Goal: Task Accomplishment & Management: Complete application form

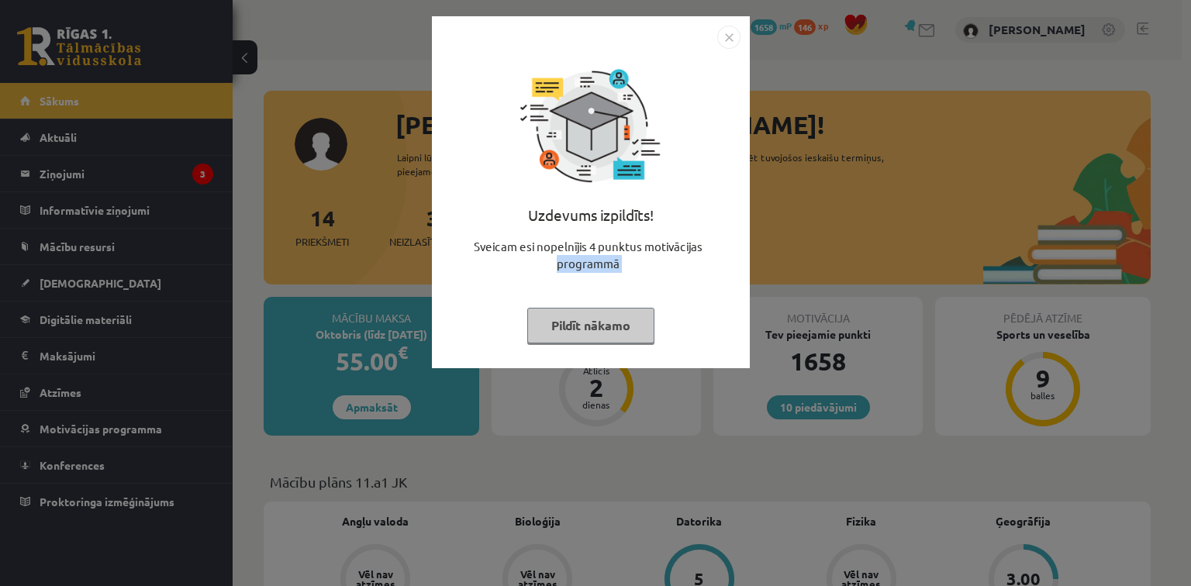
drag, startPoint x: 354, startPoint y: 310, endPoint x: 569, endPoint y: 329, distance: 216.4
click at [569, 329] on div "Uzdevums izpildīts! Sveicam esi nopelnījis 4 punktus motivācijas programmā Pild…" at bounding box center [595, 293] width 1191 height 586
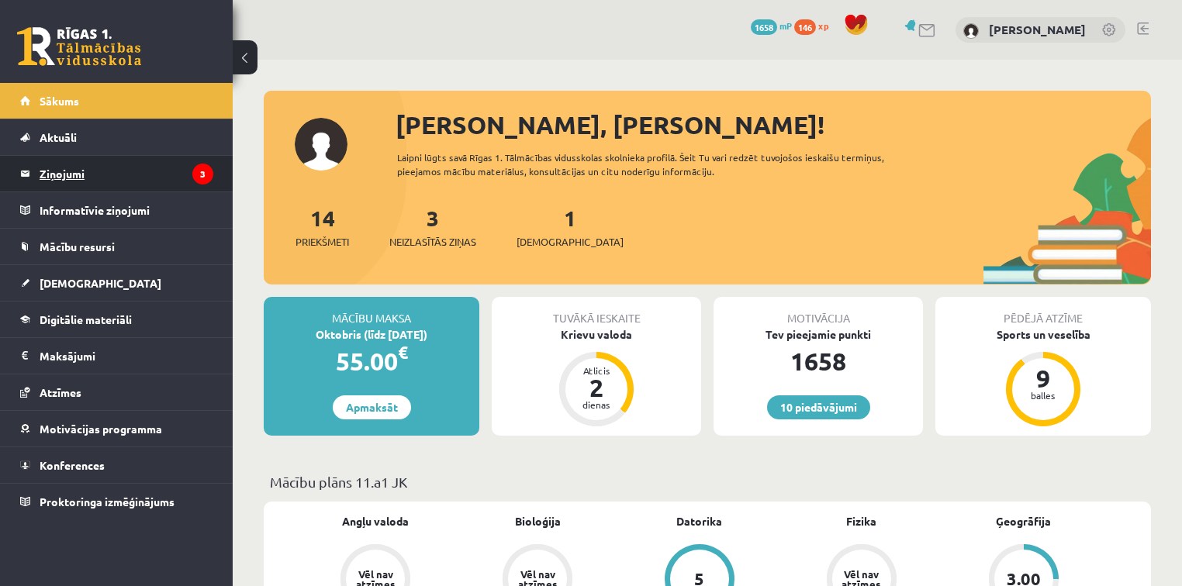
click at [154, 183] on legend "Ziņojumi 3" at bounding box center [127, 174] width 174 height 36
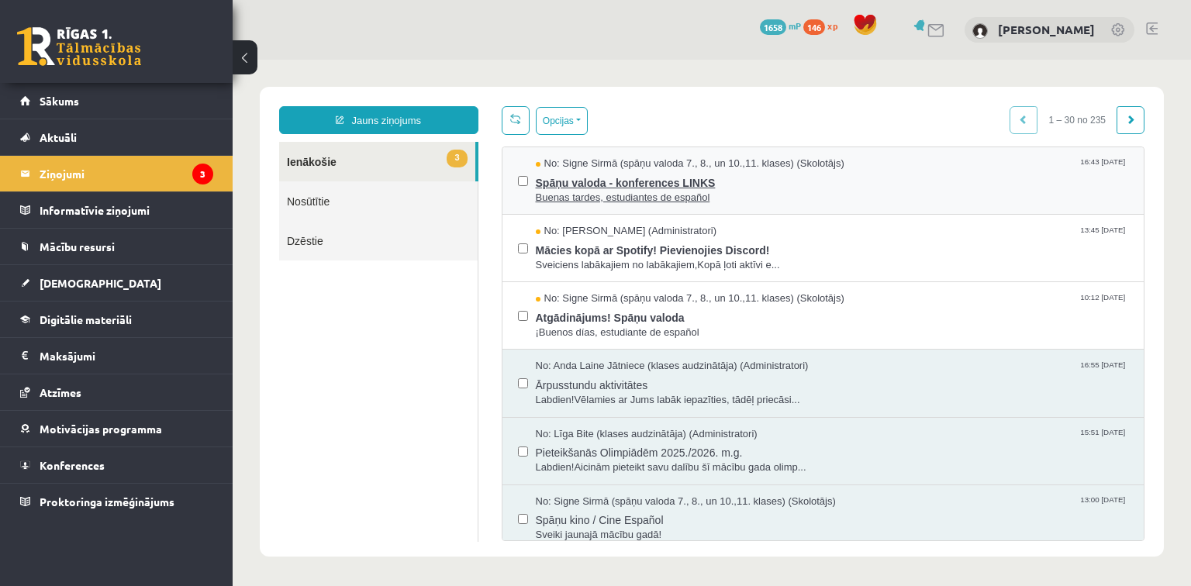
click at [595, 198] on span "Buenas tardes, estudiantes de español" at bounding box center [832, 198] width 593 height 15
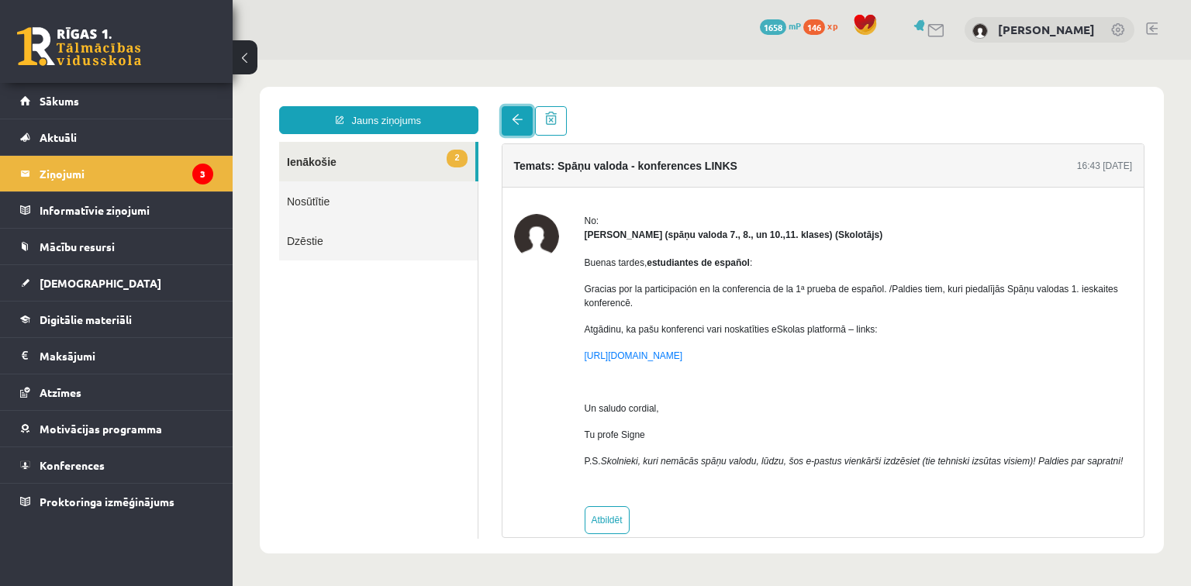
click at [527, 119] on link at bounding box center [517, 120] width 31 height 29
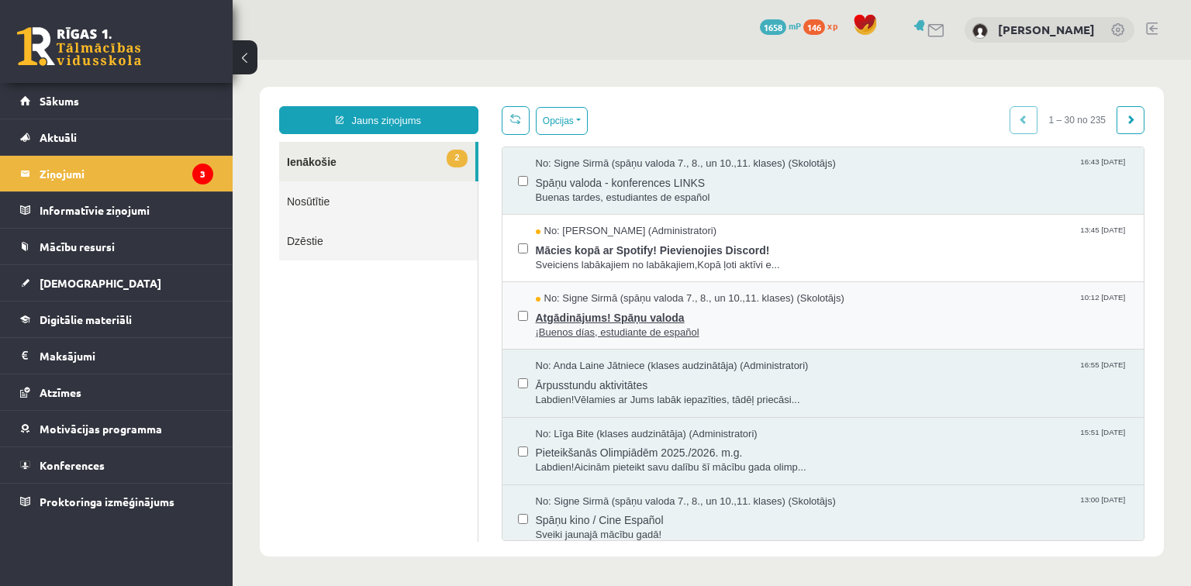
click at [575, 314] on span "Atgādinājums! Spāņu valoda" at bounding box center [832, 315] width 593 height 19
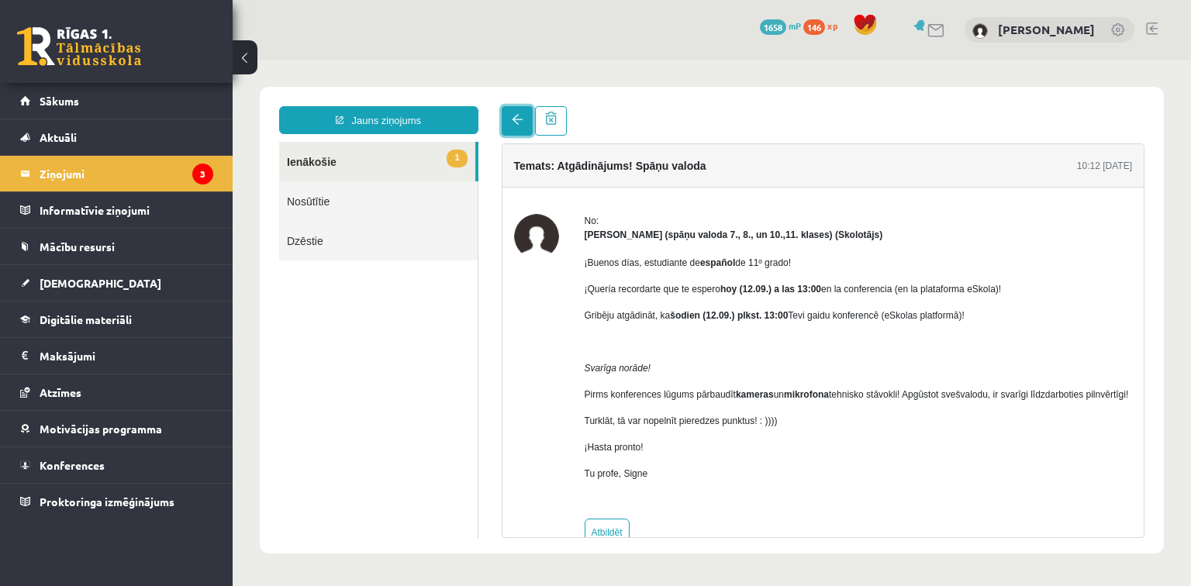
click at [509, 112] on link at bounding box center [517, 120] width 31 height 29
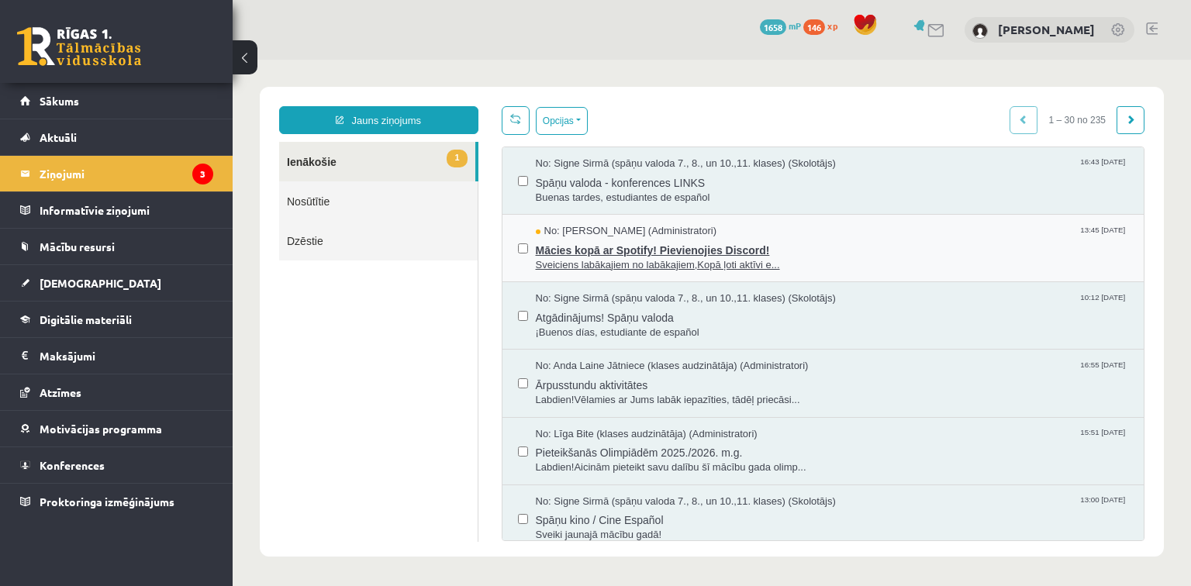
click at [633, 253] on span "Mācies kopā ar Spotify! Pievienojies Discord!" at bounding box center [832, 248] width 593 height 19
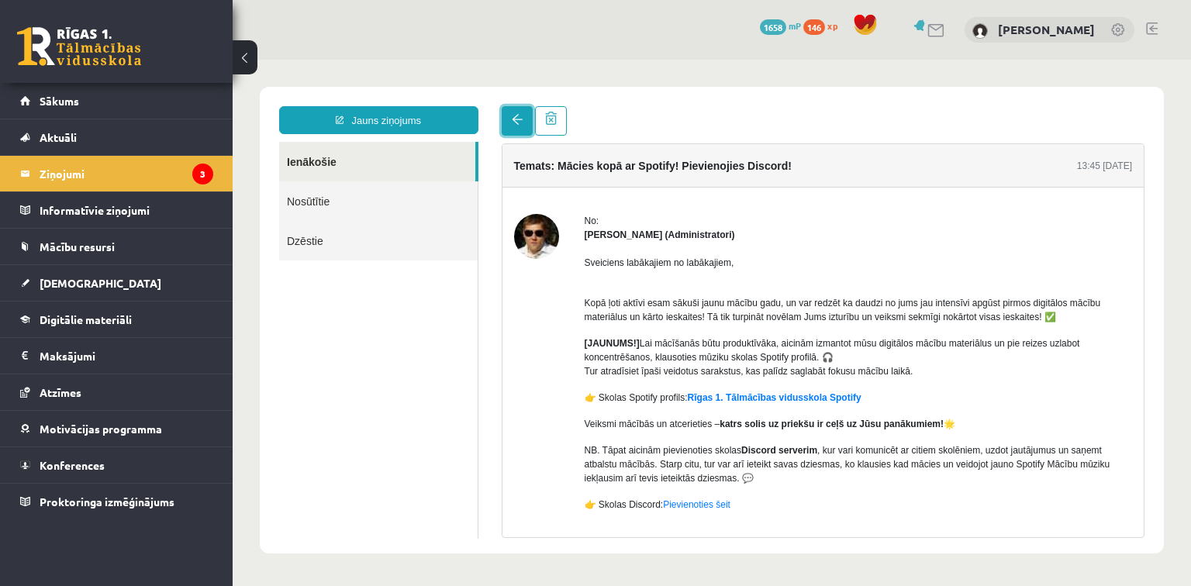
click at [512, 122] on span at bounding box center [517, 119] width 11 height 11
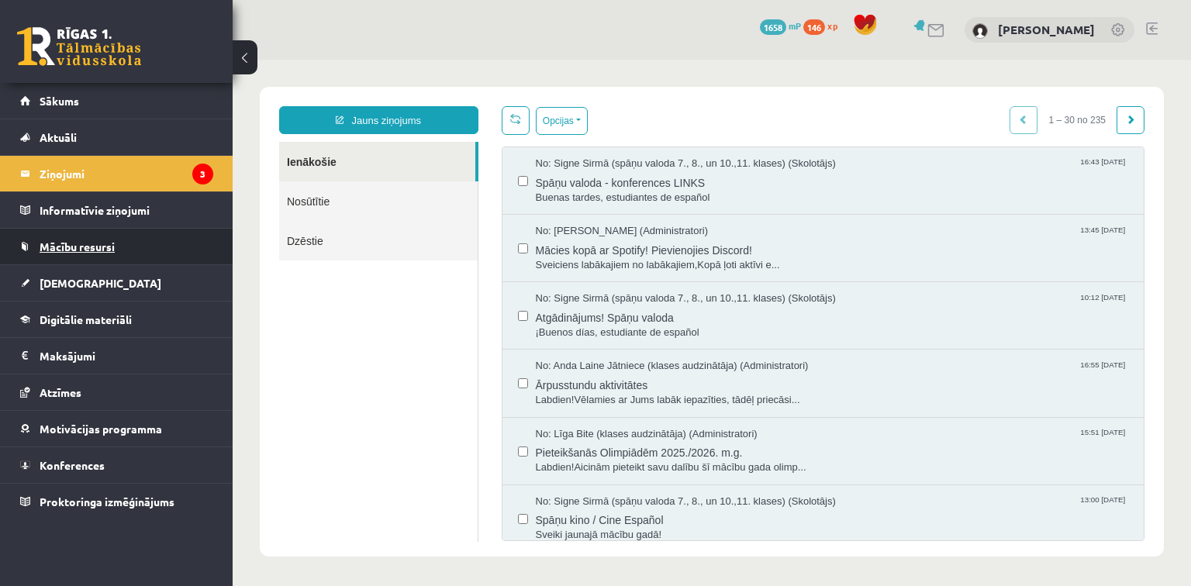
click at [140, 236] on link "Mācību resursi" at bounding box center [116, 247] width 193 height 36
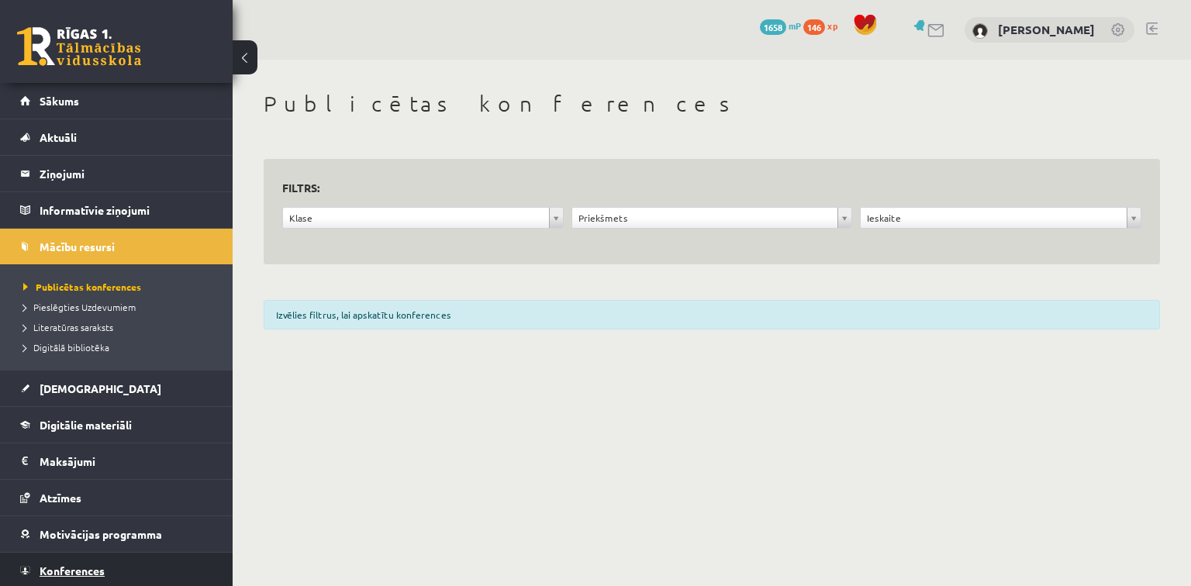
click at [91, 574] on span "Konferences" at bounding box center [72, 571] width 65 height 14
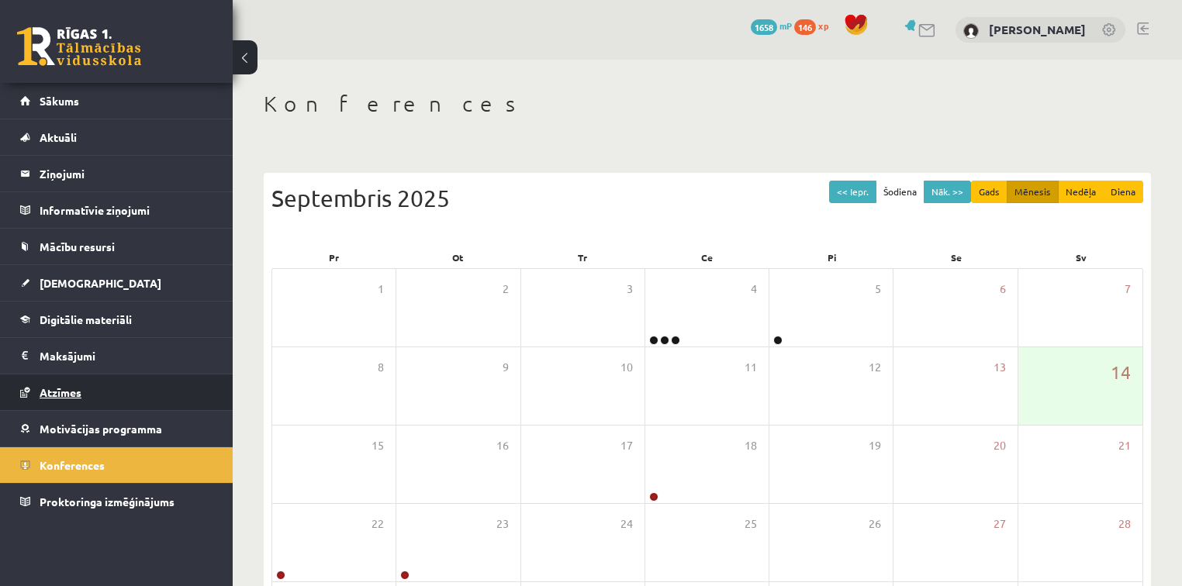
click at [123, 382] on link "Atzīmes" at bounding box center [116, 393] width 193 height 36
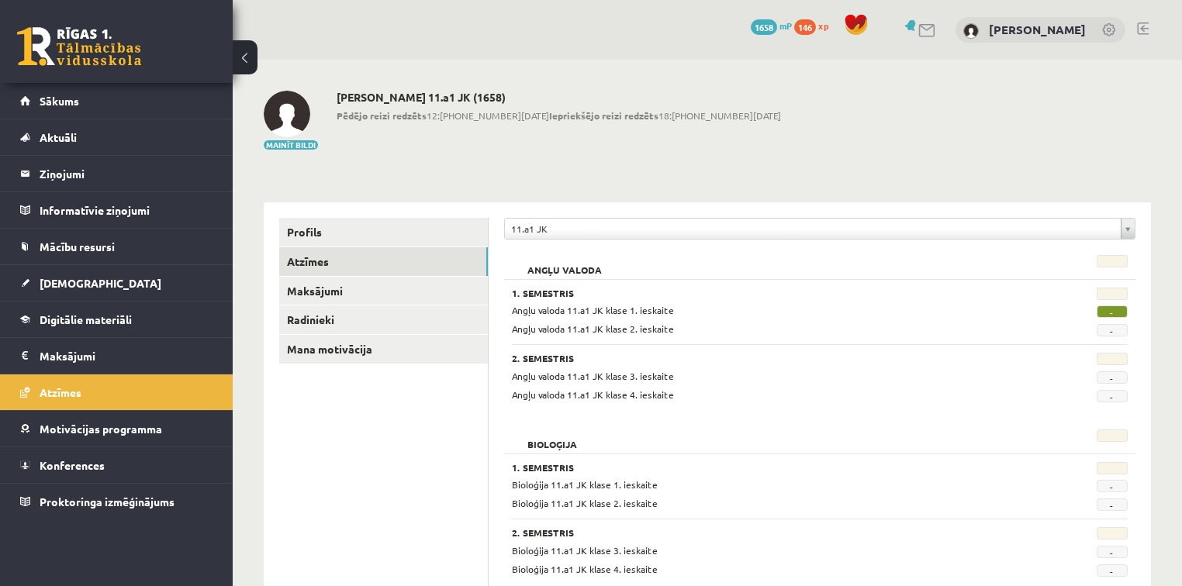
drag, startPoint x: 1177, startPoint y: 109, endPoint x: 1185, endPoint y: 117, distance: 11.5
click at [1182, 117] on html "10 Dāvanas 1658 mP 146 xp Viktorija Bērziņa Sākums Aktuāli Kā mācīties eSKOLĀ K…" at bounding box center [591, 293] width 1182 height 586
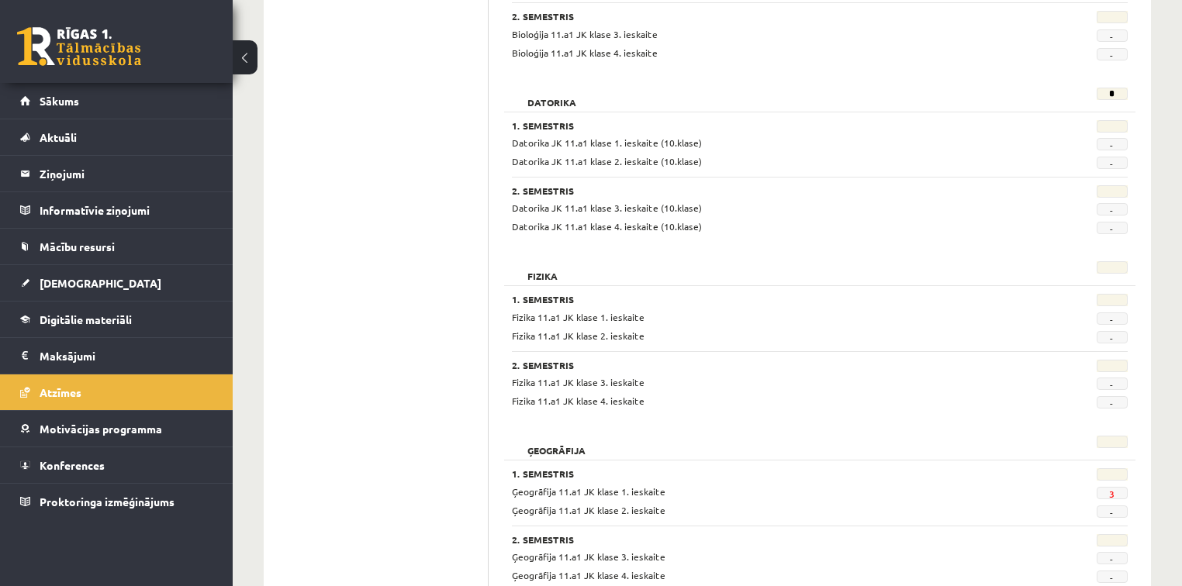
scroll to position [989, 0]
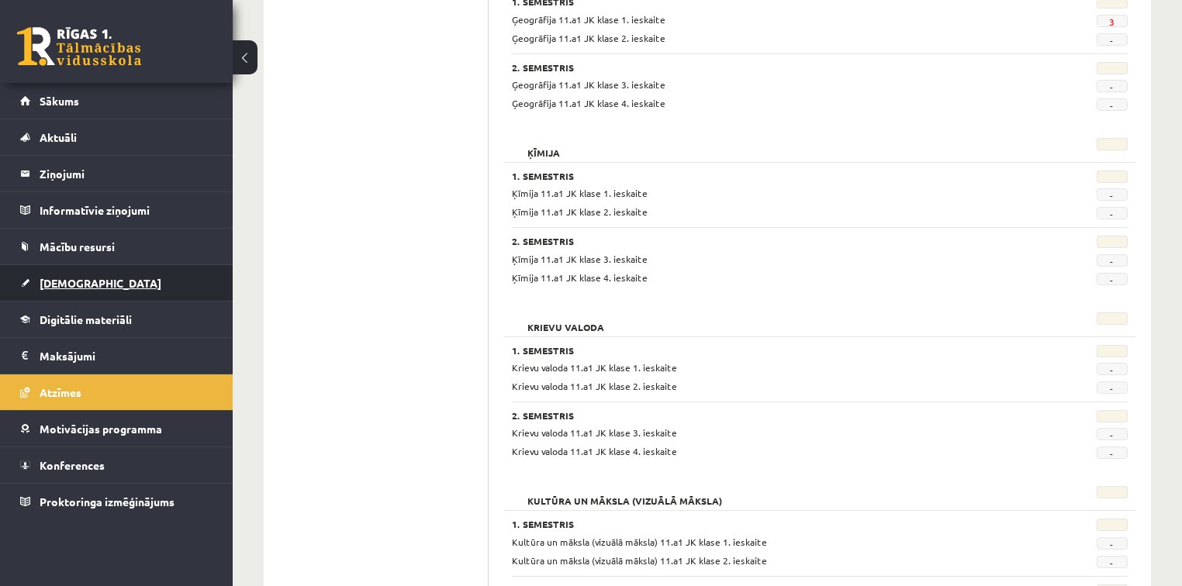
click at [140, 278] on link "[DEMOGRAPHIC_DATA]" at bounding box center [116, 283] width 193 height 36
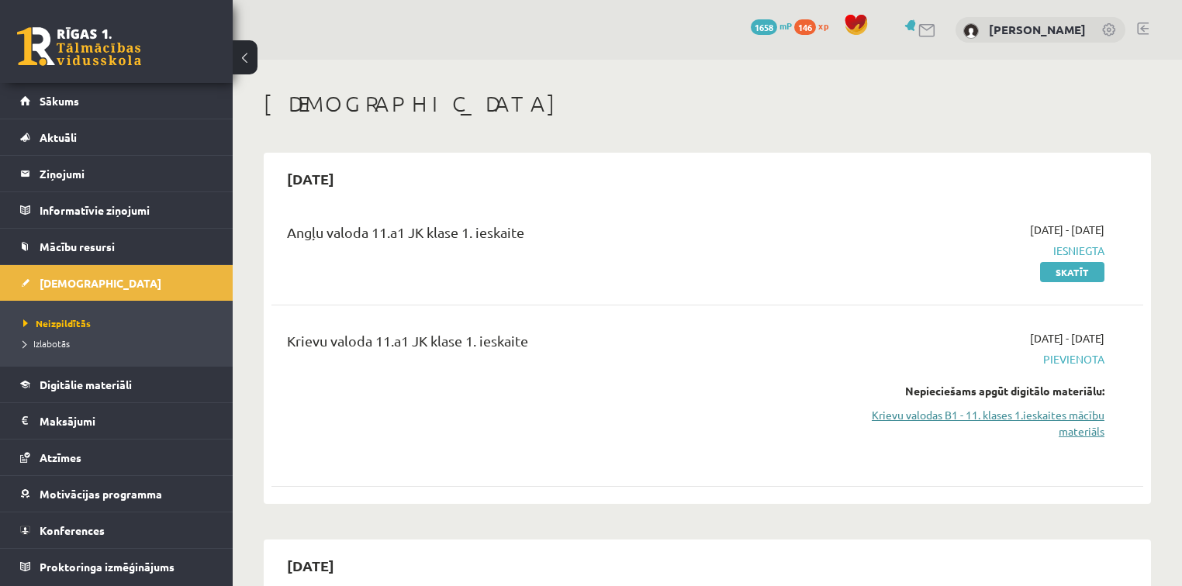
click at [1054, 424] on link "Krievu valodas B1 - 11. klases 1.ieskaites mācību materiāls" at bounding box center [975, 423] width 257 height 33
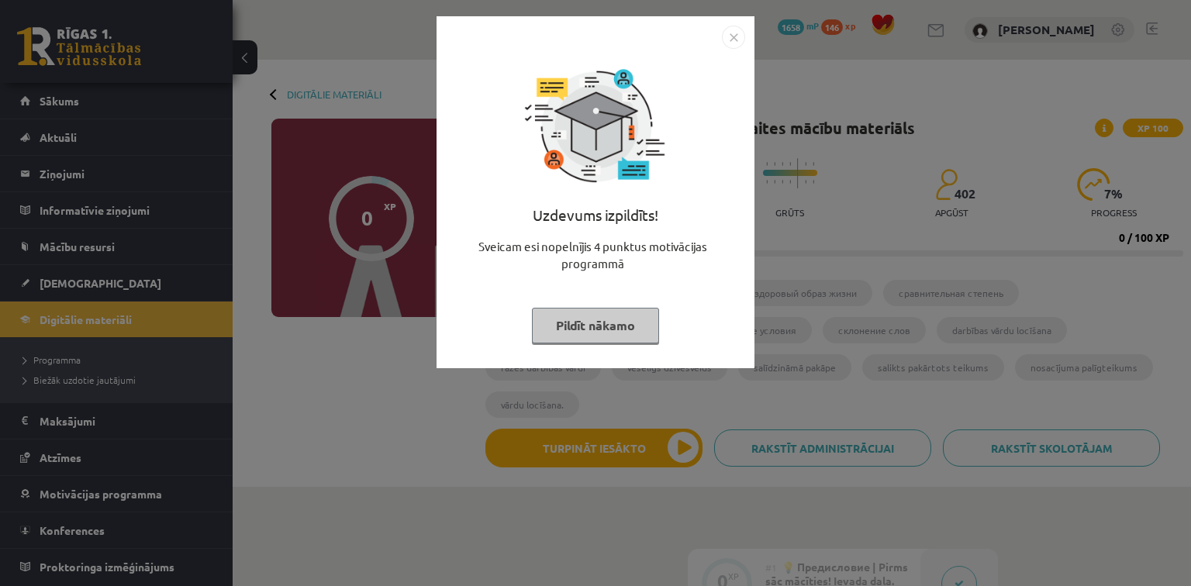
click at [583, 314] on button "Pildīt nākamo" at bounding box center [595, 326] width 127 height 36
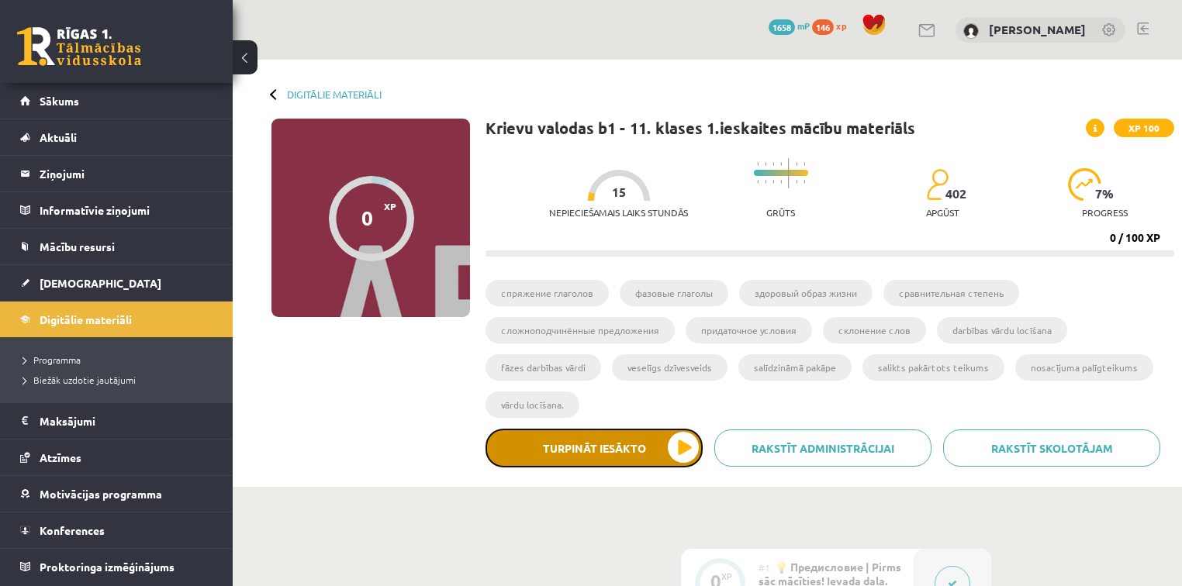
click at [695, 441] on button "Turpināt iesākto" at bounding box center [593, 448] width 217 height 39
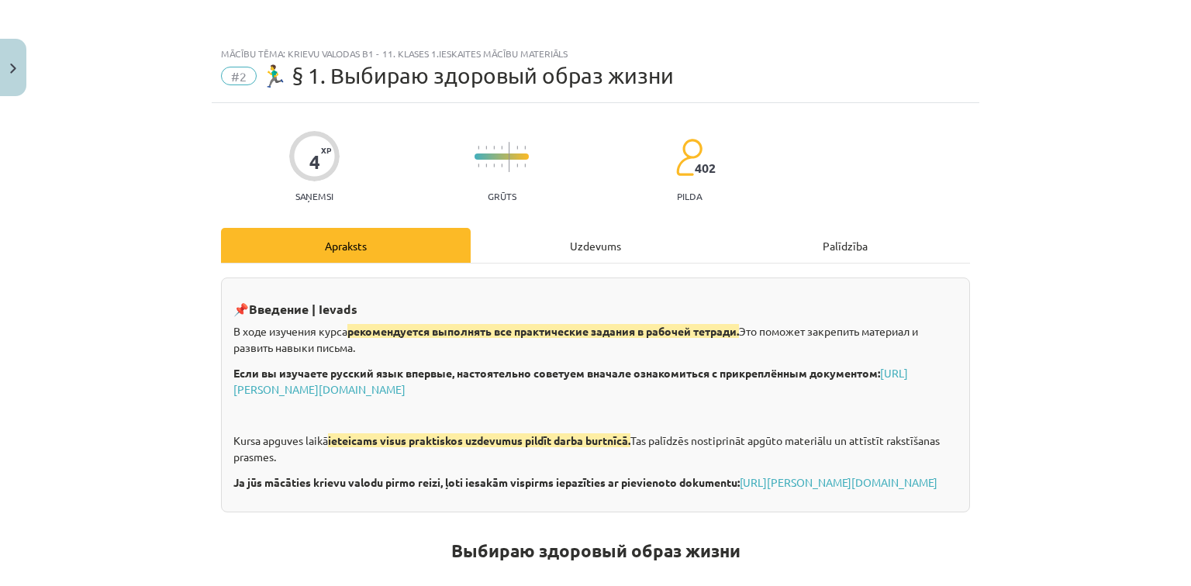
click at [575, 236] on div "Uzdevums" at bounding box center [596, 245] width 250 height 35
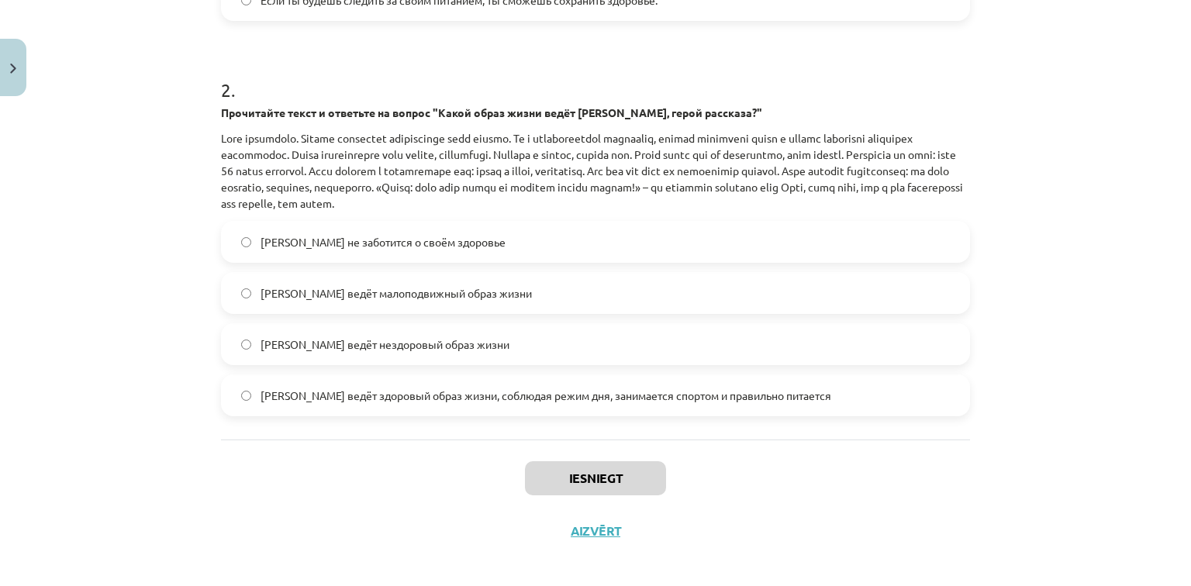
scroll to position [571, 0]
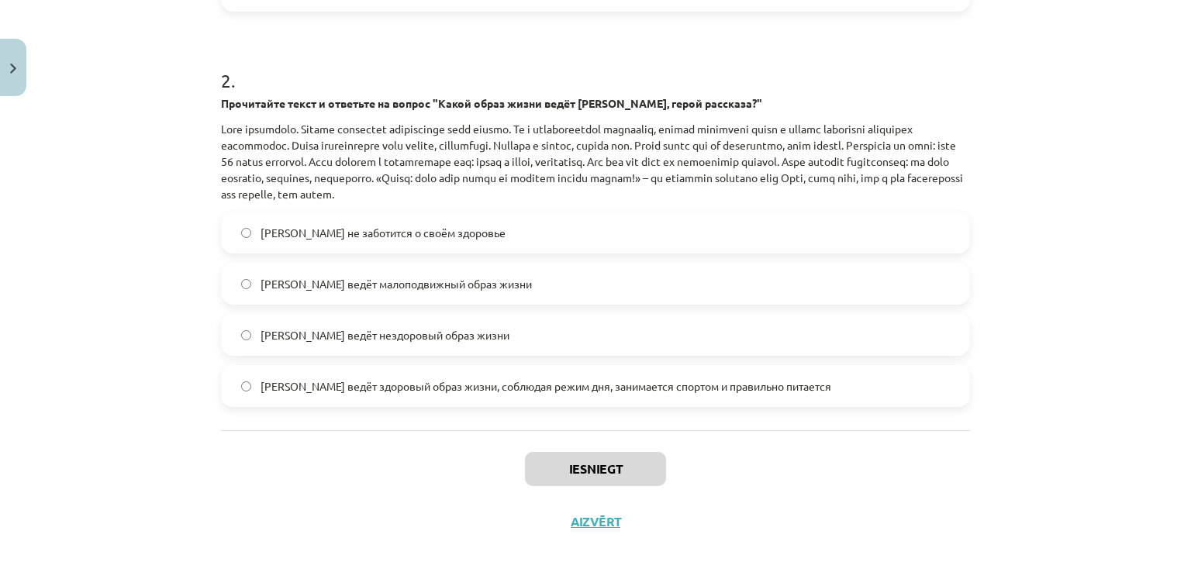
click at [635, 385] on span "Олег ведёт здоровый образ жизни, соблюдая режим дня, занимается спортом и прави…" at bounding box center [546, 386] width 571 height 16
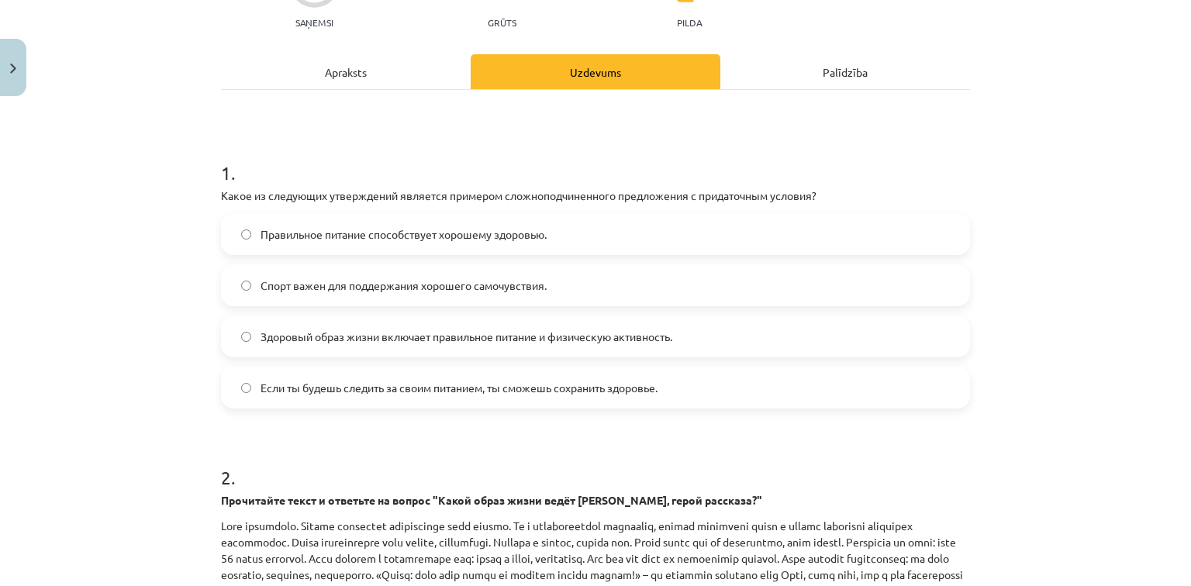
scroll to position [171, 0]
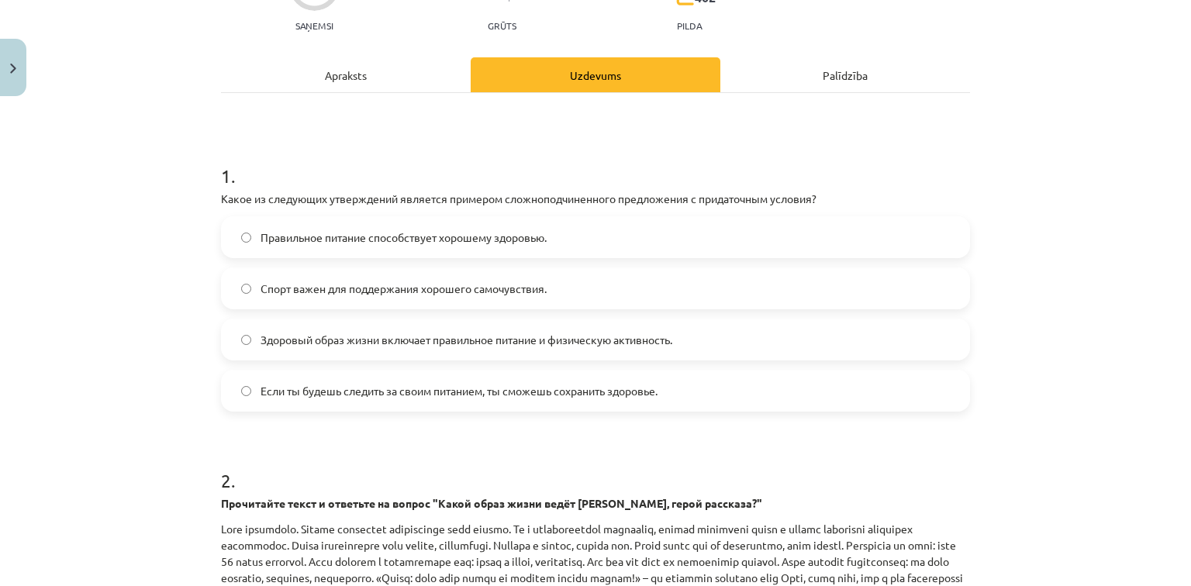
click at [726, 385] on label "Если ты будешь следить за своим питанием, ты сможешь сохранить здоровье." at bounding box center [596, 390] width 746 height 39
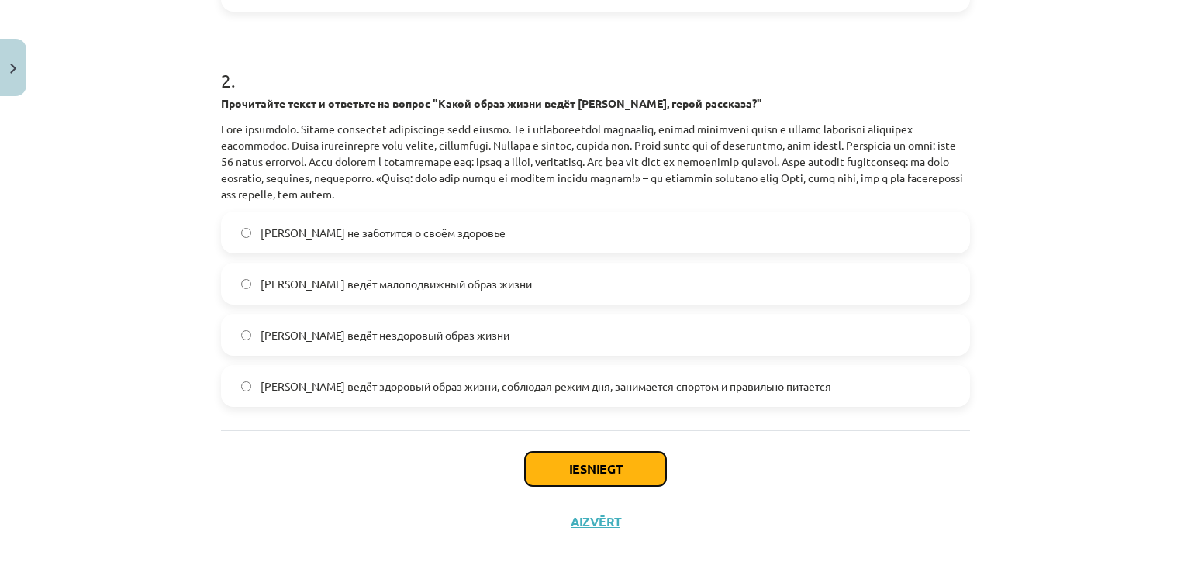
click at [629, 463] on button "Iesniegt" at bounding box center [595, 469] width 141 height 34
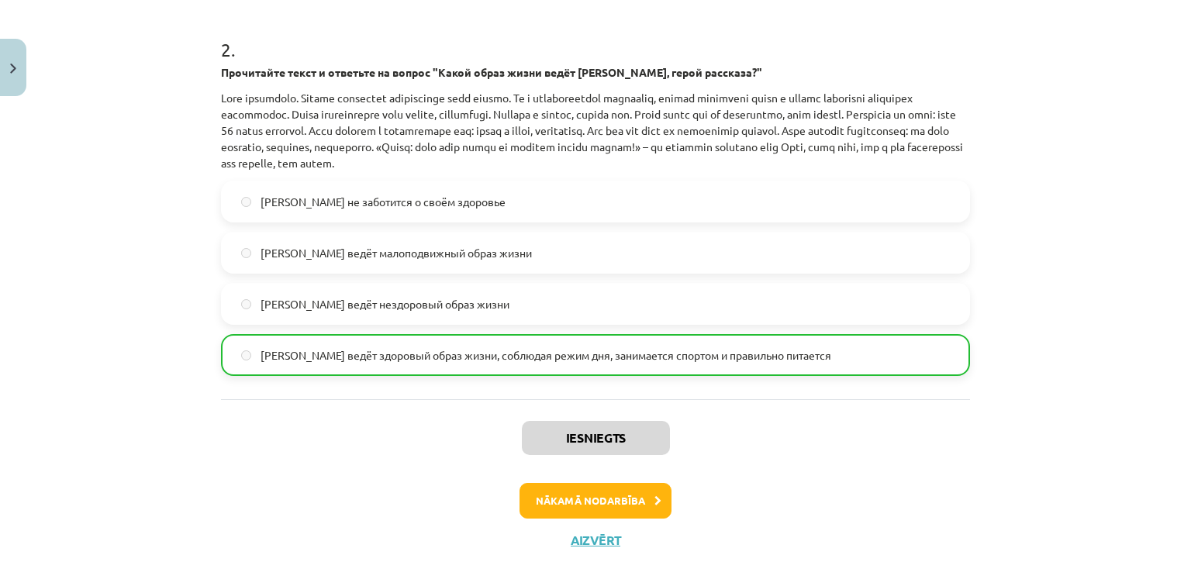
scroll to position [612, 0]
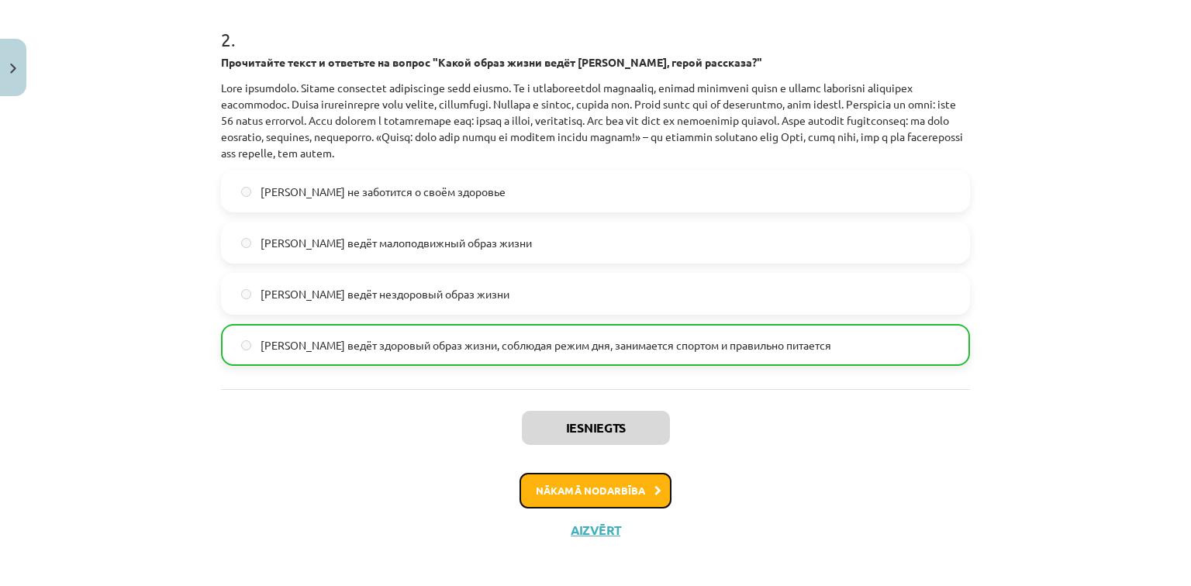
click at [637, 486] on button "Nākamā nodarbība" at bounding box center [596, 491] width 152 height 36
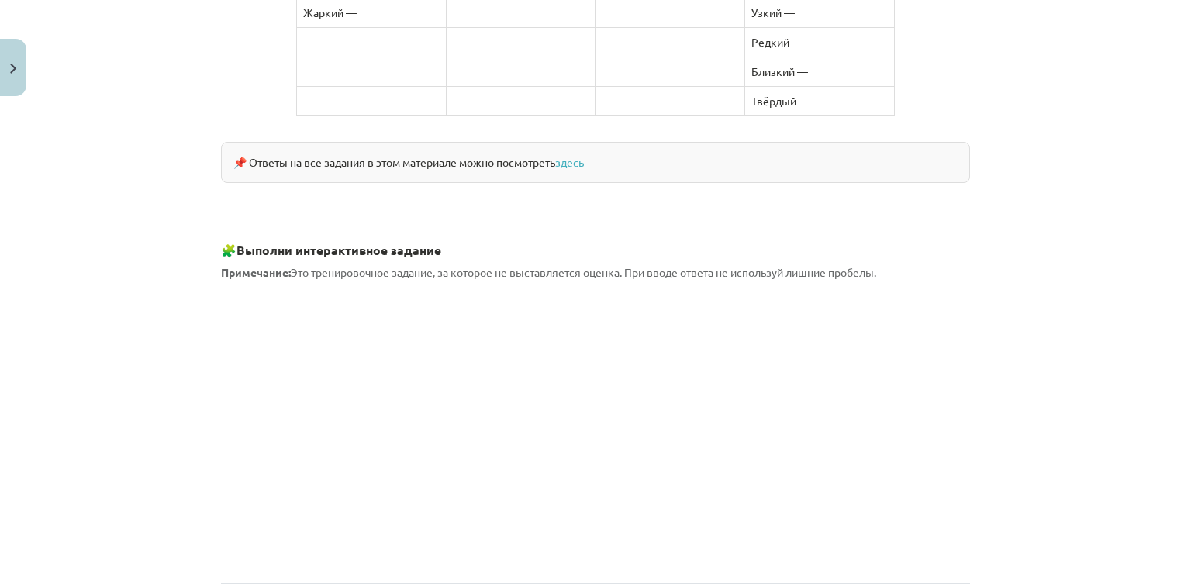
scroll to position [1377, 0]
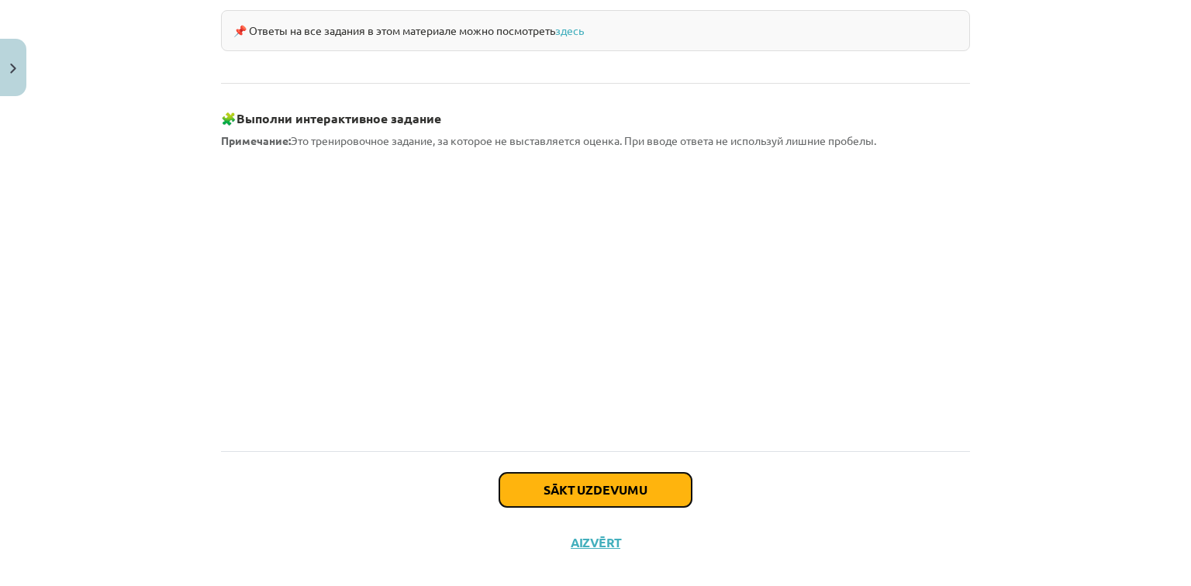
click at [635, 473] on button "Sākt uzdevumu" at bounding box center [595, 490] width 192 height 34
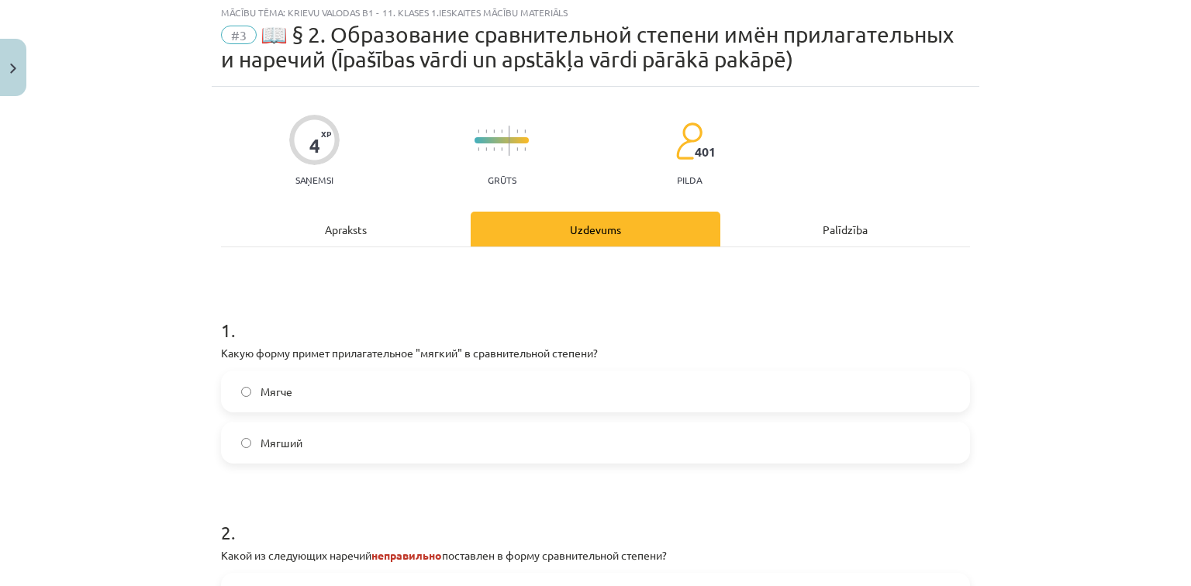
scroll to position [39, 0]
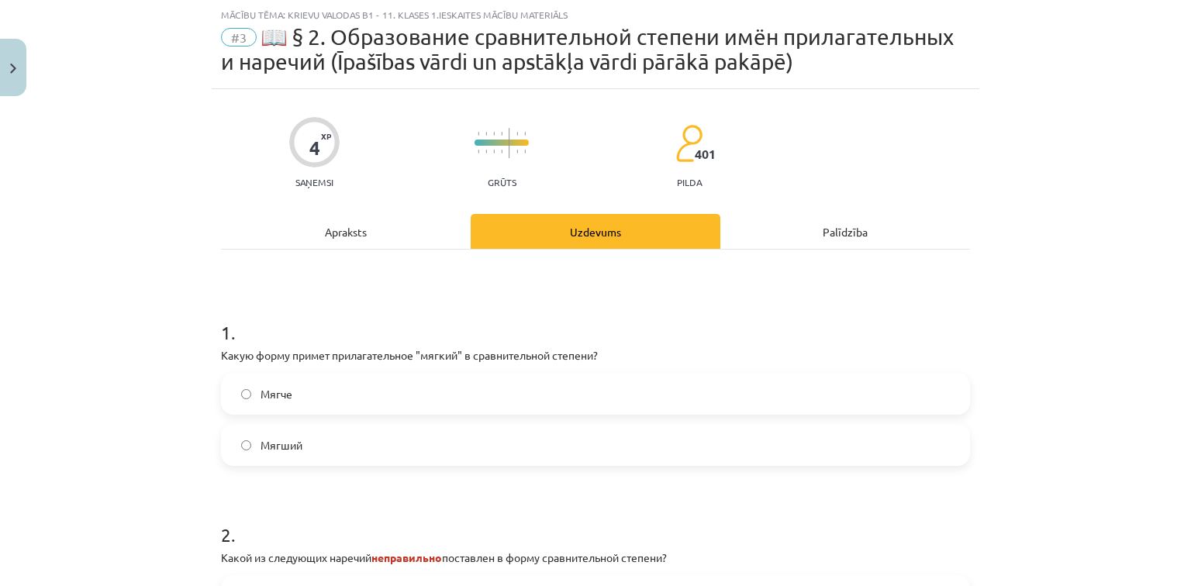
click at [468, 395] on label "Мягче" at bounding box center [596, 394] width 746 height 39
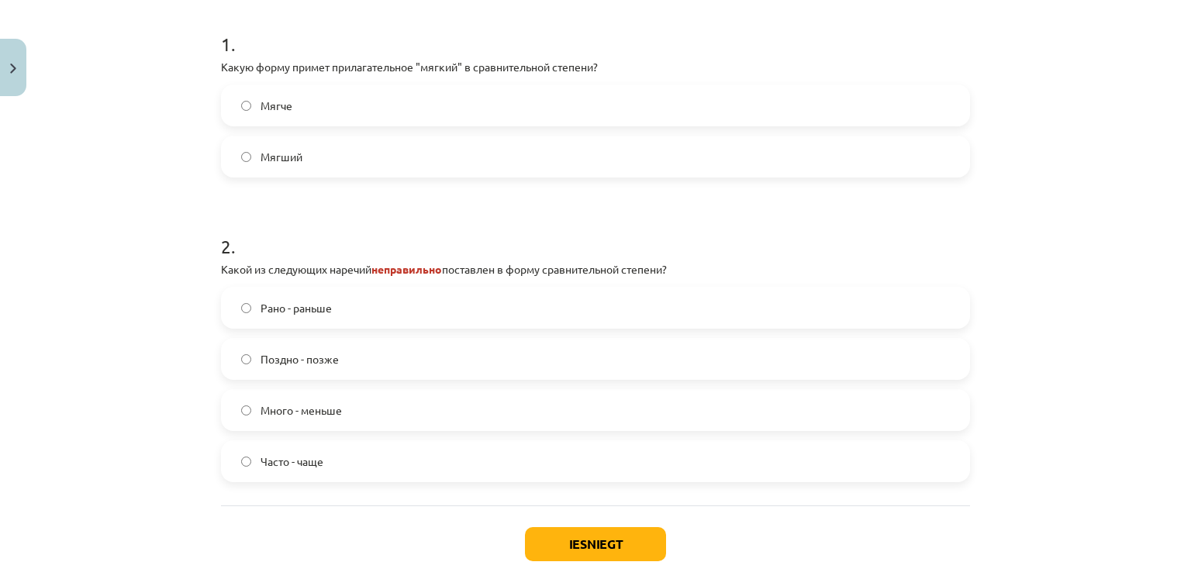
scroll to position [361, 0]
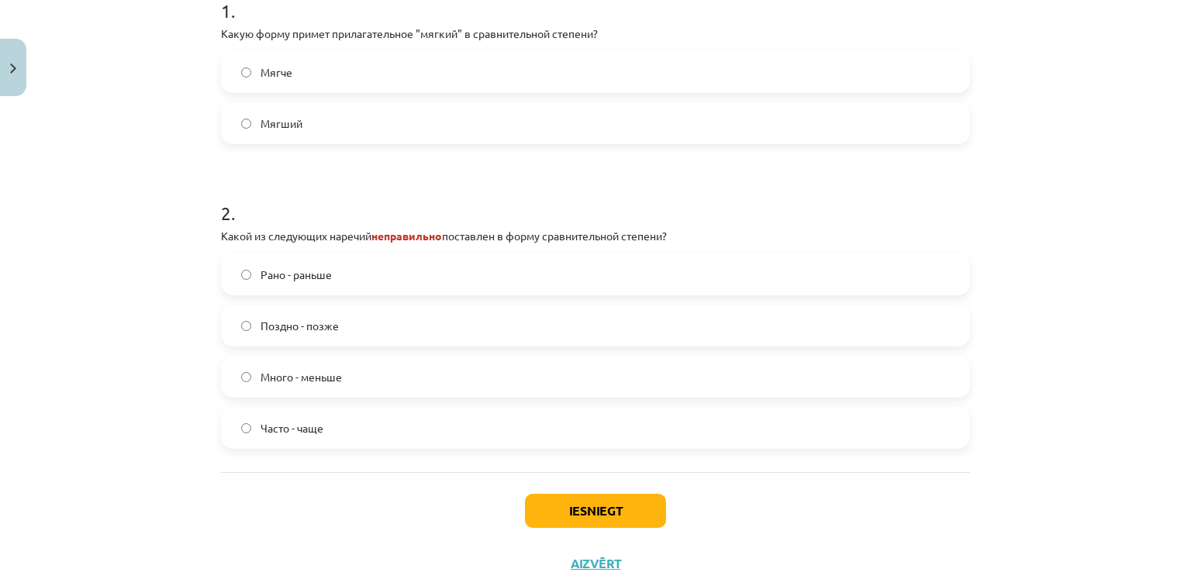
click at [330, 375] on span "Много - меньше" at bounding box center [301, 377] width 81 height 16
click at [564, 507] on button "Iesniegt" at bounding box center [595, 511] width 141 height 34
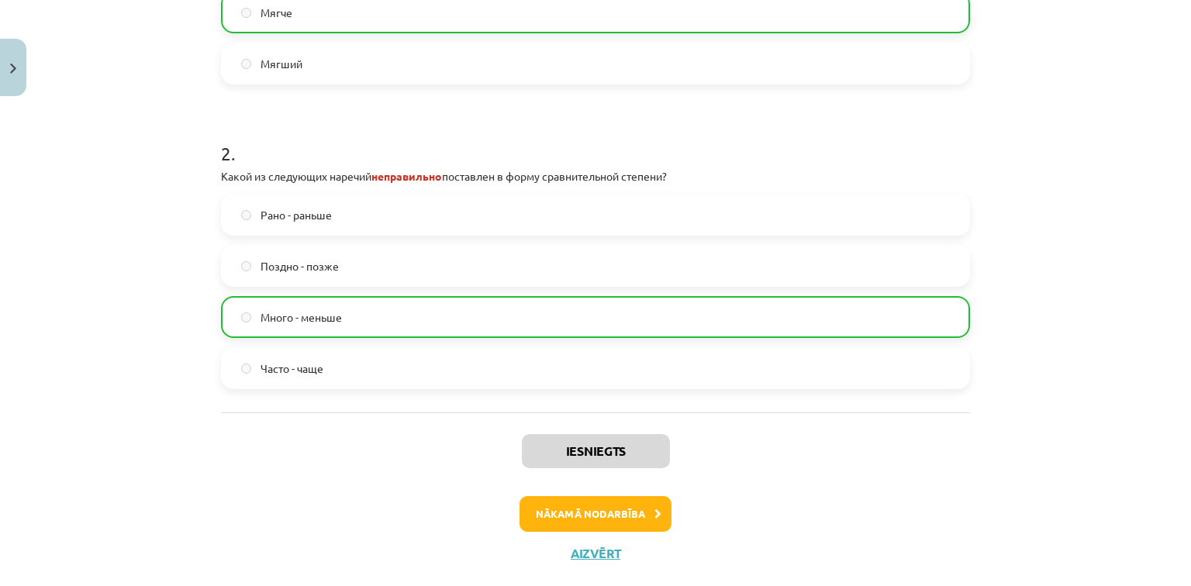
scroll to position [451, 0]
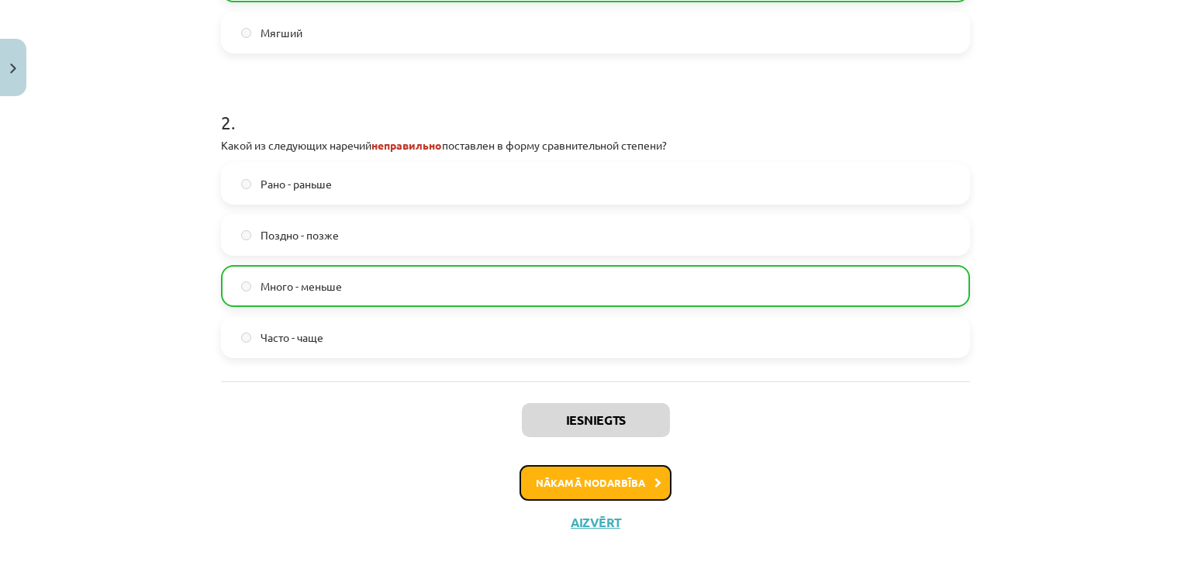
click at [627, 475] on button "Nākamā nodarbība" at bounding box center [596, 483] width 152 height 36
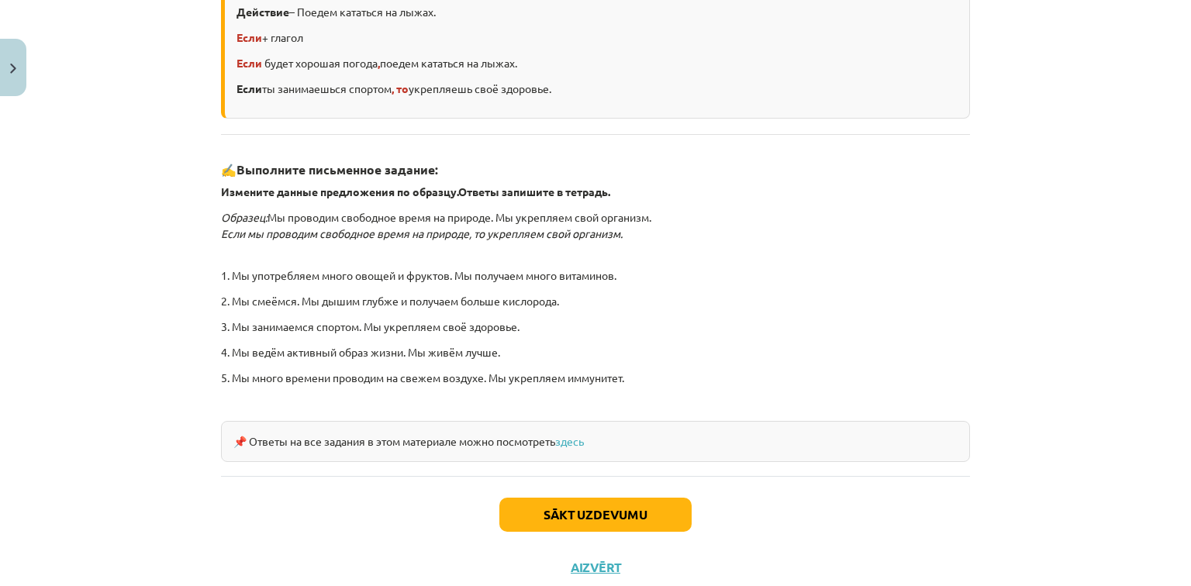
scroll to position [391, 0]
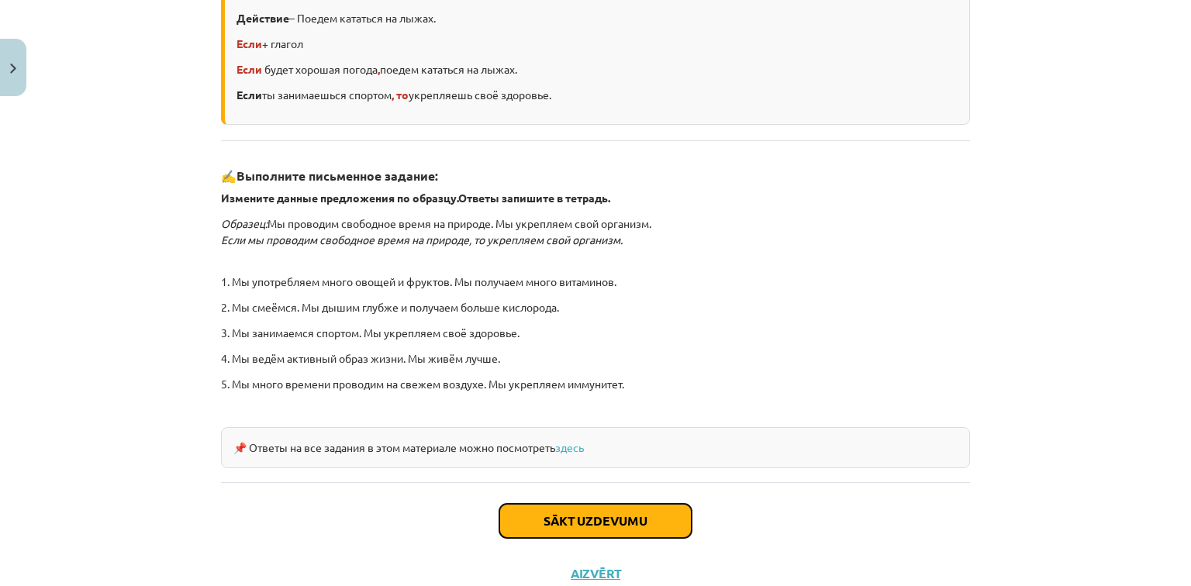
click at [602, 509] on button "Sākt uzdevumu" at bounding box center [595, 521] width 192 height 34
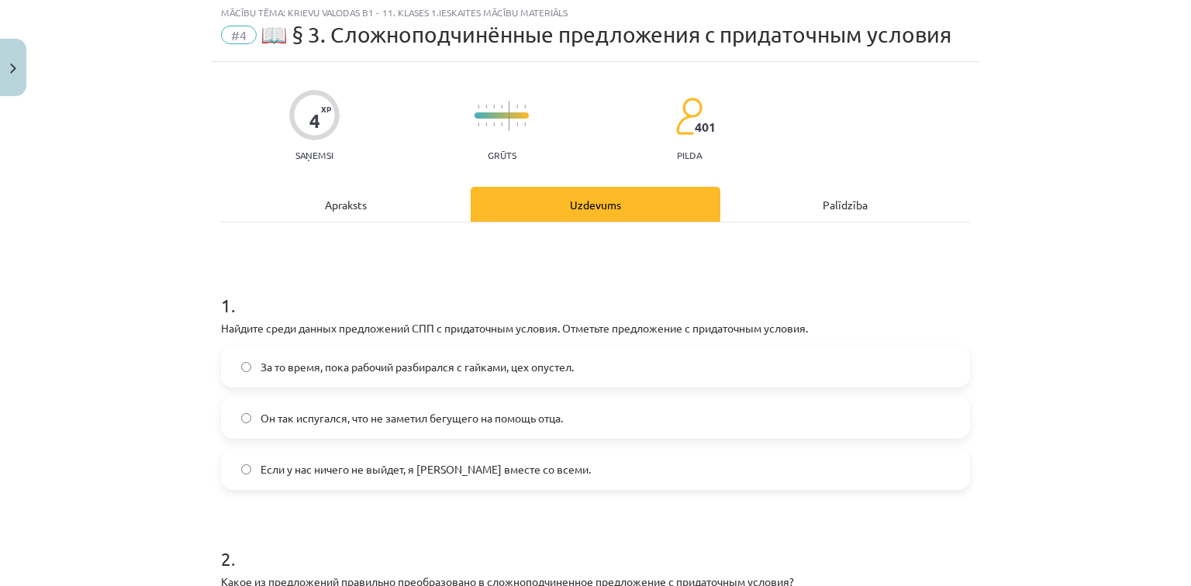
scroll to position [39, 0]
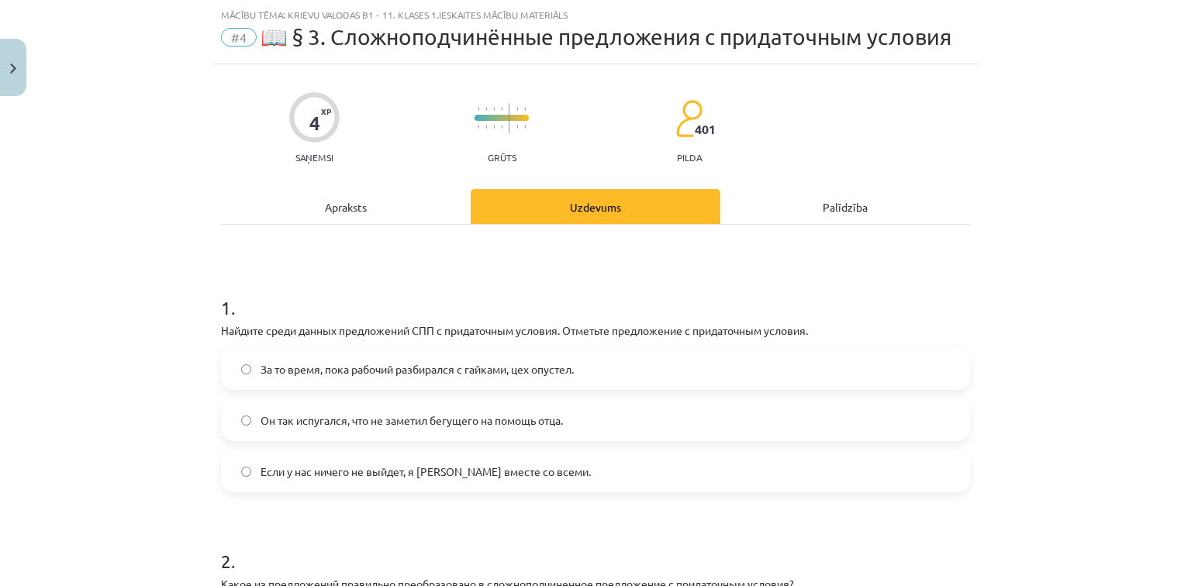
click at [456, 485] on label "Если у нас ничего не выйдет, я уеду вместе со всеми." at bounding box center [596, 471] width 746 height 39
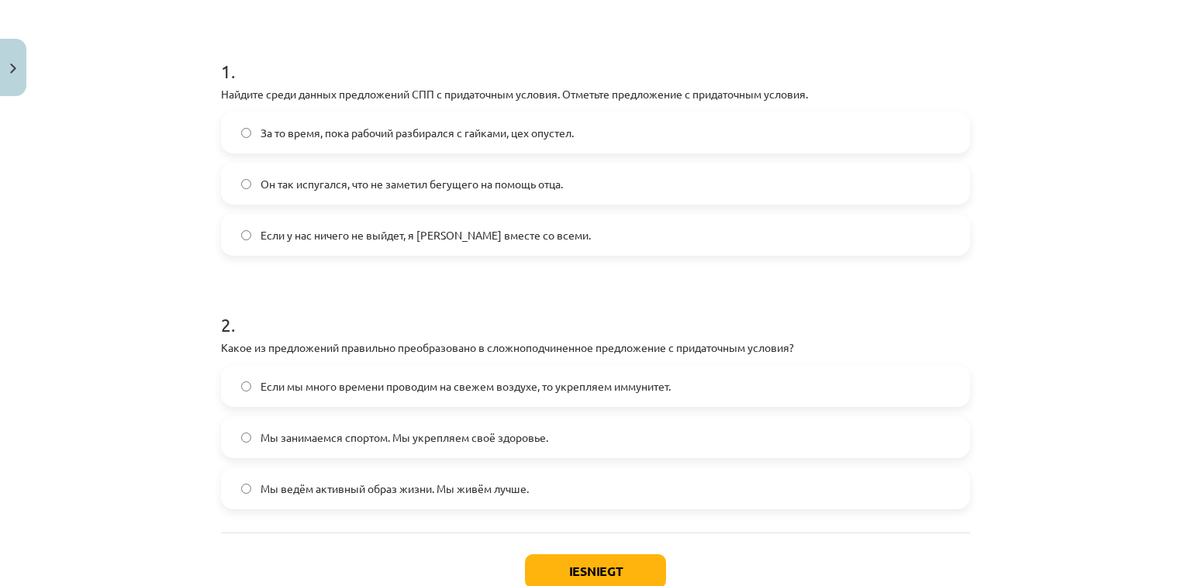
scroll to position [378, 0]
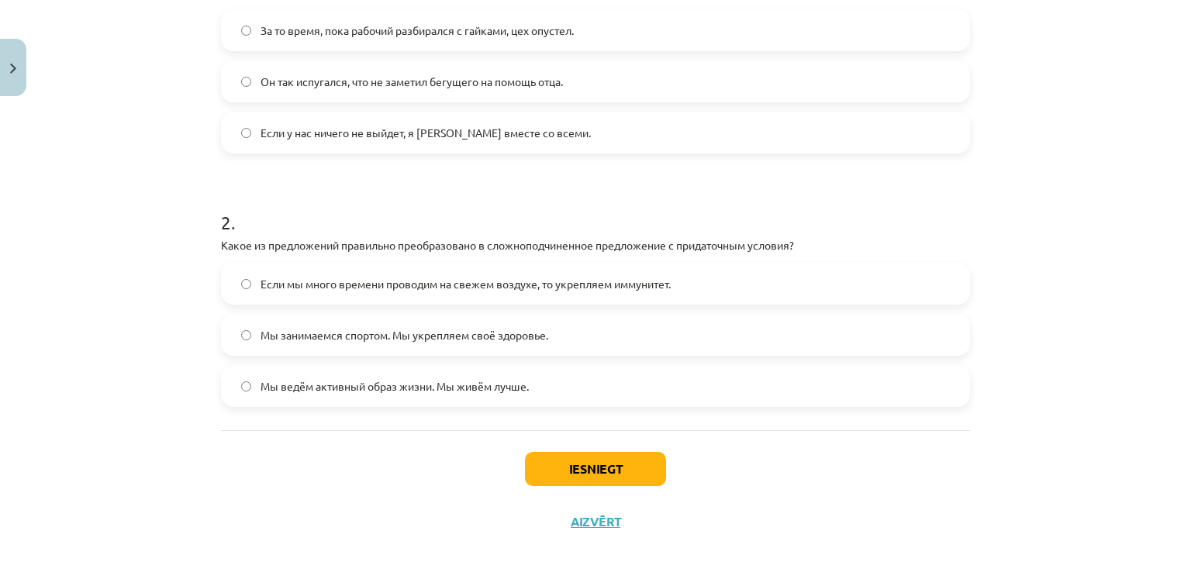
click at [482, 292] on label "Если мы много времени проводим на свежем воздухе, то укрепляем иммунитет." at bounding box center [596, 283] width 746 height 39
click at [603, 467] on button "Iesniegt" at bounding box center [595, 469] width 141 height 34
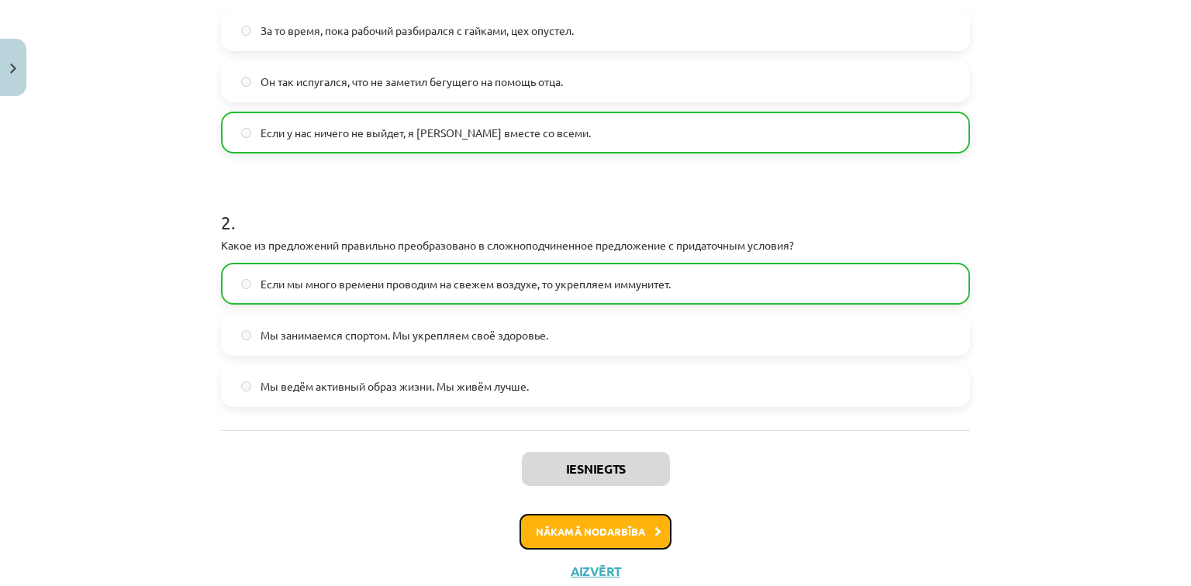
click at [647, 530] on button "Nākamā nodarbība" at bounding box center [596, 532] width 152 height 36
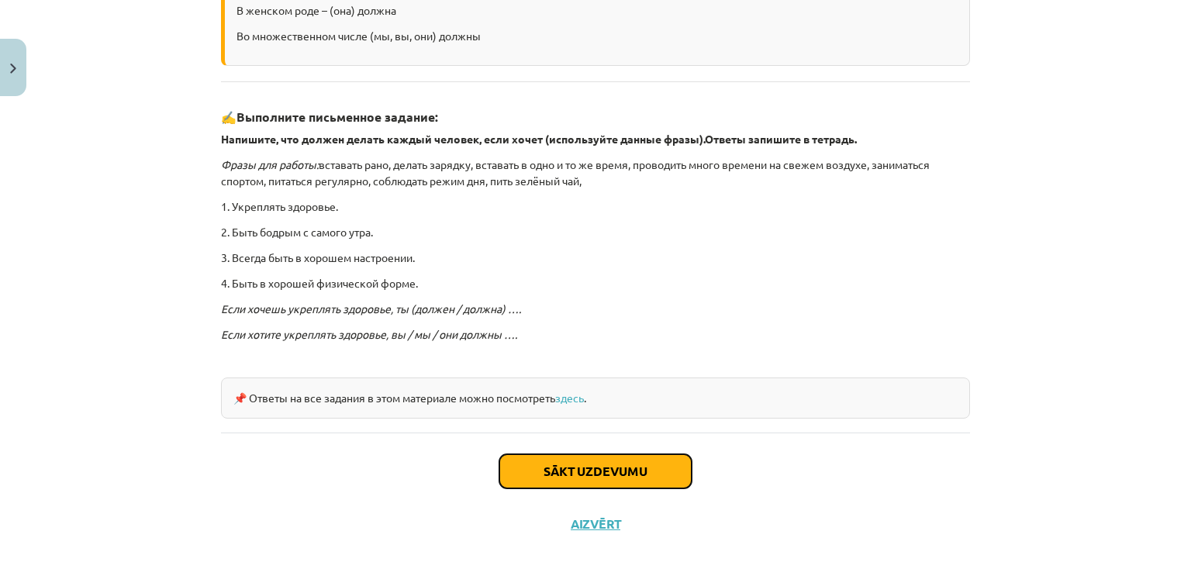
click at [658, 472] on button "Sākt uzdevumu" at bounding box center [595, 471] width 192 height 34
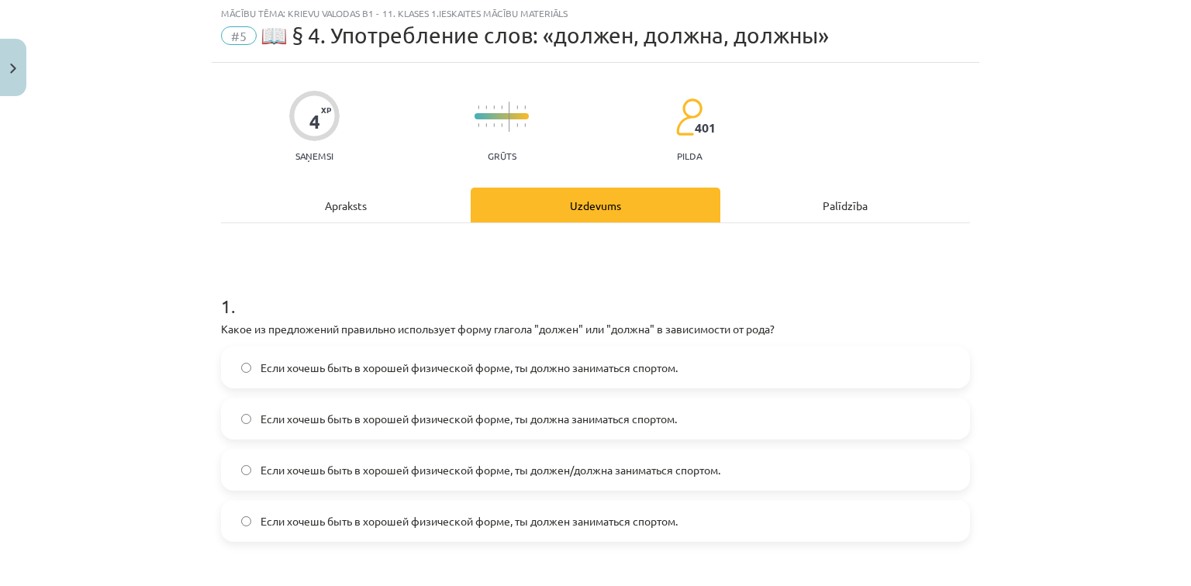
scroll to position [39, 0]
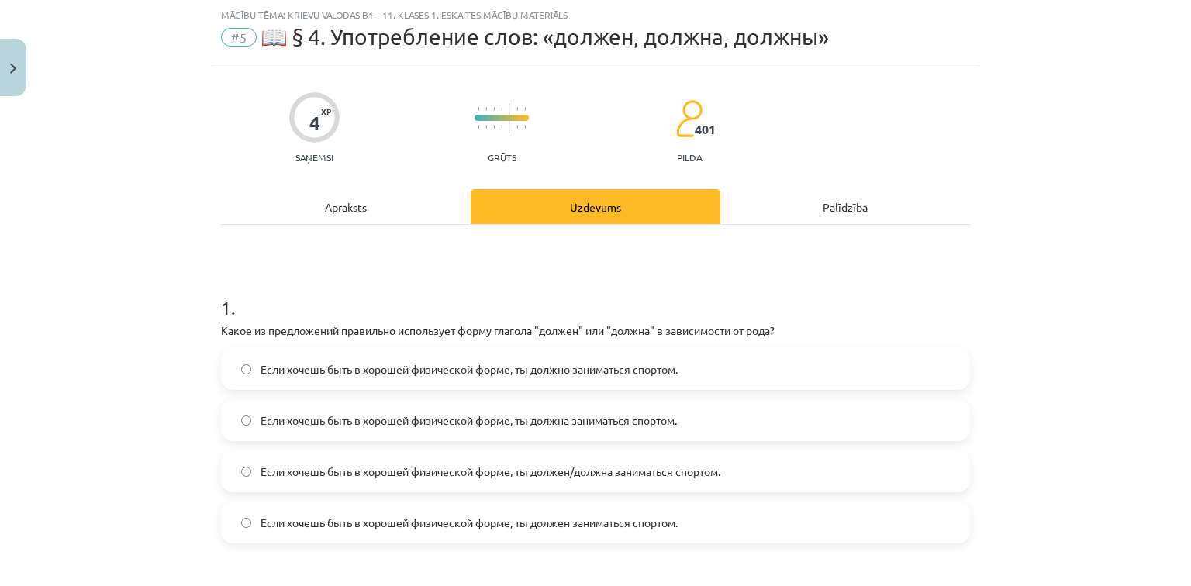
click at [530, 478] on span "Если хочешь быть в хорошей физической форме, ты должен/должна заниматься спорто…" at bounding box center [491, 472] width 460 height 16
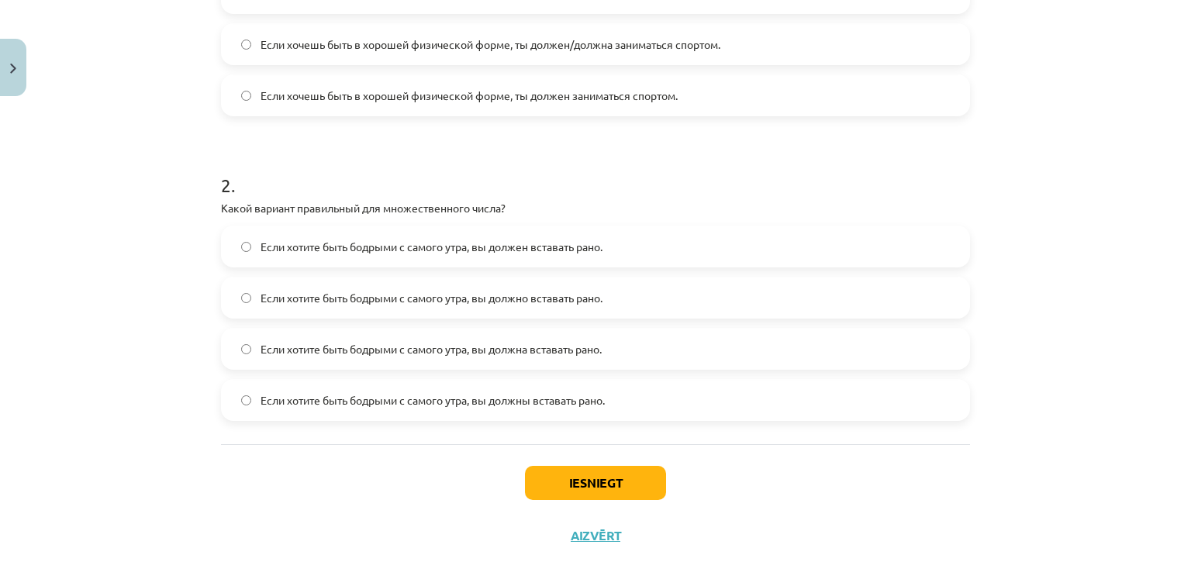
scroll to position [480, 0]
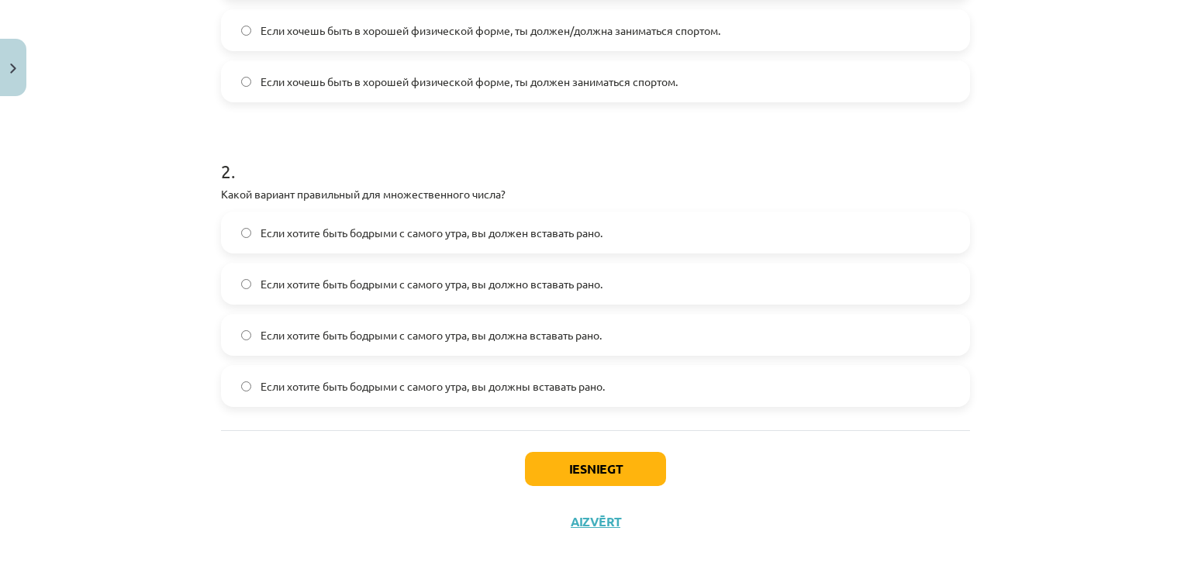
click at [512, 381] on span "Если хотите быть бодрыми с самого утра, вы должны вставать рано." at bounding box center [433, 386] width 344 height 16
click at [617, 461] on button "Iesniegt" at bounding box center [595, 469] width 141 height 34
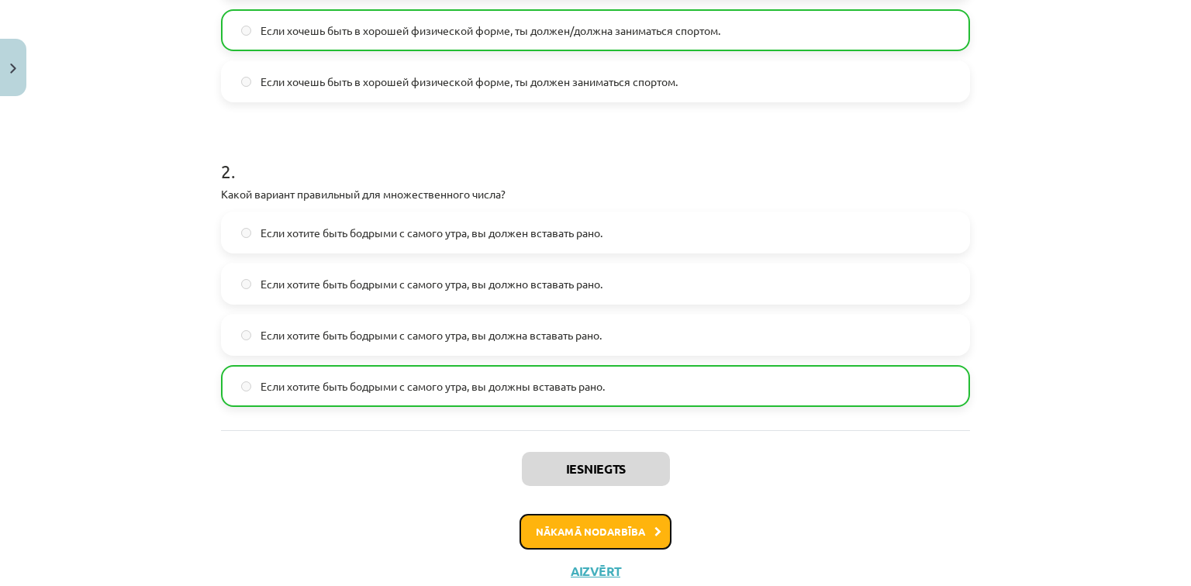
click at [620, 530] on button "Nākamā nodarbība" at bounding box center [596, 532] width 152 height 36
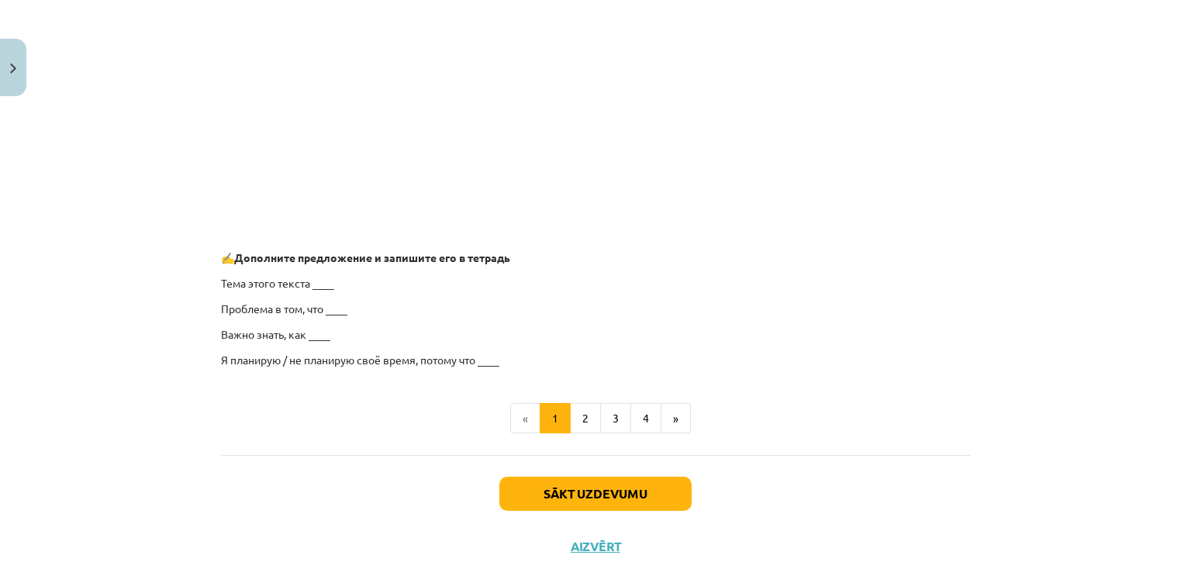
scroll to position [1174, 0]
click at [610, 499] on button "Sākt uzdevumu" at bounding box center [595, 495] width 192 height 34
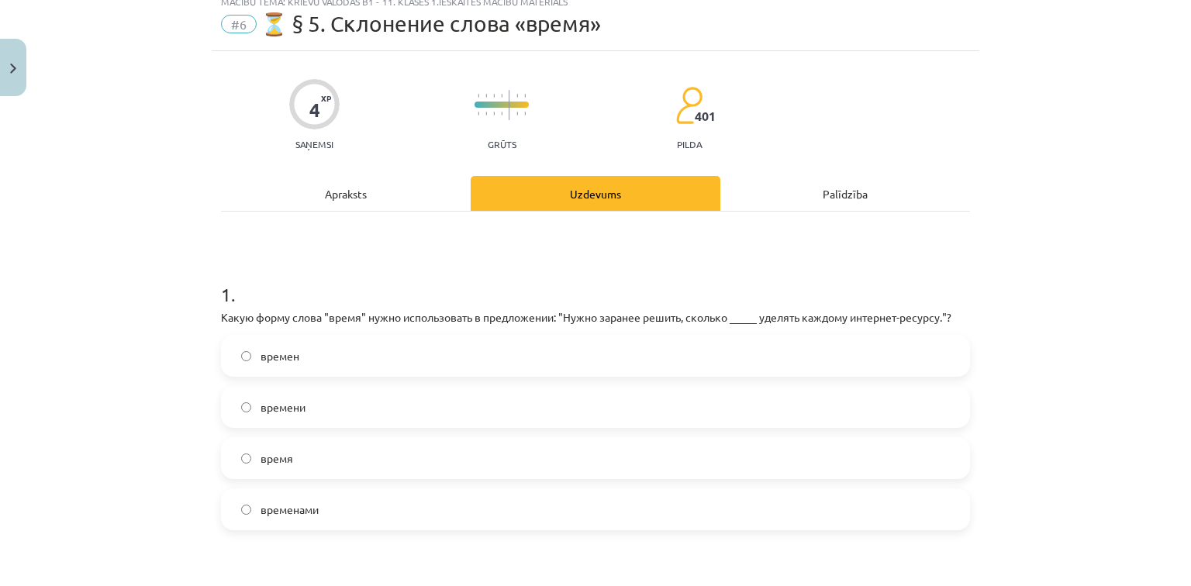
scroll to position [39, 0]
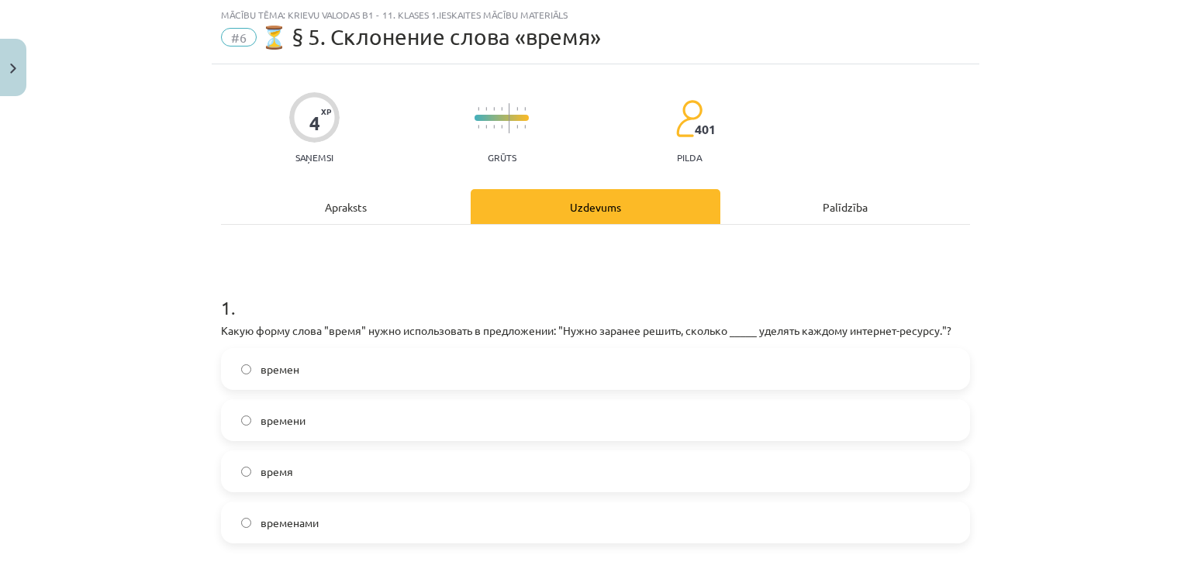
click at [364, 416] on label "времени" at bounding box center [596, 420] width 746 height 39
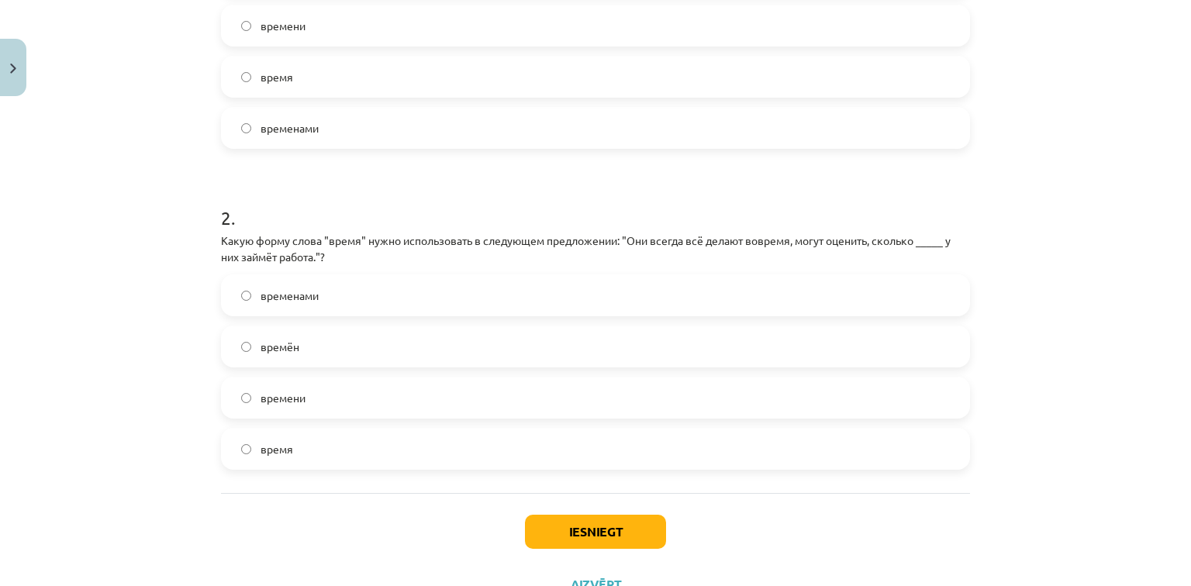
scroll to position [439, 0]
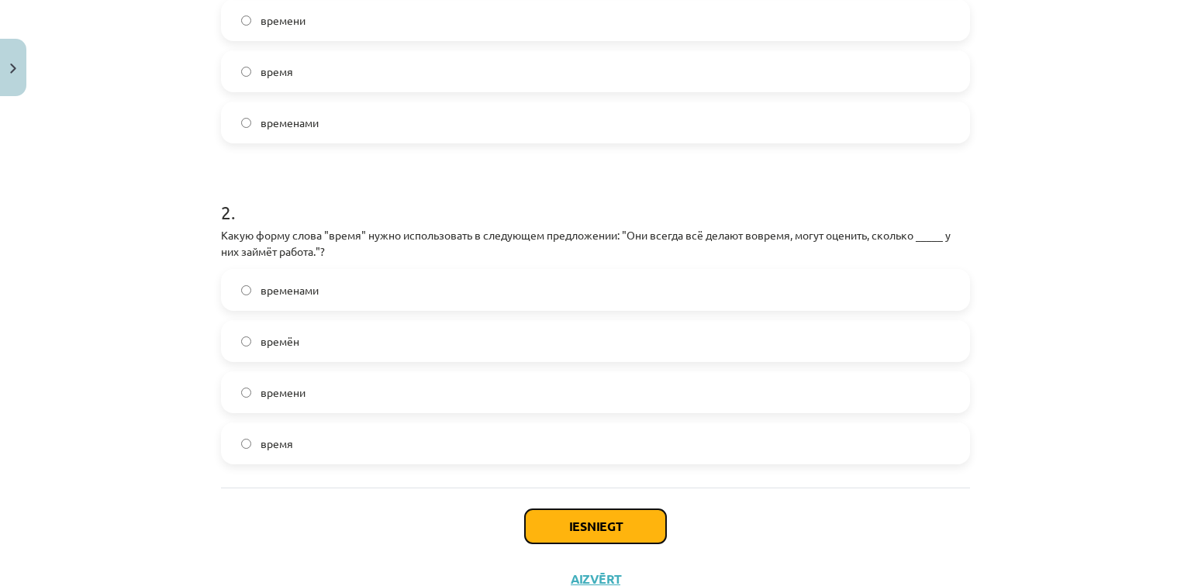
click at [549, 527] on button "Iesniegt" at bounding box center [595, 526] width 141 height 34
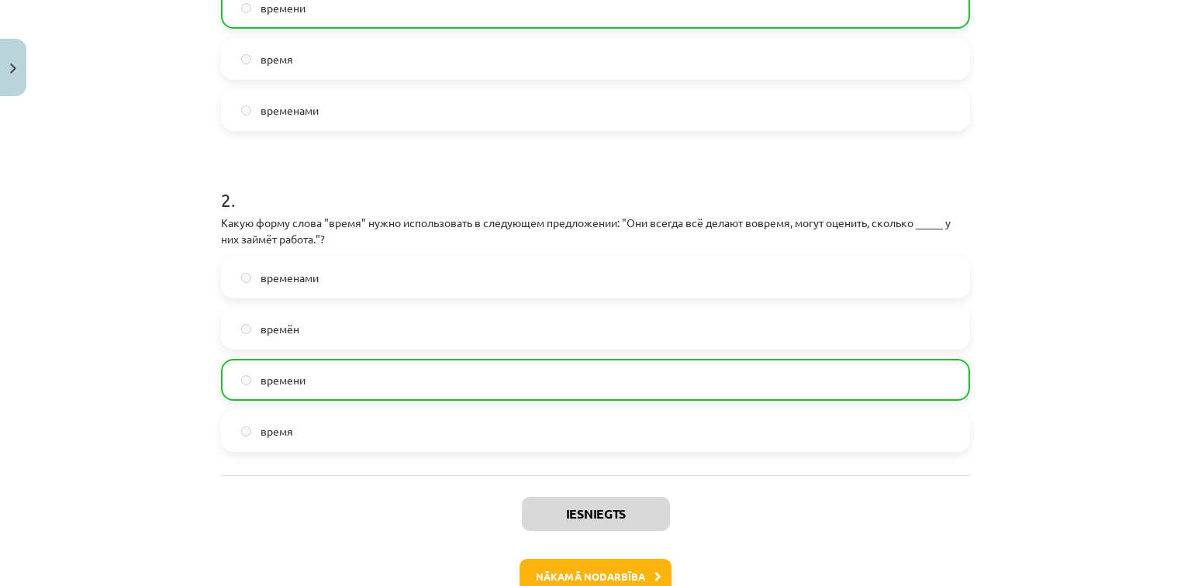
scroll to position [545, 0]
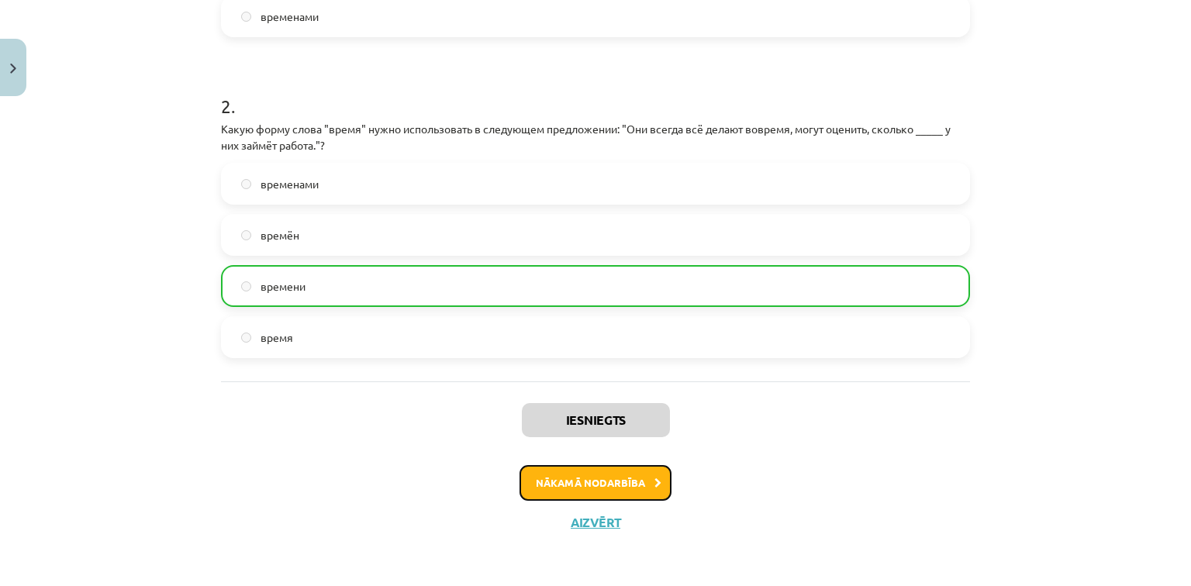
click at [623, 489] on button "Nākamā nodarbība" at bounding box center [596, 483] width 152 height 36
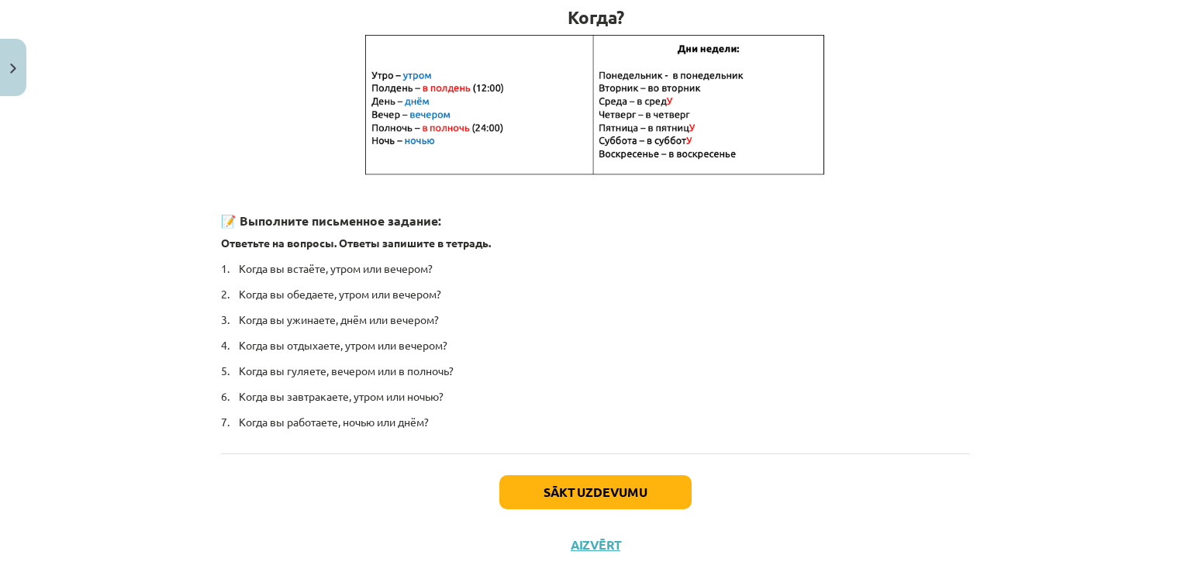
scroll to position [319, 0]
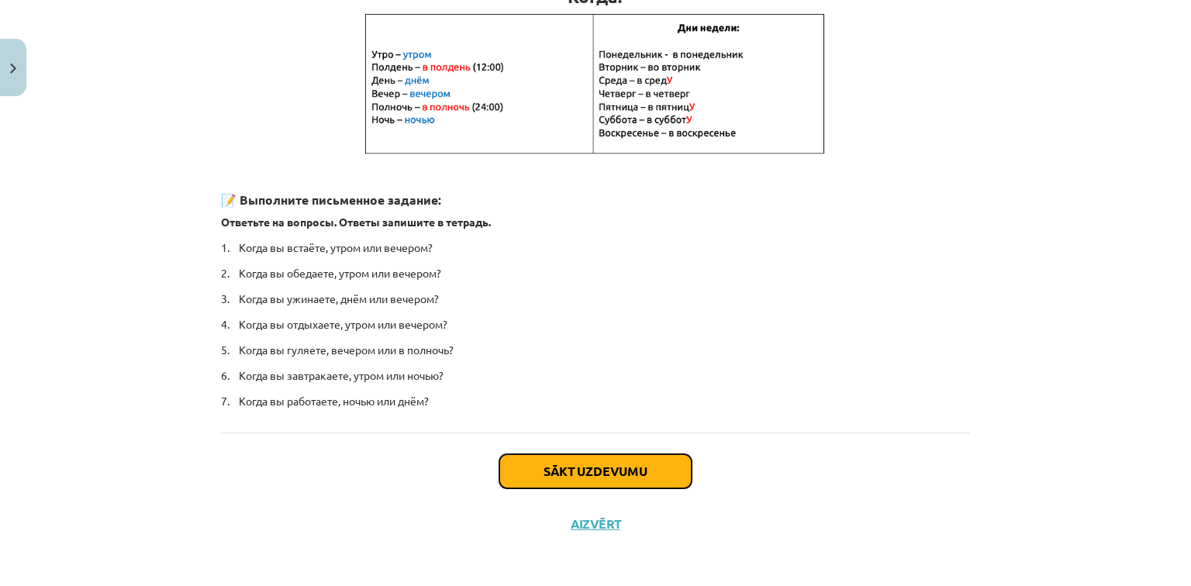
click at [644, 463] on button "Sākt uzdevumu" at bounding box center [595, 471] width 192 height 34
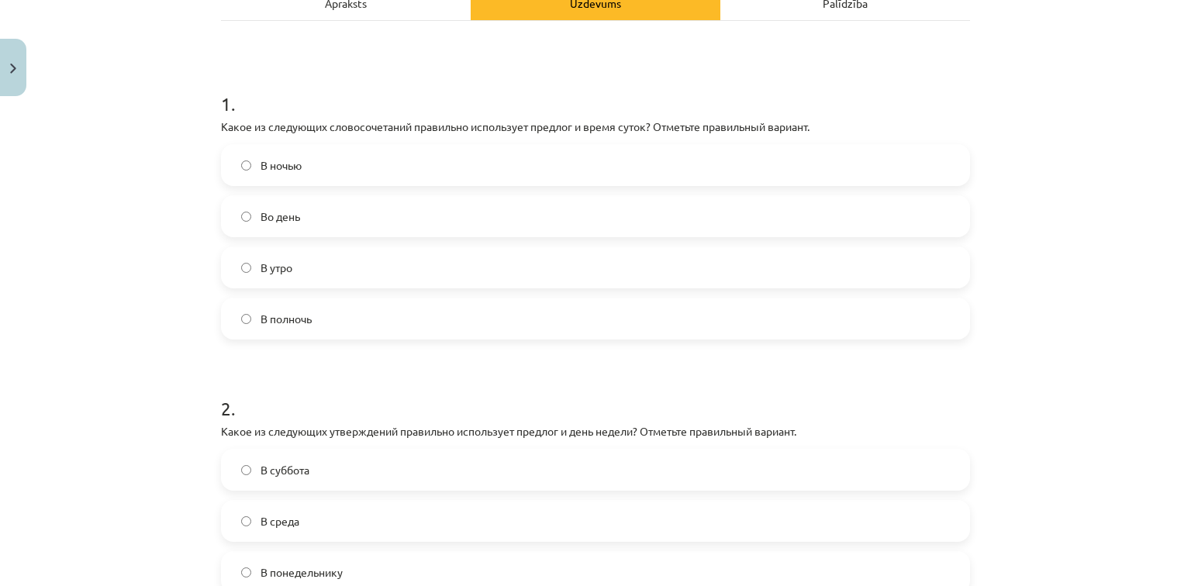
scroll to position [254, 0]
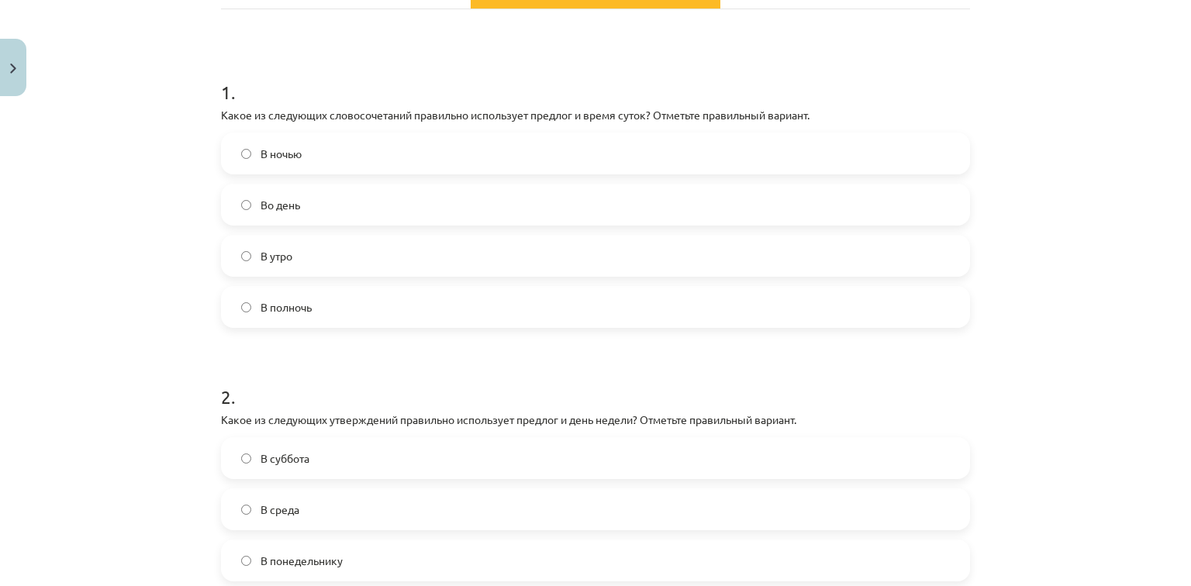
click at [406, 306] on label "В полночь" at bounding box center [596, 307] width 746 height 39
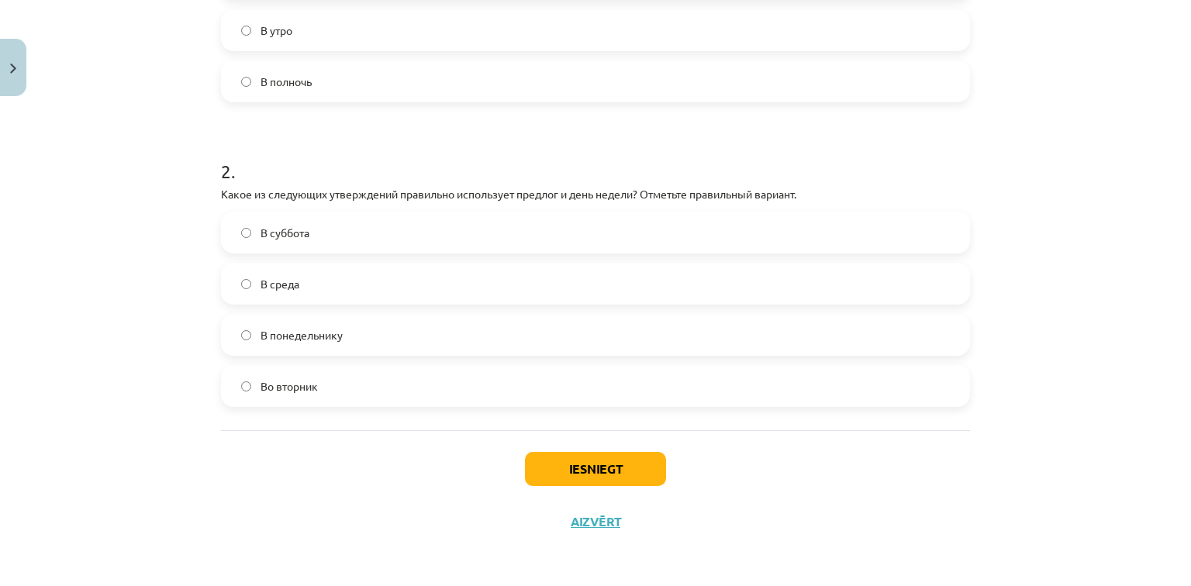
click at [354, 395] on label "Во вторник" at bounding box center [596, 386] width 746 height 39
click at [554, 480] on button "Iesniegt" at bounding box center [595, 469] width 141 height 34
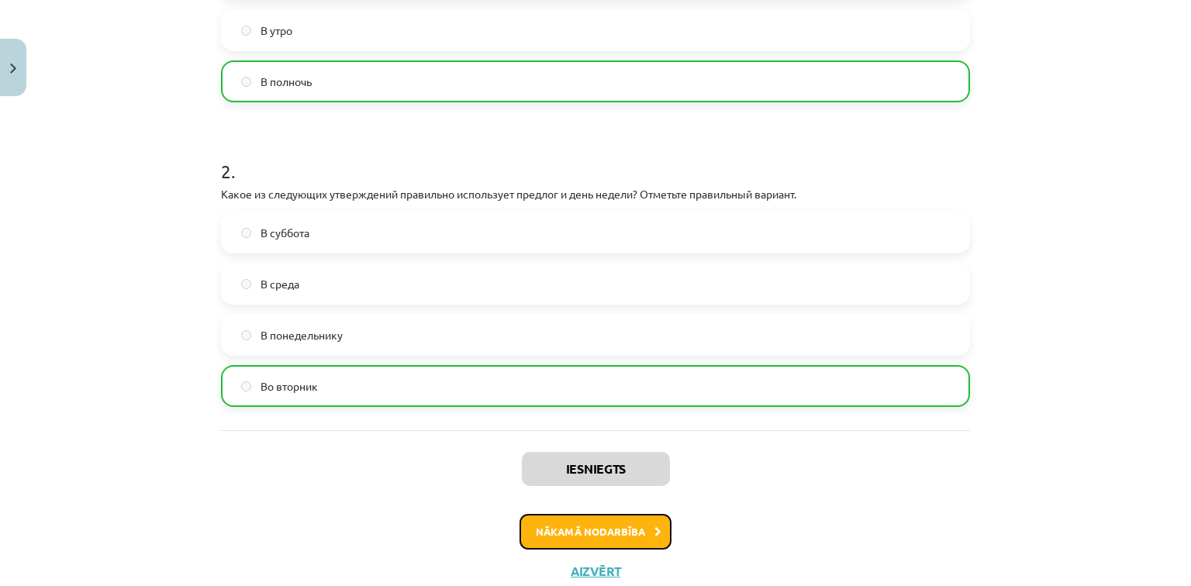
click at [616, 535] on button "Nākamā nodarbība" at bounding box center [596, 532] width 152 height 36
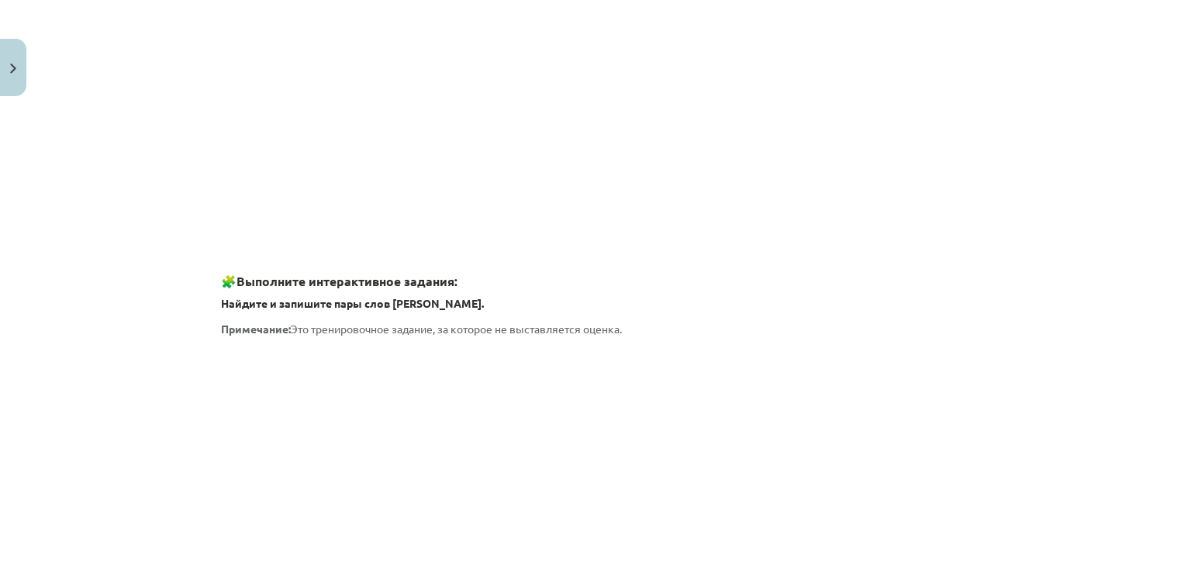
scroll to position [39, 0]
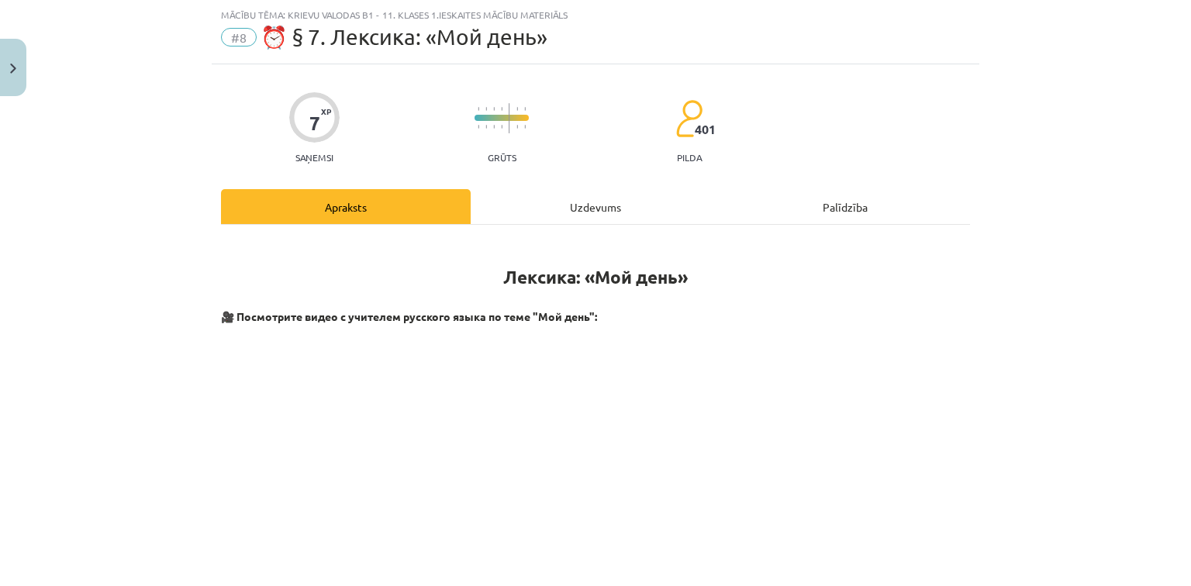
click at [1098, 360] on div "Mācību tēma: Krievu valodas b1 - 11. klases 1.ieskaites mācību materiāls #8 ⏰ §…" at bounding box center [595, 293] width 1191 height 586
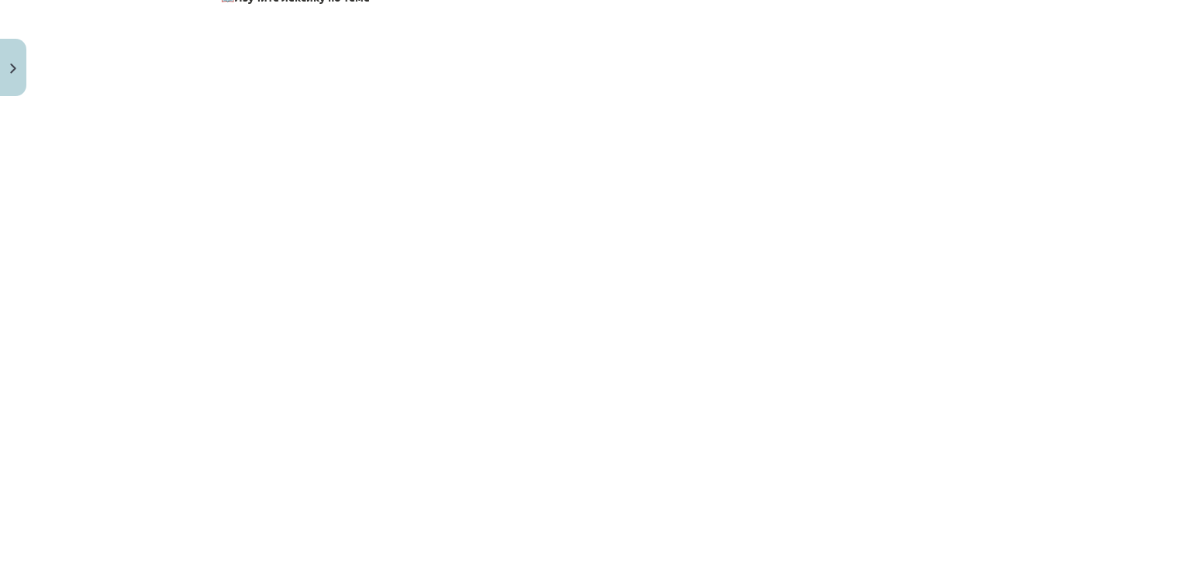
scroll to position [953, 0]
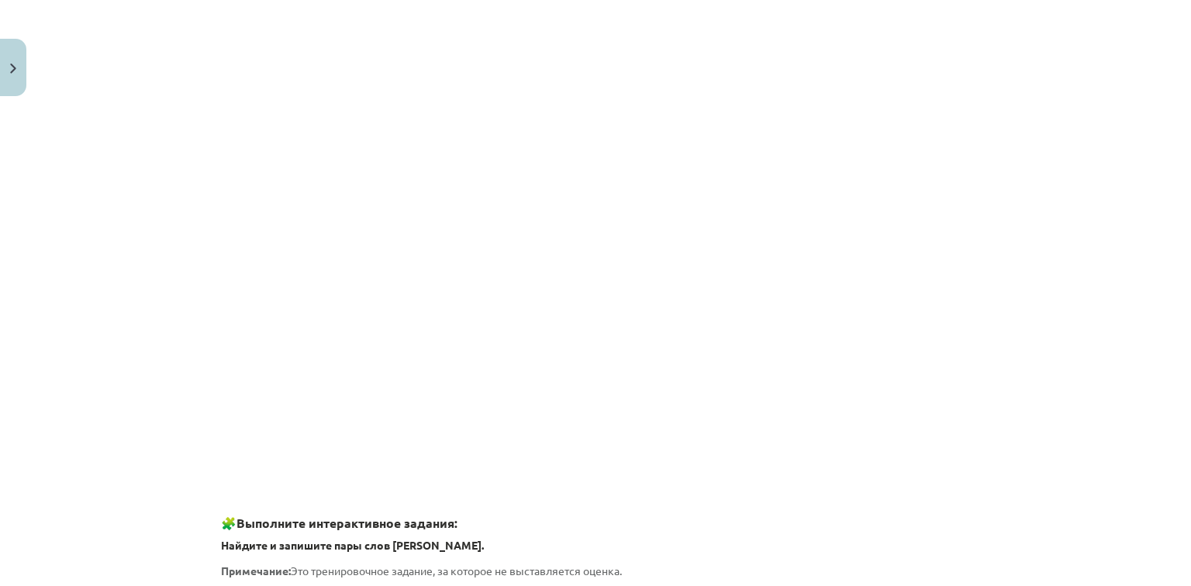
drag, startPoint x: 1110, startPoint y: 292, endPoint x: 1082, endPoint y: 369, distance: 81.7
click at [1082, 369] on div "Mācību tēma: Krievu valodas b1 - 11. klases 1.ieskaites mācību materiāls #8 ⏰ §…" at bounding box center [595, 293] width 1191 height 586
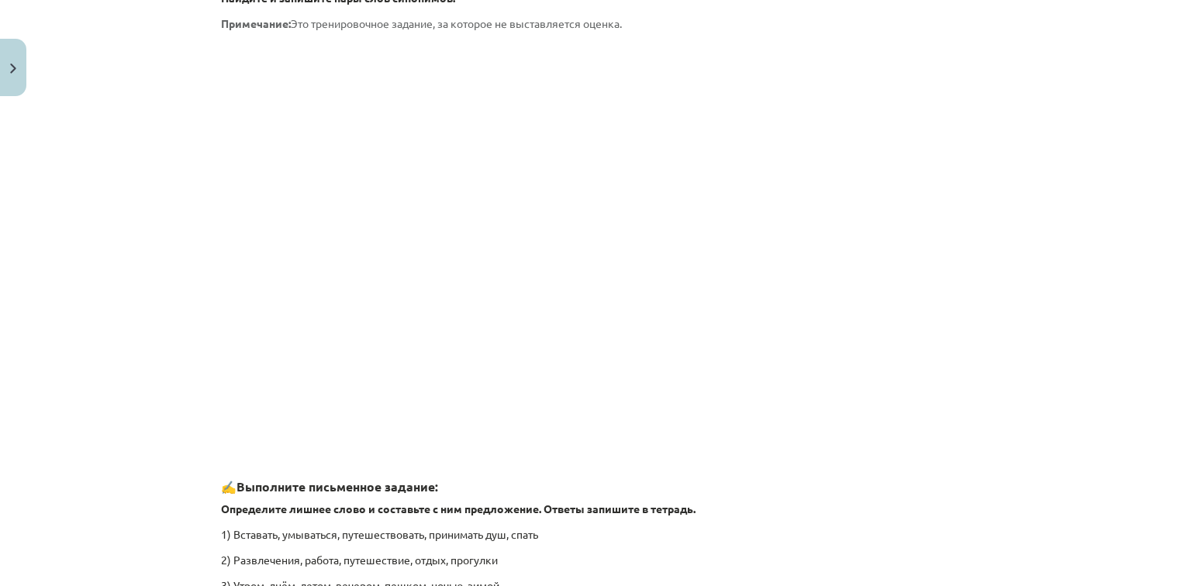
scroll to position [2308, 0]
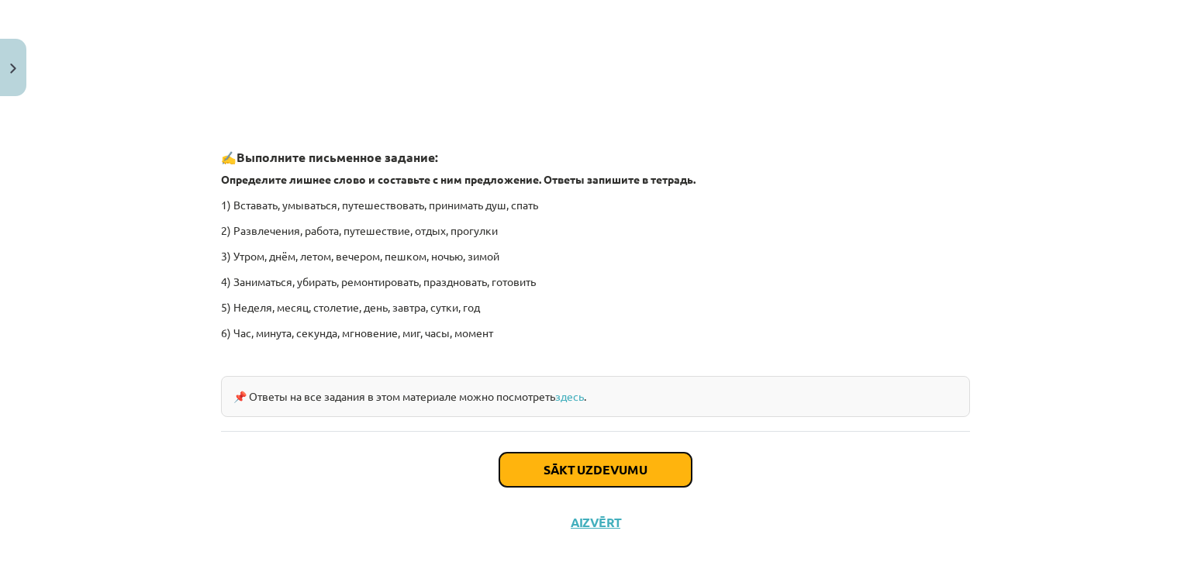
click at [633, 462] on button "Sākt uzdevumu" at bounding box center [595, 470] width 192 height 34
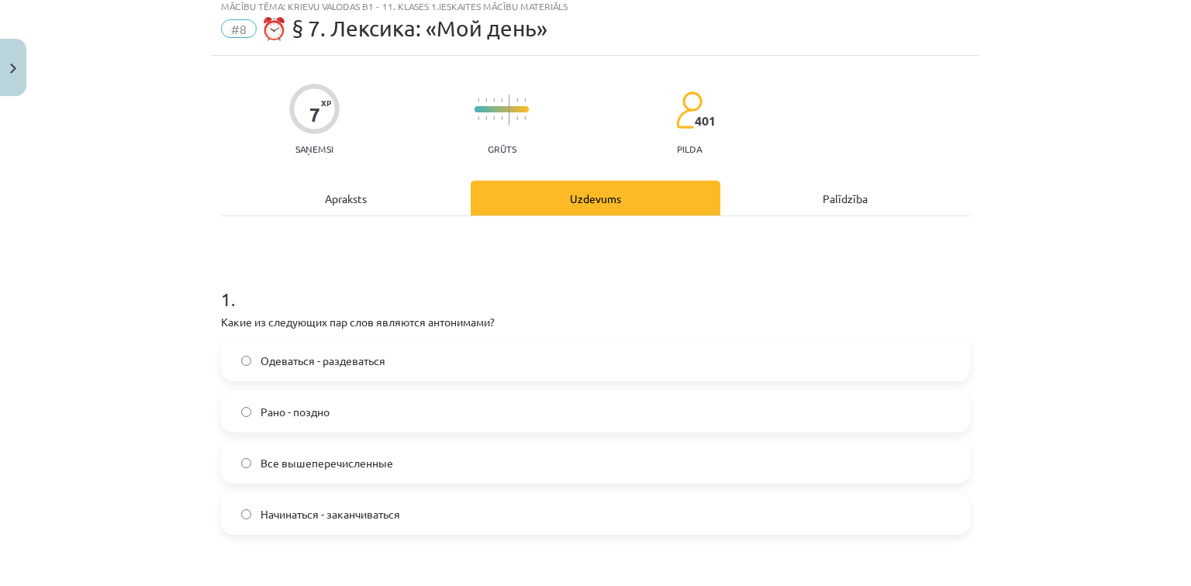
scroll to position [39, 0]
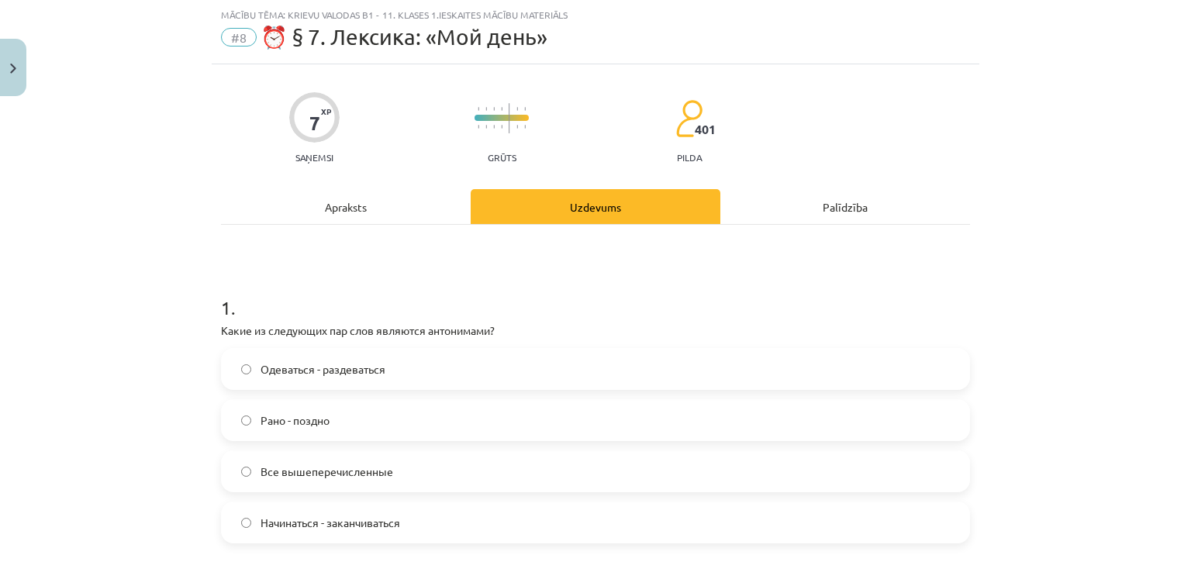
click at [366, 478] on span "Все вышеперечисленные" at bounding box center [327, 472] width 133 height 16
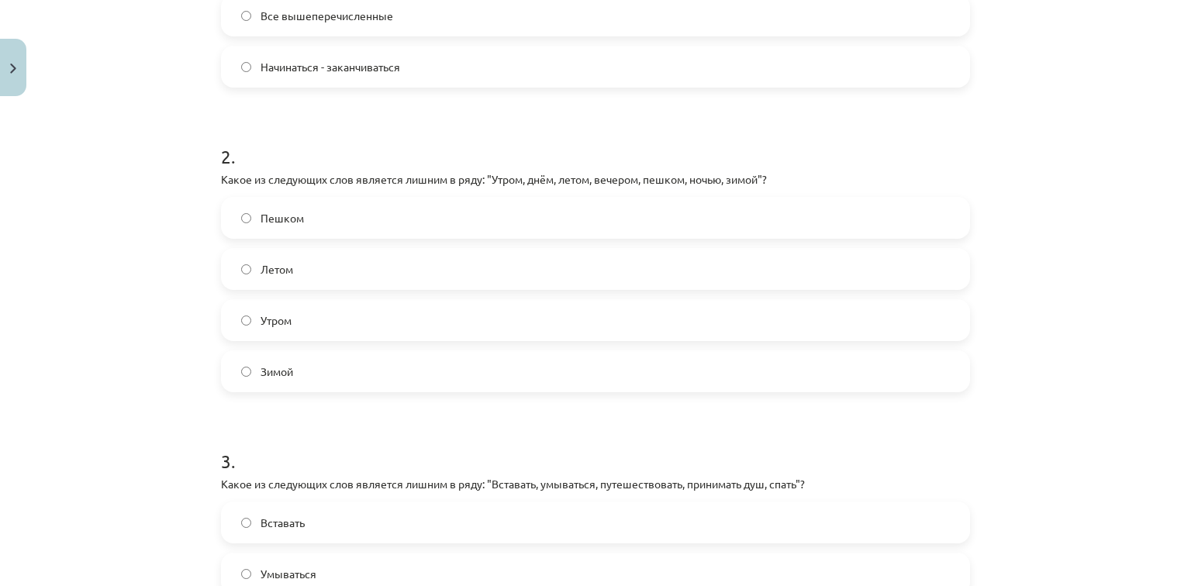
scroll to position [496, 0]
click at [537, 203] on label "Пешком" at bounding box center [596, 216] width 746 height 39
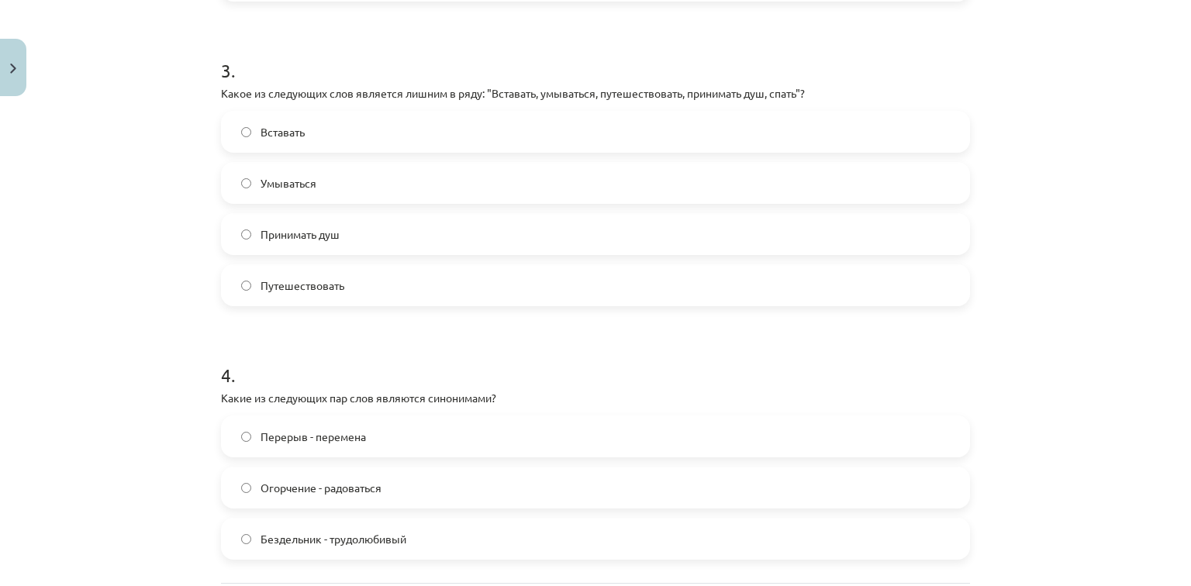
scroll to position [887, 0]
click at [721, 268] on label "Путешествовать" at bounding box center [596, 283] width 746 height 39
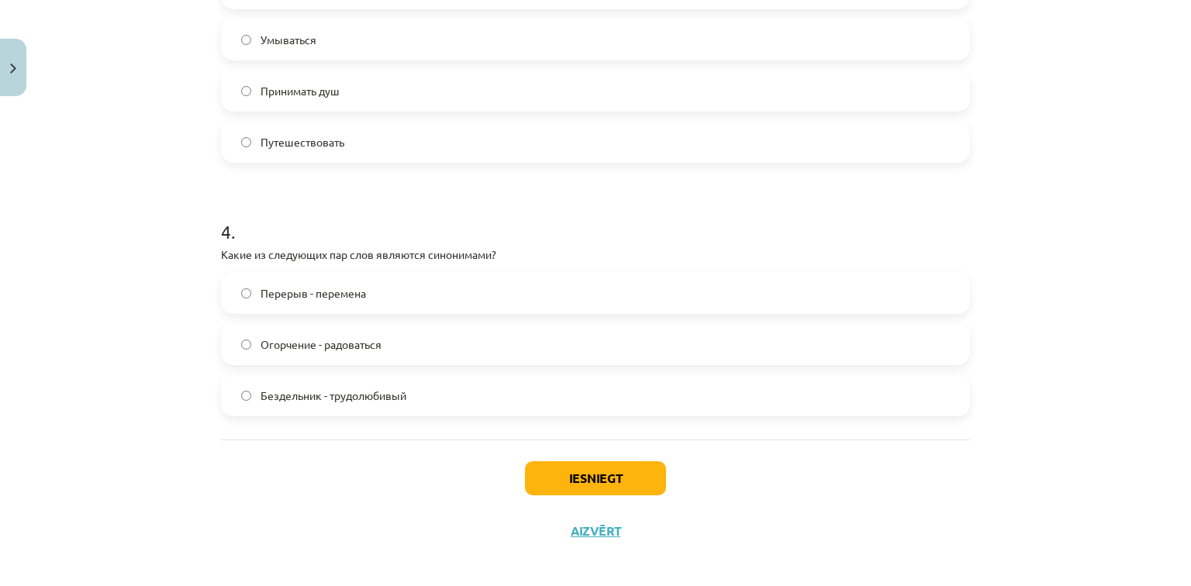
scroll to position [1038, 0]
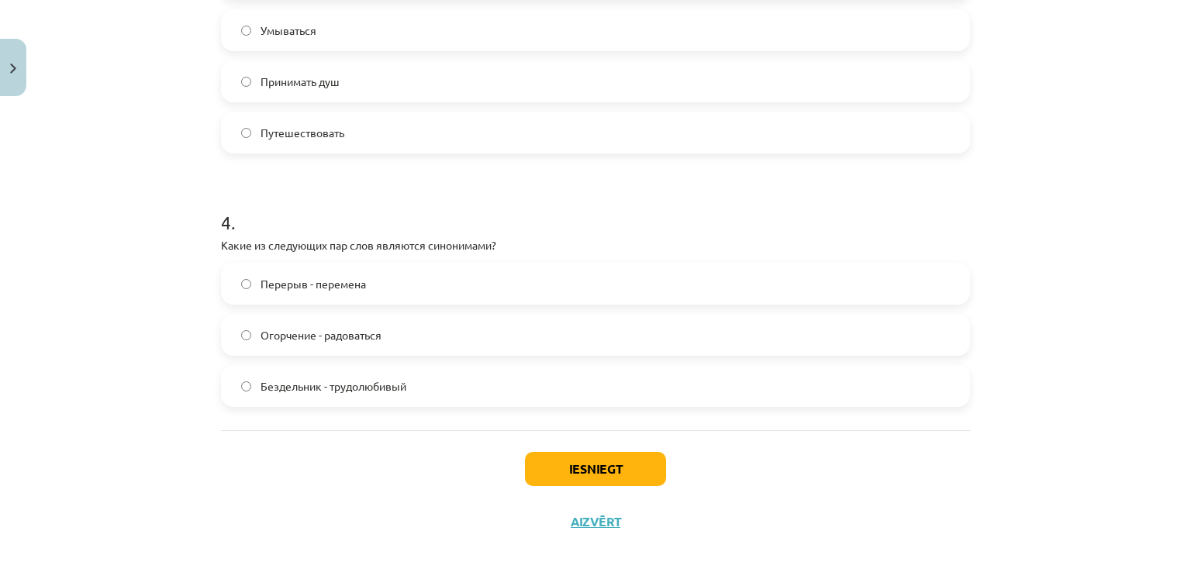
click at [425, 272] on label "Перерыв - перемена" at bounding box center [596, 283] width 746 height 39
click at [564, 464] on button "Iesniegt" at bounding box center [595, 469] width 141 height 34
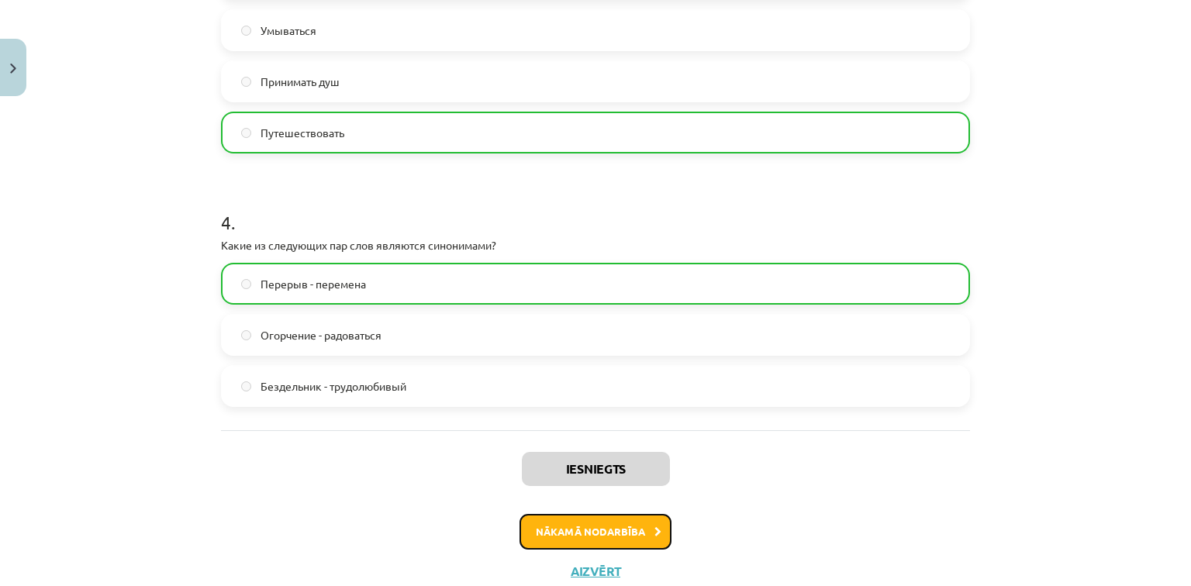
click at [620, 527] on button "Nākamā nodarbība" at bounding box center [596, 532] width 152 height 36
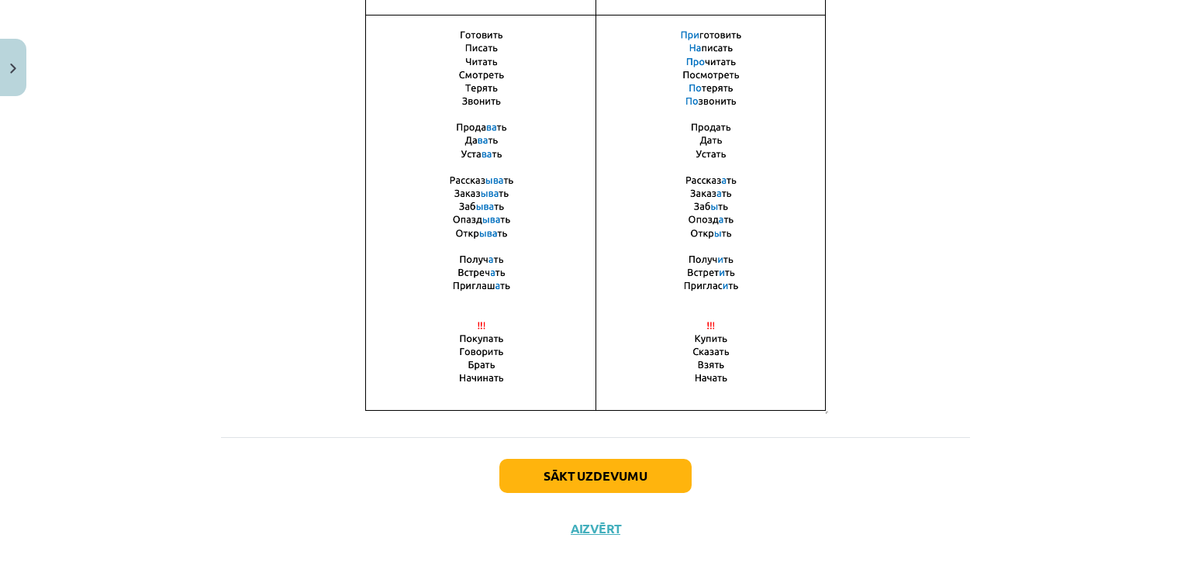
scroll to position [1079, 0]
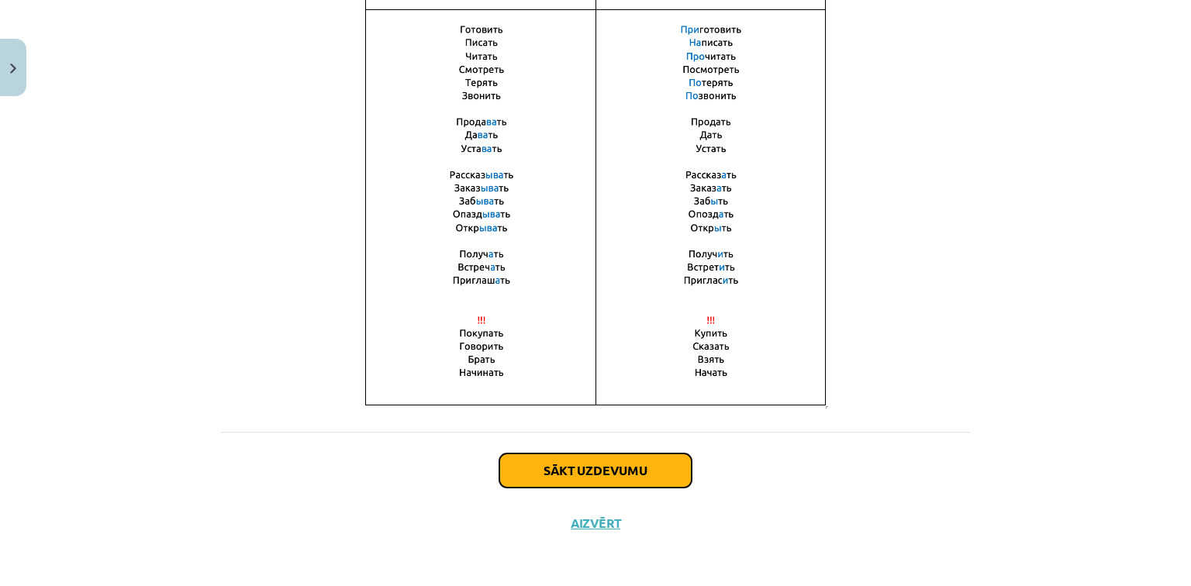
click at [658, 462] on button "Sākt uzdevumu" at bounding box center [595, 471] width 192 height 34
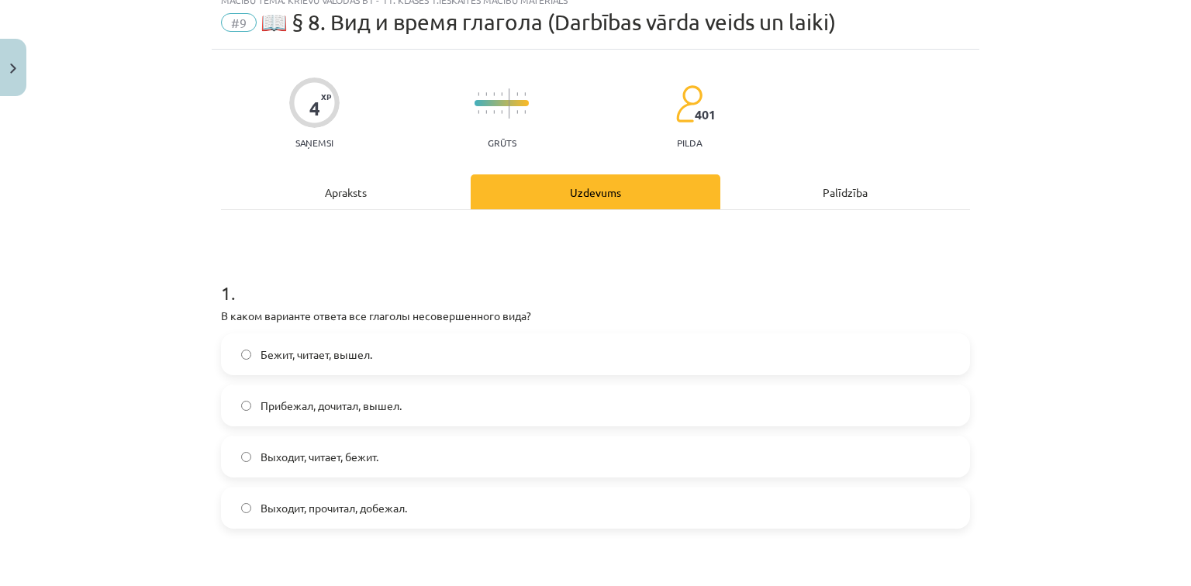
scroll to position [39, 0]
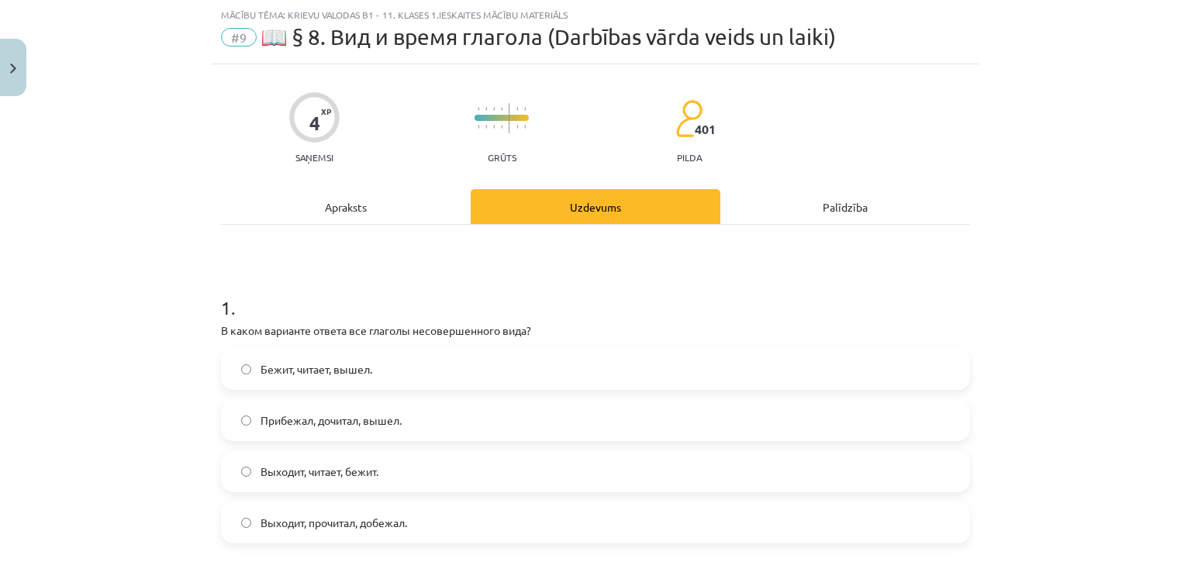
click at [292, 471] on span "Выходит, читает, бежит." at bounding box center [320, 472] width 118 height 16
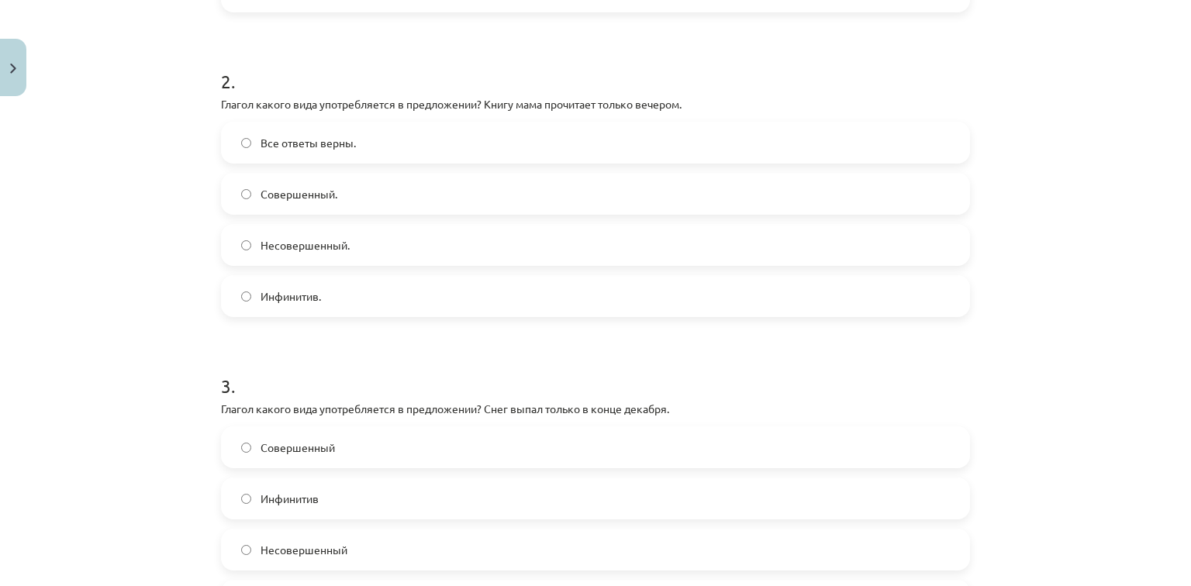
scroll to position [557, 0]
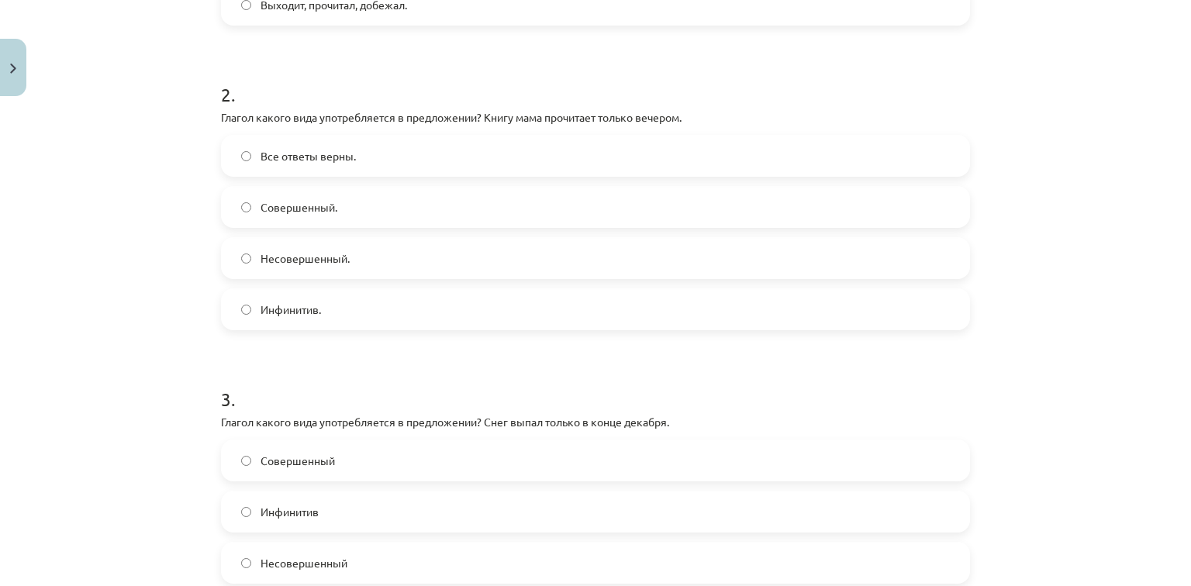
click at [411, 261] on label "Несовершенный." at bounding box center [596, 258] width 746 height 39
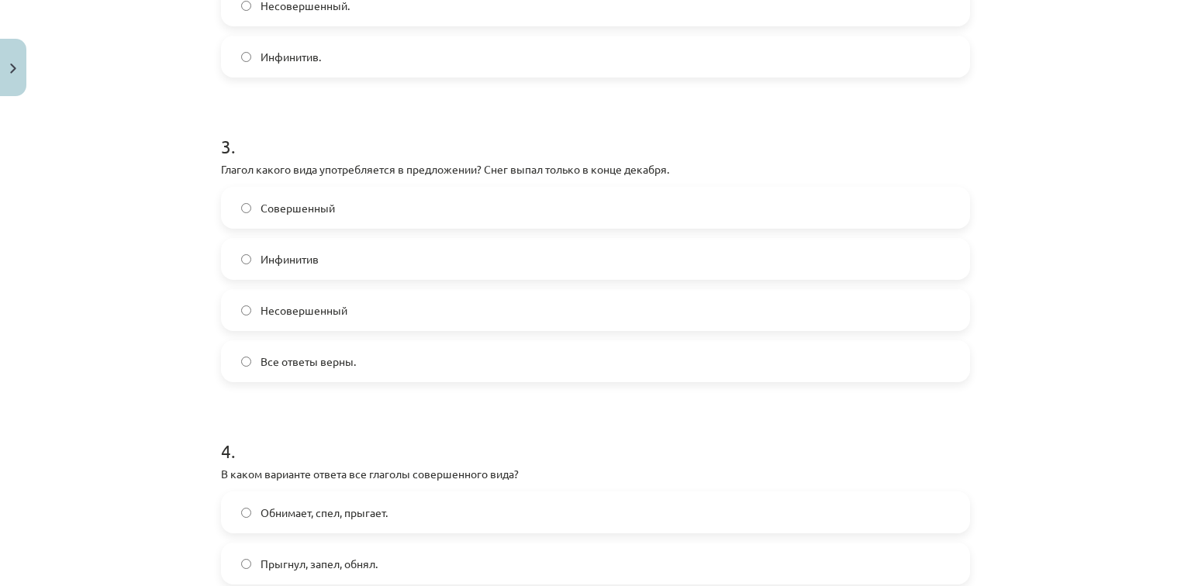
scroll to position [813, 0]
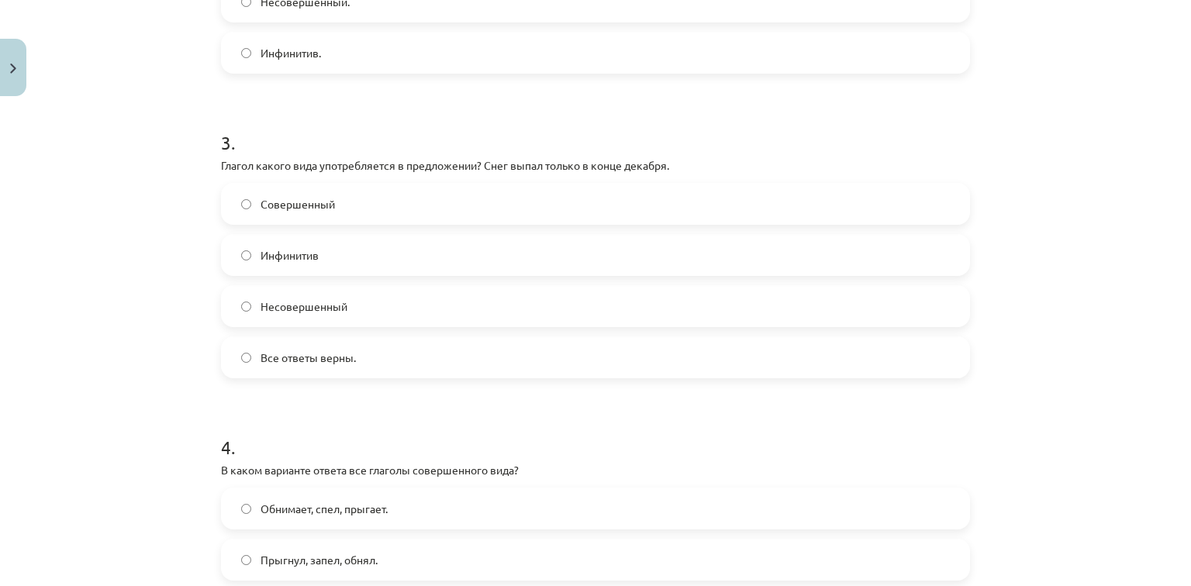
click at [292, 269] on label "Инфинитив" at bounding box center [596, 255] width 746 height 39
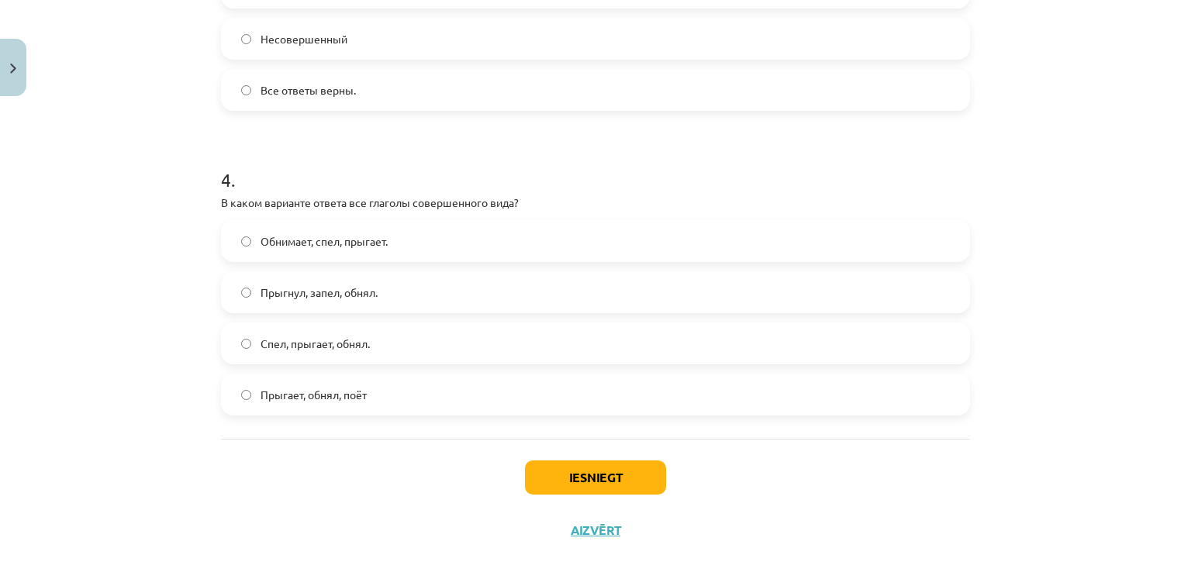
scroll to position [1079, 0]
click at [406, 295] on label "Прыгнул, запел, обнял." at bounding box center [596, 293] width 746 height 39
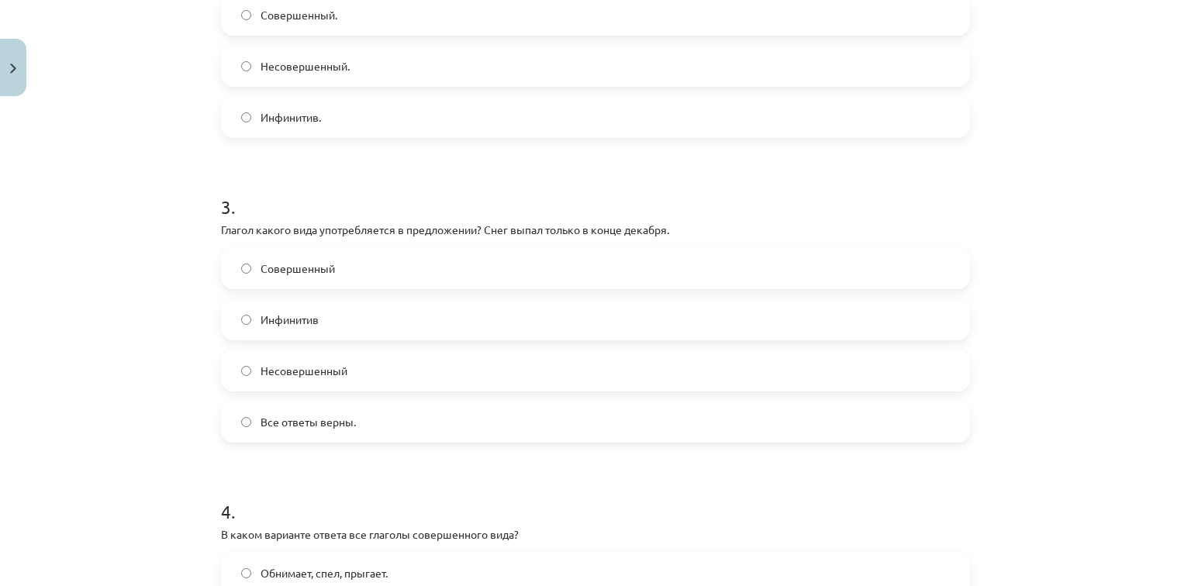
scroll to position [756, 0]
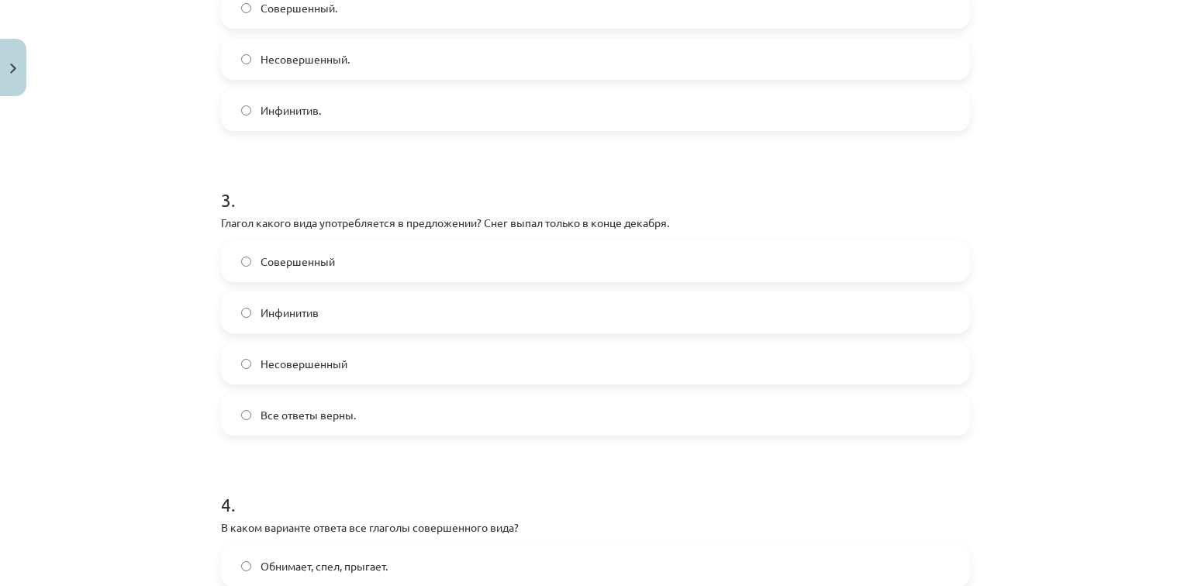
click at [545, 361] on label "Несовершенный" at bounding box center [596, 363] width 746 height 39
click at [468, 270] on label "Совершенный" at bounding box center [596, 261] width 746 height 39
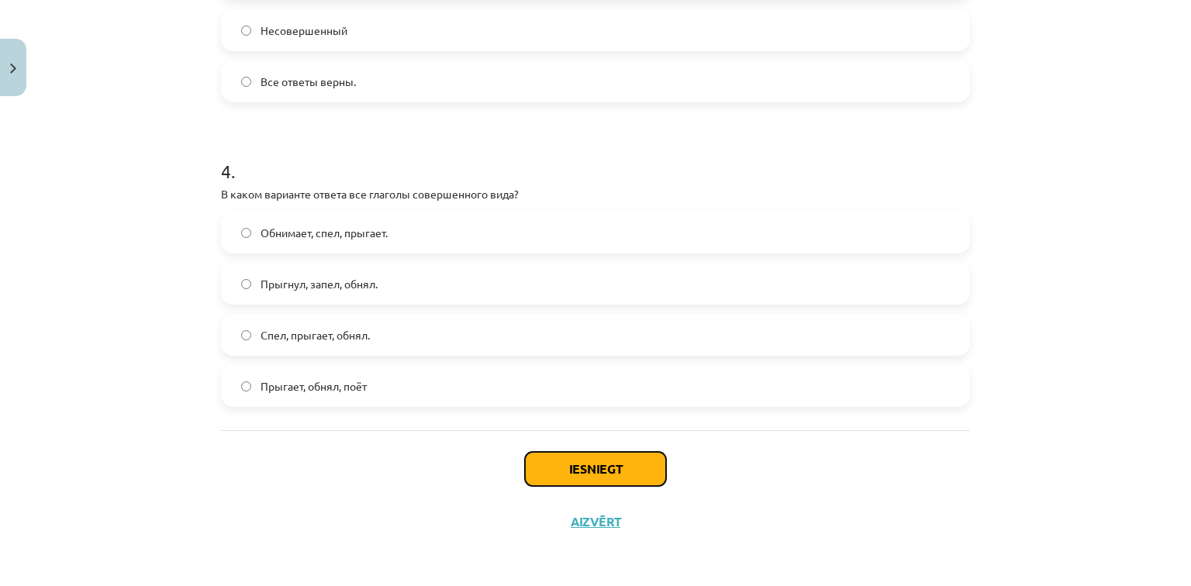
click at [599, 459] on button "Iesniegt" at bounding box center [595, 469] width 141 height 34
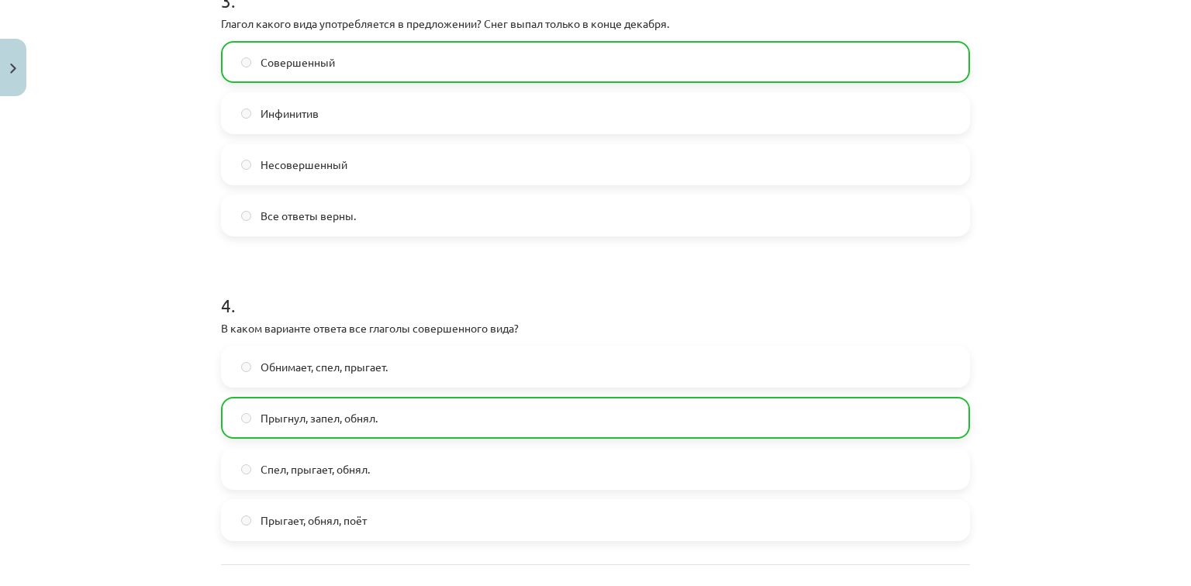
scroll to position [1138, 0]
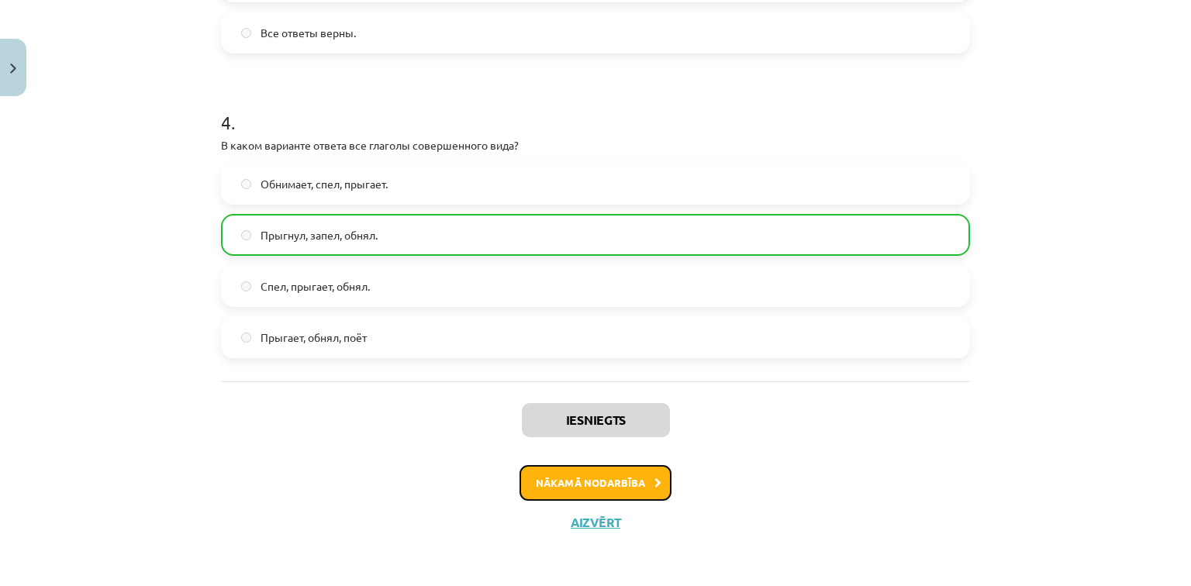
click at [638, 479] on button "Nākamā nodarbība" at bounding box center [596, 483] width 152 height 36
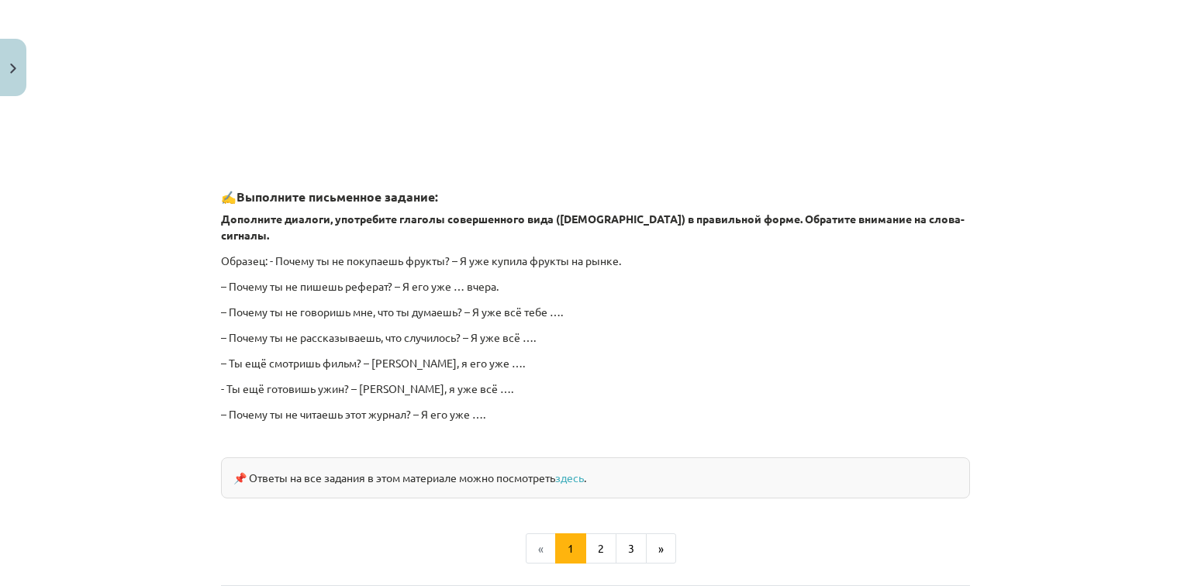
scroll to position [1368, 0]
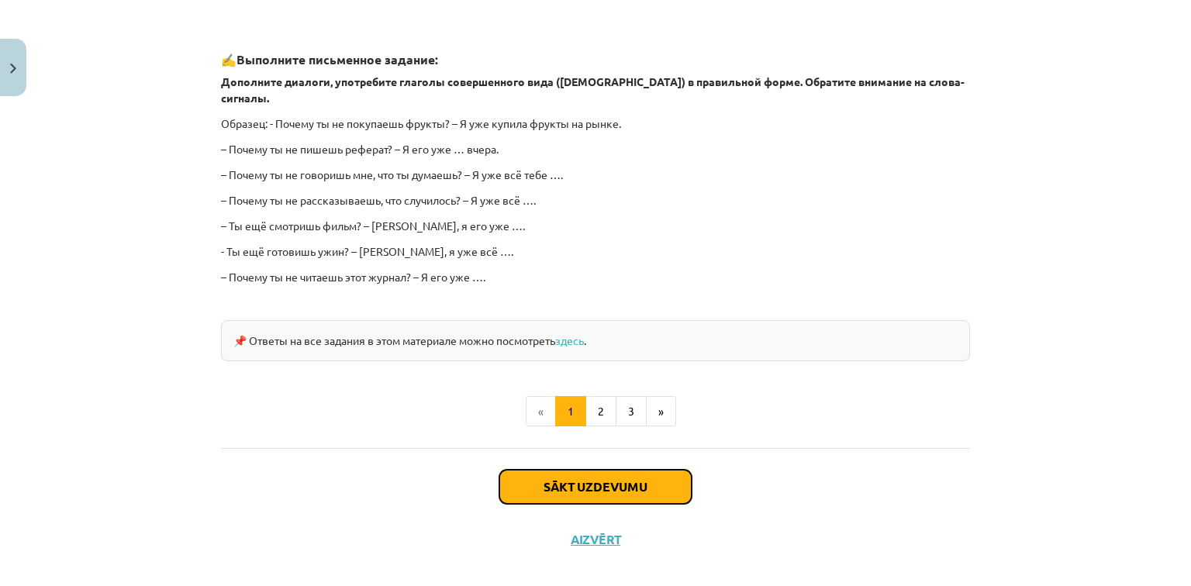
click at [652, 470] on button "Sākt uzdevumu" at bounding box center [595, 487] width 192 height 34
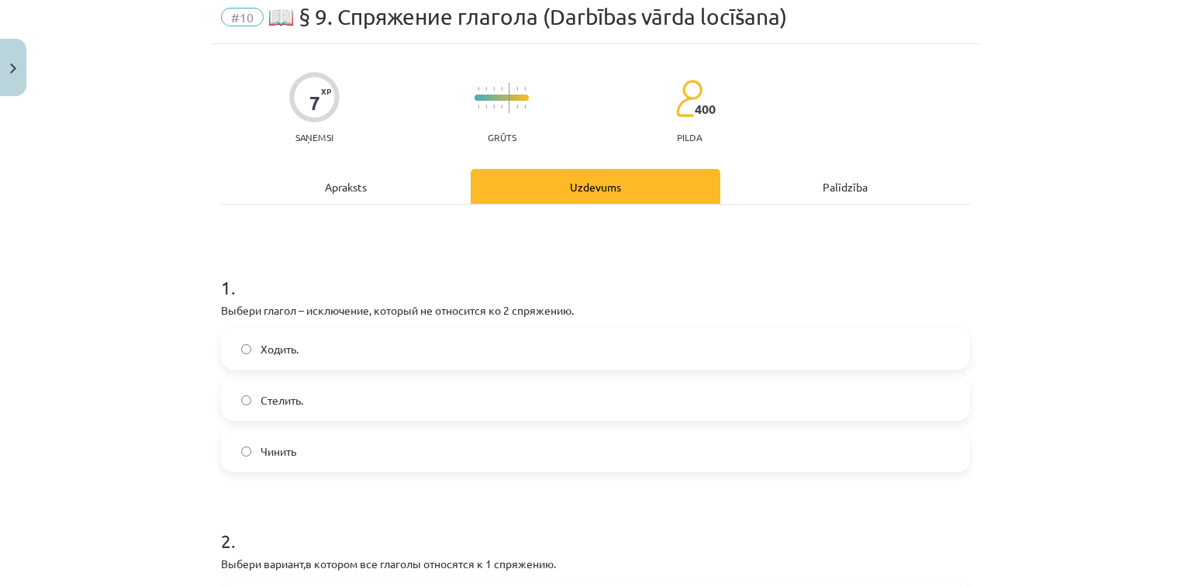
scroll to position [39, 0]
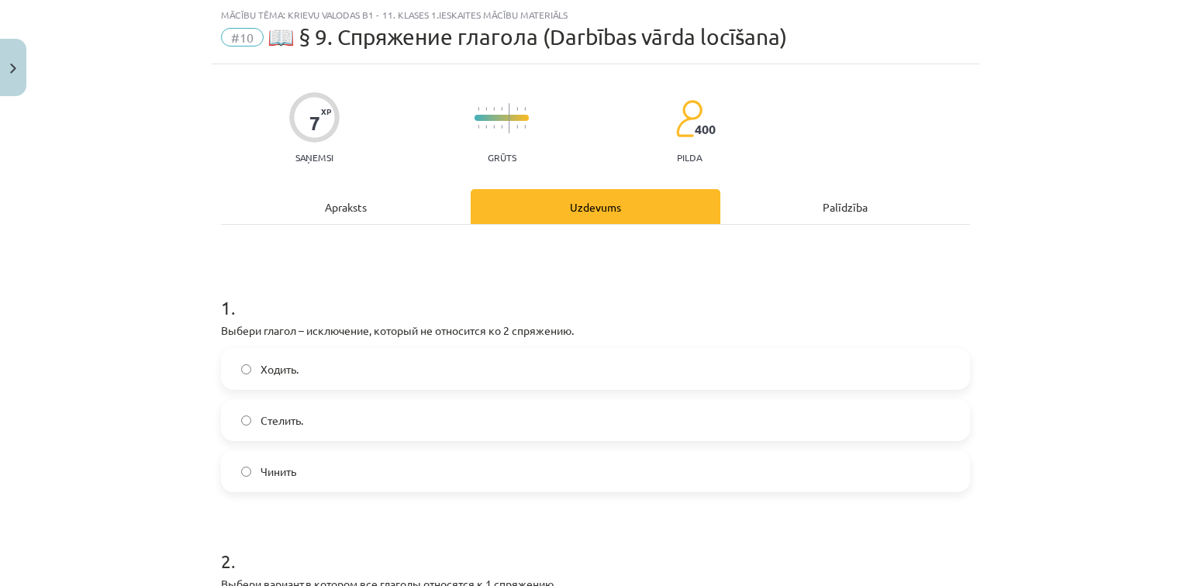
click at [279, 423] on span "Стелить." at bounding box center [282, 421] width 43 height 16
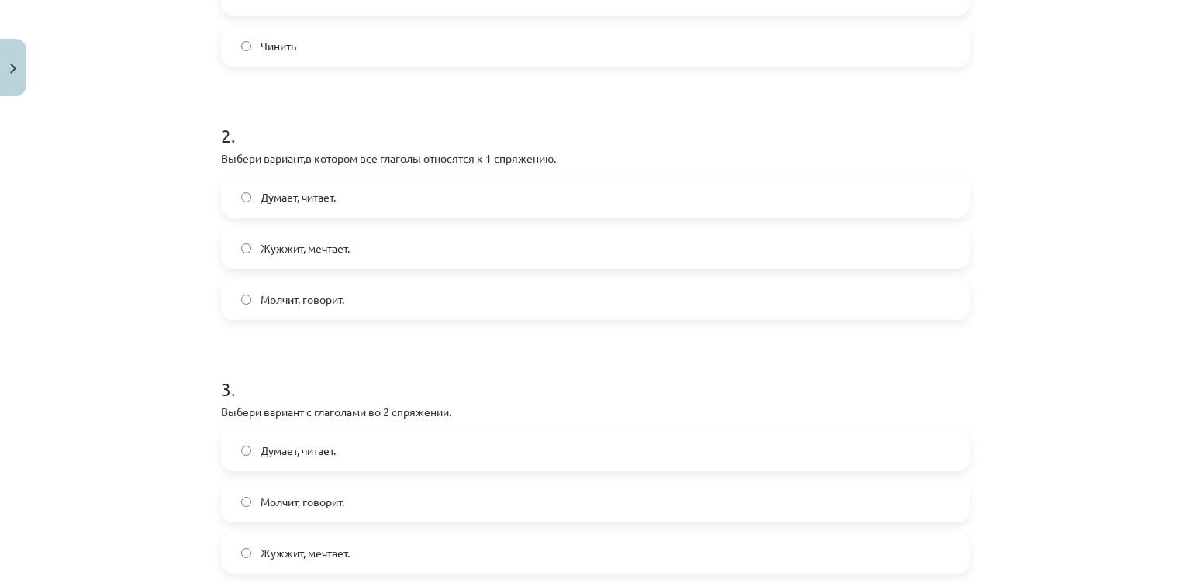
scroll to position [462, 0]
click at [309, 199] on span "Думает, читает." at bounding box center [298, 200] width 75 height 16
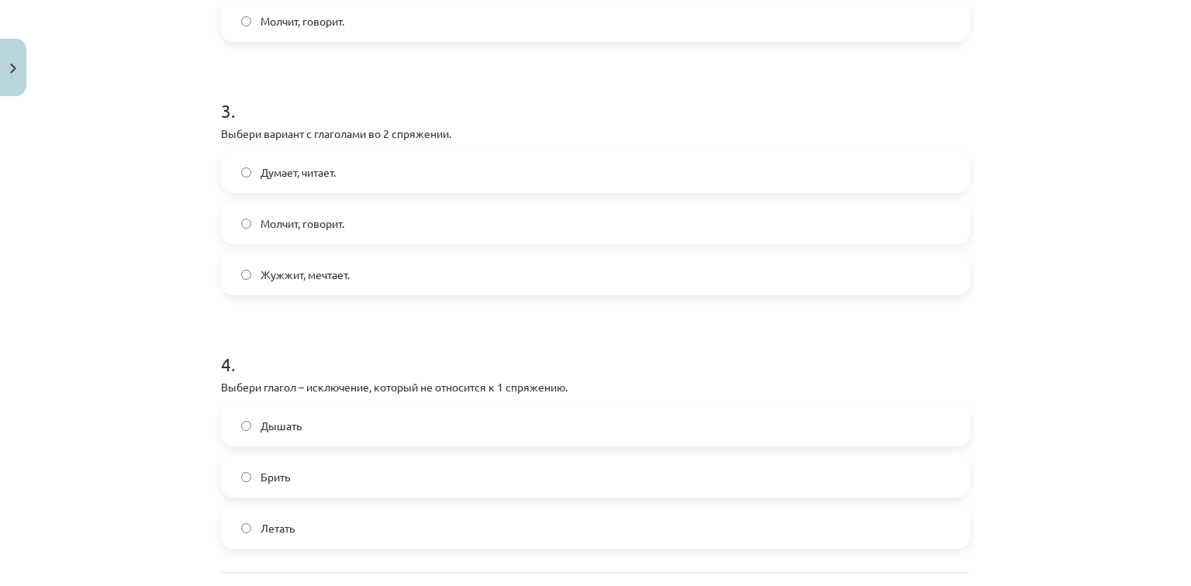
scroll to position [747, 0]
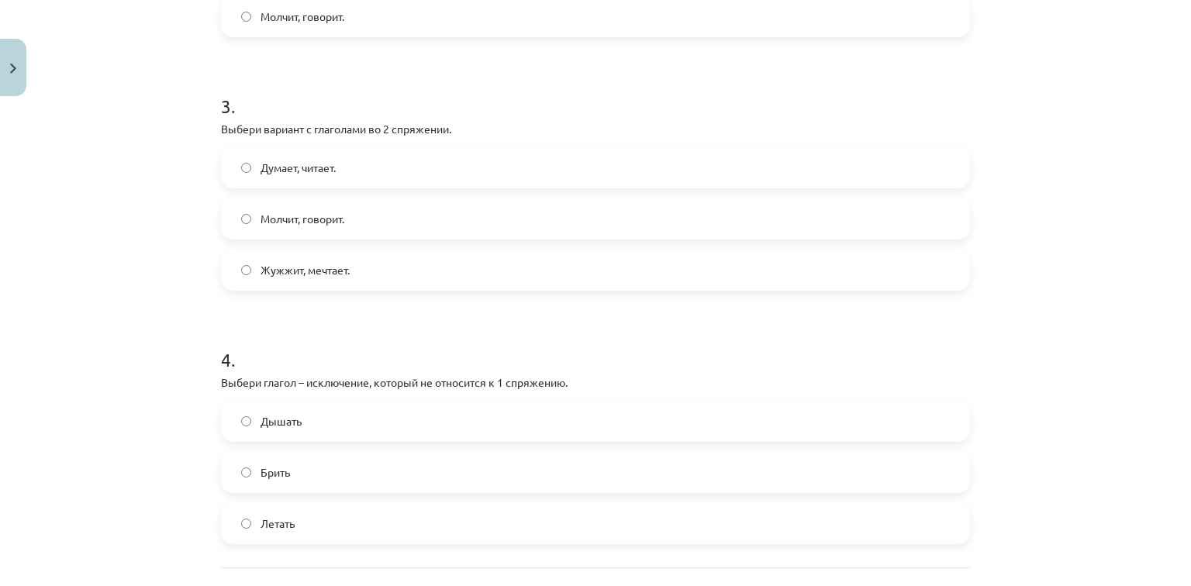
click at [299, 229] on label "Молчит, говорит." at bounding box center [596, 218] width 746 height 39
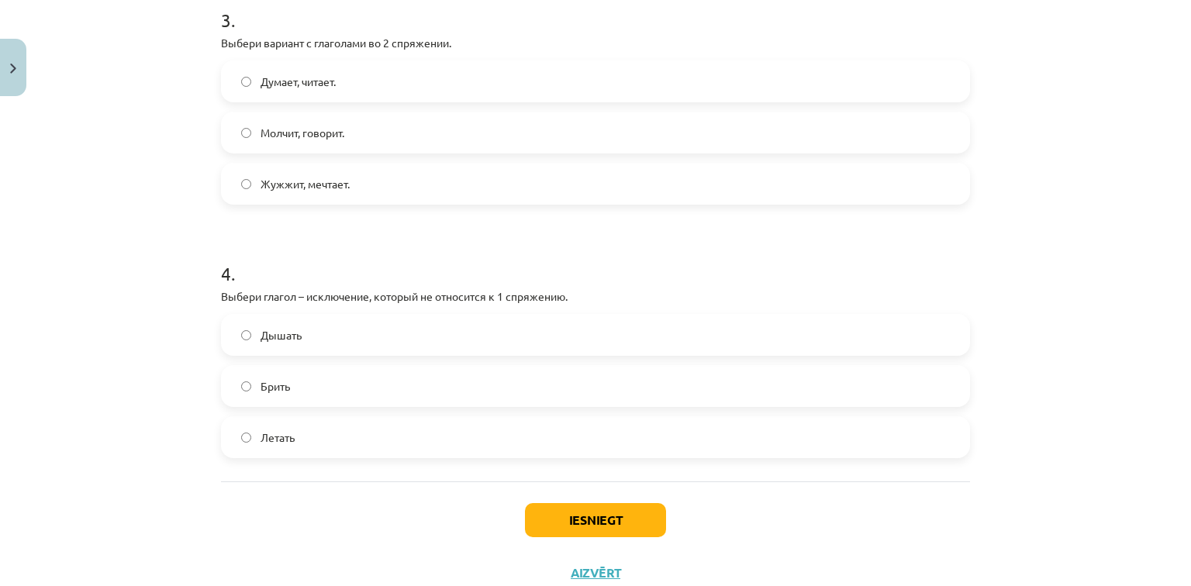
scroll to position [885, 0]
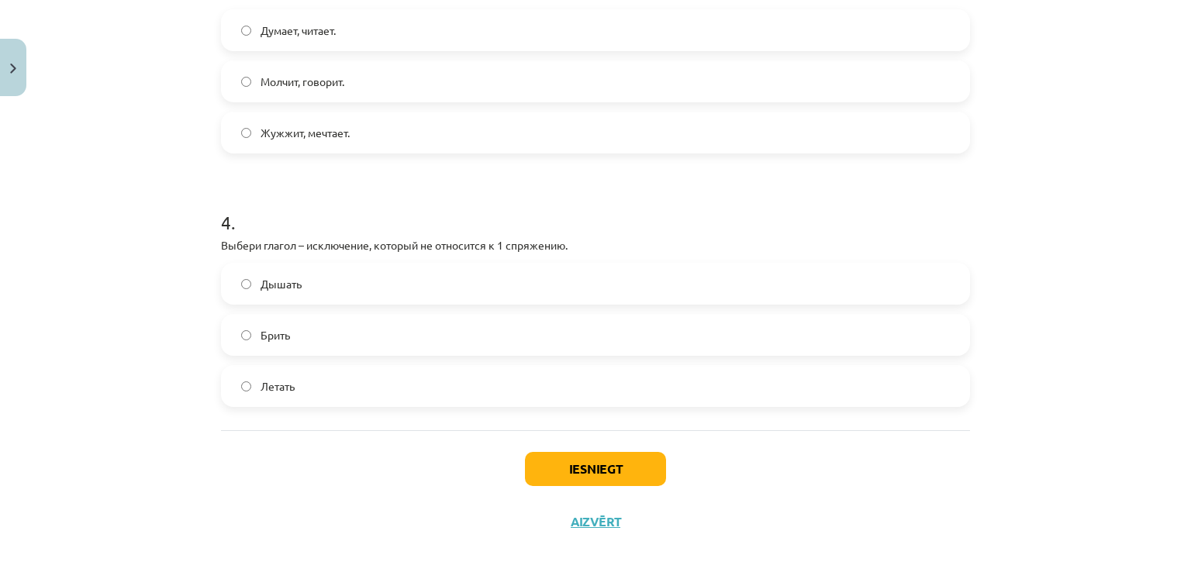
click at [558, 352] on label "Брить" at bounding box center [596, 335] width 746 height 39
click at [609, 468] on button "Iesniegt" at bounding box center [595, 469] width 141 height 34
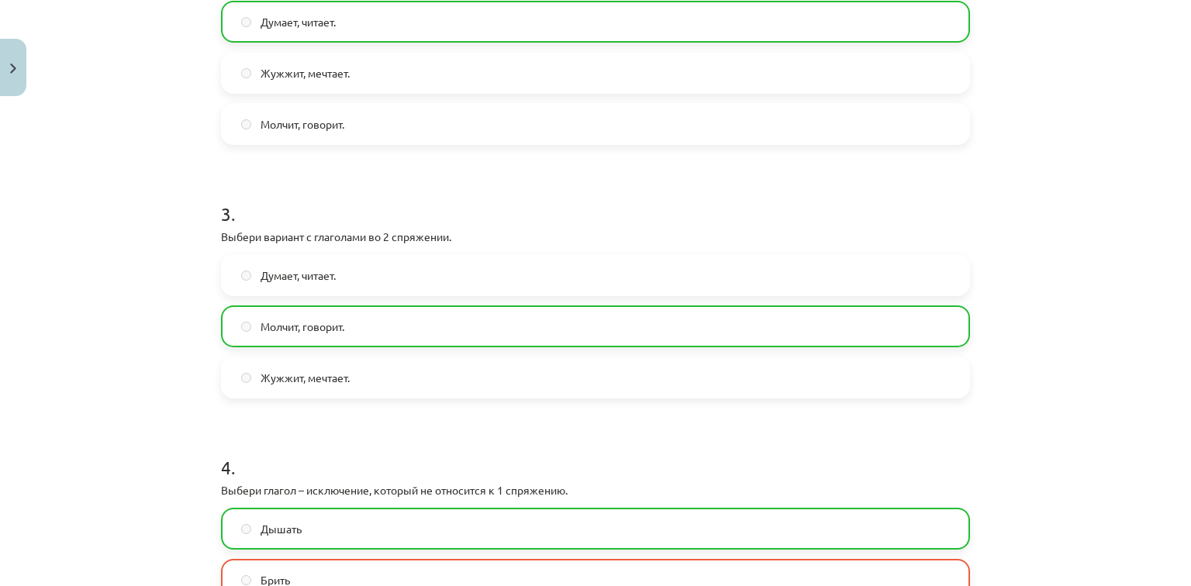
scroll to position [934, 0]
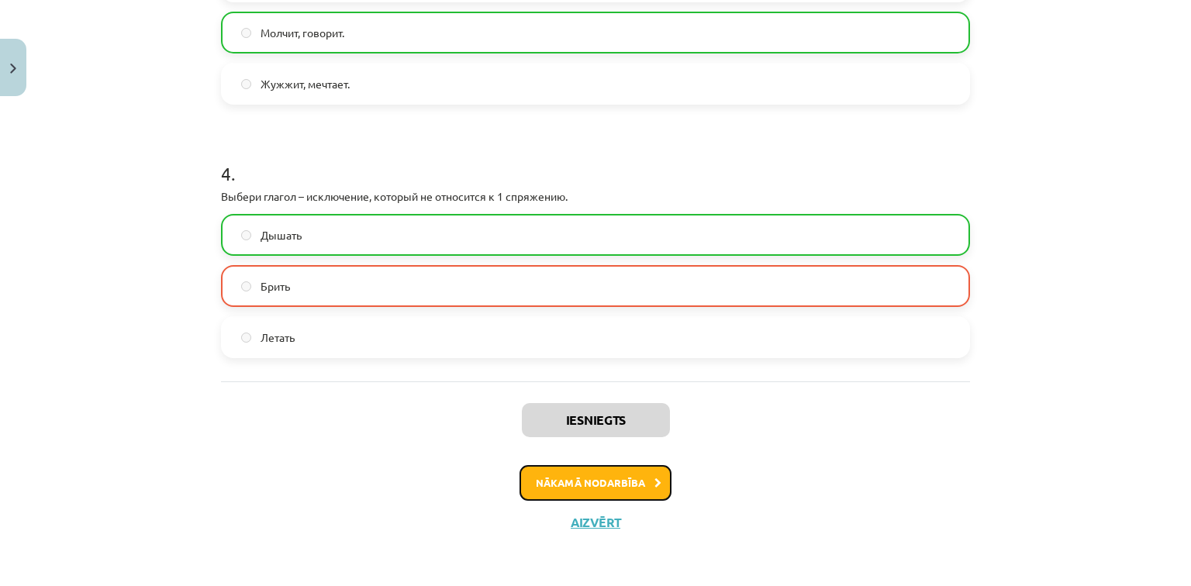
click at [620, 475] on button "Nākamā nodarbība" at bounding box center [596, 483] width 152 height 36
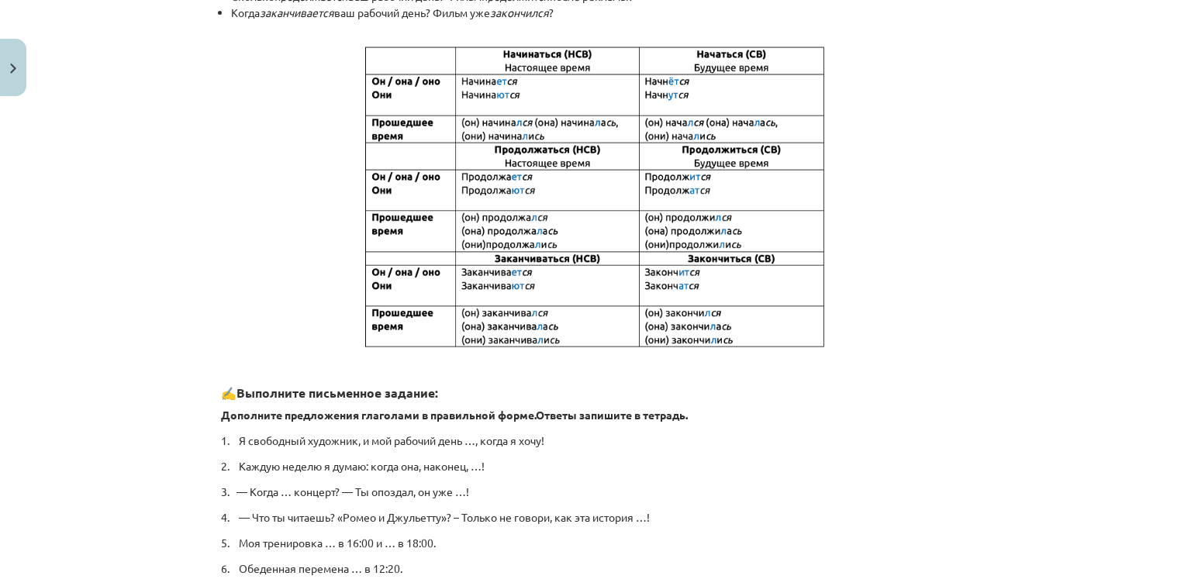
scroll to position [431, 0]
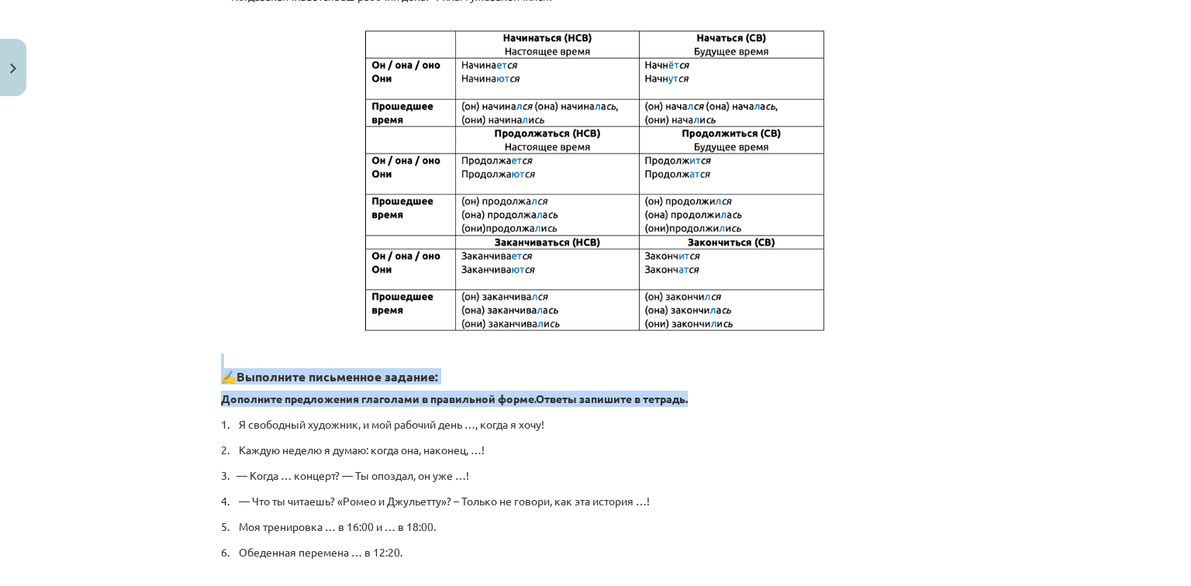
drag, startPoint x: 1174, startPoint y: 364, endPoint x: 1172, endPoint y: 387, distance: 23.4
click at [1172, 387] on div "Mācību tēma: Krievu valodas b1 - 11. klases 1.ieskaites mācību materiāls #11 📖 …" at bounding box center [595, 293] width 1191 height 586
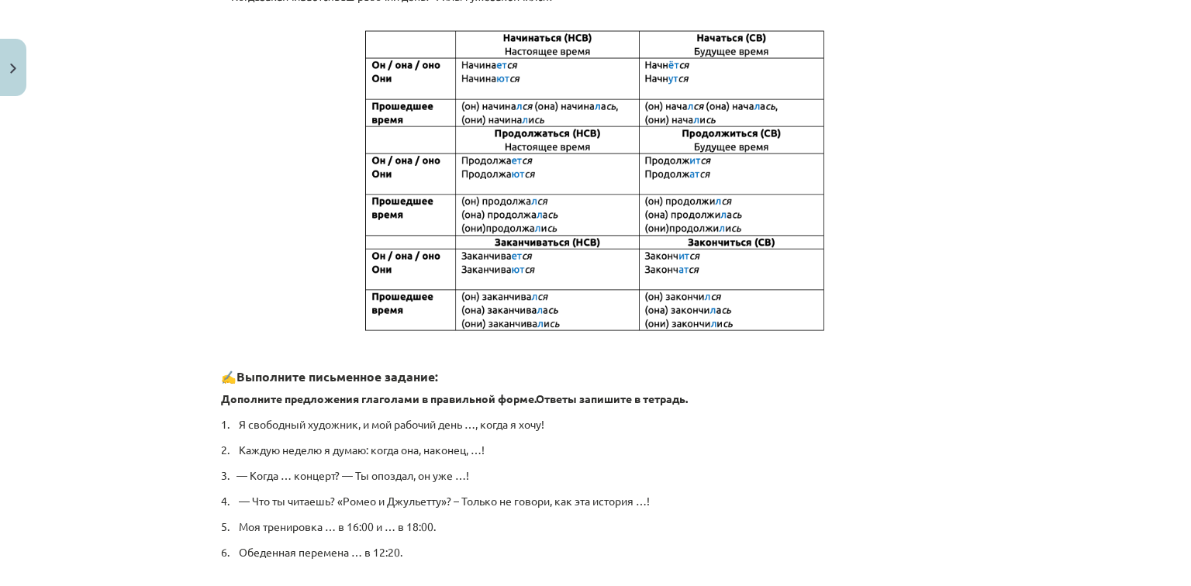
click at [895, 406] on div "Употребление фазовых глаголов: начинаться / начаться, продолжаться / продолжить…" at bounding box center [595, 324] width 749 height 906
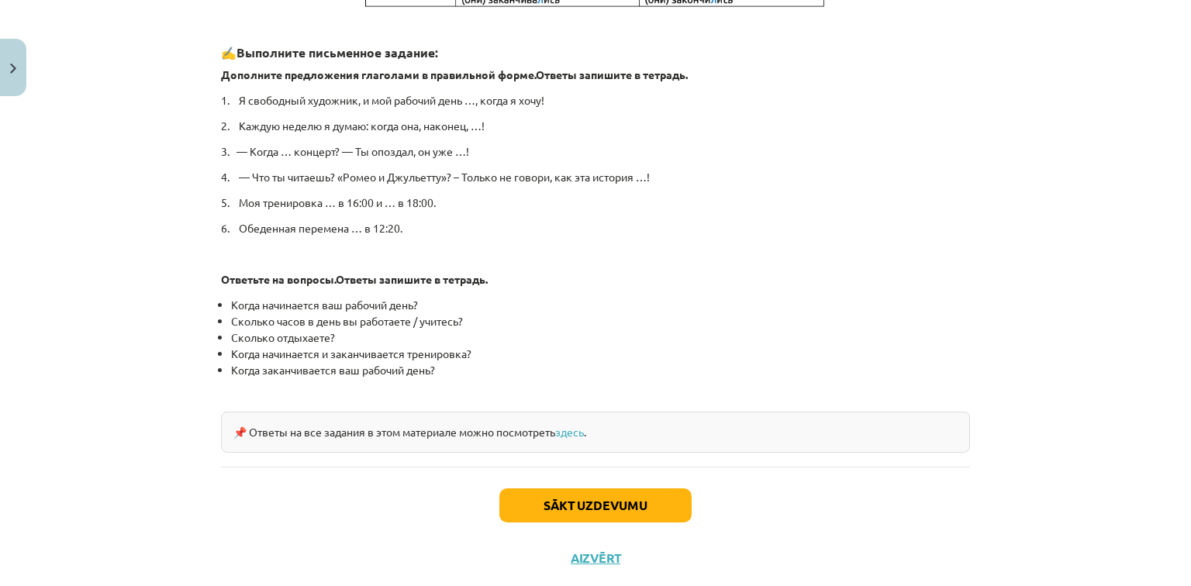
scroll to position [737, 0]
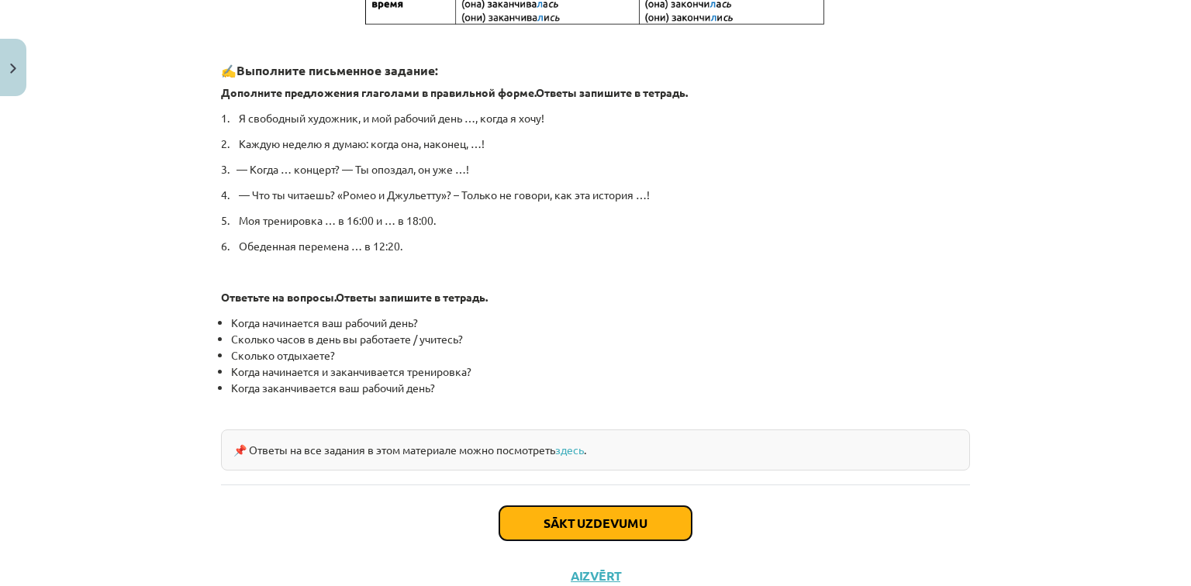
click at [654, 520] on button "Sākt uzdevumu" at bounding box center [595, 523] width 192 height 34
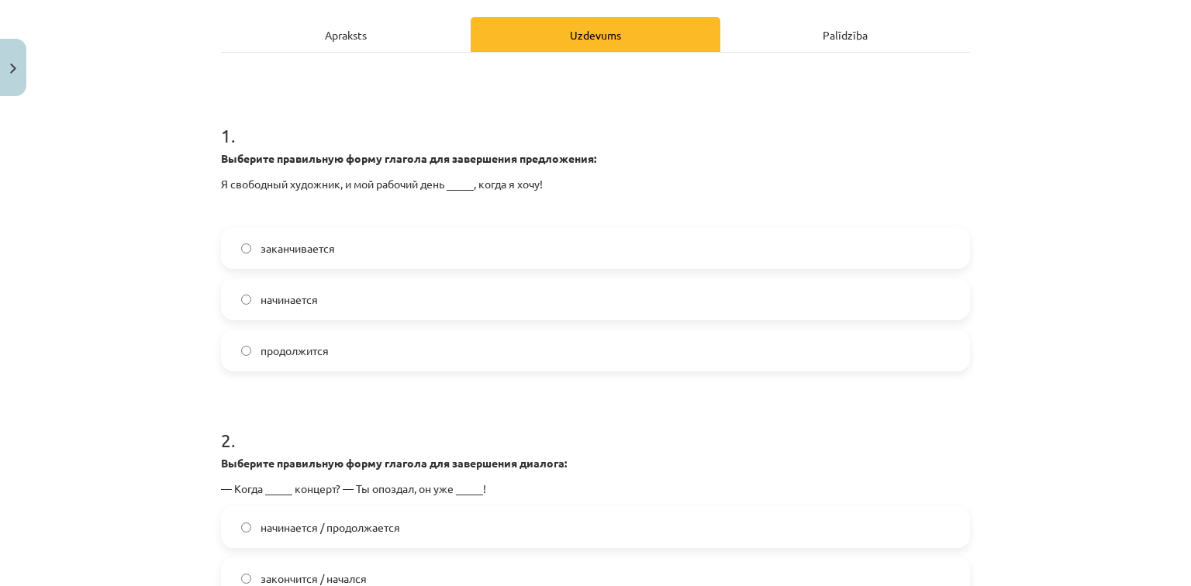
scroll to position [238, 0]
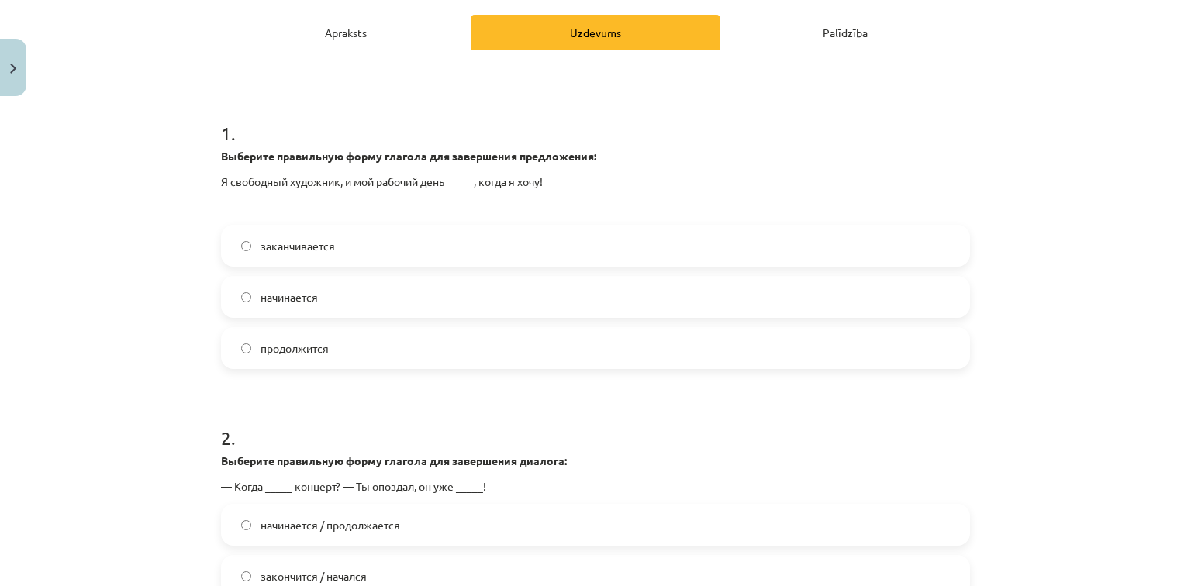
click at [633, 295] on label "начинается" at bounding box center [596, 297] width 746 height 39
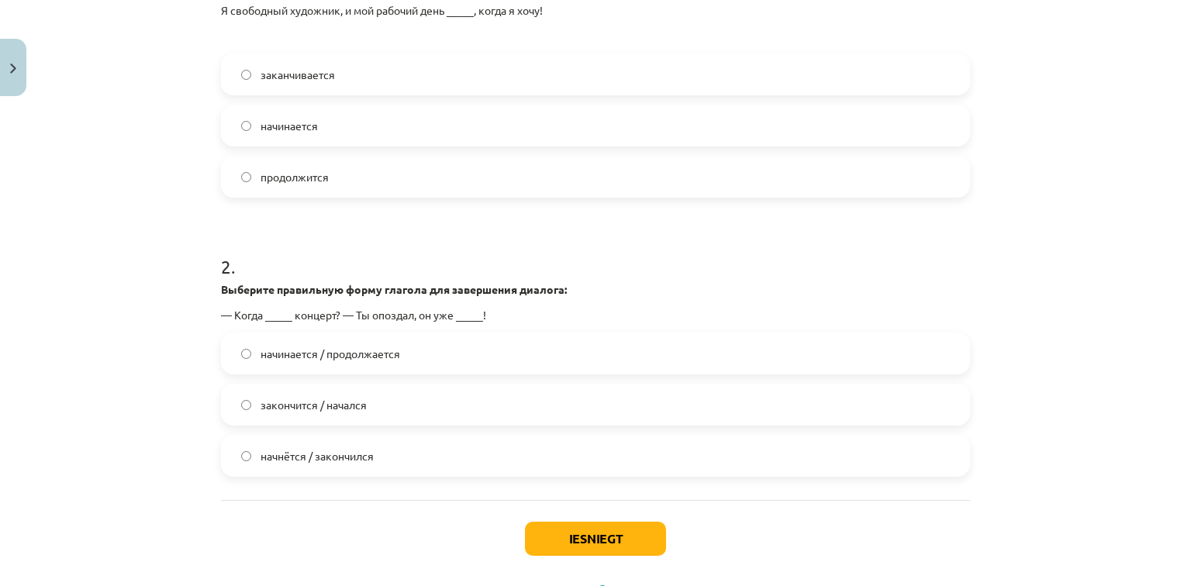
scroll to position [479, 0]
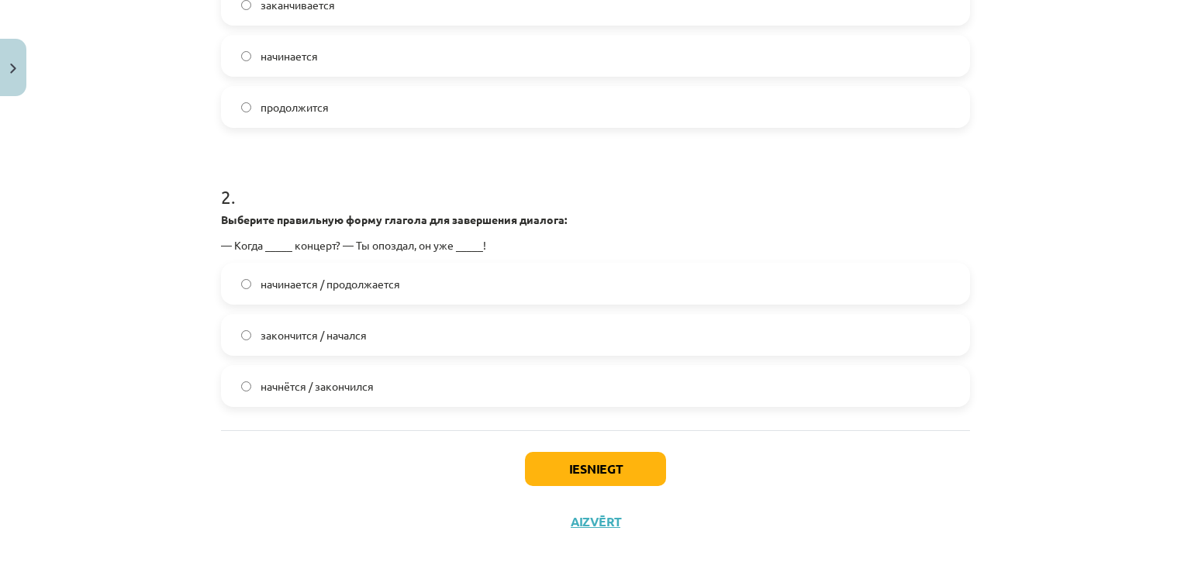
click at [358, 336] on span "закончится / начался" at bounding box center [314, 335] width 106 height 16
click at [439, 375] on label "начнётся / закончился" at bounding box center [596, 386] width 746 height 39
click at [568, 475] on button "Iesniegt" at bounding box center [595, 469] width 141 height 34
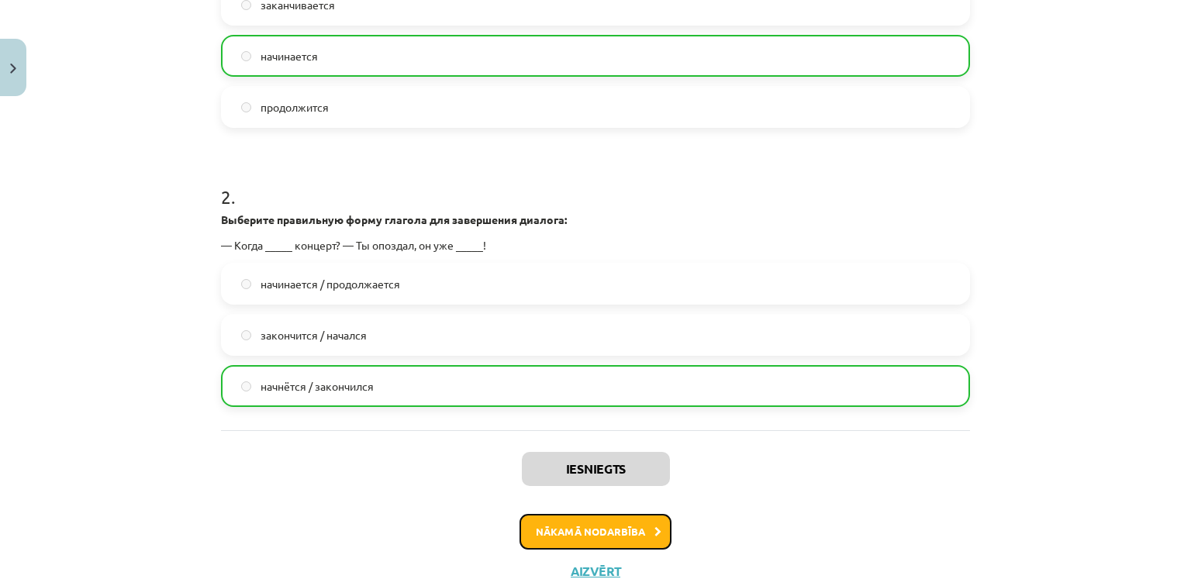
click at [633, 537] on button "Nākamā nodarbība" at bounding box center [596, 532] width 152 height 36
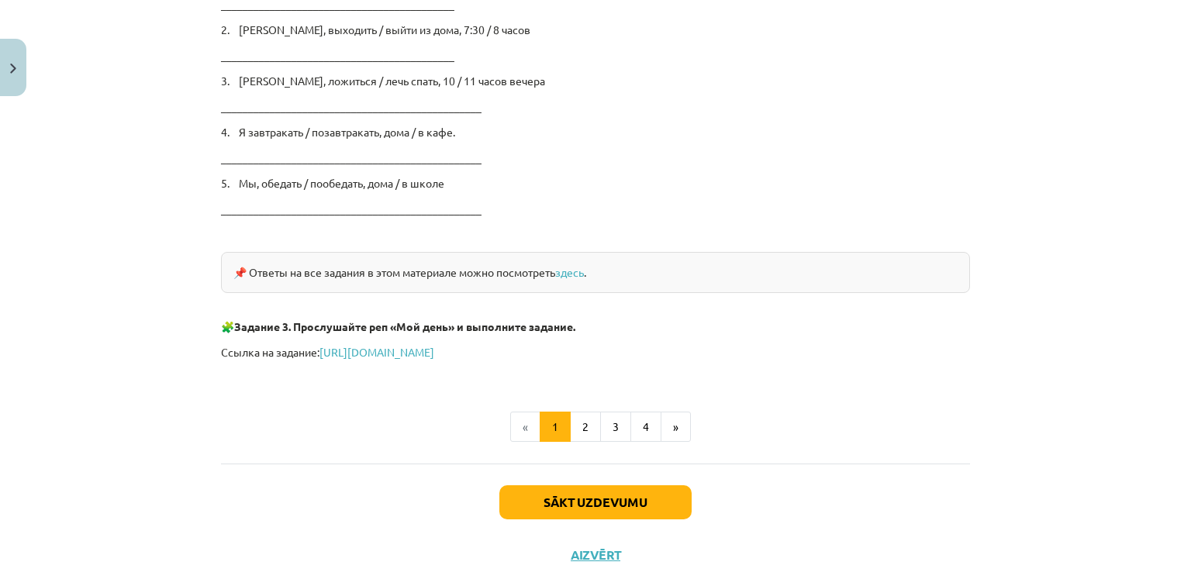
scroll to position [2611, 0]
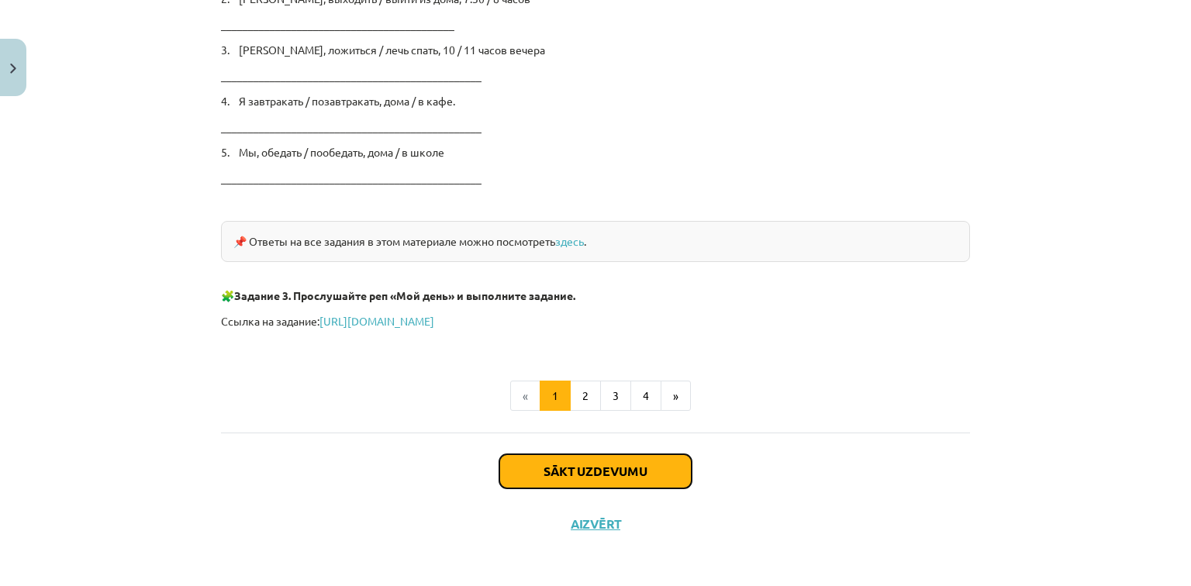
click at [645, 464] on button "Sākt uzdevumu" at bounding box center [595, 471] width 192 height 34
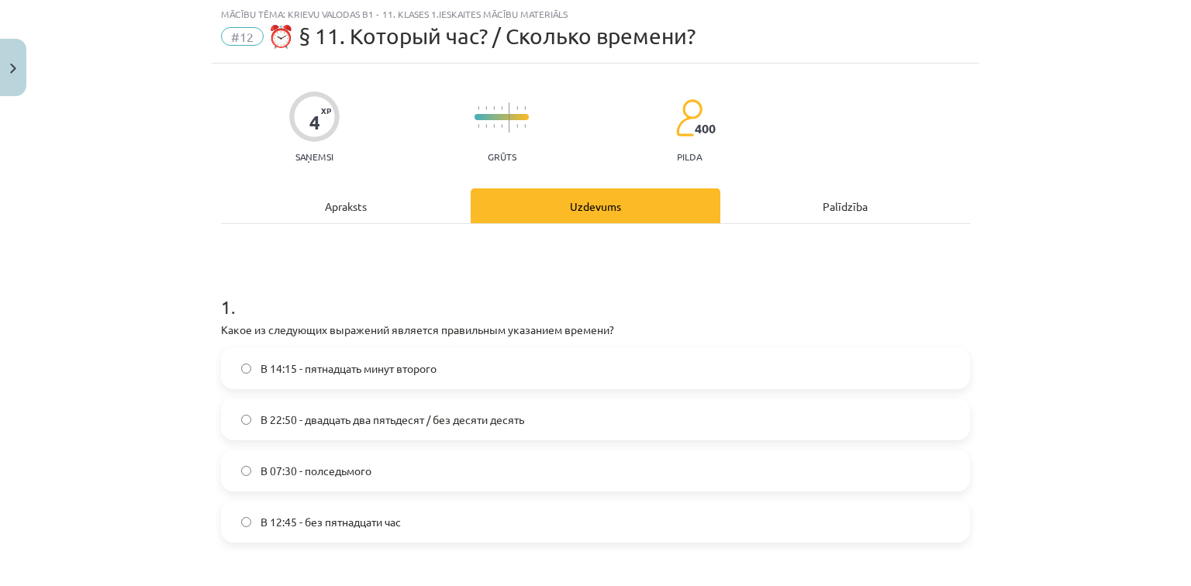
scroll to position [39, 0]
click at [589, 519] on label "В 12:45 - без пятнадцати час" at bounding box center [596, 522] width 746 height 39
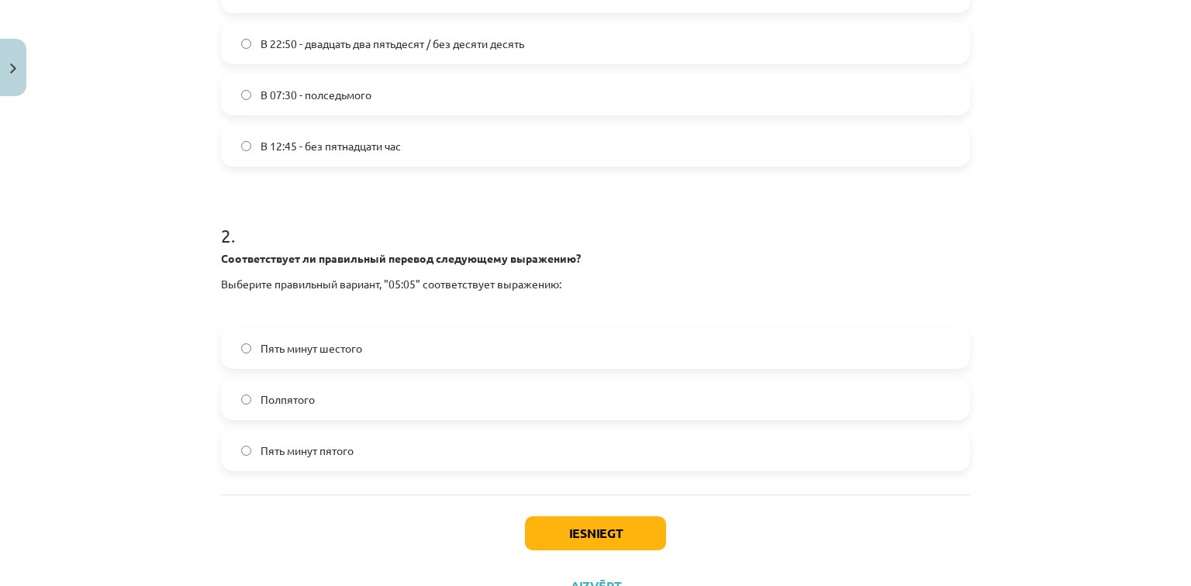
scroll to position [423, 0]
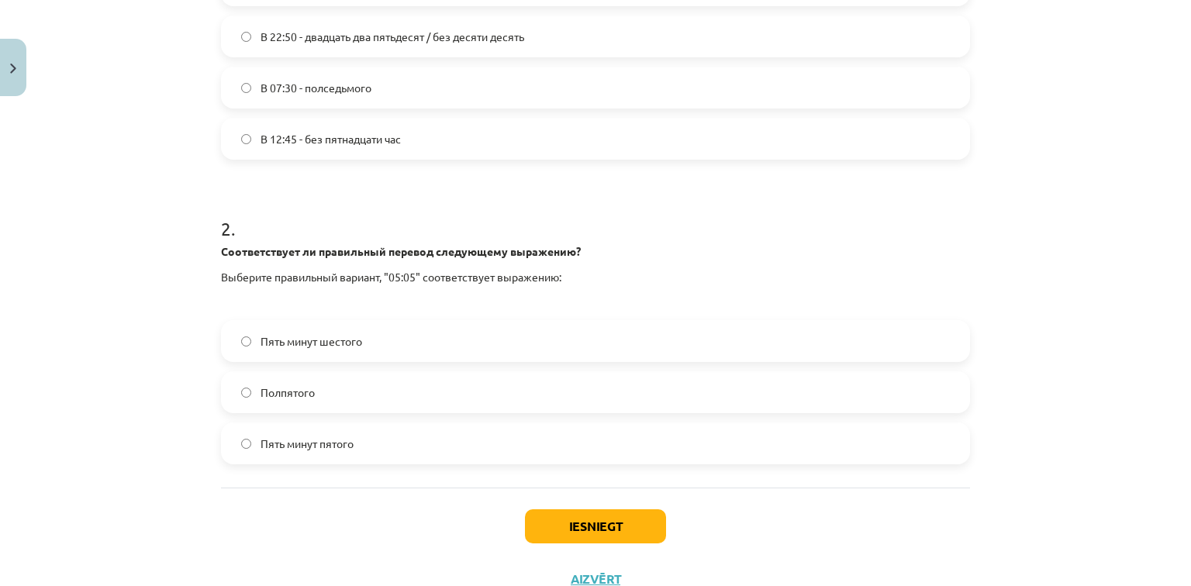
click at [493, 343] on label "Пять минут шестого" at bounding box center [596, 341] width 746 height 39
click at [610, 528] on button "Iesniegt" at bounding box center [595, 526] width 141 height 34
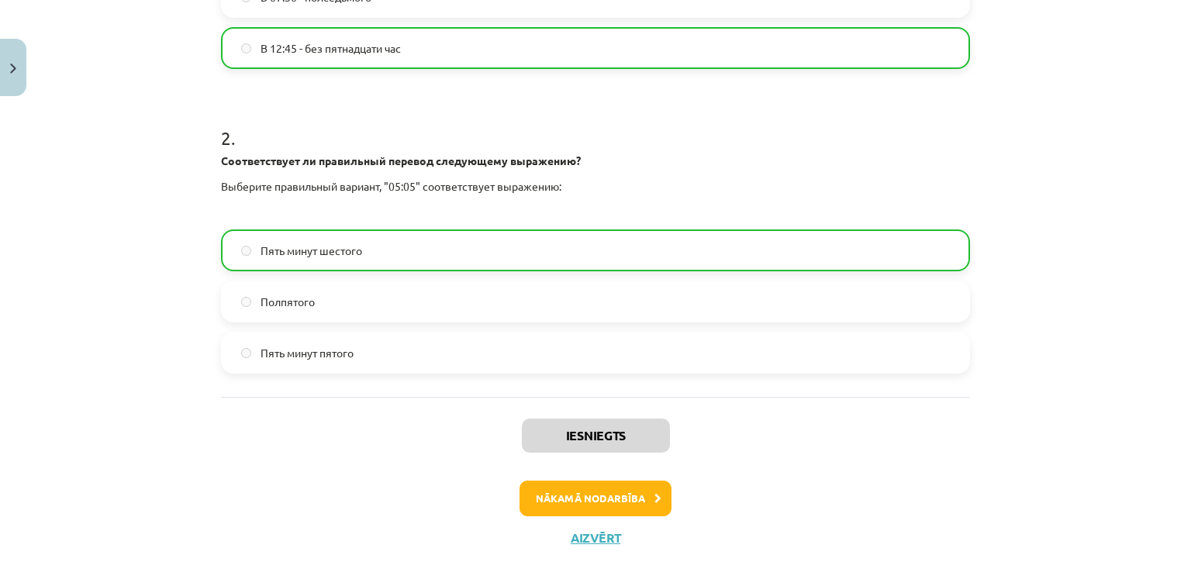
scroll to position [515, 0]
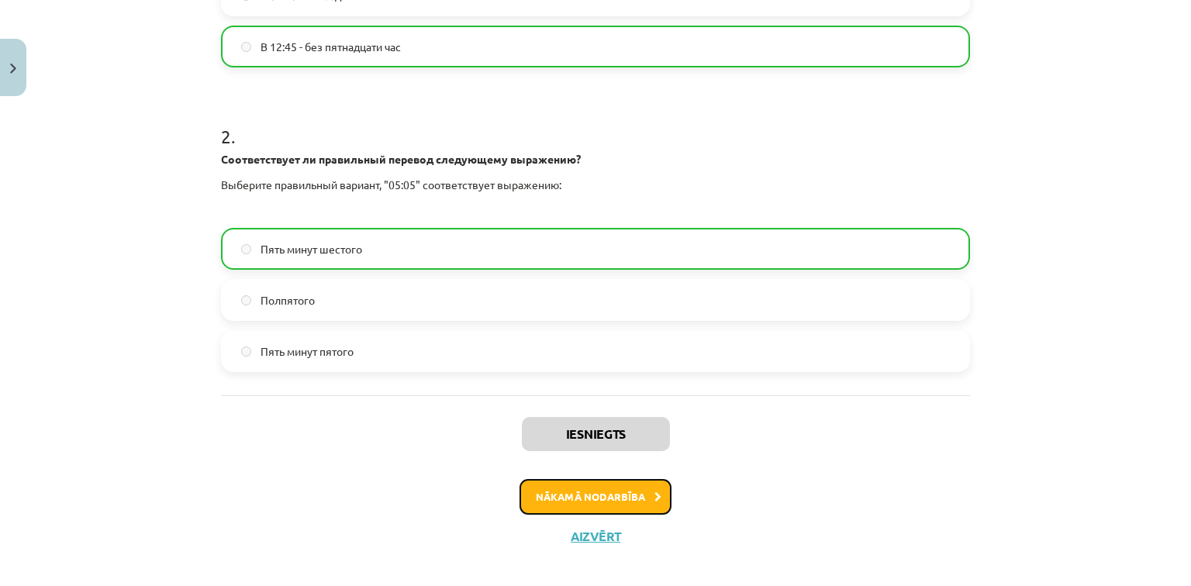
click at [636, 499] on button "Nākamā nodarbība" at bounding box center [596, 497] width 152 height 36
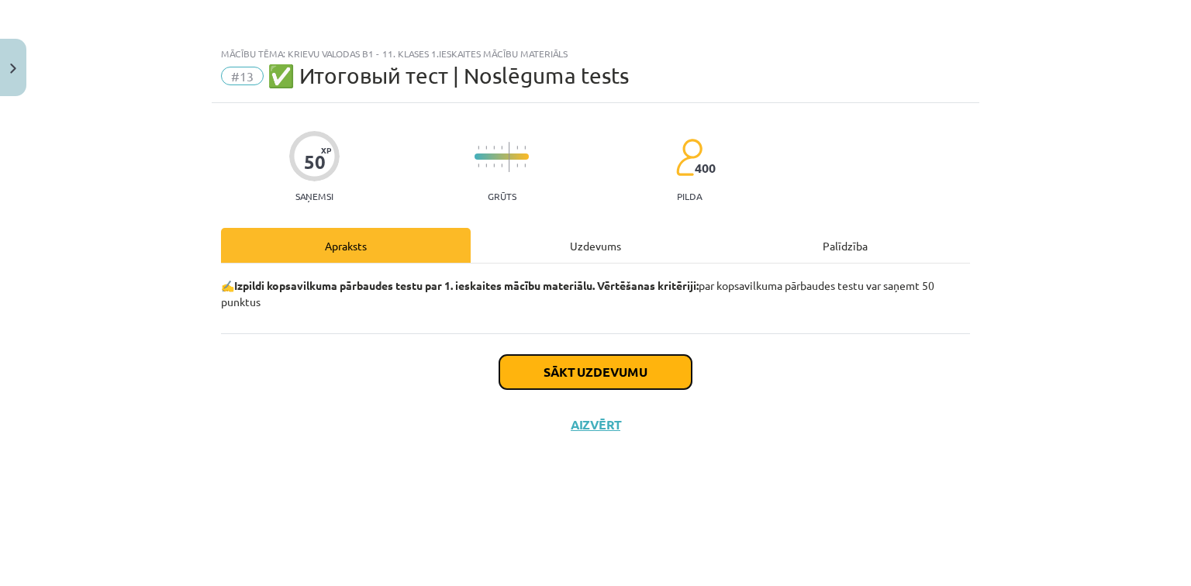
click at [639, 374] on button "Sākt uzdevumu" at bounding box center [595, 372] width 192 height 34
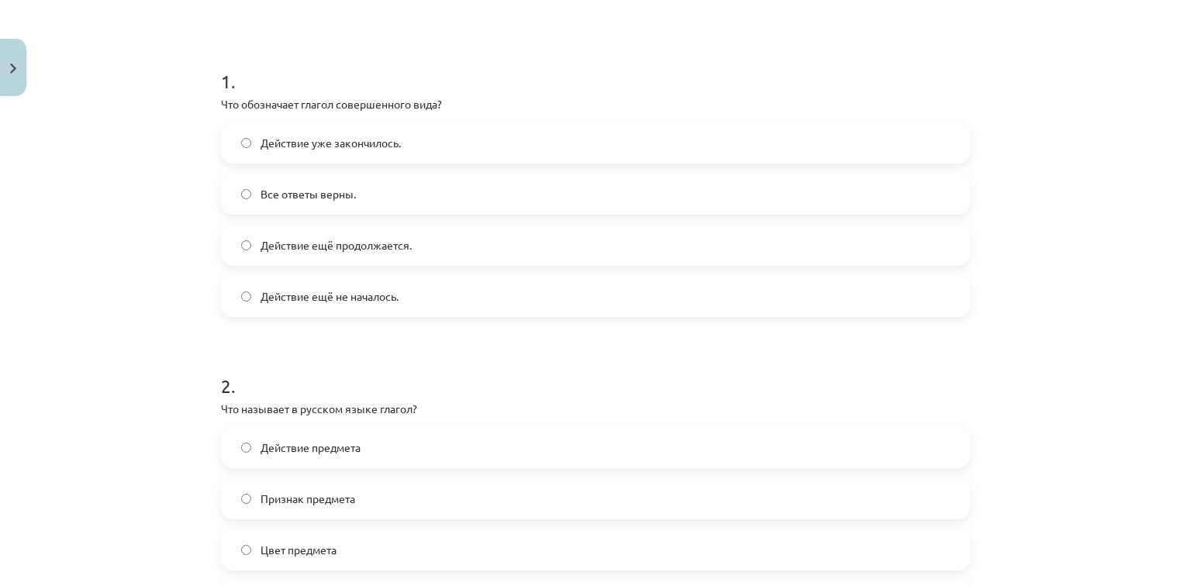
scroll to position [237, 0]
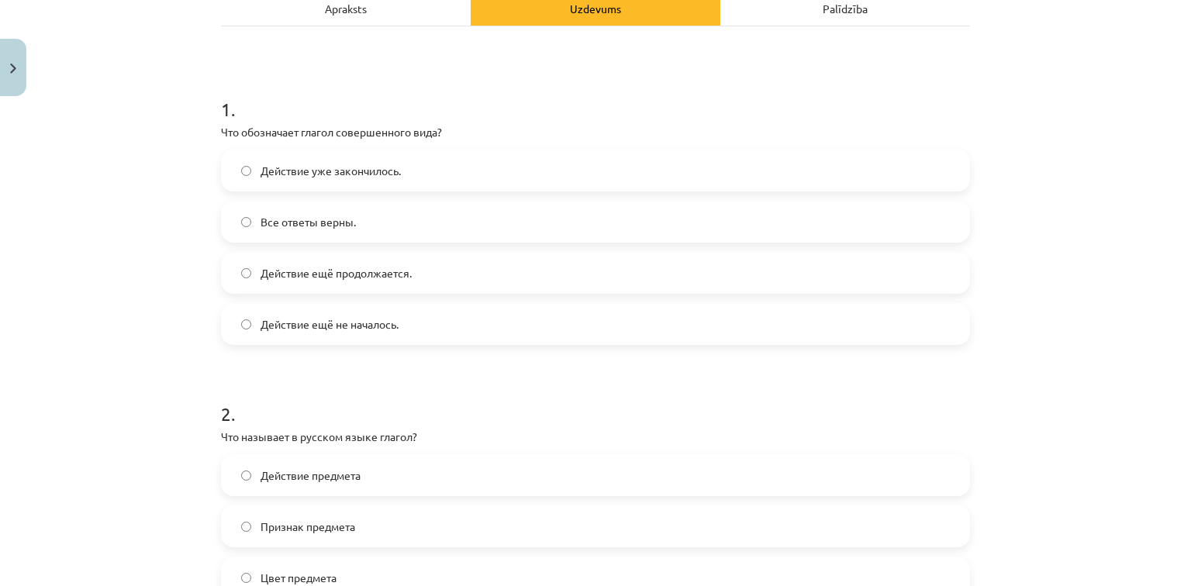
click at [580, 161] on label "Действие уже закончилось." at bounding box center [596, 170] width 746 height 39
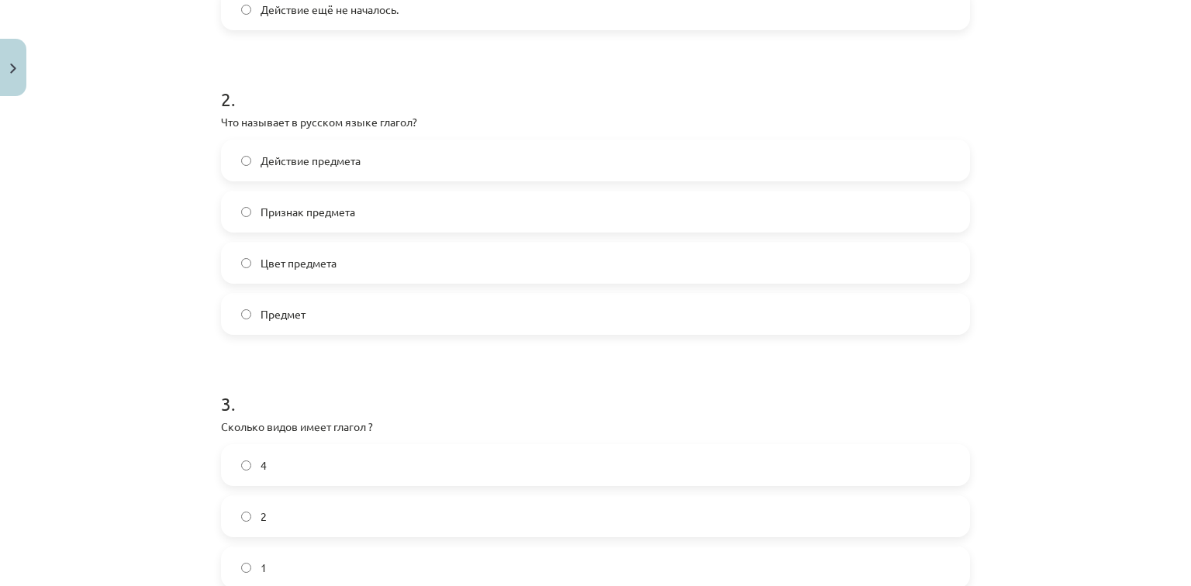
scroll to position [608, 0]
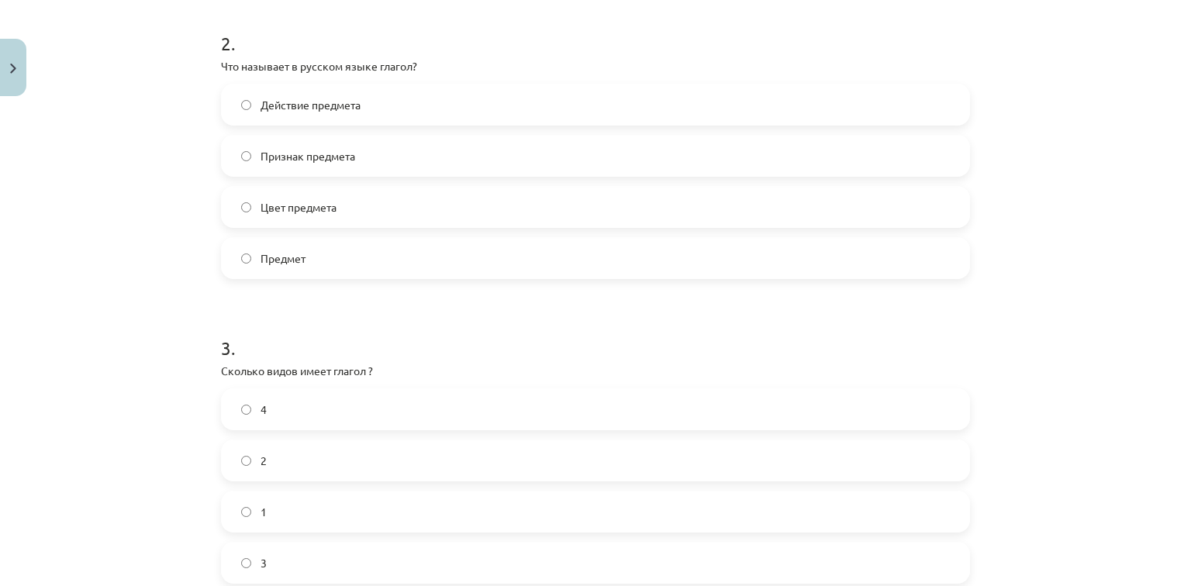
click at [467, 115] on label "Действие предмета" at bounding box center [596, 104] width 746 height 39
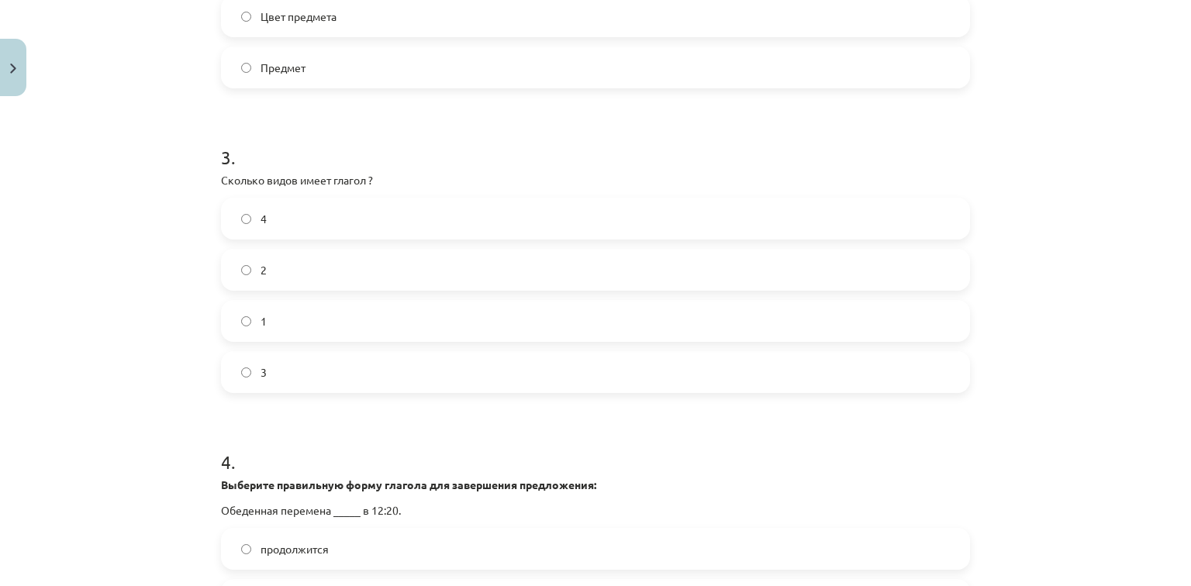
scroll to position [958, 0]
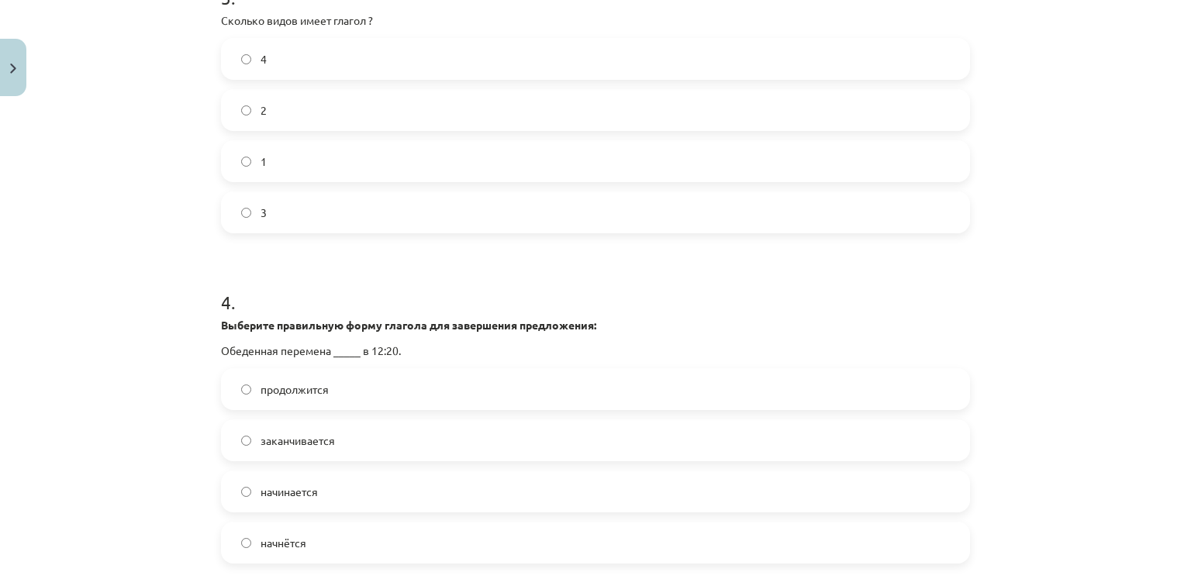
click at [397, 108] on label "2" at bounding box center [596, 110] width 746 height 39
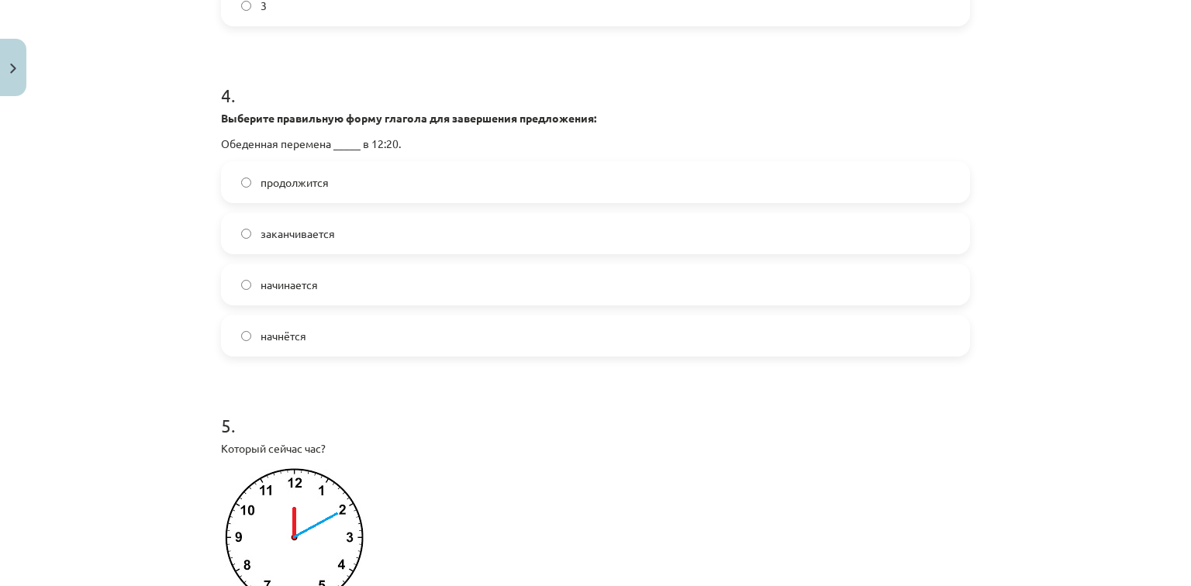
scroll to position [1169, 0]
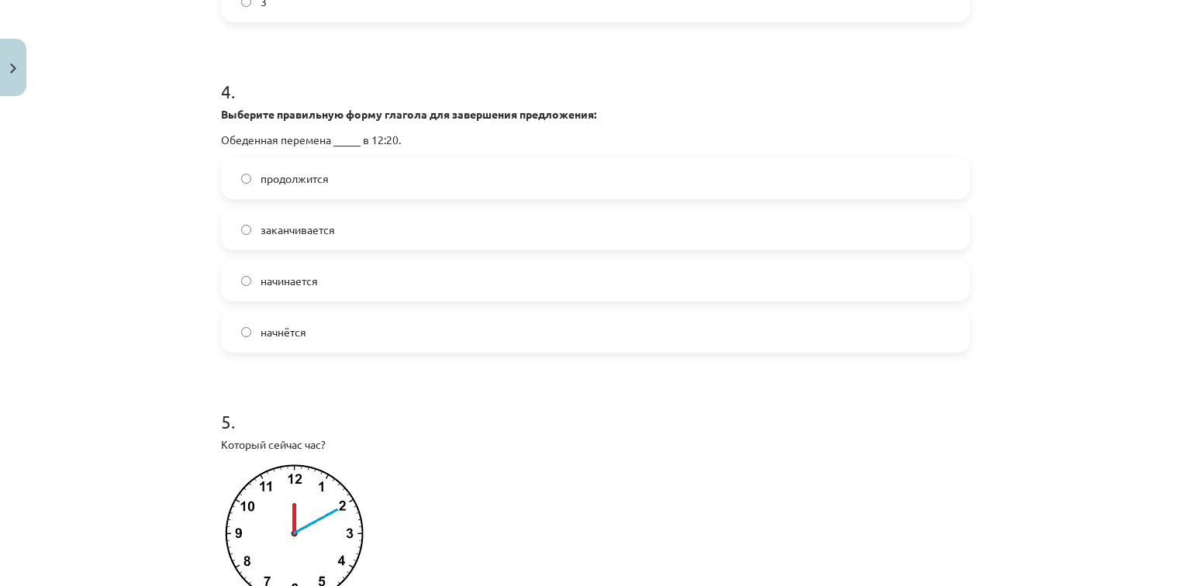
click at [533, 343] on label "начнётся" at bounding box center [596, 331] width 746 height 39
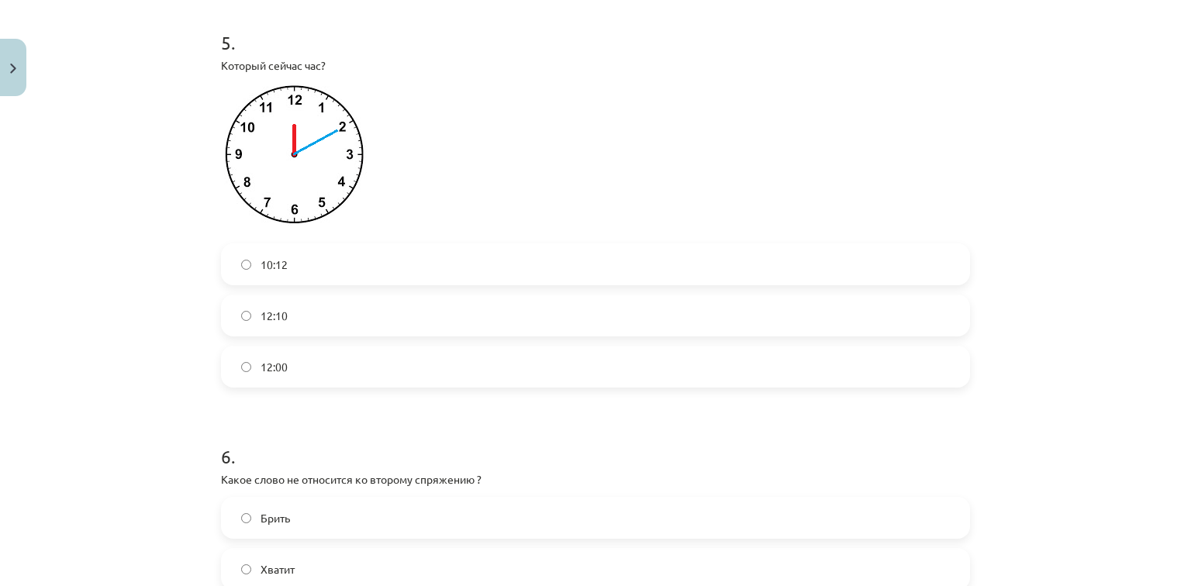
scroll to position [1545, 0]
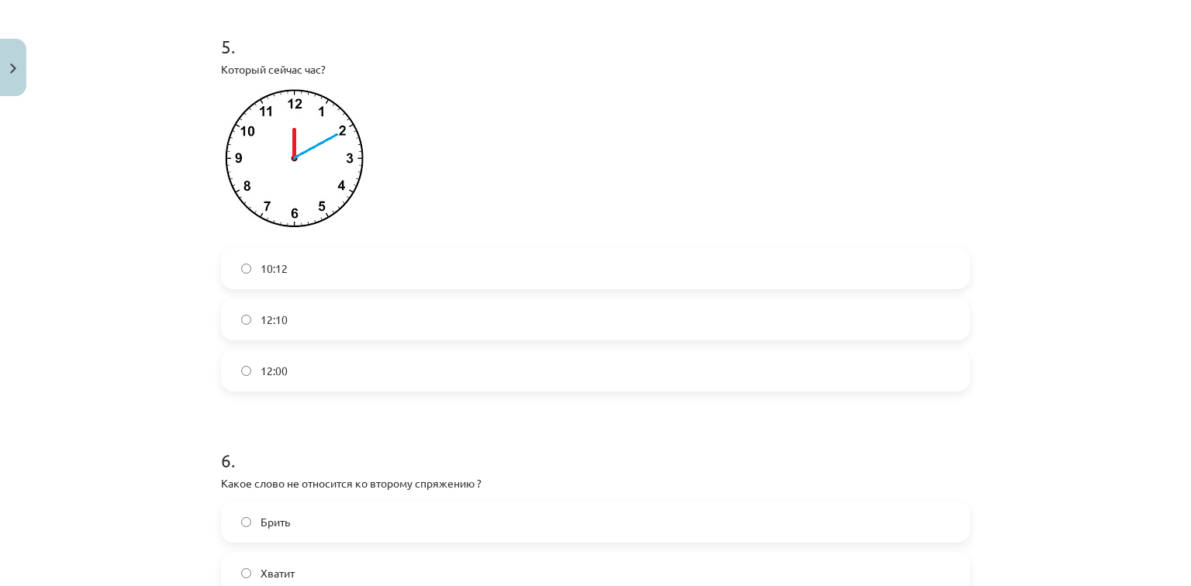
click at [440, 322] on label "12:10" at bounding box center [596, 319] width 746 height 39
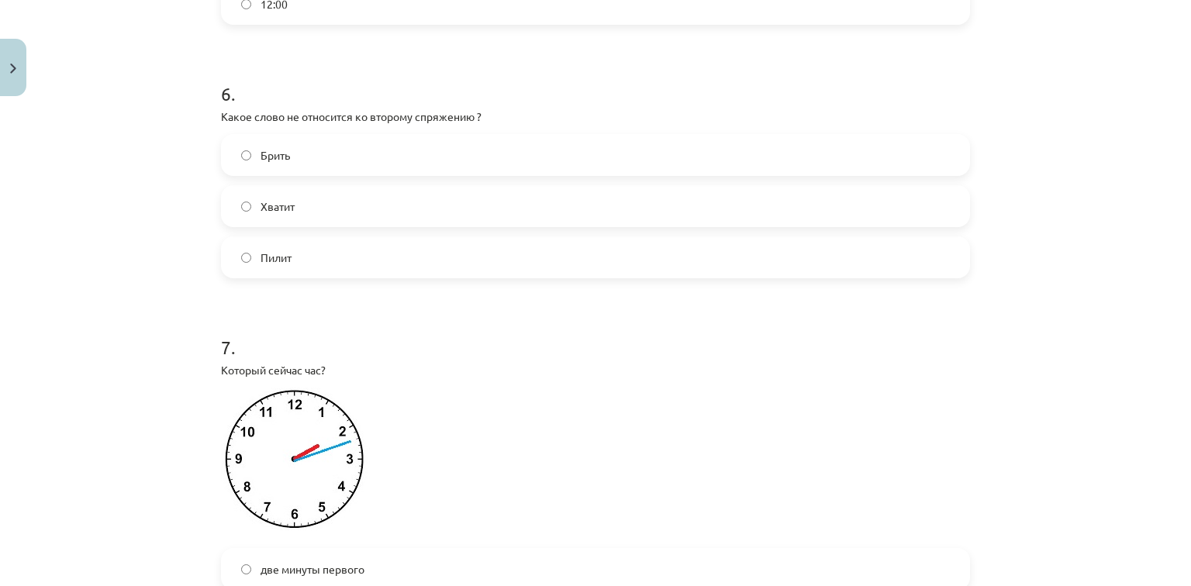
scroll to position [1915, 0]
click at [651, 161] on label "Брить" at bounding box center [596, 151] width 746 height 39
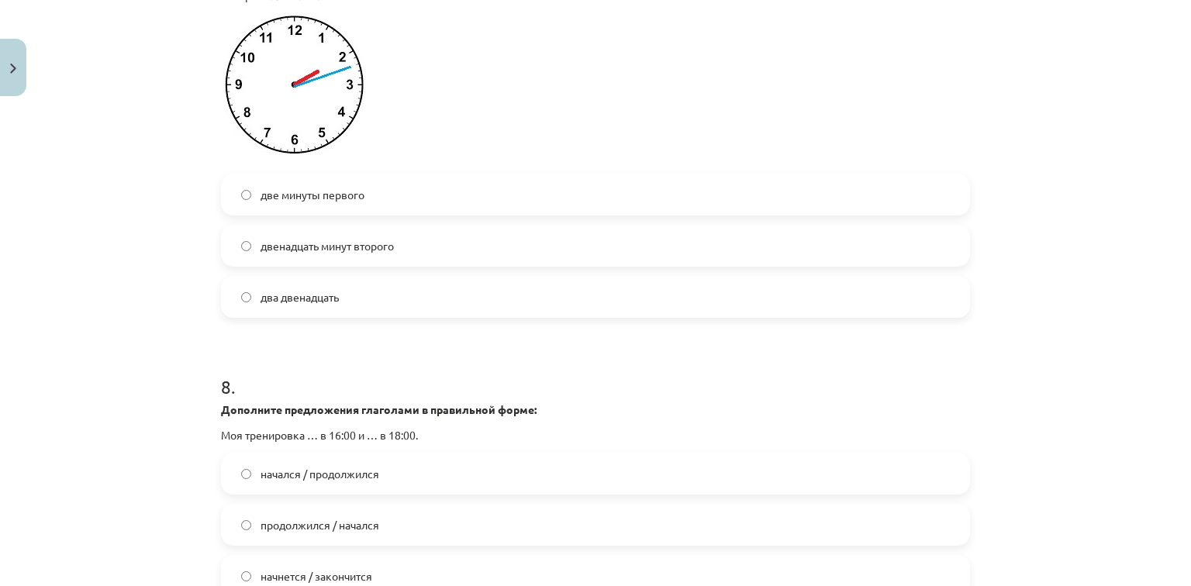
scroll to position [2277, 0]
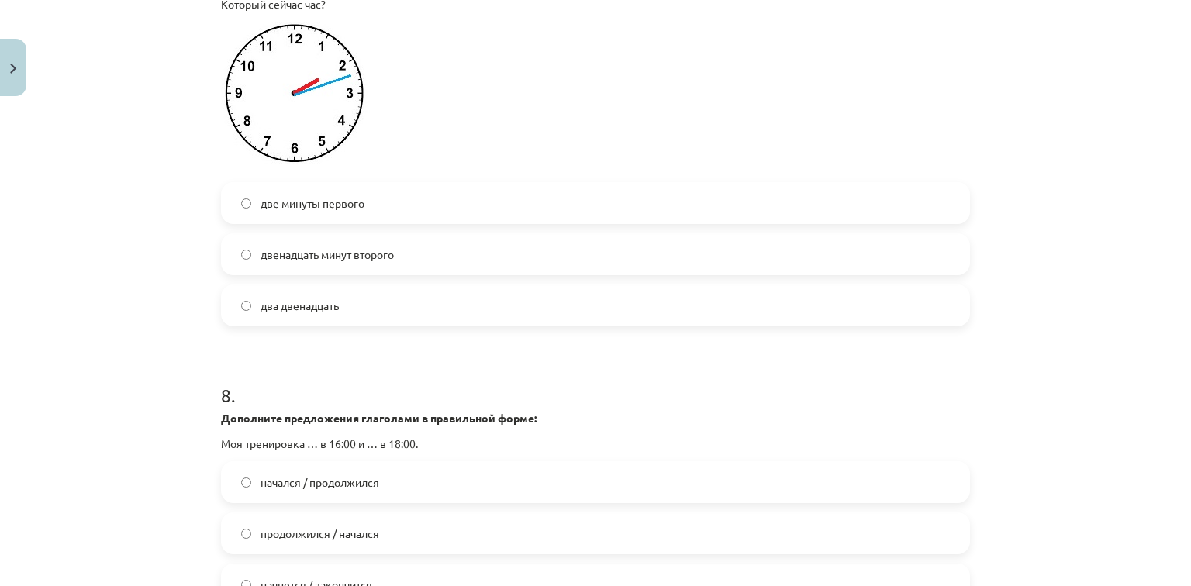
click at [372, 302] on label "два двенадцать" at bounding box center [596, 305] width 746 height 39
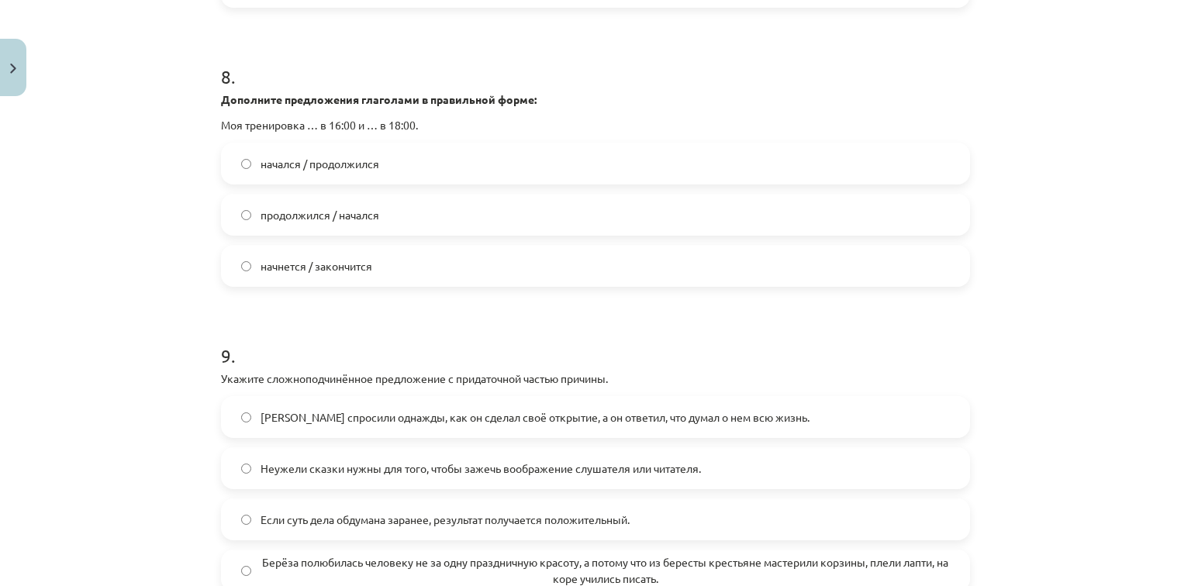
scroll to position [2611, 0]
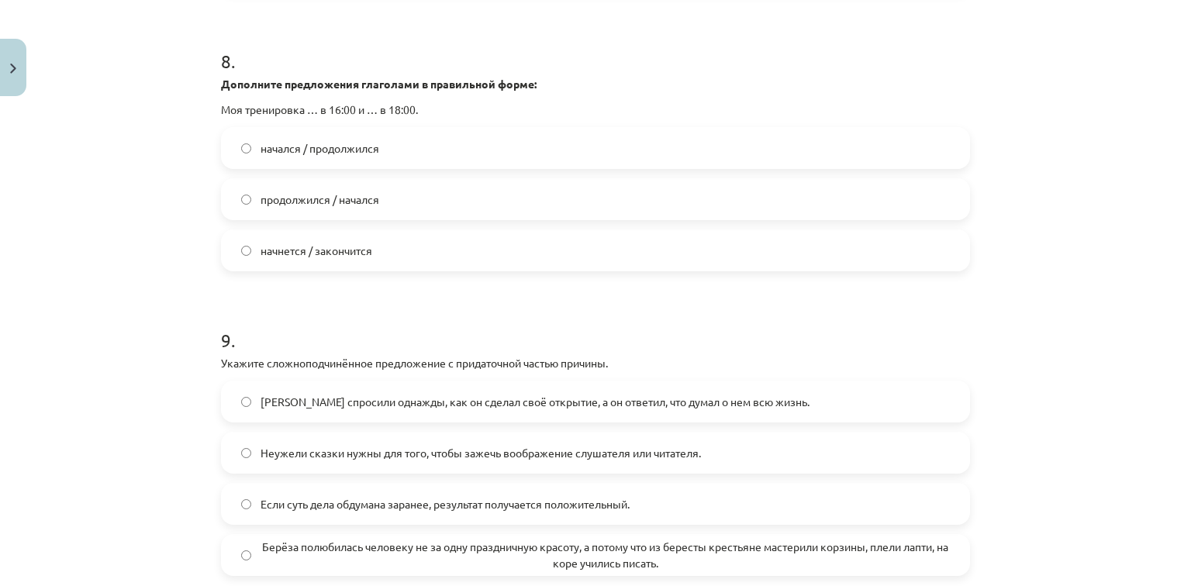
click at [613, 247] on label "начнется / закончится" at bounding box center [596, 250] width 746 height 39
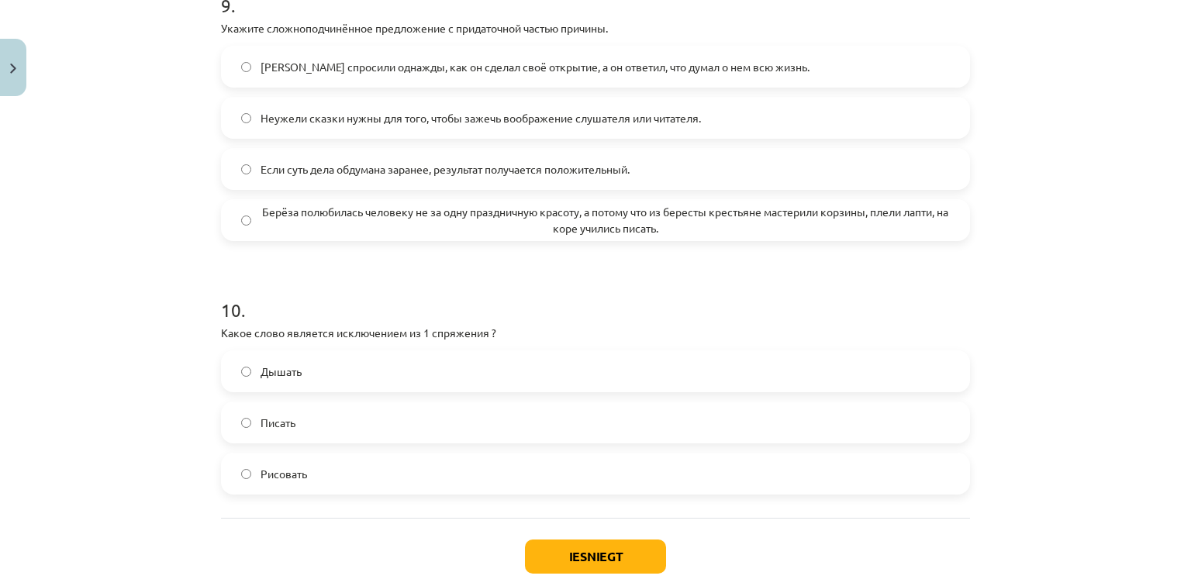
scroll to position [2943, 0]
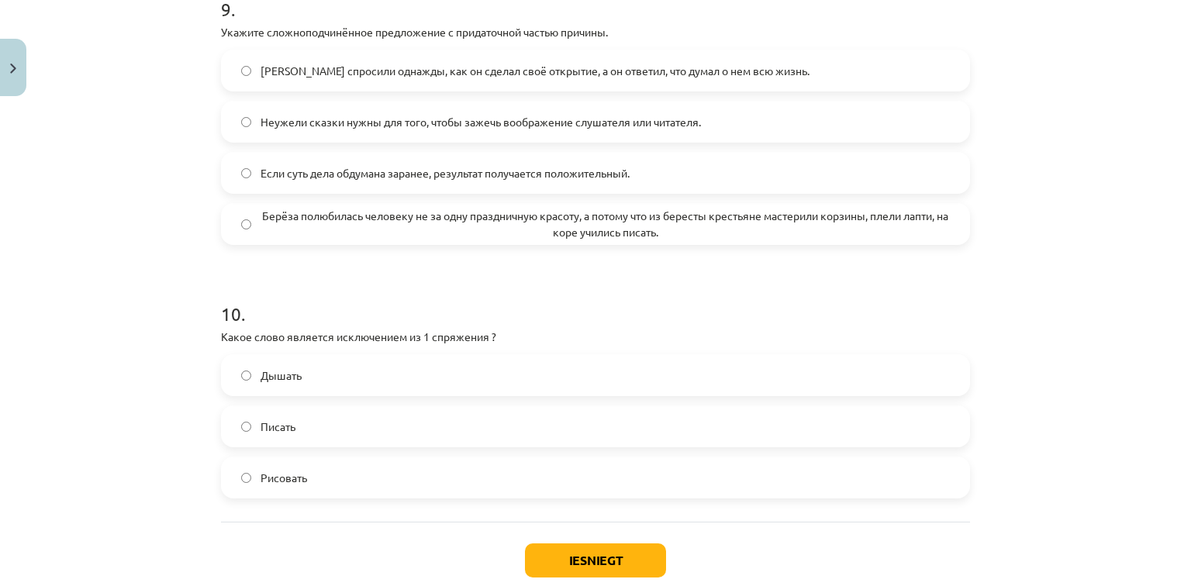
click at [601, 239] on span "Берёза полюбилась человеку не за одну праздничную красоту, а потому что из бере…" at bounding box center [605, 224] width 689 height 33
click at [249, 369] on label "Дышать" at bounding box center [596, 375] width 746 height 39
click at [552, 566] on button "Iesniegt" at bounding box center [595, 561] width 141 height 34
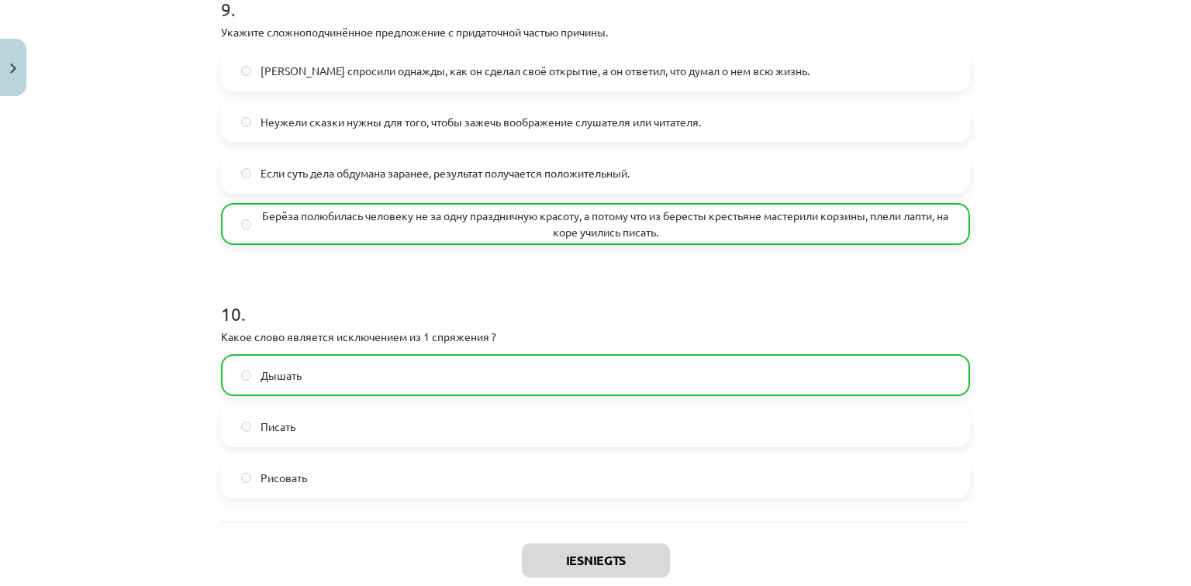
scroll to position [3083, 0]
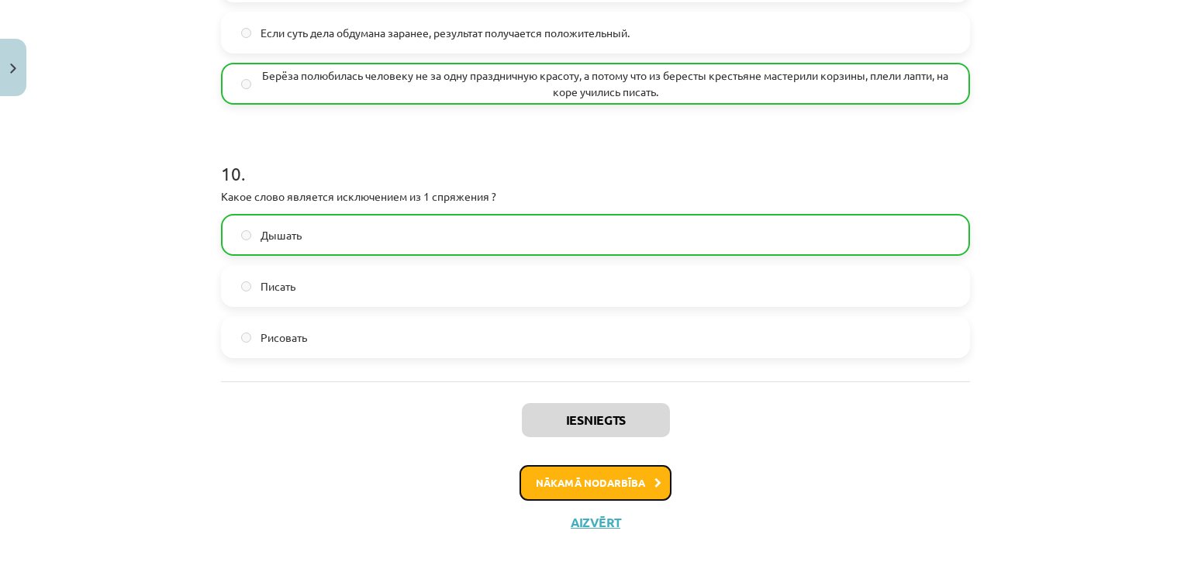
click at [628, 487] on button "Nākamā nodarbība" at bounding box center [596, 483] width 152 height 36
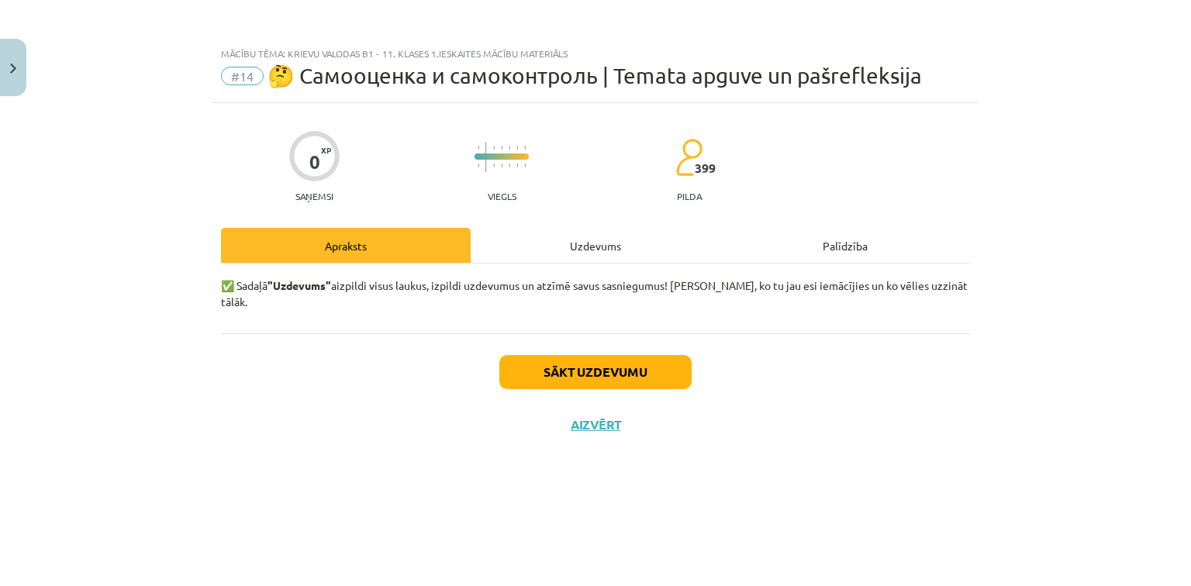
scroll to position [0, 0]
click at [633, 355] on button "Sākt uzdevumu" at bounding box center [595, 372] width 192 height 34
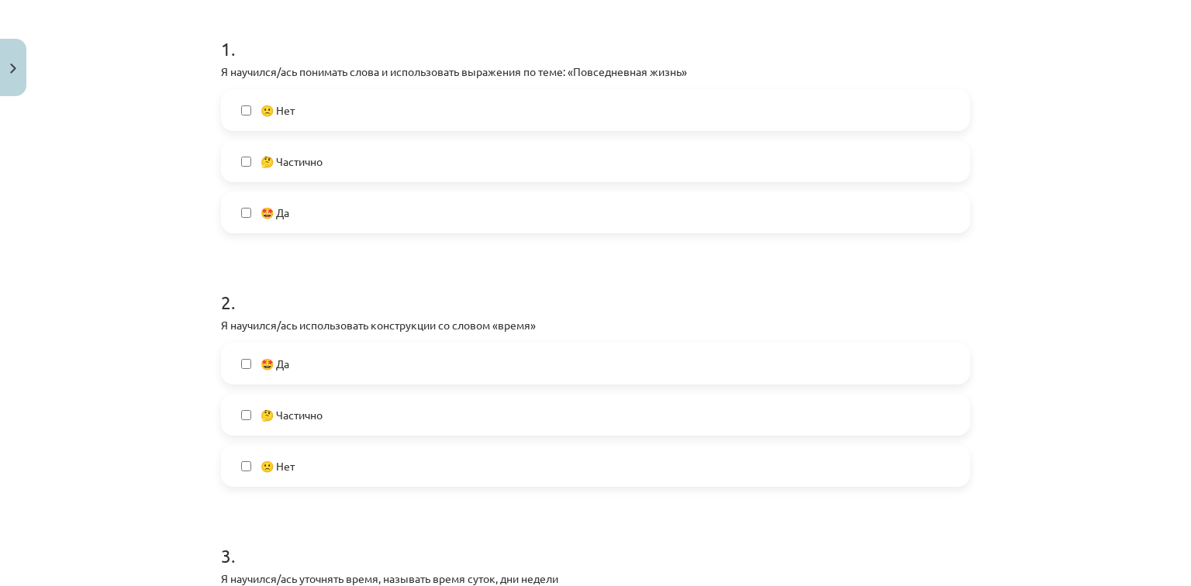
scroll to position [301, 0]
click at [634, 168] on label "🤔 Частично" at bounding box center [596, 158] width 746 height 39
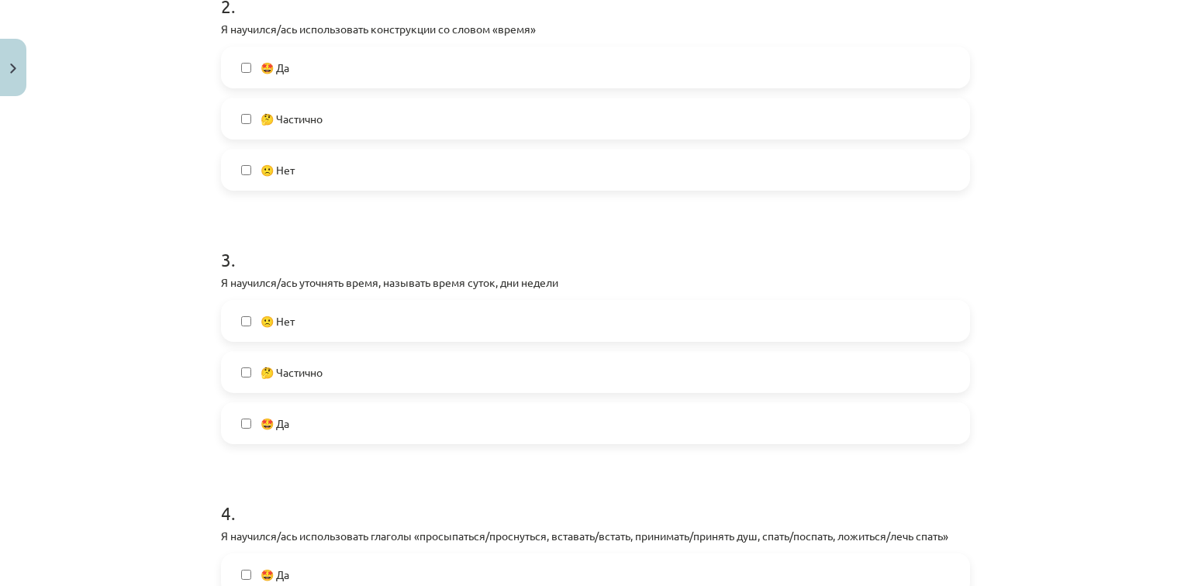
scroll to position [585, 0]
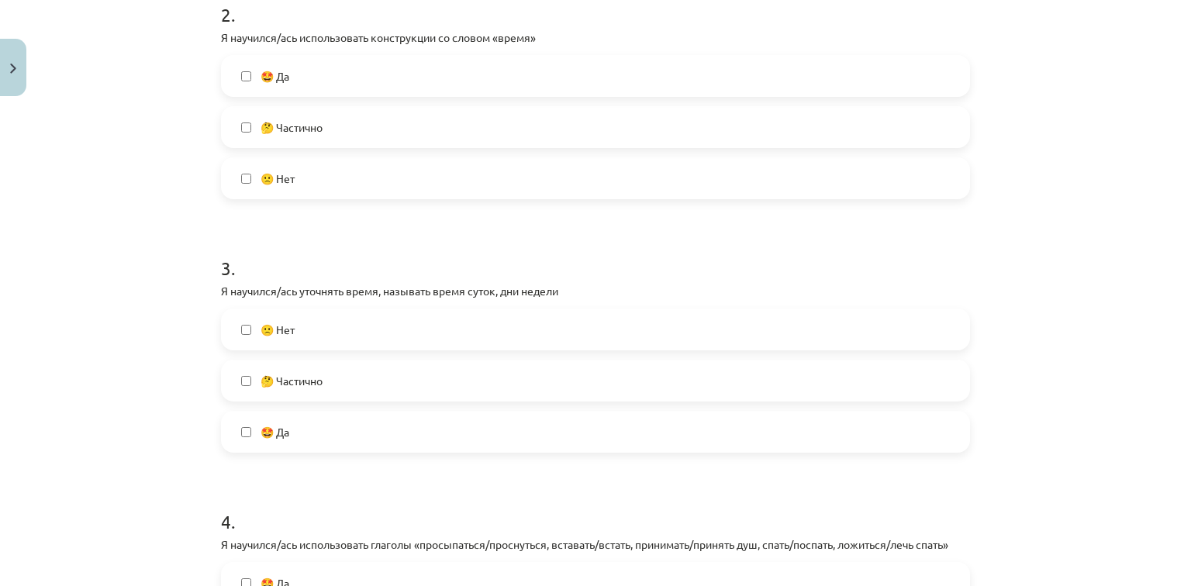
click at [530, 78] on label "🤩 Да" at bounding box center [596, 76] width 746 height 39
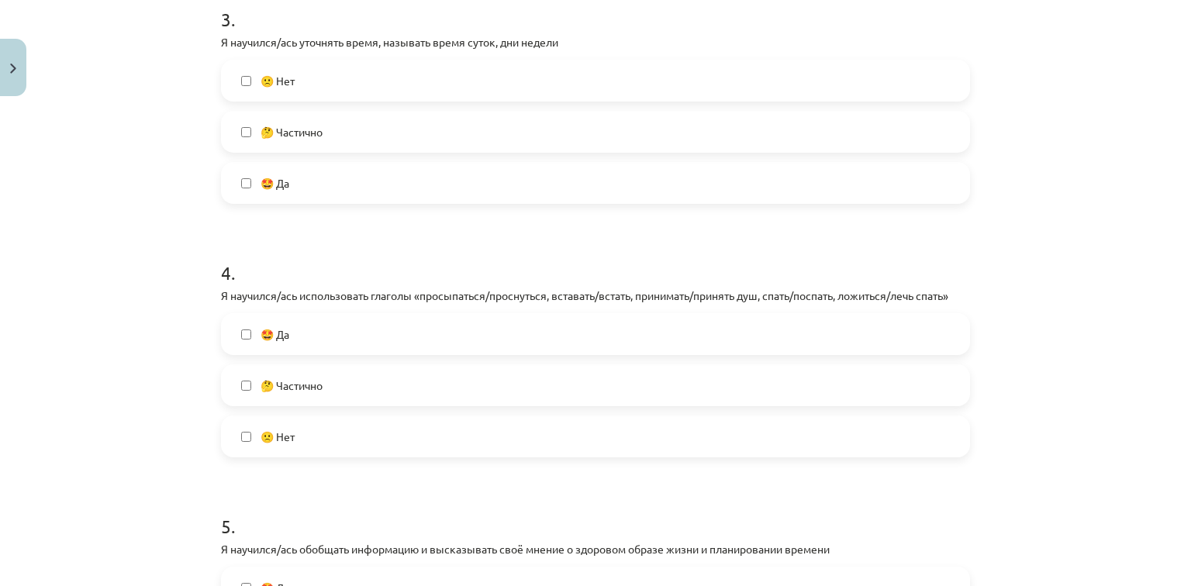
scroll to position [841, 0]
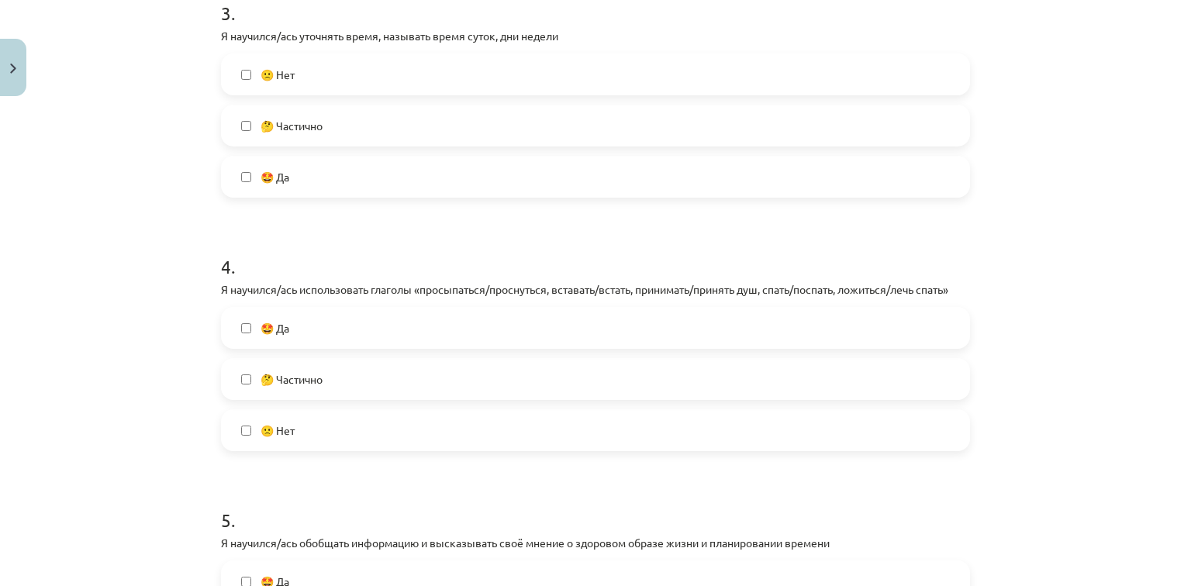
click at [544, 135] on label "🤔 Частично" at bounding box center [596, 125] width 746 height 39
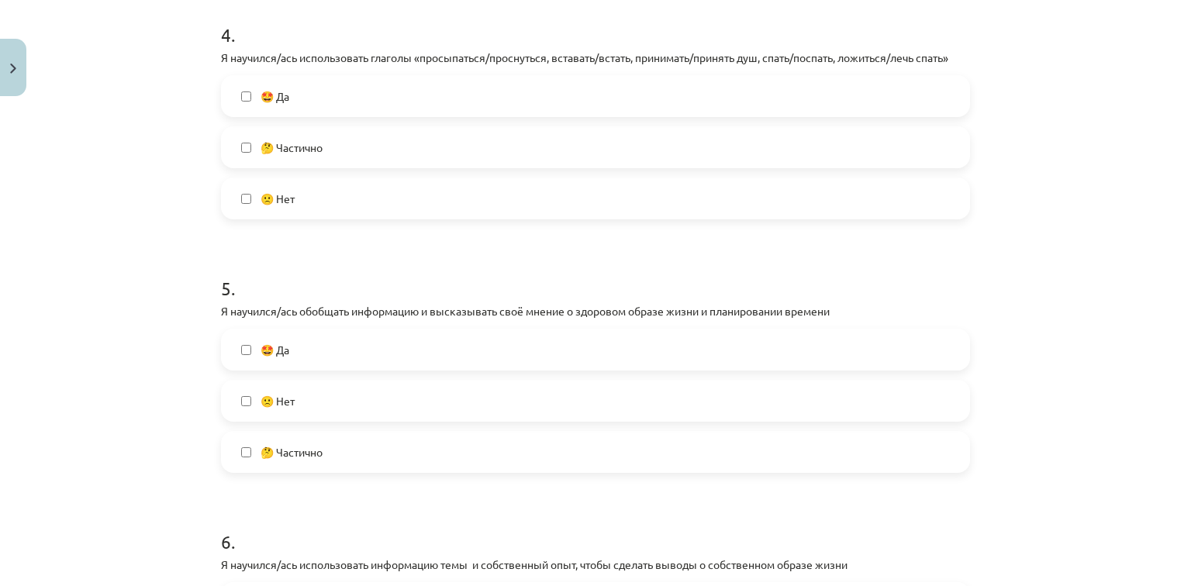
scroll to position [1075, 0]
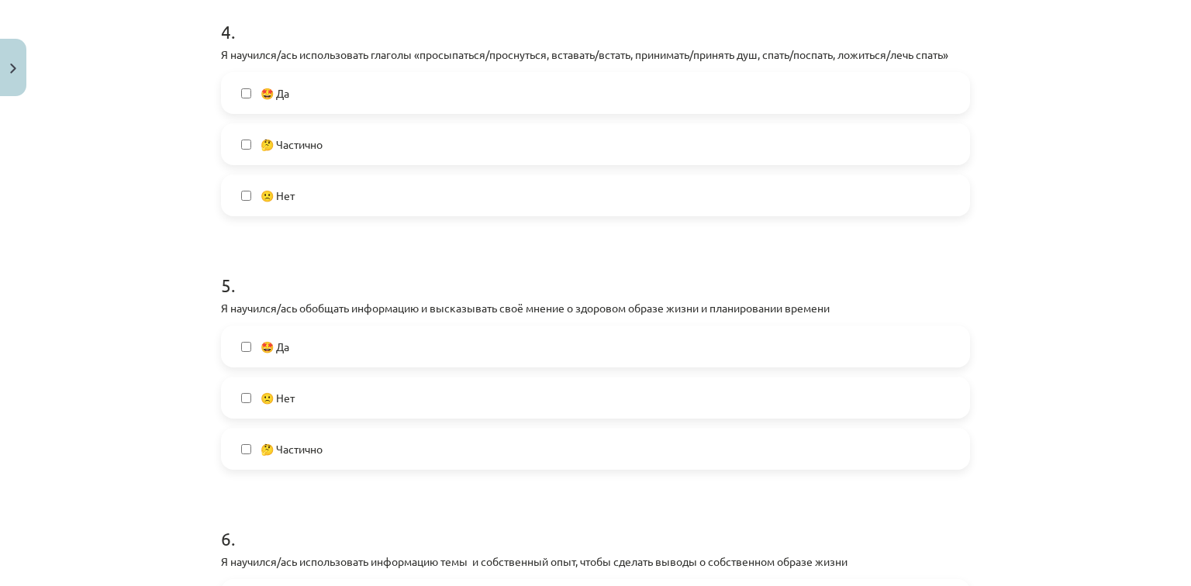
click at [601, 454] on label "🤔 Частично" at bounding box center [596, 449] width 746 height 39
click at [682, 103] on label "🤩 Да" at bounding box center [596, 93] width 746 height 39
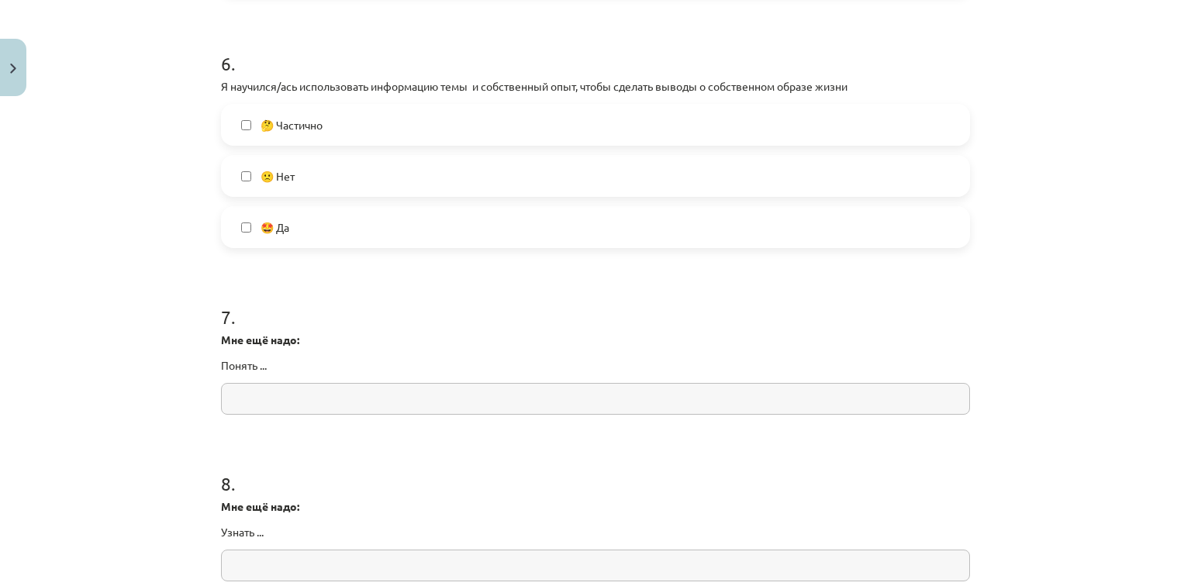
scroll to position [1568, 0]
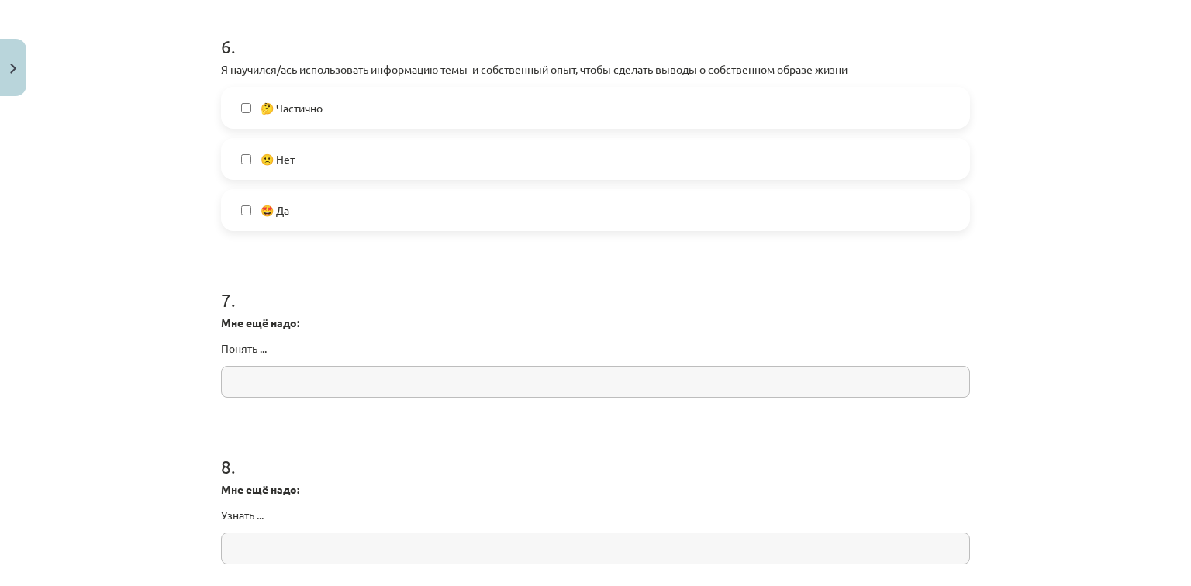
click at [640, 198] on label "🤩 Да" at bounding box center [596, 210] width 746 height 39
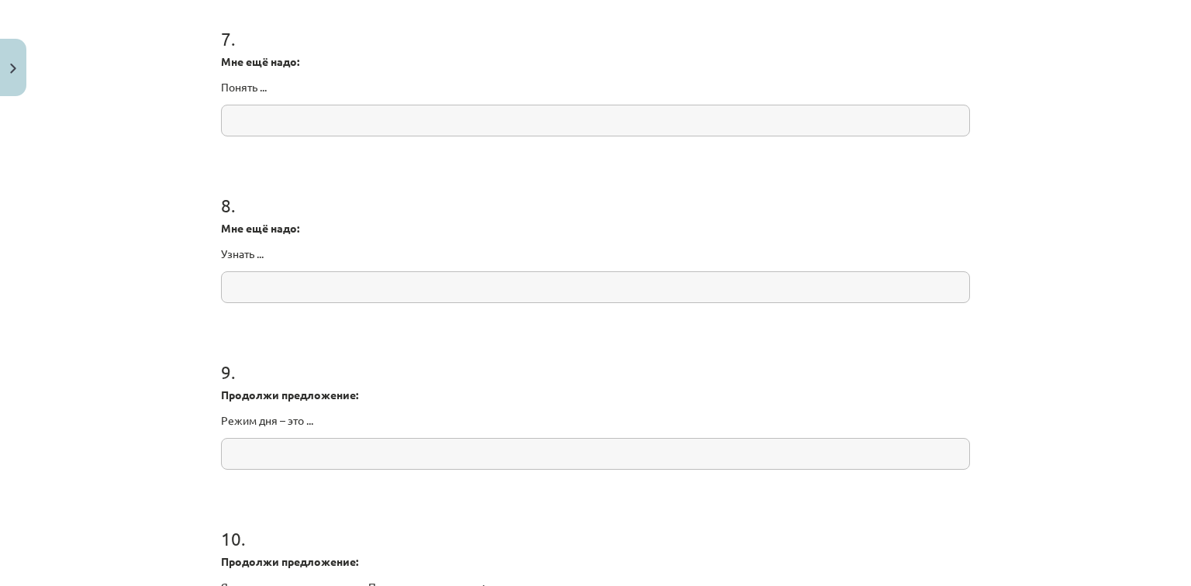
scroll to position [1826, 0]
click at [526, 133] on input "text" at bounding box center [595, 124] width 749 height 32
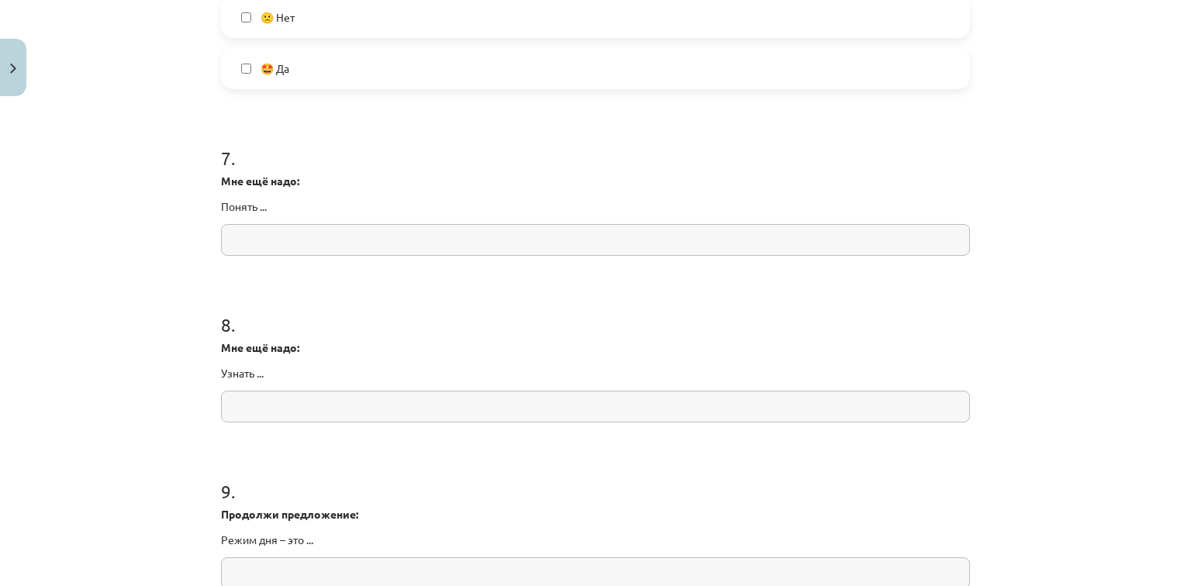
scroll to position [1716, 0]
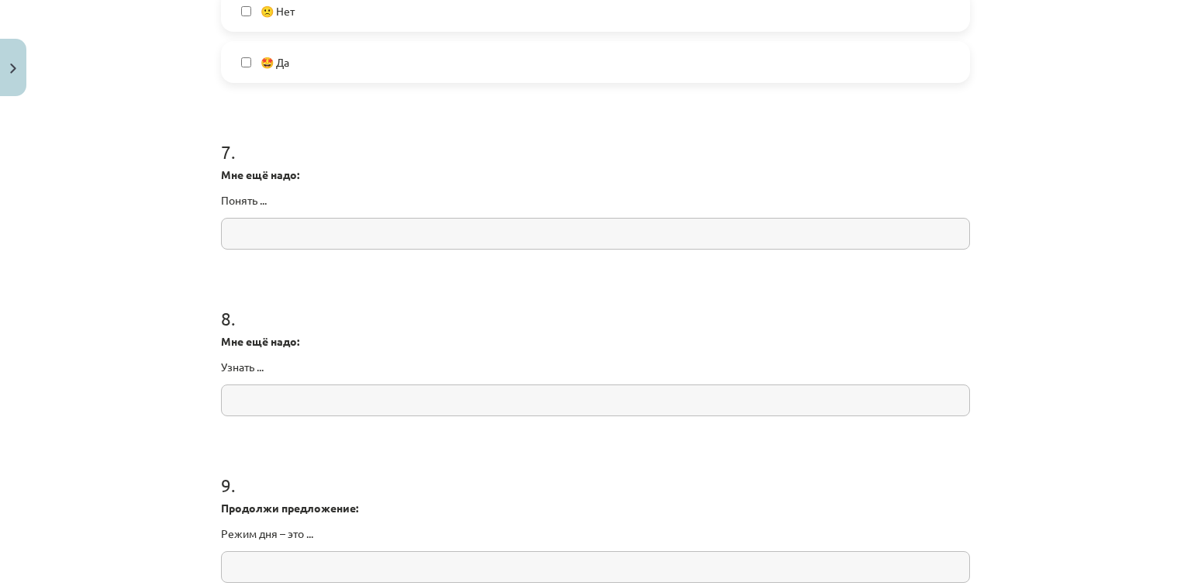
click at [675, 240] on input "text" at bounding box center [595, 234] width 749 height 32
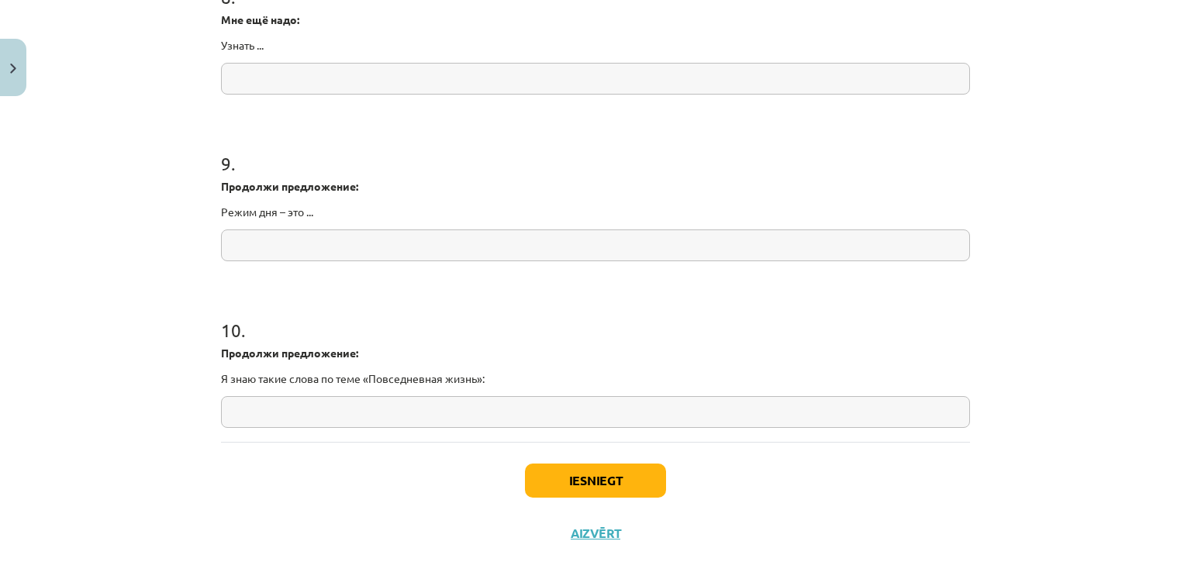
scroll to position [2049, 0]
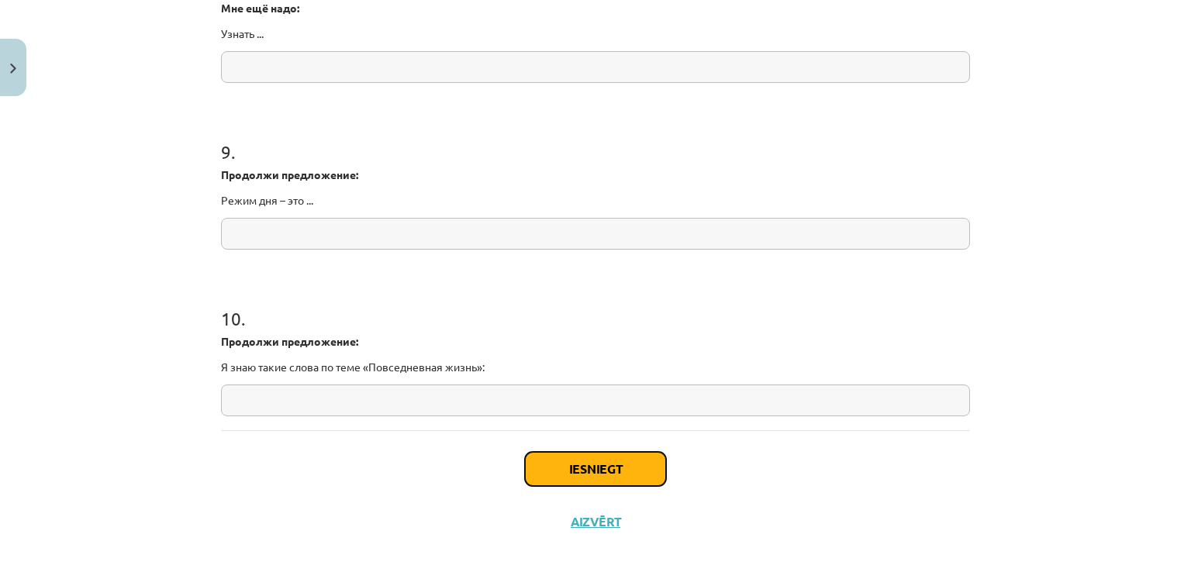
click at [553, 466] on button "Iesniegt" at bounding box center [595, 469] width 141 height 34
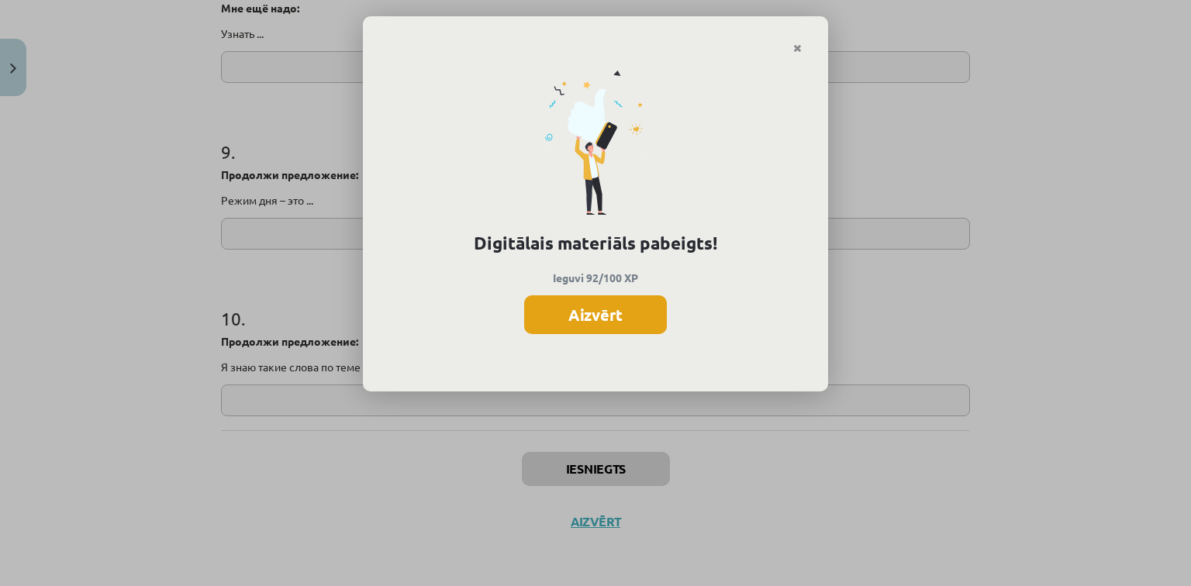
click at [641, 298] on button "Aizvērt" at bounding box center [595, 314] width 143 height 39
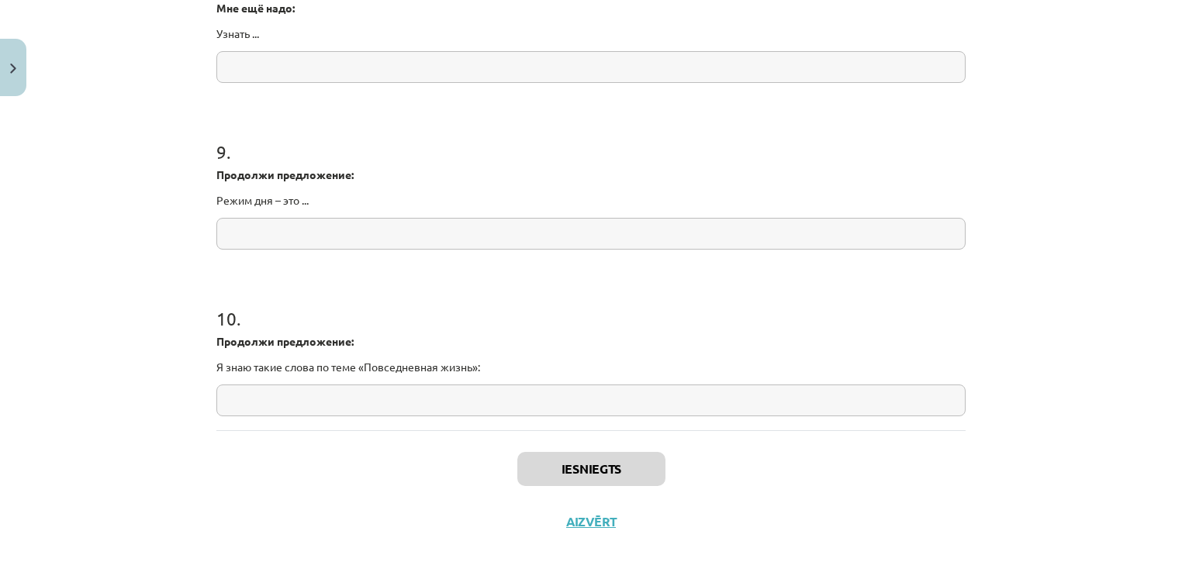
drag, startPoint x: 1188, startPoint y: 305, endPoint x: 1038, endPoint y: 405, distance: 179.6
click at [1038, 405] on div "Mācību tēma: Krievu valodas b1 - 11. klases 1.ieskaites mācību materiāls #14 🤔 …" at bounding box center [591, 293] width 1182 height 586
click at [594, 521] on button "Aizvērt" at bounding box center [590, 522] width 59 height 16
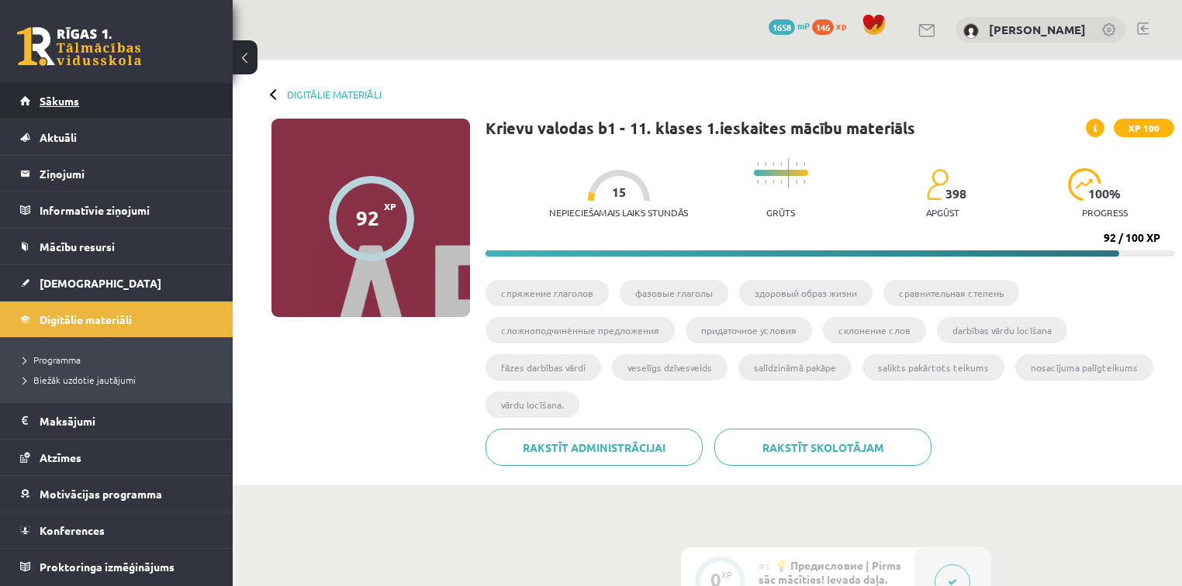
click at [195, 99] on link "Sākums" at bounding box center [116, 101] width 193 height 36
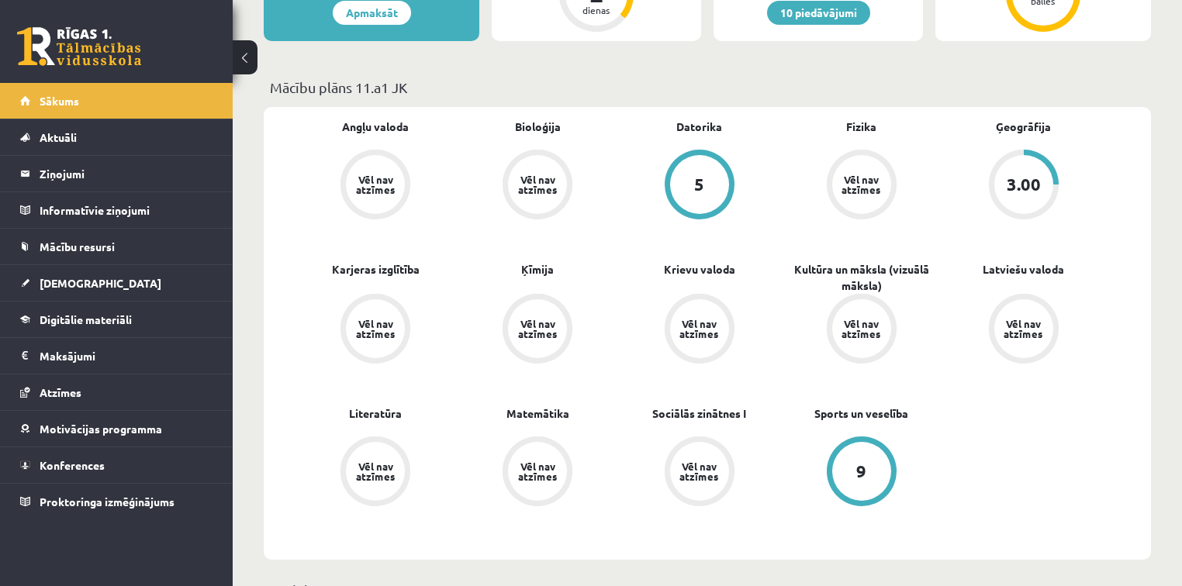
scroll to position [397, 0]
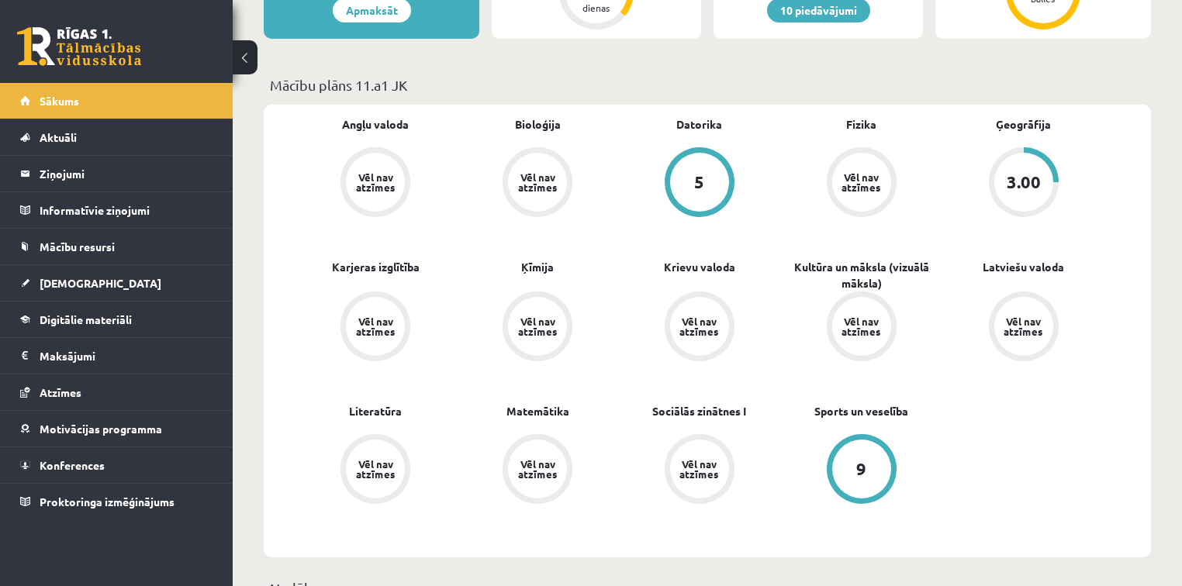
click at [1040, 174] on div "3.00" at bounding box center [1023, 182] width 59 height 59
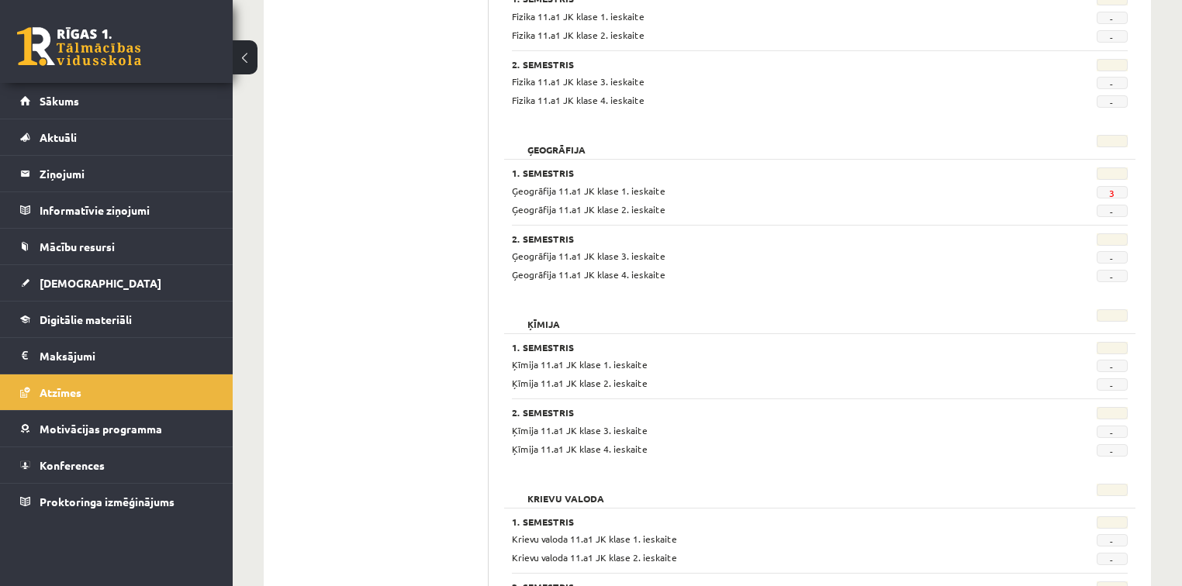
scroll to position [819, 0]
click at [1111, 188] on link "3" at bounding box center [1111, 191] width 5 height 12
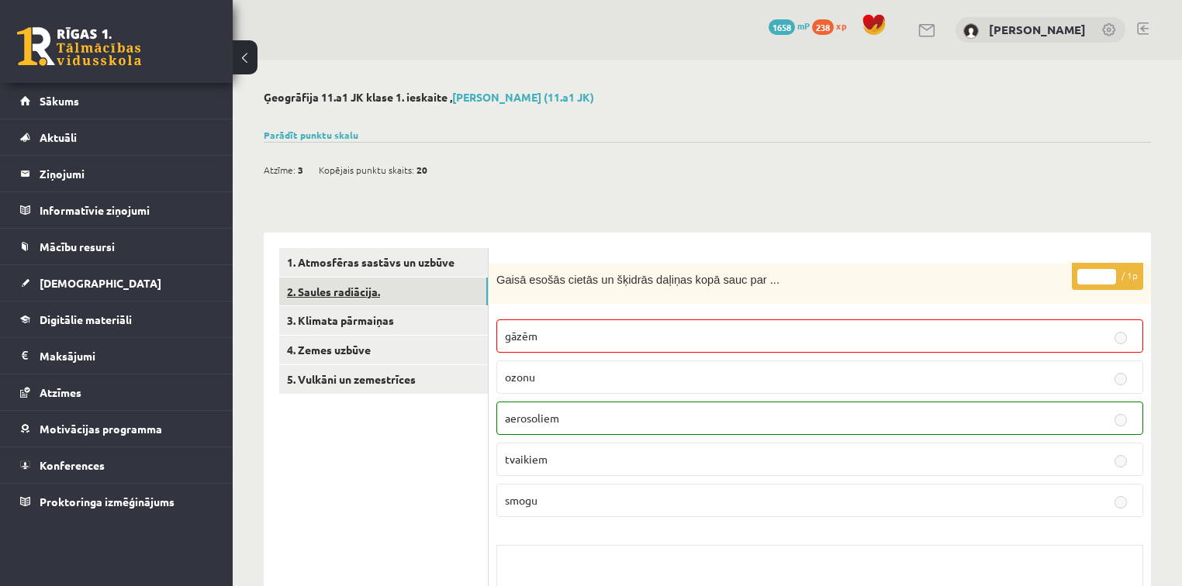
click at [360, 295] on link "2. Saules radiācija." at bounding box center [383, 292] width 209 height 29
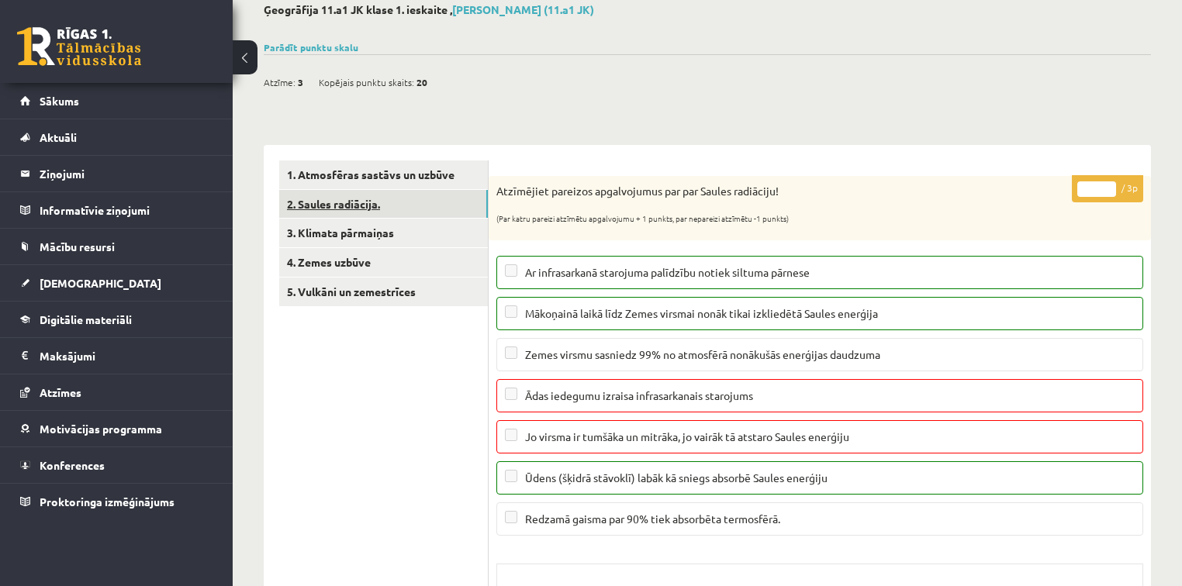
scroll to position [87, 0]
click at [375, 236] on link "3. Klimata pārmaiņas" at bounding box center [383, 233] width 209 height 29
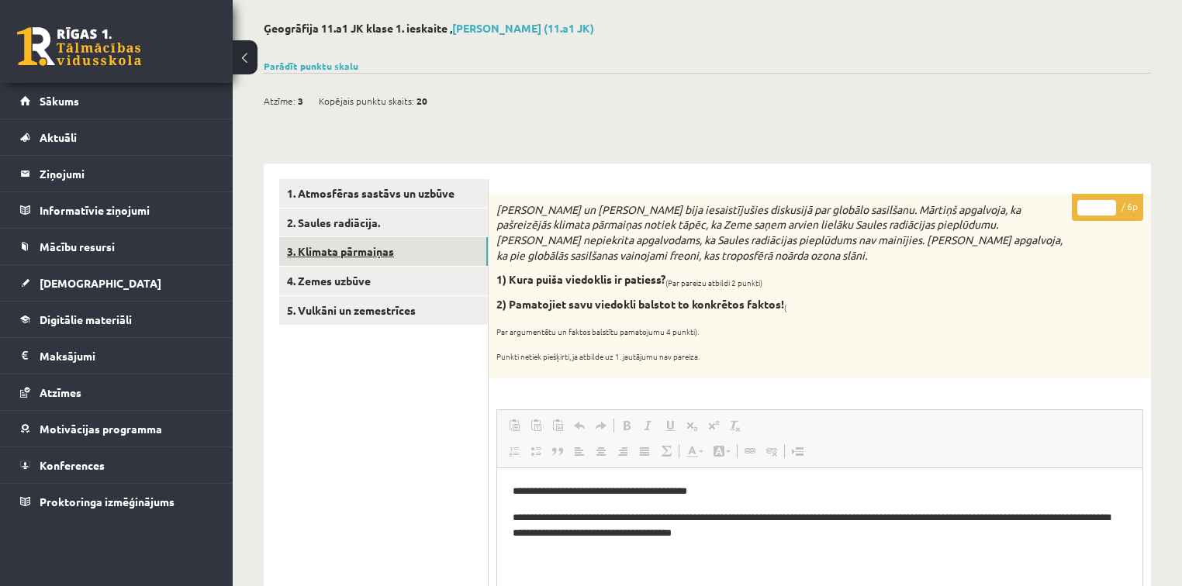
scroll to position [68, 0]
click at [432, 288] on link "4. Zemes uzbūve" at bounding box center [383, 282] width 209 height 29
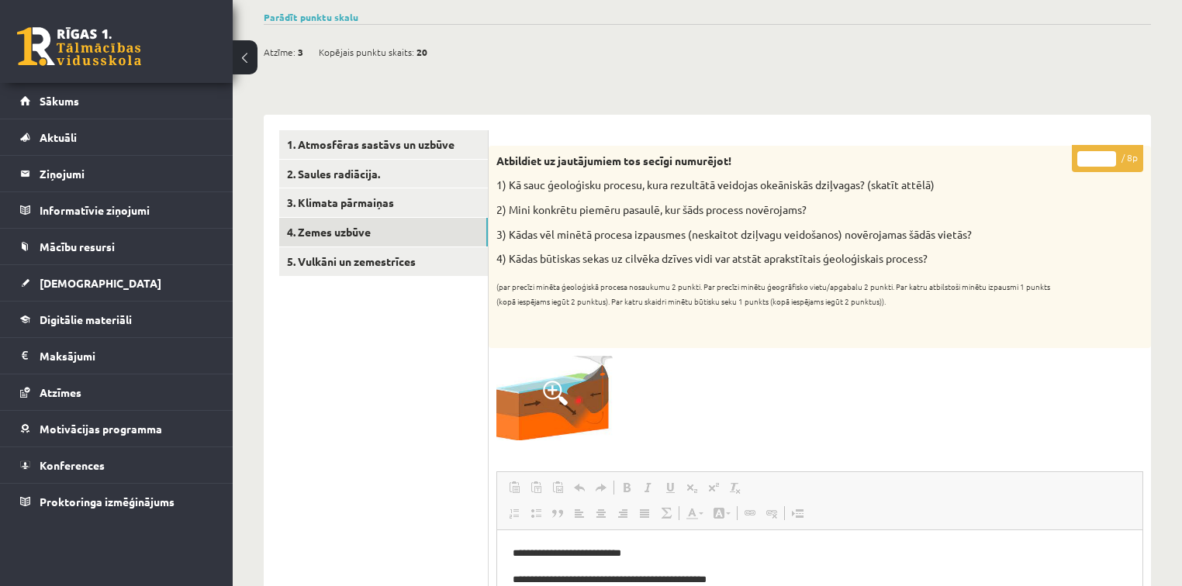
scroll to position [95, 0]
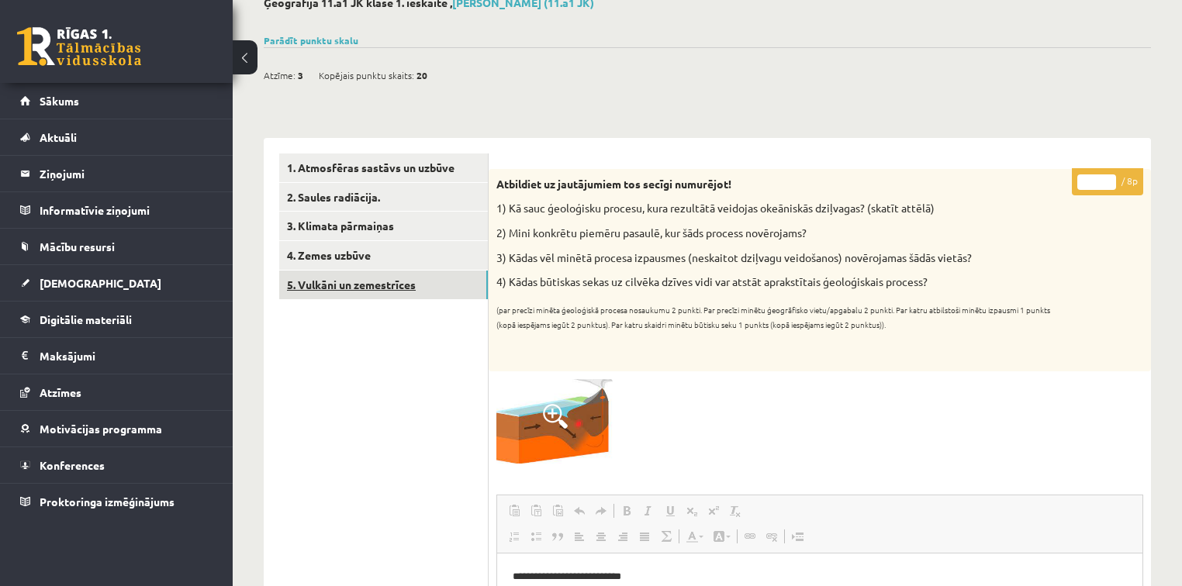
click at [416, 296] on link "5. Vulkāni un zemestrīces" at bounding box center [383, 285] width 209 height 29
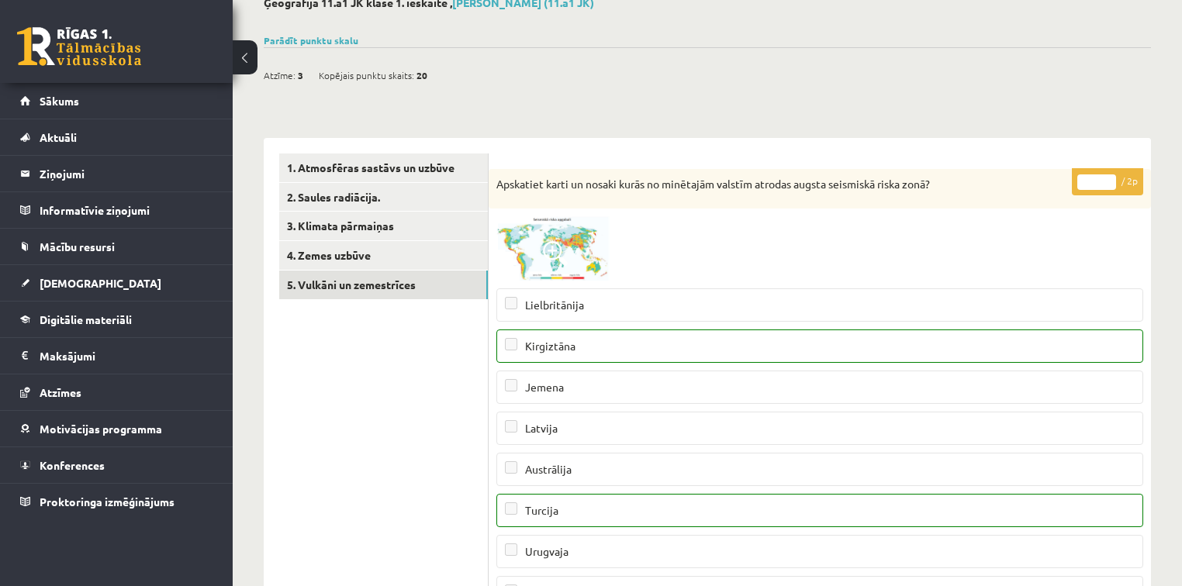
scroll to position [0, 0]
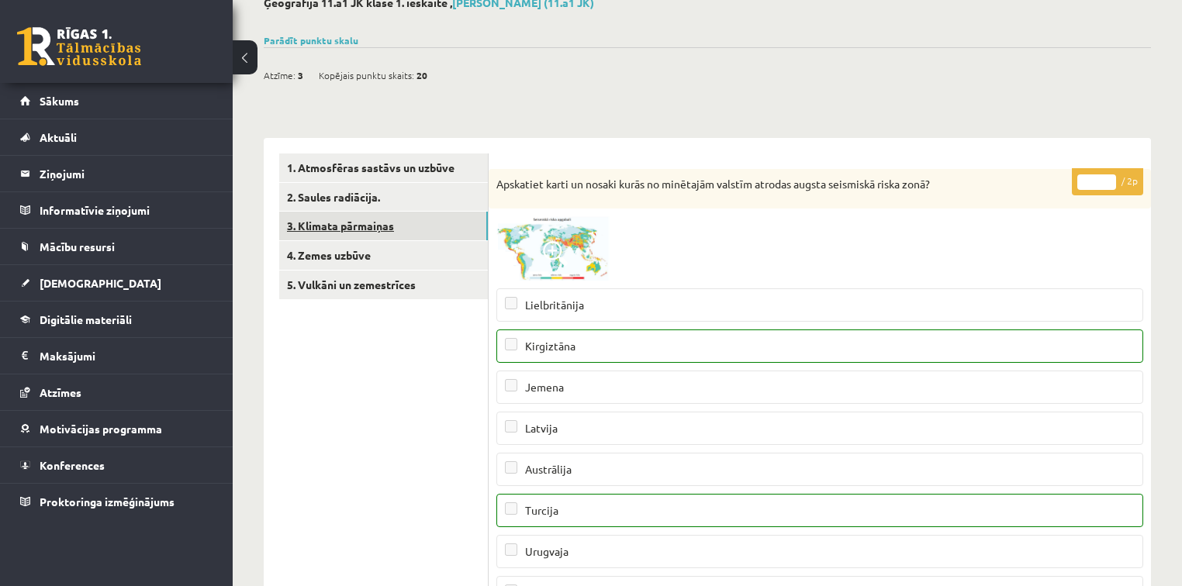
click at [381, 231] on link "3. Klimata pārmaiņas" at bounding box center [383, 226] width 209 height 29
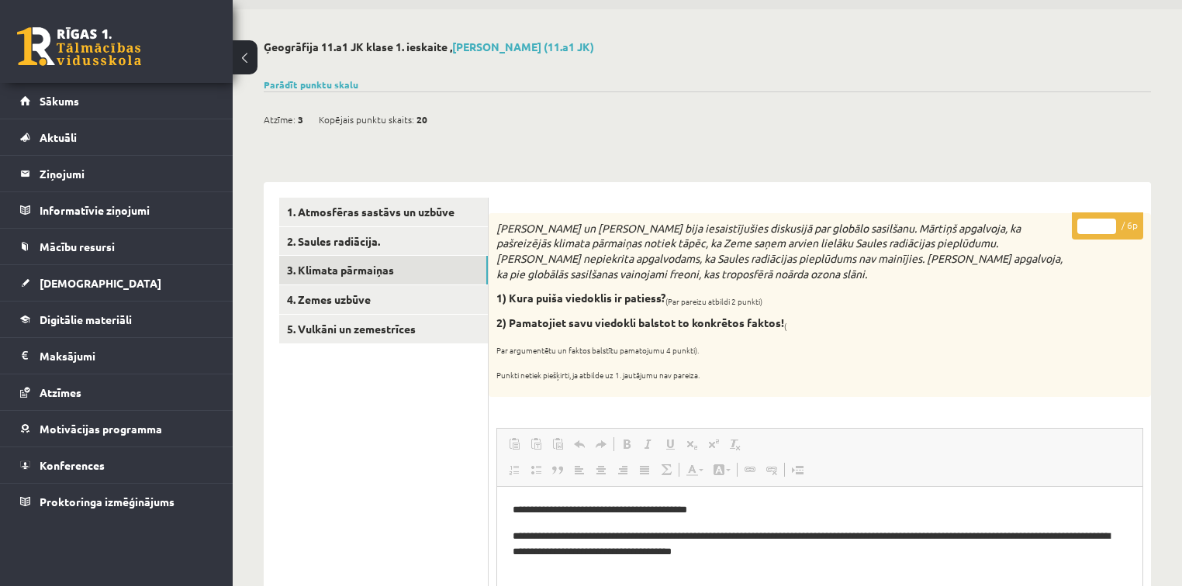
scroll to position [40, 0]
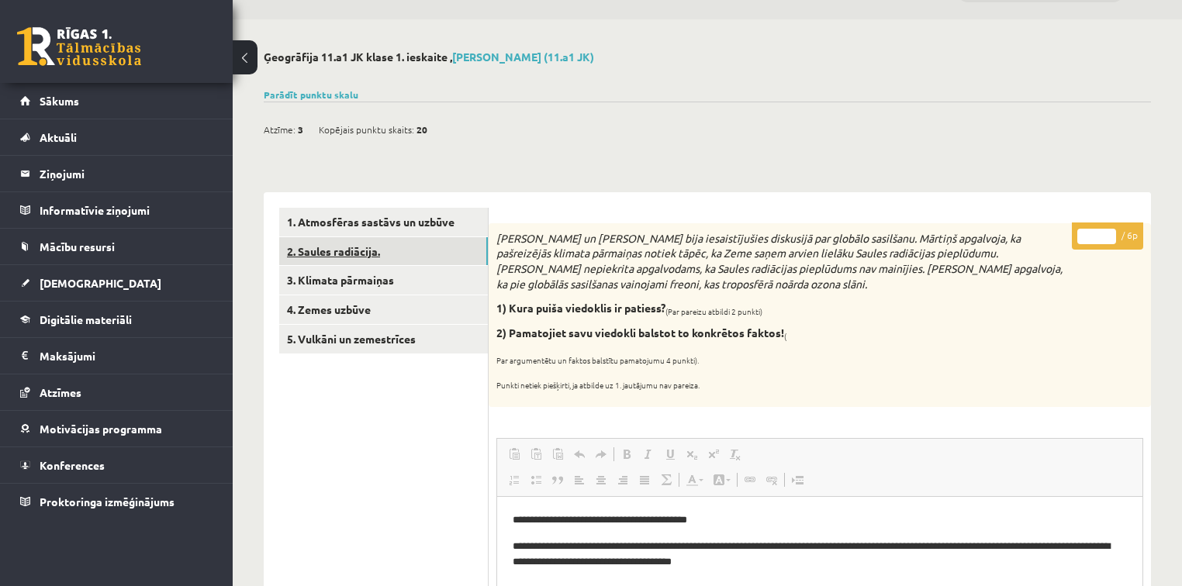
click at [408, 253] on link "2. Saules radiācija." at bounding box center [383, 251] width 209 height 29
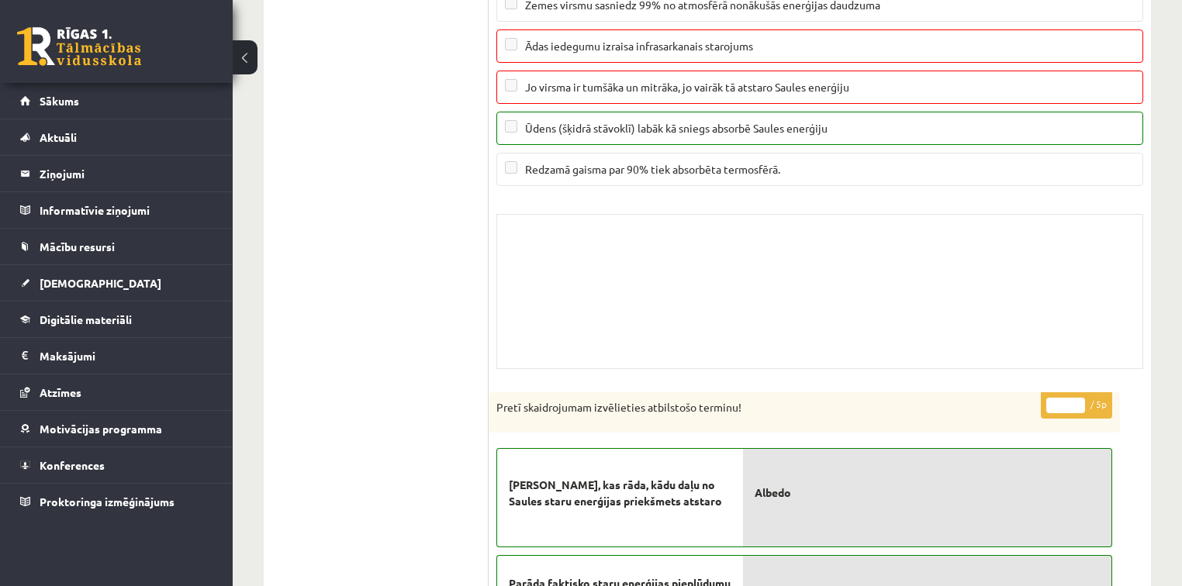
scroll to position [0, 0]
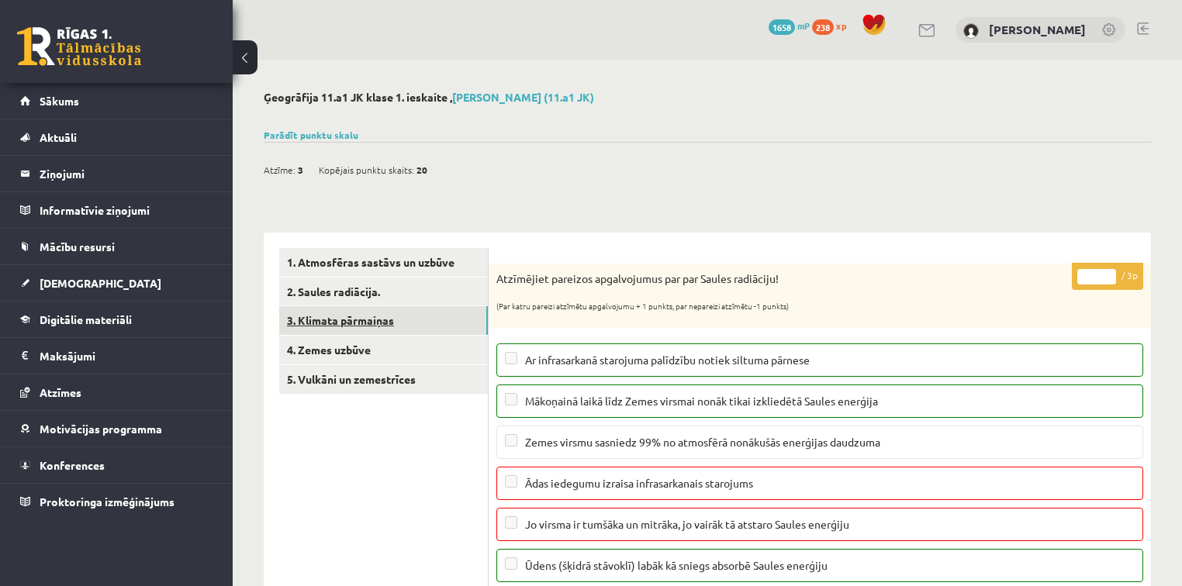
click at [398, 326] on link "3. Klimata pārmaiņas" at bounding box center [383, 320] width 209 height 29
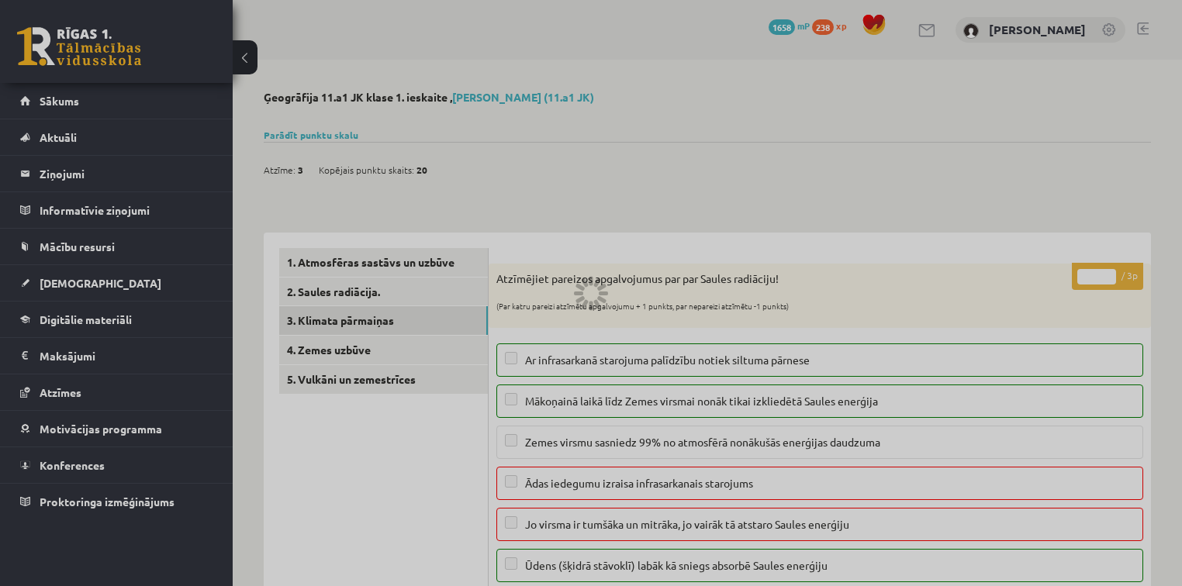
click at [990, 283] on div at bounding box center [591, 293] width 1182 height 586
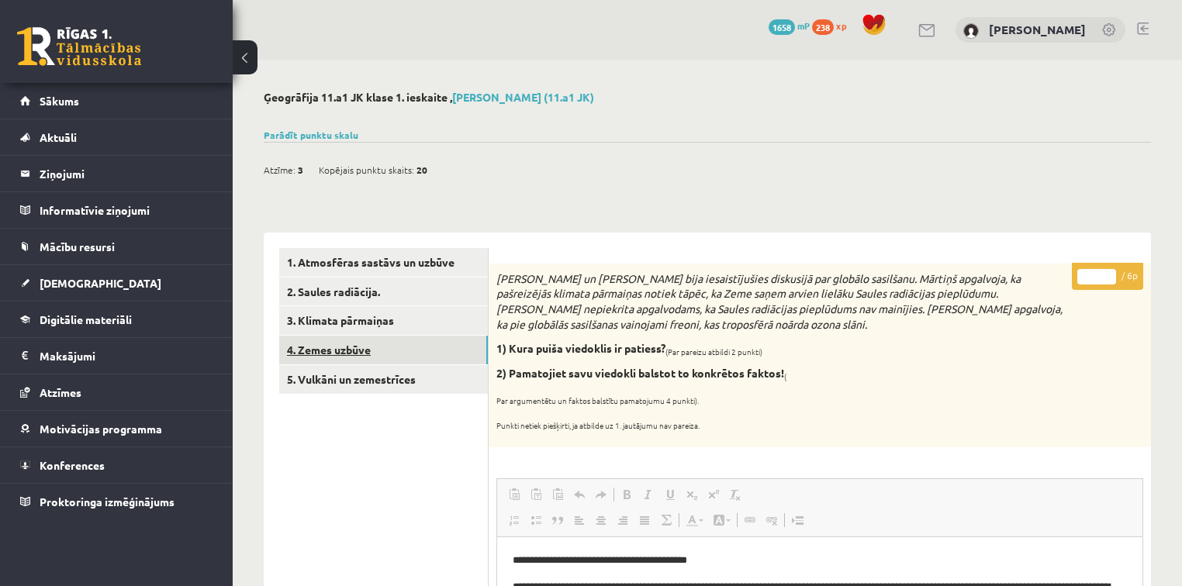
click at [401, 349] on link "4. Zemes uzbūve" at bounding box center [383, 350] width 209 height 29
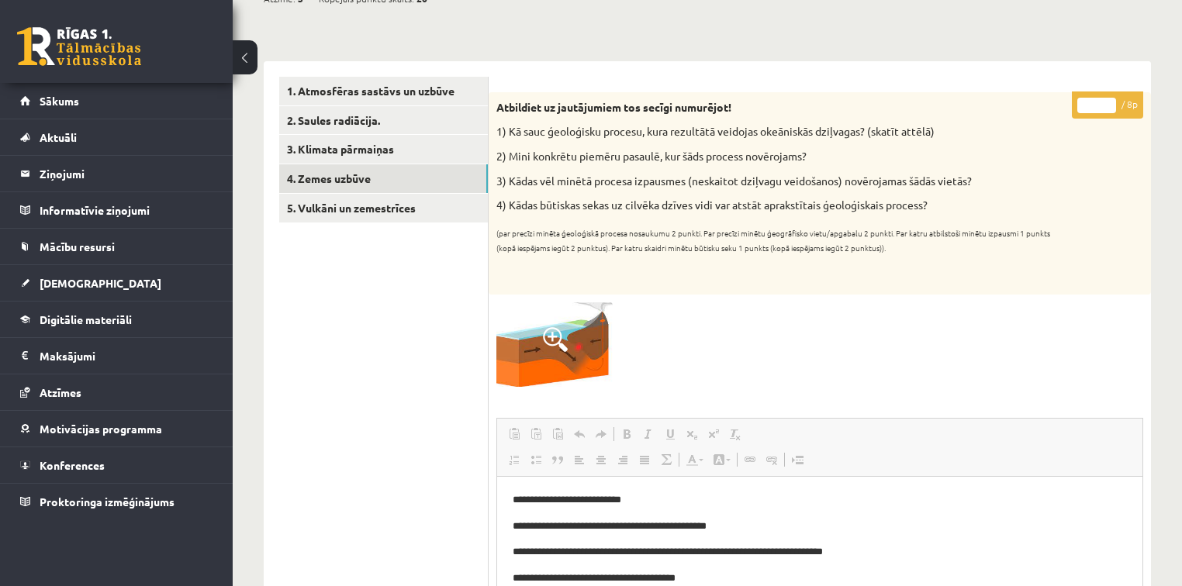
scroll to position [174, 0]
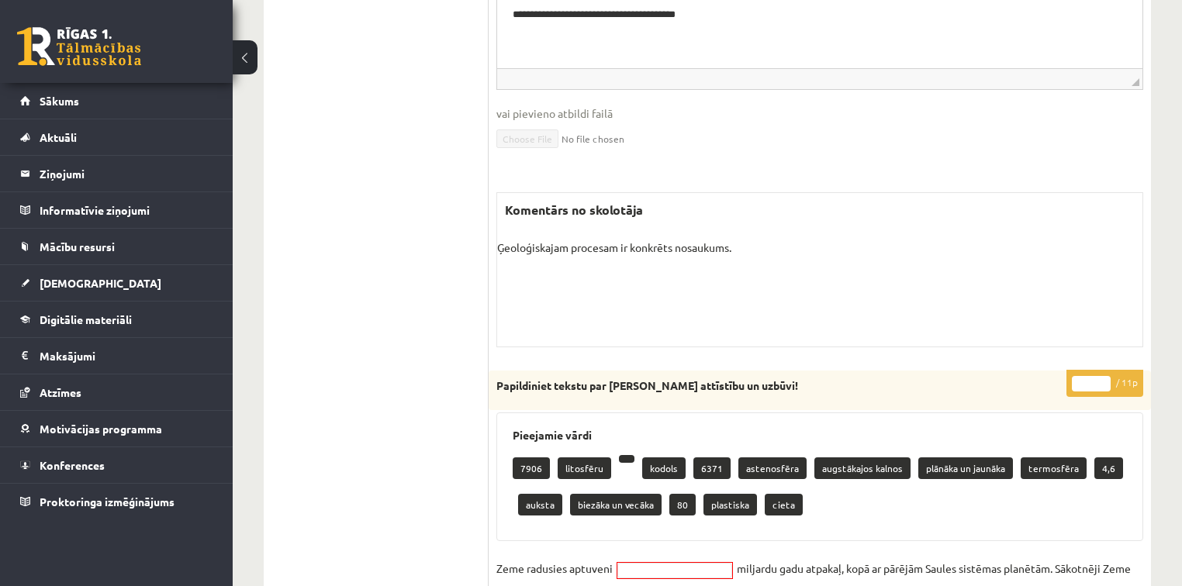
click at [375, 274] on ul "1. Atmosfēras sastāvs un uzbūve 2. Saules radiācija. 3. Klimata pārmaiņas 4. Ze…" at bounding box center [383, 237] width 209 height 1448
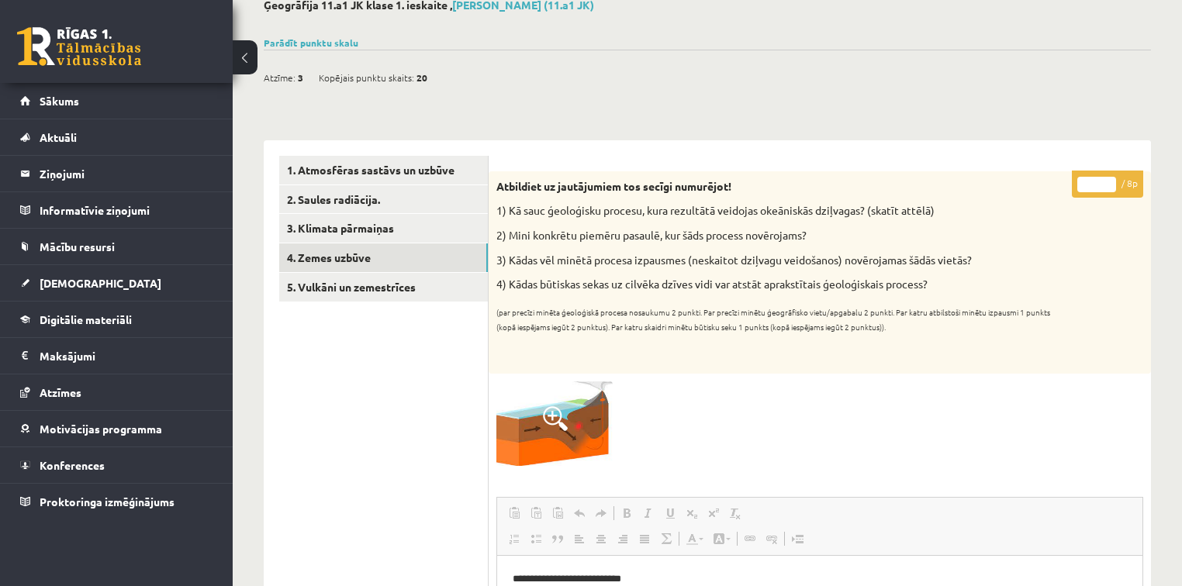
scroll to position [65, 0]
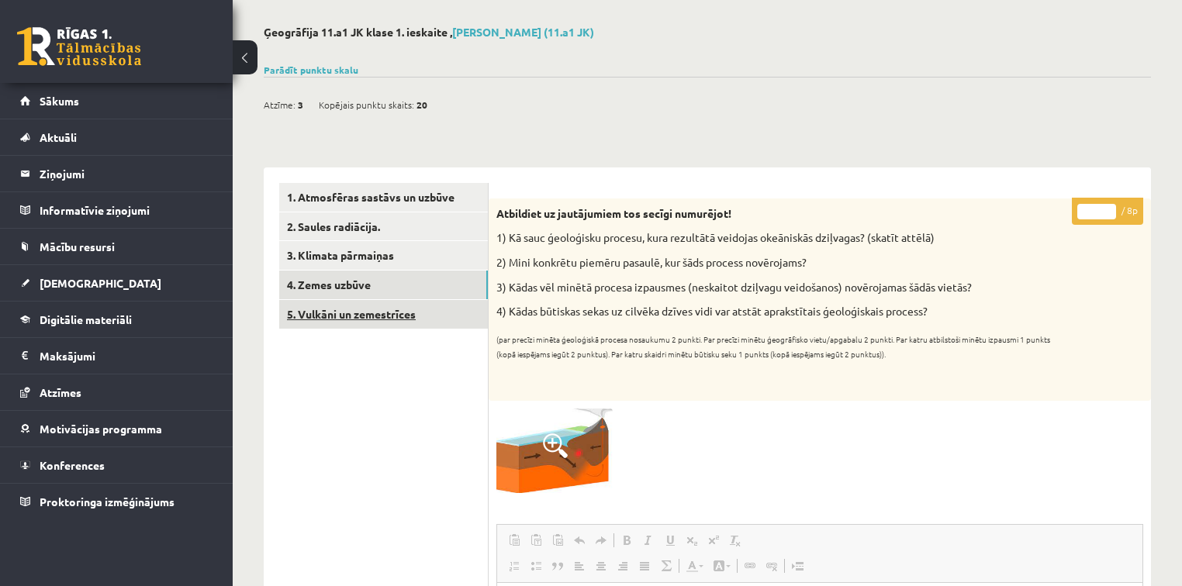
click at [369, 316] on link "5. Vulkāni un zemestrīces" at bounding box center [383, 314] width 209 height 29
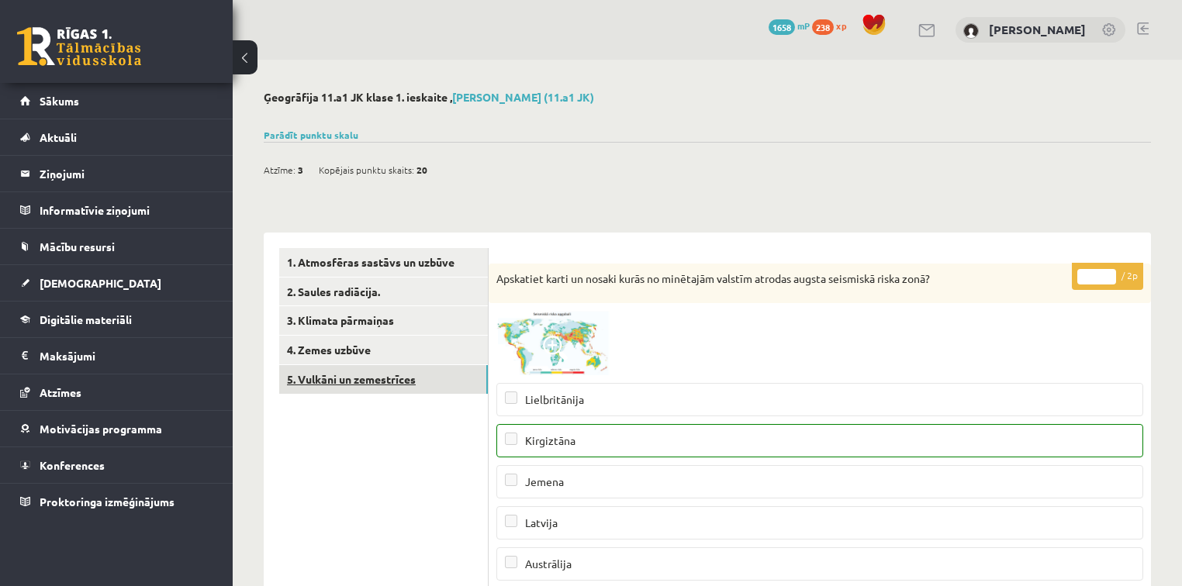
scroll to position [0, 0]
click at [292, 132] on link "Parādīt punktu skalu" at bounding box center [311, 135] width 95 height 12
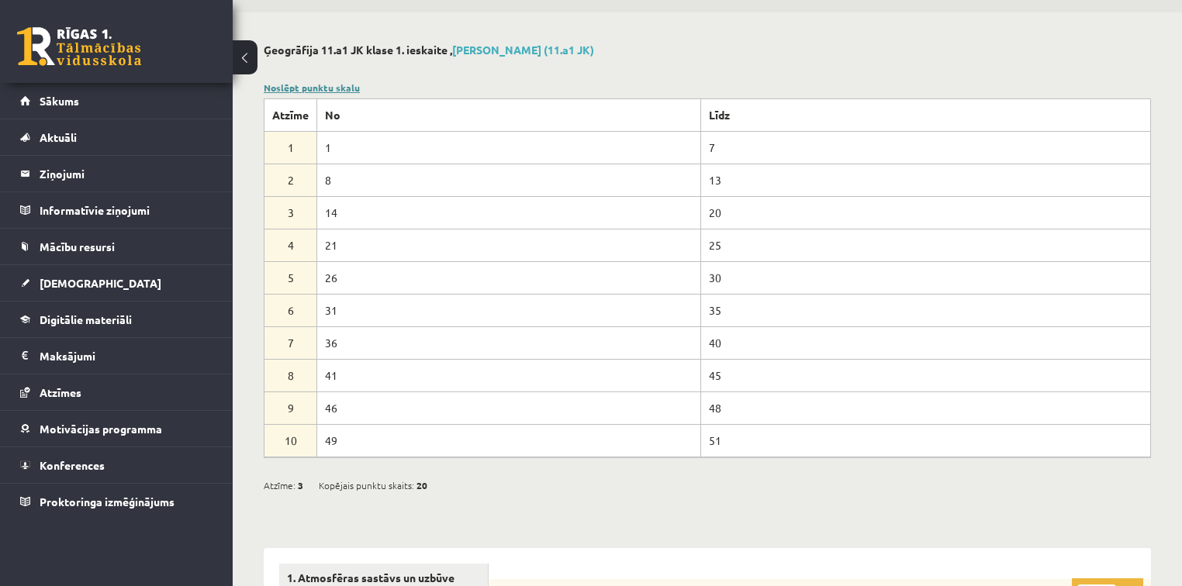
scroll to position [50, 0]
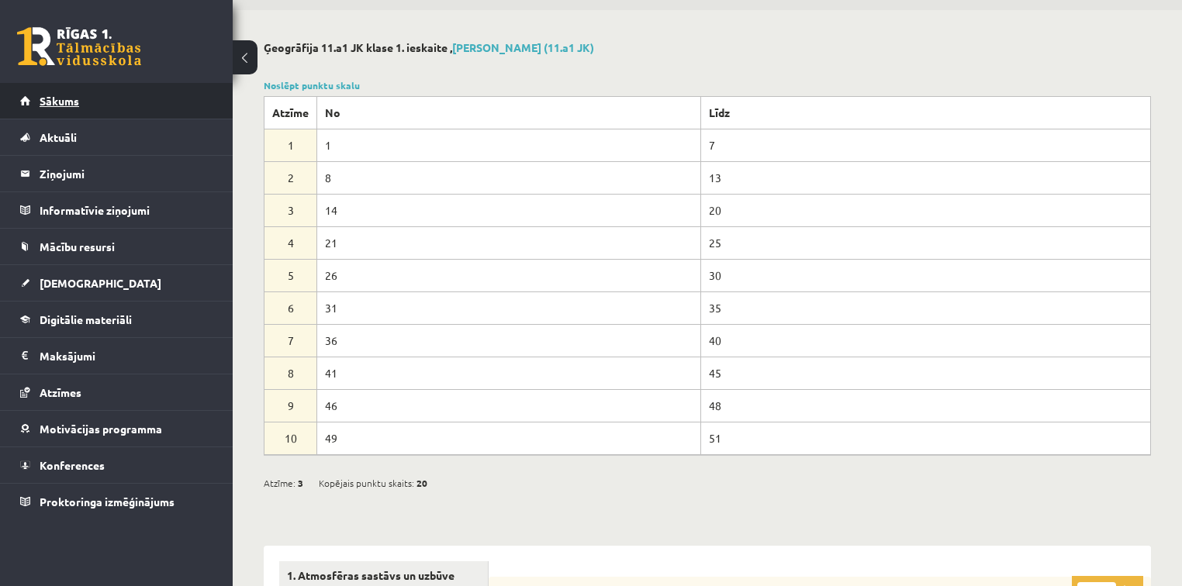
click at [70, 108] on link "Sākums" at bounding box center [116, 101] width 193 height 36
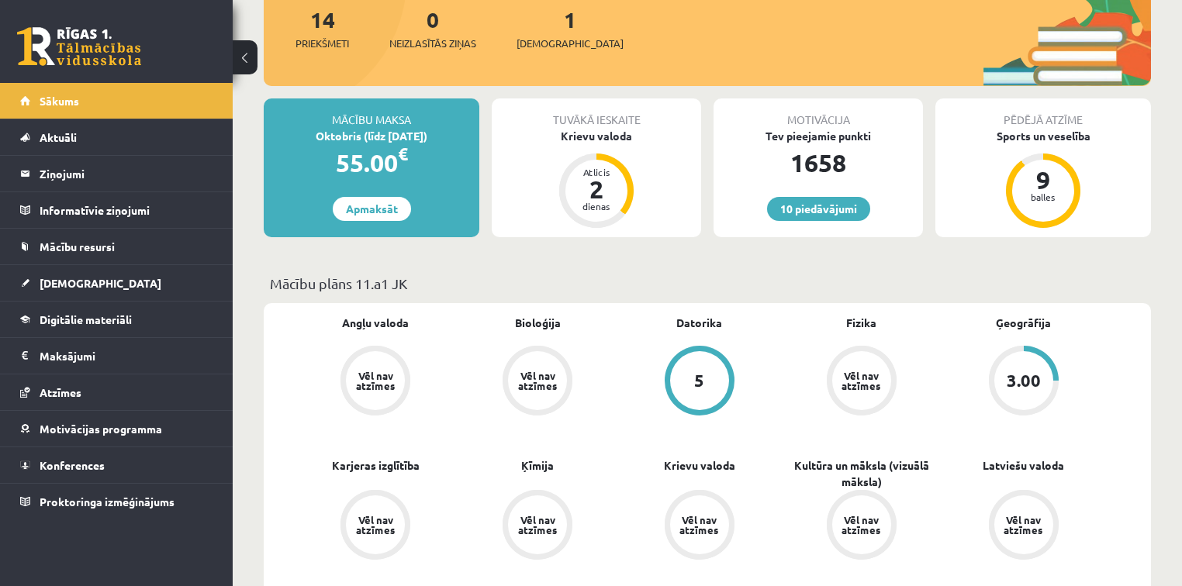
scroll to position [298, 0]
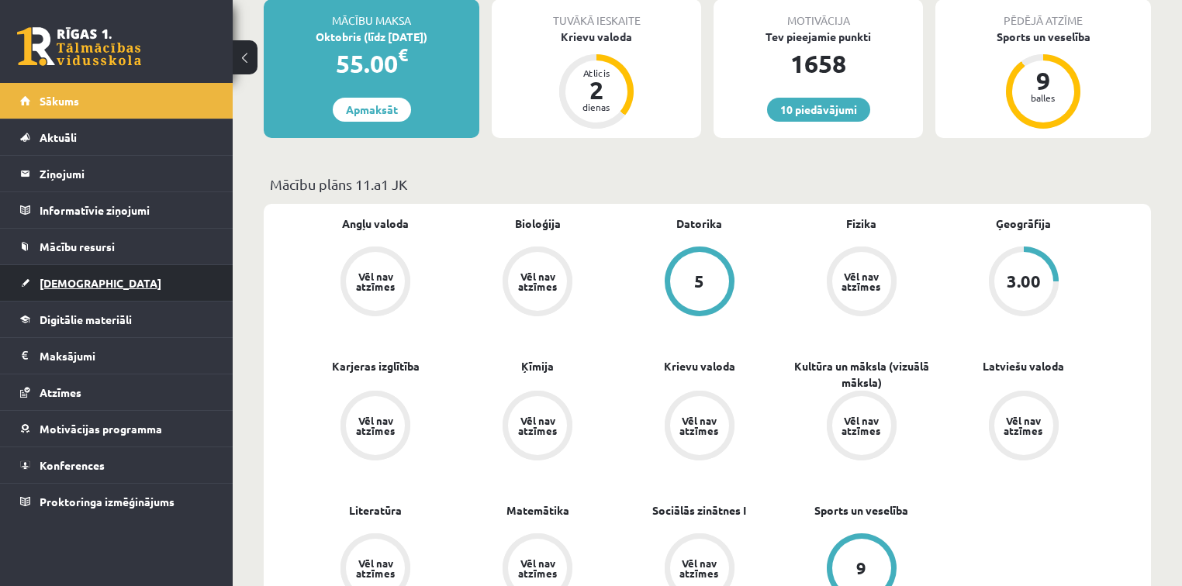
click at [92, 291] on link "[DEMOGRAPHIC_DATA]" at bounding box center [116, 283] width 193 height 36
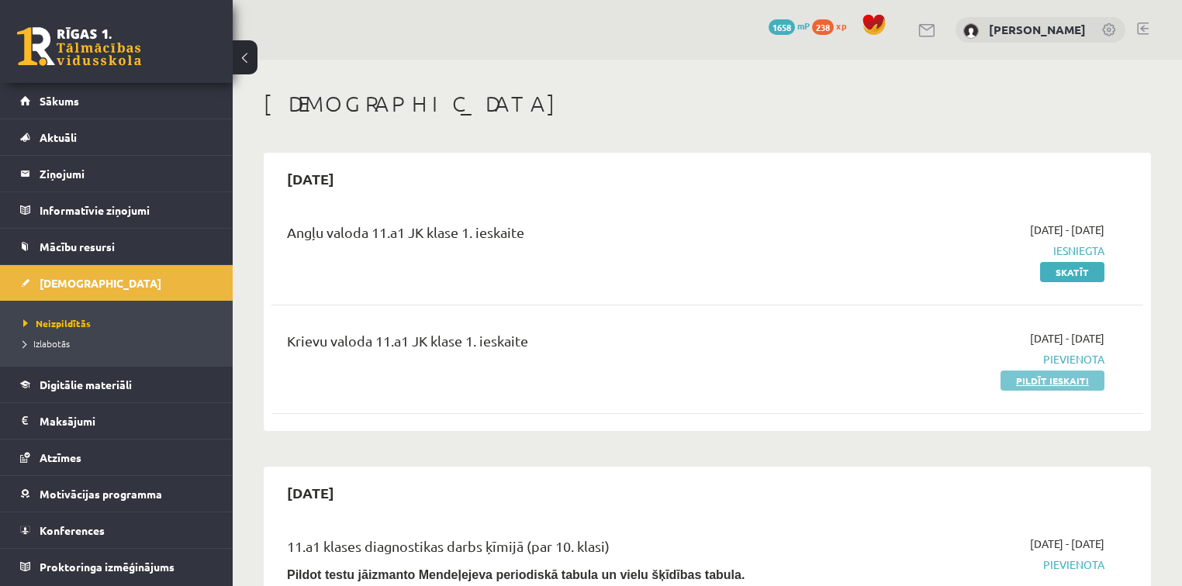
click at [1070, 381] on link "Pildīt ieskaiti" at bounding box center [1052, 381] width 104 height 20
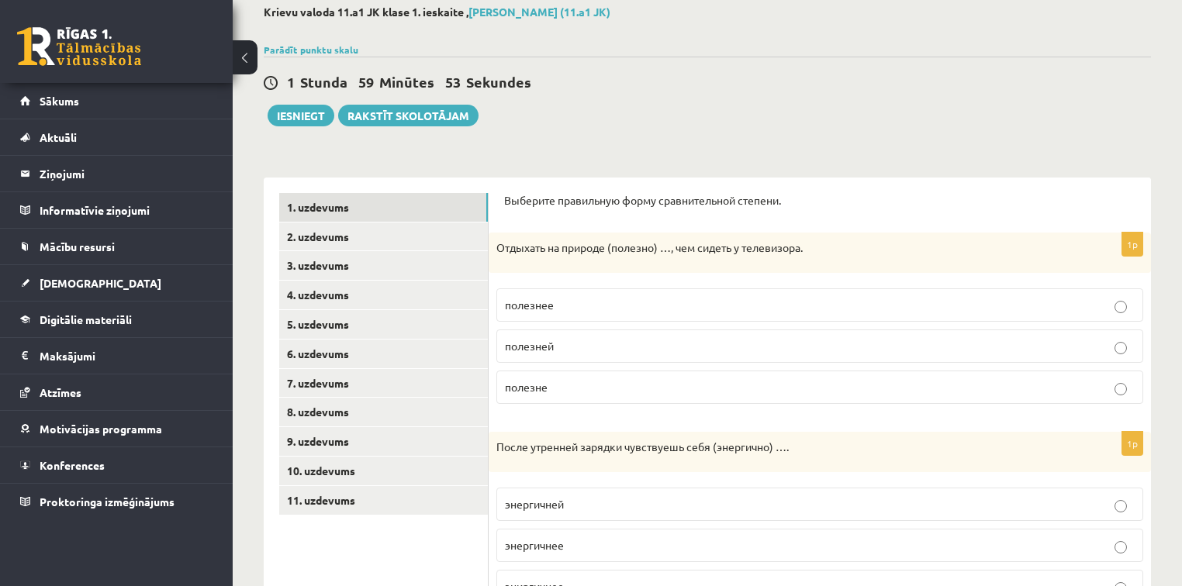
scroll to position [84, 0]
click at [859, 300] on p "полезнее" at bounding box center [820, 307] width 630 height 16
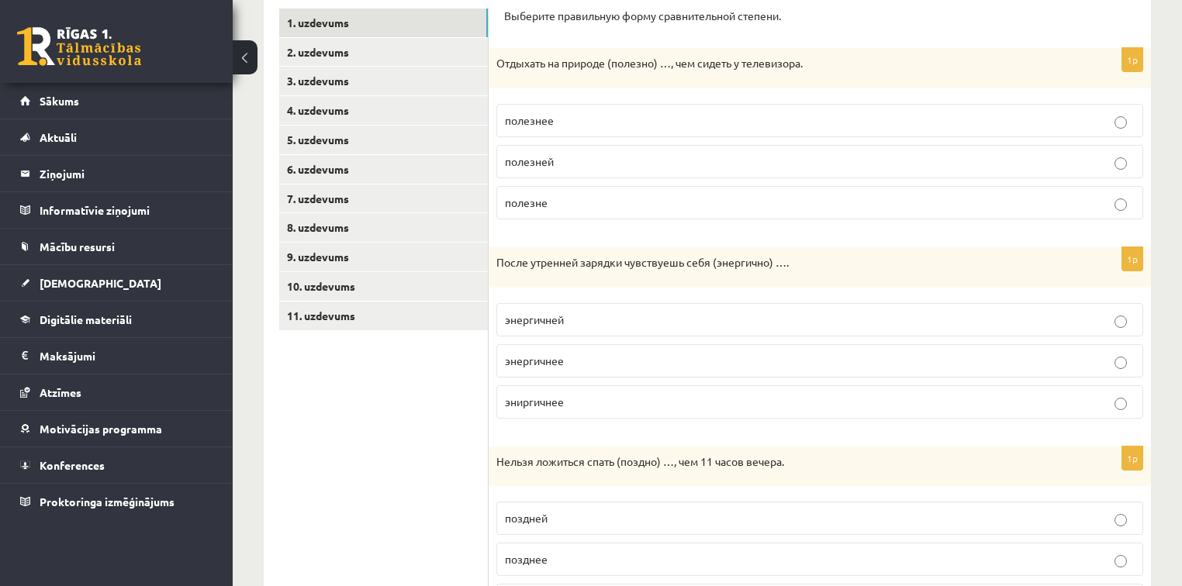
scroll to position [282, 0]
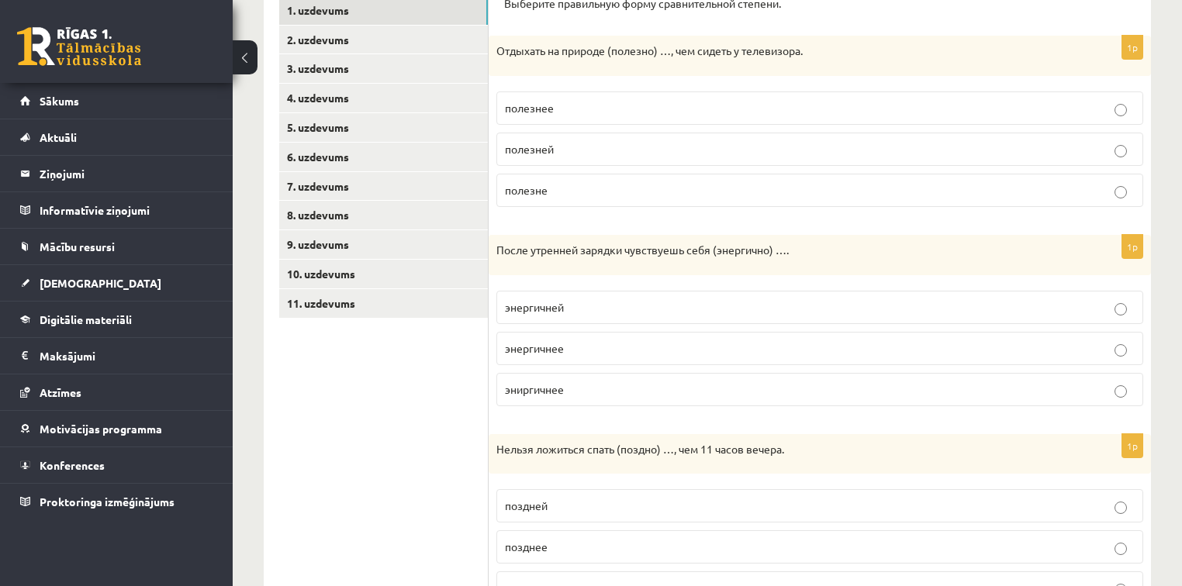
click at [1116, 355] on label "энергичнее" at bounding box center [819, 348] width 647 height 33
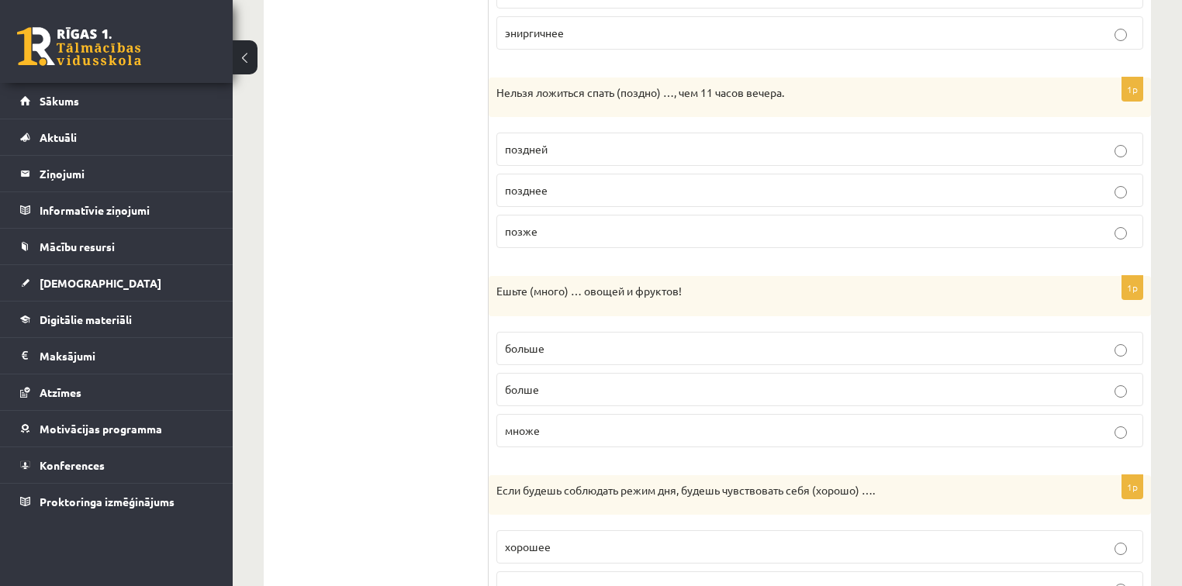
scroll to position [654, 0]
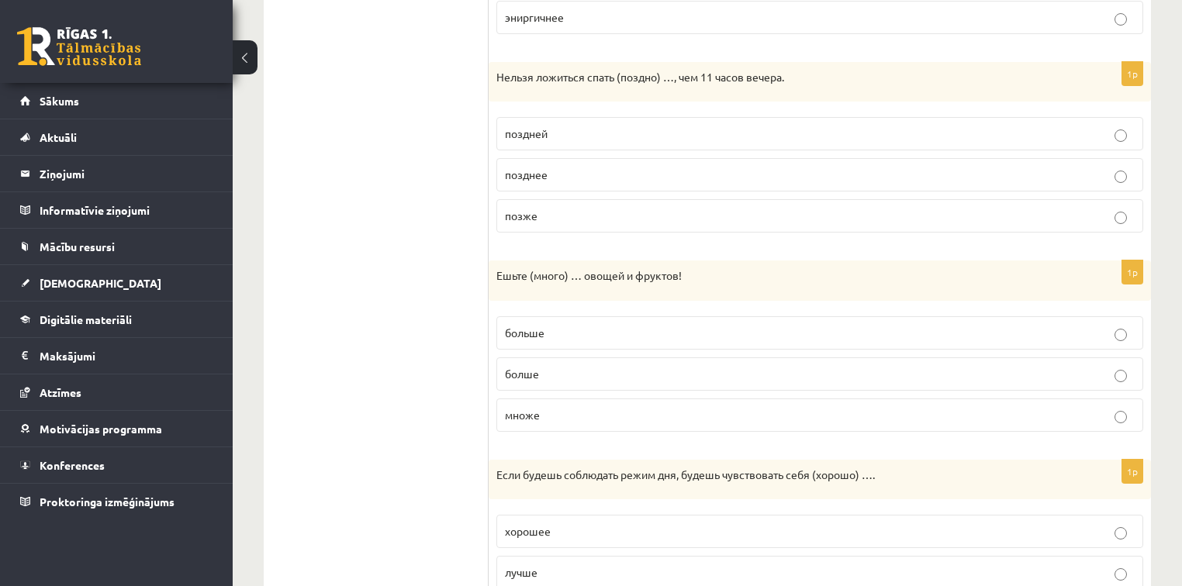
click at [1125, 339] on label "больше" at bounding box center [819, 332] width 647 height 33
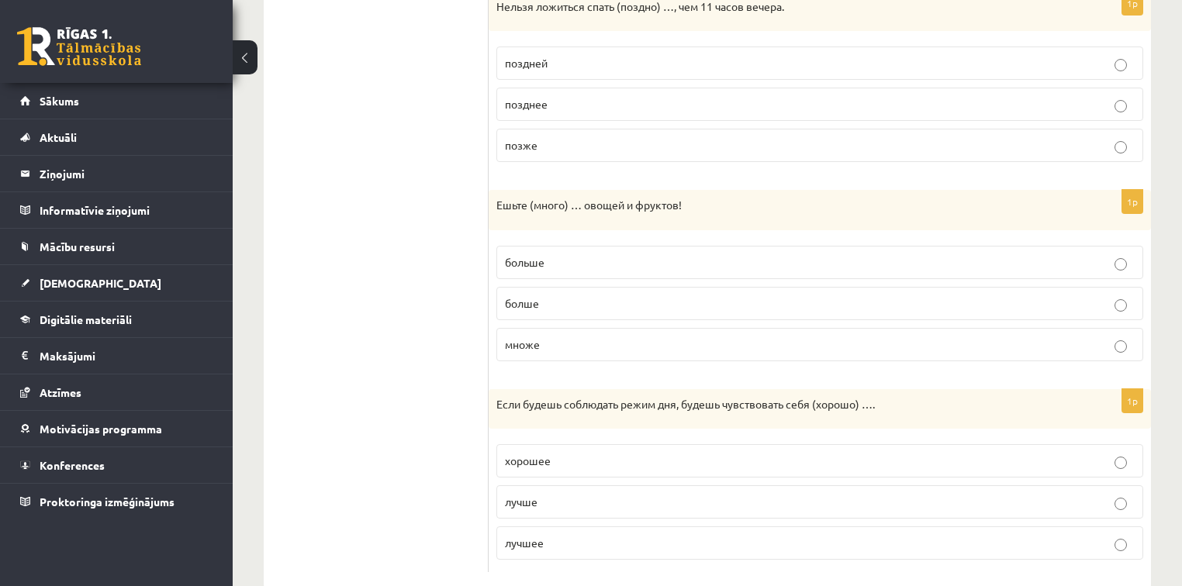
scroll to position [754, 0]
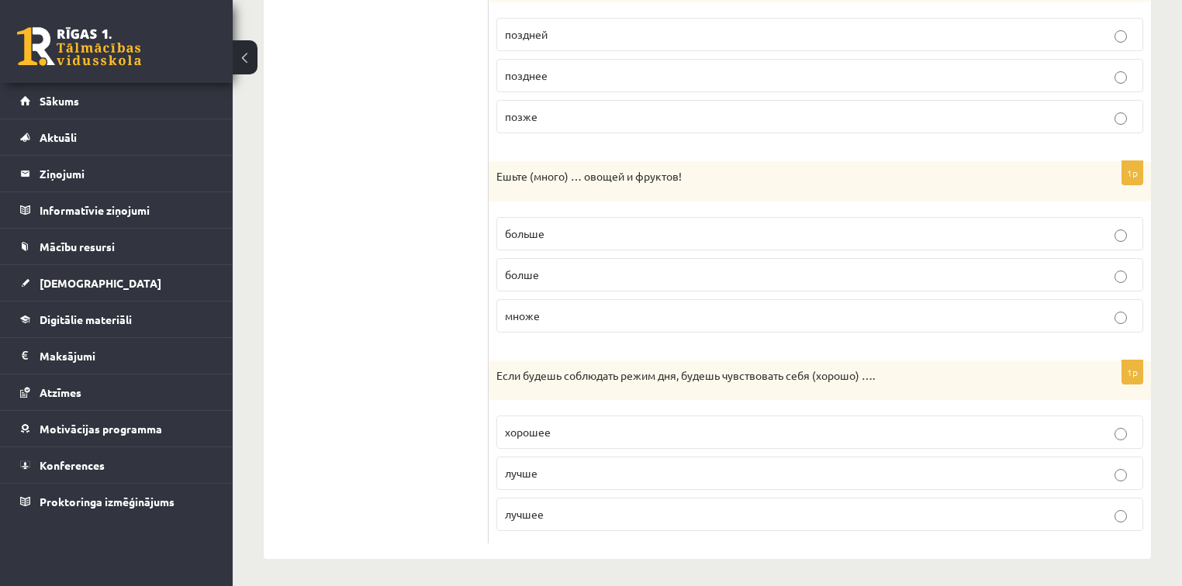
click at [1123, 478] on label "лучше" at bounding box center [819, 473] width 647 height 33
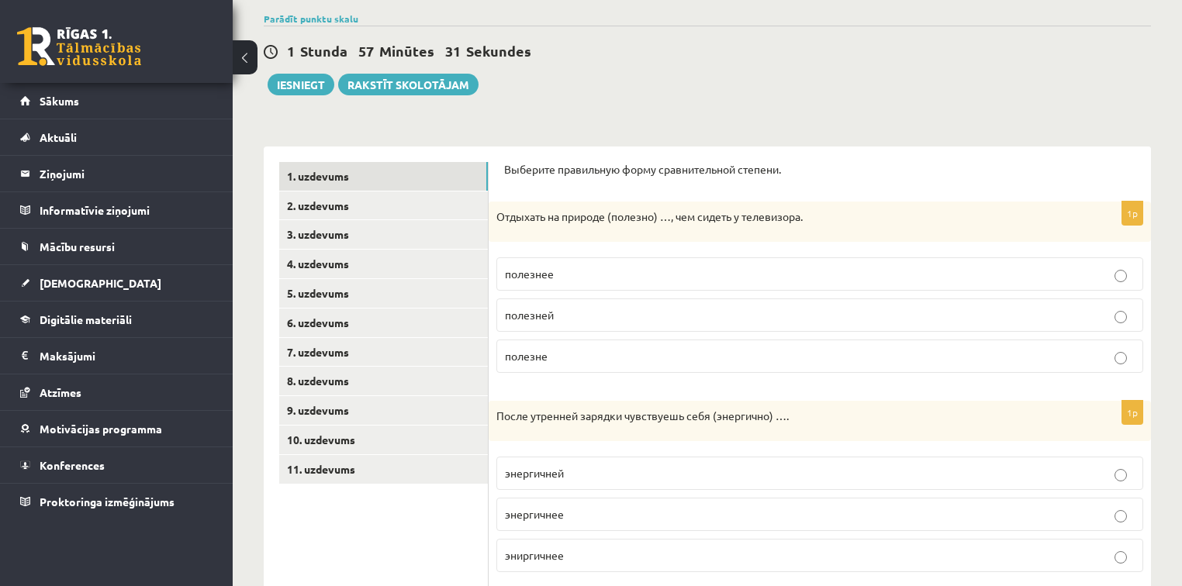
scroll to position [0, 0]
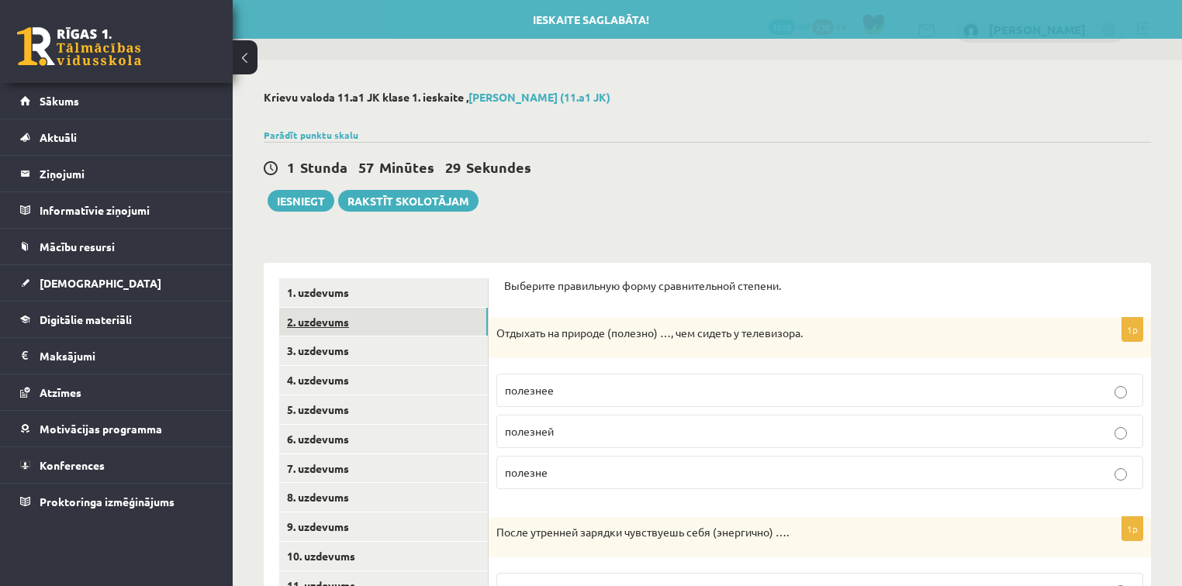
click at [353, 316] on link "2. uzdevums" at bounding box center [383, 322] width 209 height 29
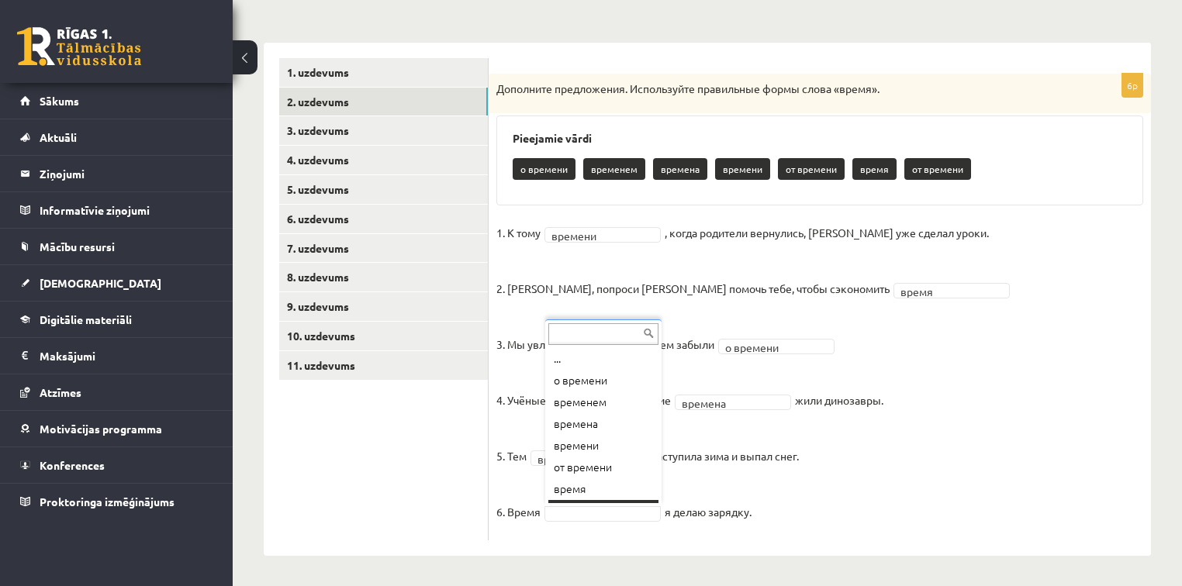
scroll to position [19, 0]
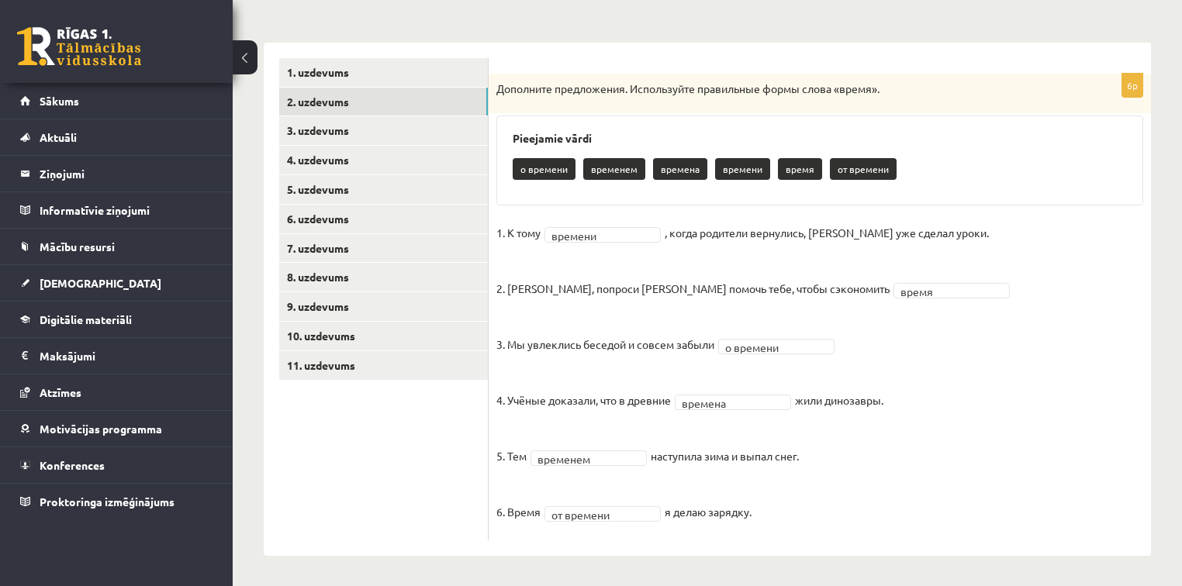
click at [934, 465] on fieldset "**********" at bounding box center [819, 377] width 647 height 312
click at [396, 133] on link "3. uzdevums" at bounding box center [383, 130] width 209 height 29
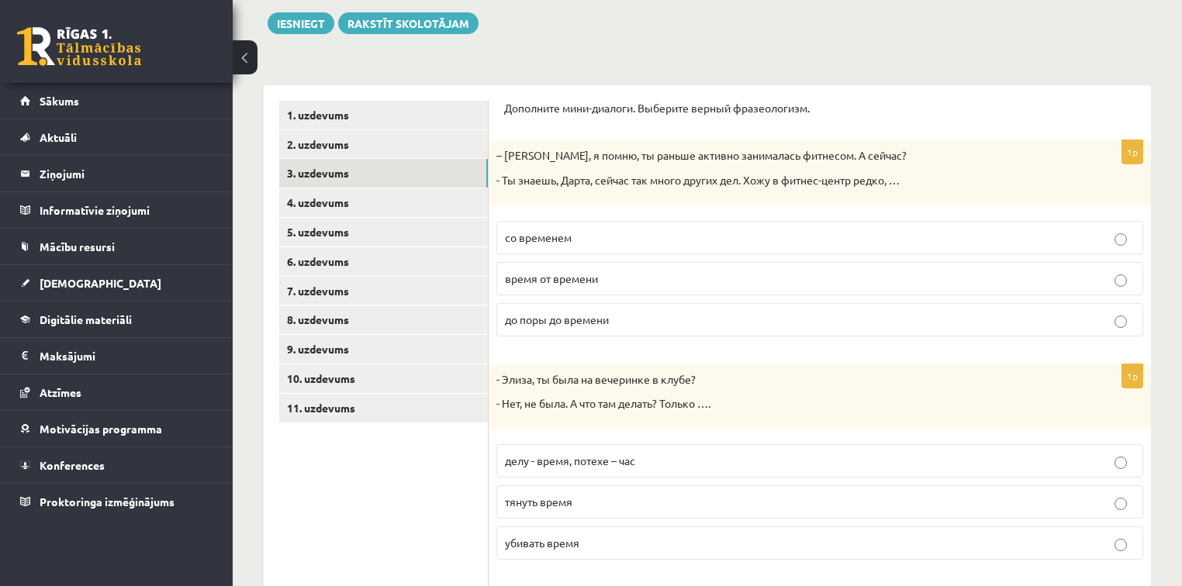
scroll to position [207, 0]
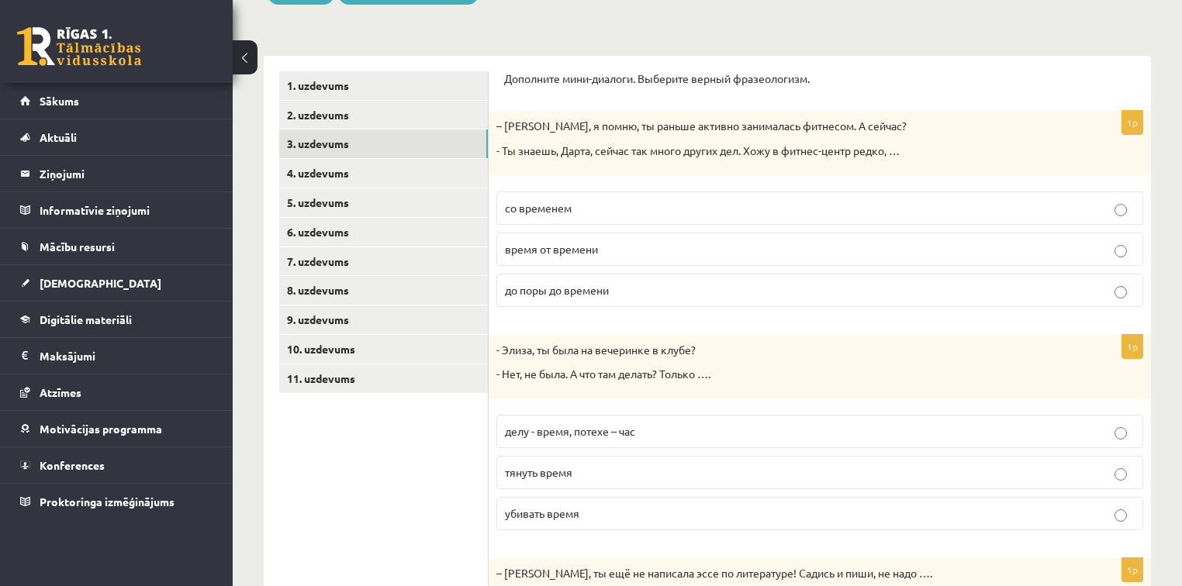
click at [934, 239] on label "время от времени" at bounding box center [819, 249] width 647 height 33
click at [580, 502] on label "убивать время" at bounding box center [819, 513] width 647 height 33
click at [394, 495] on ul "1. uzdevums 2. uzdevums 3. uzdevums 4. uzdevums 5. uzdevums 6. uzdevums 7. uzde…" at bounding box center [383, 518] width 209 height 894
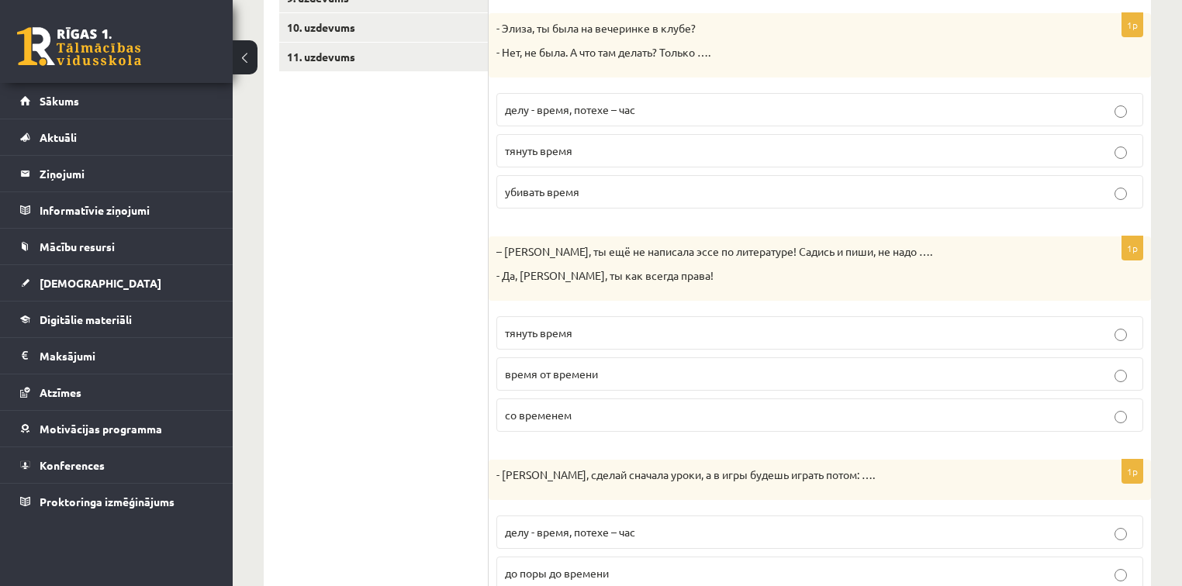
scroll to position [530, 0]
click at [592, 333] on p "тянуть время" at bounding box center [820, 332] width 630 height 16
click at [348, 398] on ul "1. uzdevums 2. uzdevums 3. uzdevums 4. uzdevums 5. uzdevums 6. uzdevums 7. uzde…" at bounding box center [383, 196] width 209 height 894
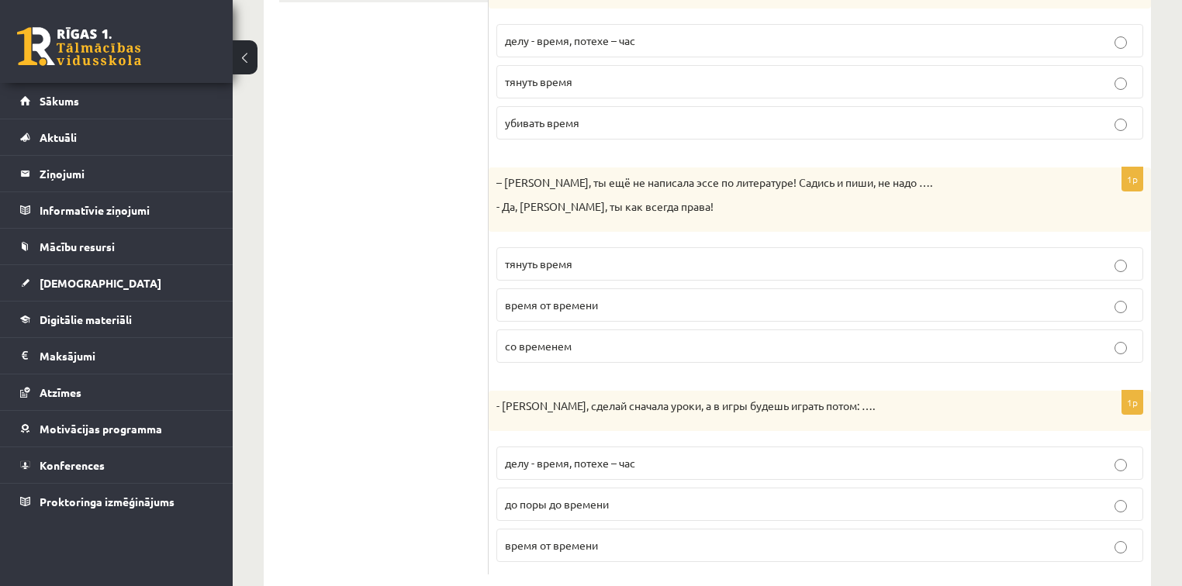
scroll to position [629, 0]
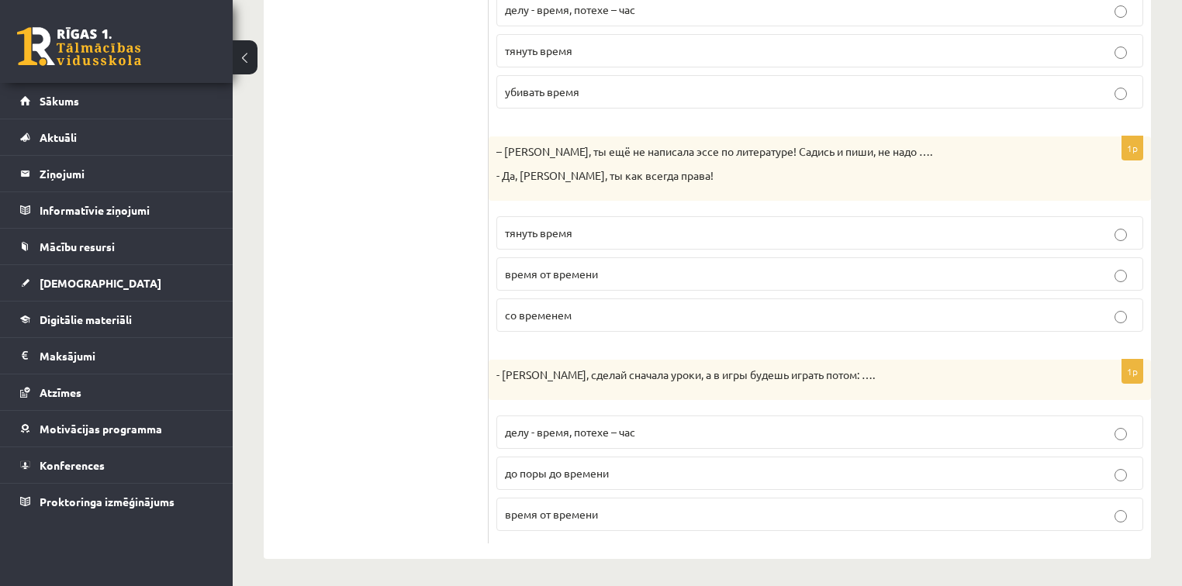
click at [692, 430] on p "делу - время, потехе – час" at bounding box center [820, 432] width 630 height 16
click at [433, 394] on ul "1. uzdevums 2. uzdevums 3. uzdevums 4. uzdevums 5. uzdevums 6. uzdevums 7. uzde…" at bounding box center [383, 97] width 209 height 894
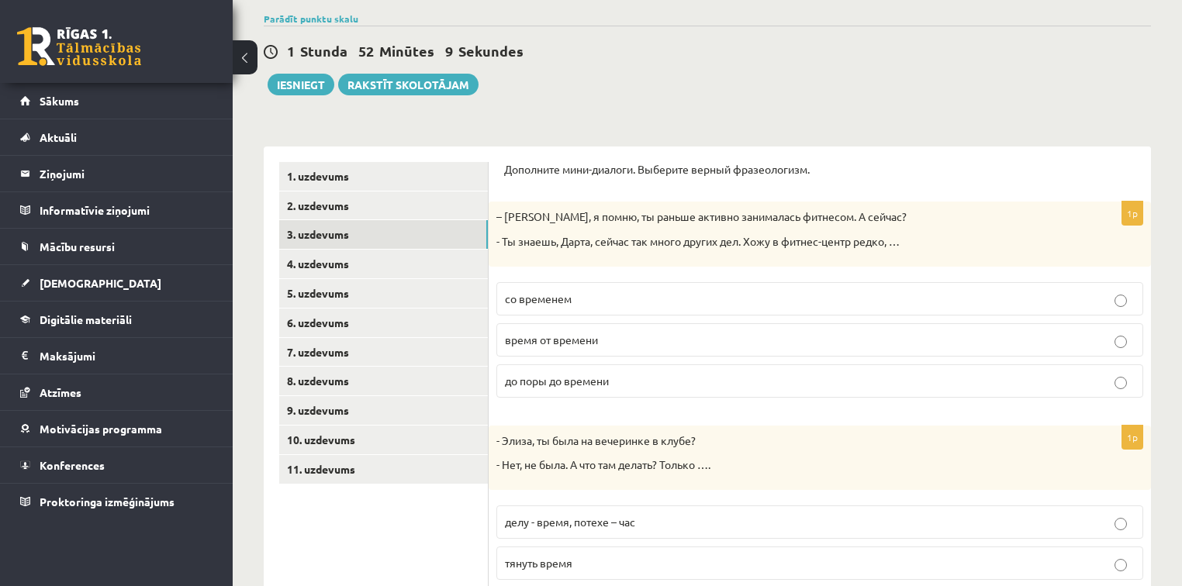
scroll to position [0, 0]
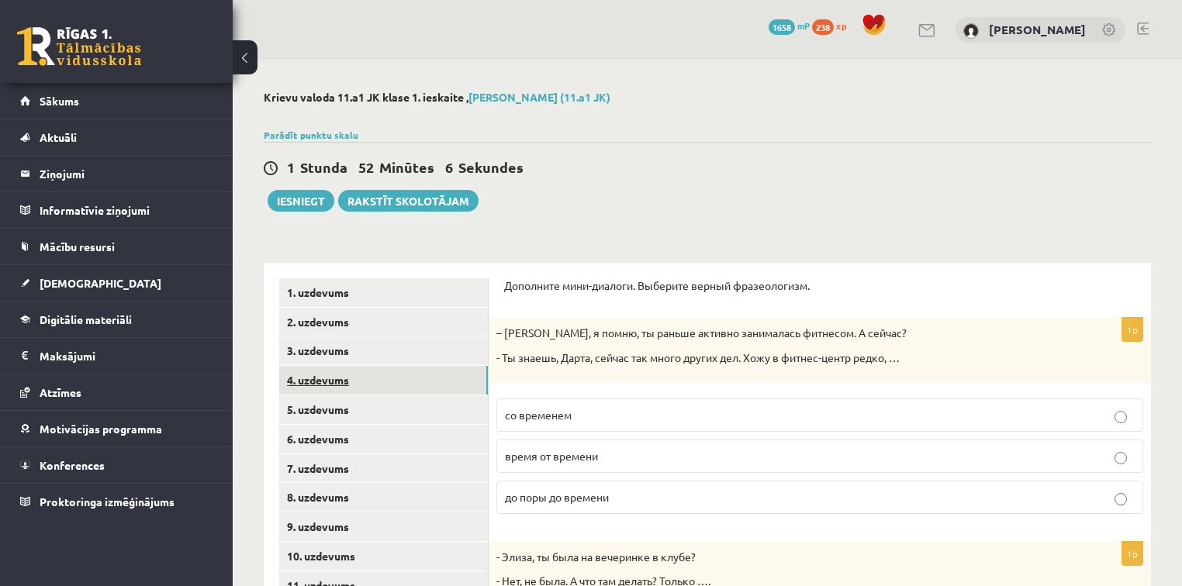
click at [374, 385] on link "4. uzdevums" at bounding box center [383, 380] width 209 height 29
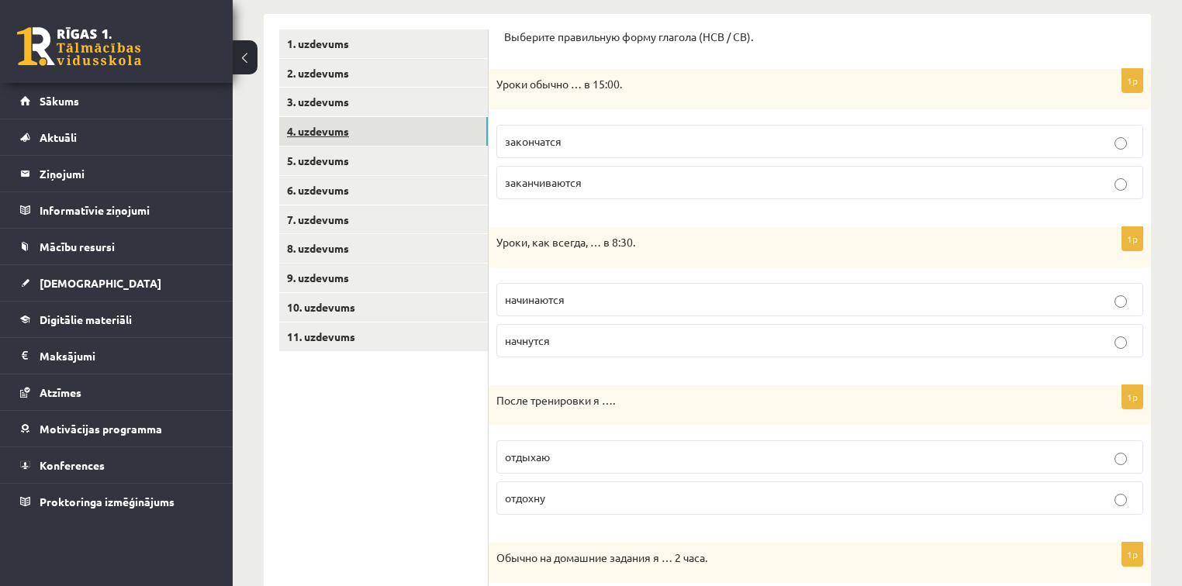
scroll to position [248, 0]
click at [813, 186] on p "заканчиваются" at bounding box center [820, 183] width 630 height 16
click at [965, 161] on fieldset "закончатся заканчиваются" at bounding box center [819, 161] width 647 height 87
click at [1017, 178] on p "заканчиваются" at bounding box center [820, 183] width 630 height 16
click at [862, 301] on p "начинаются" at bounding box center [820, 300] width 630 height 16
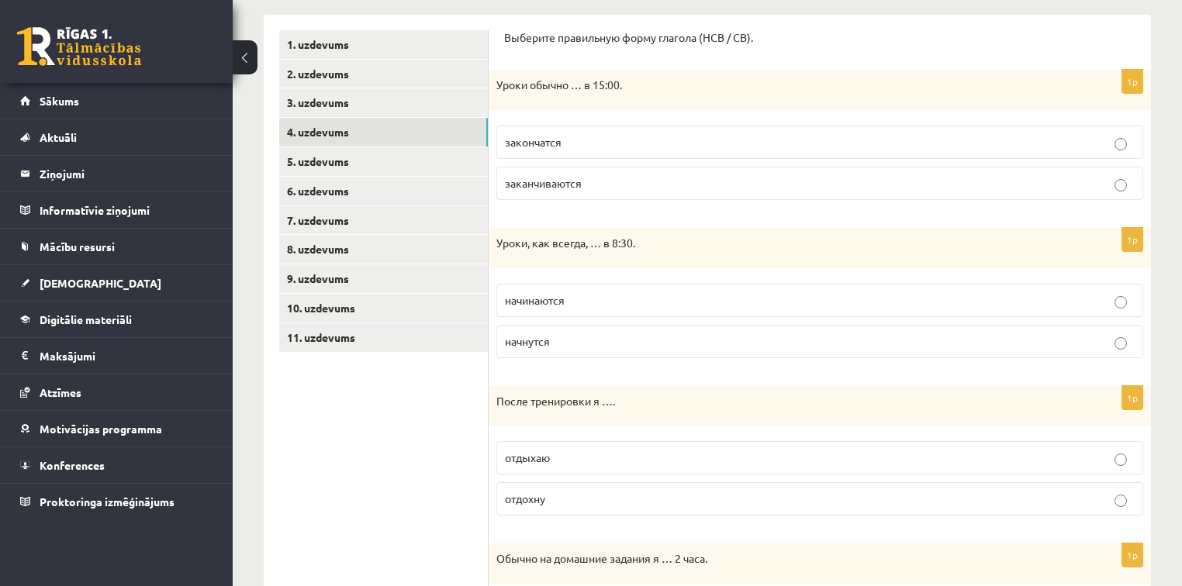
click at [1168, 354] on div "Krievu valoda 11.a1 JK klase 1. ieskaite , Viktorija Bērziņa (11.a1 JK) Parādīt…" at bounding box center [707, 588] width 949 height 1552
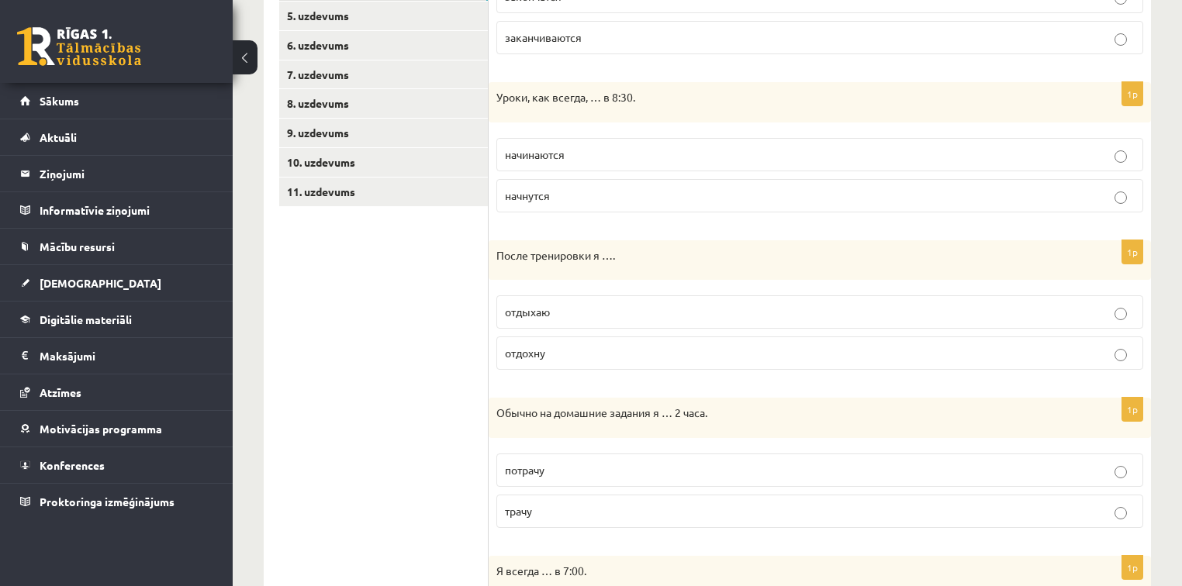
scroll to position [422, 0]
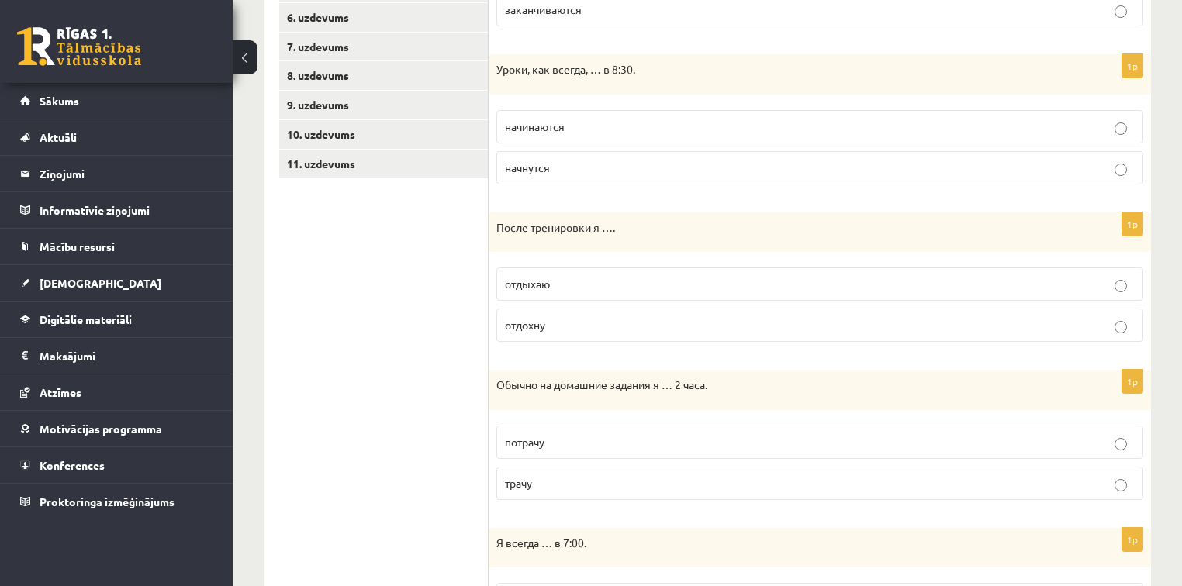
click at [577, 317] on p "отдохну" at bounding box center [820, 325] width 630 height 16
click at [371, 345] on ul "1. uzdevums 2. uzdevums 3. uzdevums 4. uzdevums 5. uzdevums 6. uzdevums 7. uzde…" at bounding box center [383, 500] width 209 height 1287
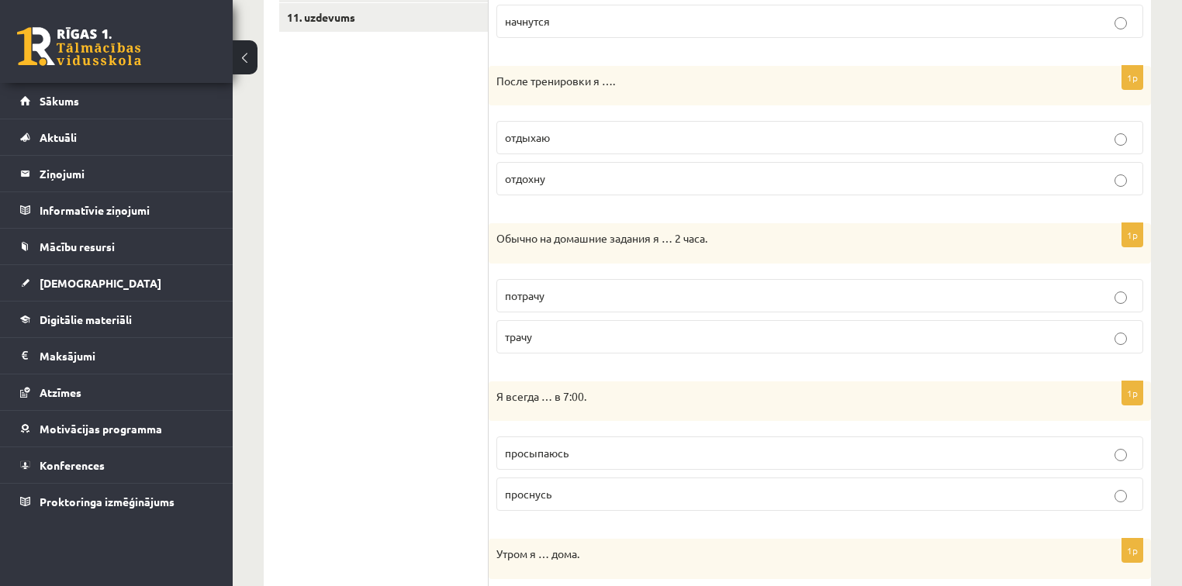
scroll to position [571, 0]
click at [586, 135] on p "отдыхаю" at bounding box center [820, 135] width 630 height 16
click at [358, 264] on ul "1. uzdevums 2. uzdevums 3. uzdevums 4. uzdevums 5. uzdevums 6. uzdevums 7. uzde…" at bounding box center [383, 351] width 209 height 1287
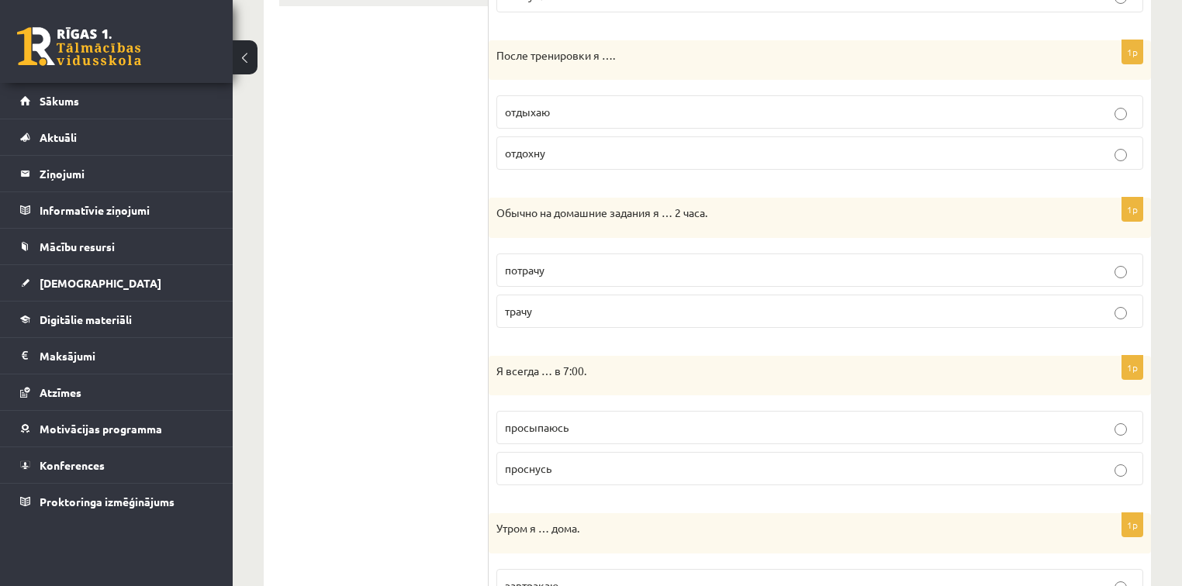
scroll to position [595, 0]
click at [582, 319] on label "трачу" at bounding box center [819, 309] width 647 height 33
click at [357, 326] on ul "1. uzdevums 2. uzdevums 3. uzdevums 4. uzdevums 5. uzdevums 6. uzdevums 7. uzde…" at bounding box center [383, 326] width 209 height 1287
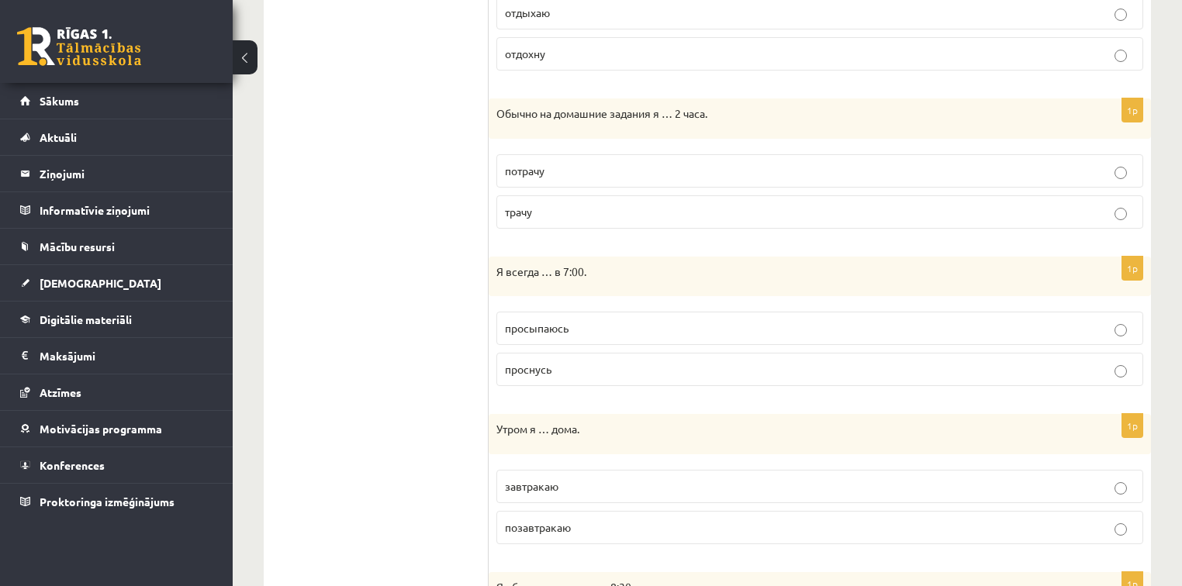
scroll to position [695, 0]
click at [574, 319] on p "просыпаюсь" at bounding box center [820, 327] width 630 height 16
click at [395, 358] on ul "1. uzdevums 2. uzdevums 3. uzdevums 4. uzdevums 5. uzdevums 6. uzdevums 7. uzde…" at bounding box center [383, 227] width 209 height 1287
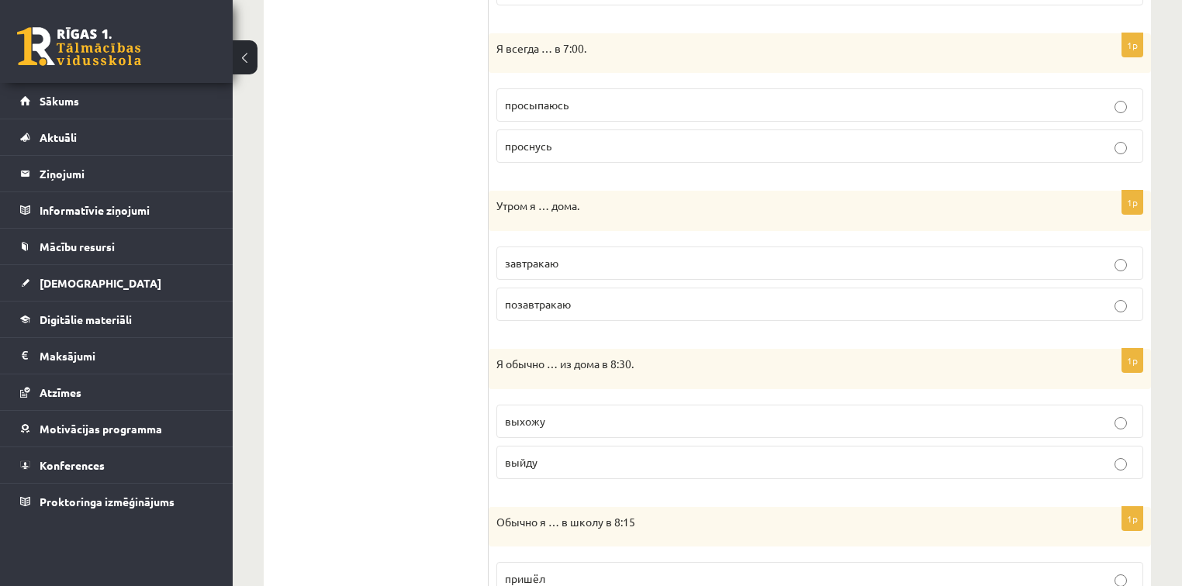
scroll to position [918, 0]
click at [554, 306] on p "позавтракаю" at bounding box center [820, 303] width 630 height 16
click at [582, 246] on label "завтракаю" at bounding box center [819, 261] width 647 height 33
click at [433, 301] on ul "1. uzdevums 2. uzdevums 3. uzdevums 4. uzdevums 5. uzdevums 6. uzdevums 7. uzde…" at bounding box center [383, 3] width 209 height 1287
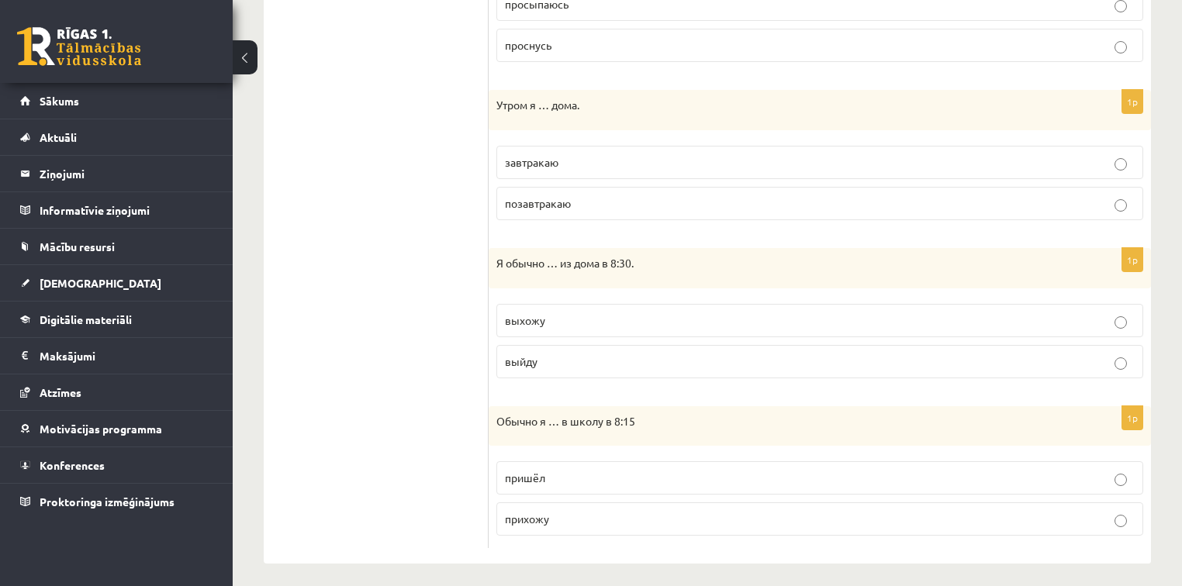
scroll to position [1020, 0]
click at [633, 312] on p "выхожу" at bounding box center [820, 317] width 630 height 16
click at [558, 520] on label "прихожу" at bounding box center [819, 515] width 647 height 33
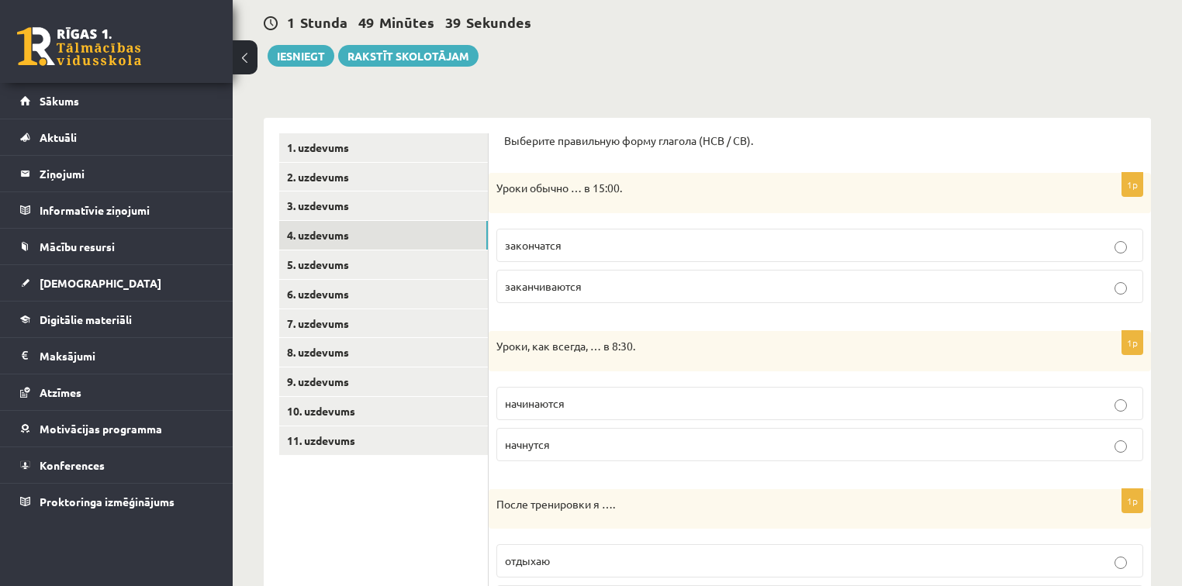
scroll to position [143, 0]
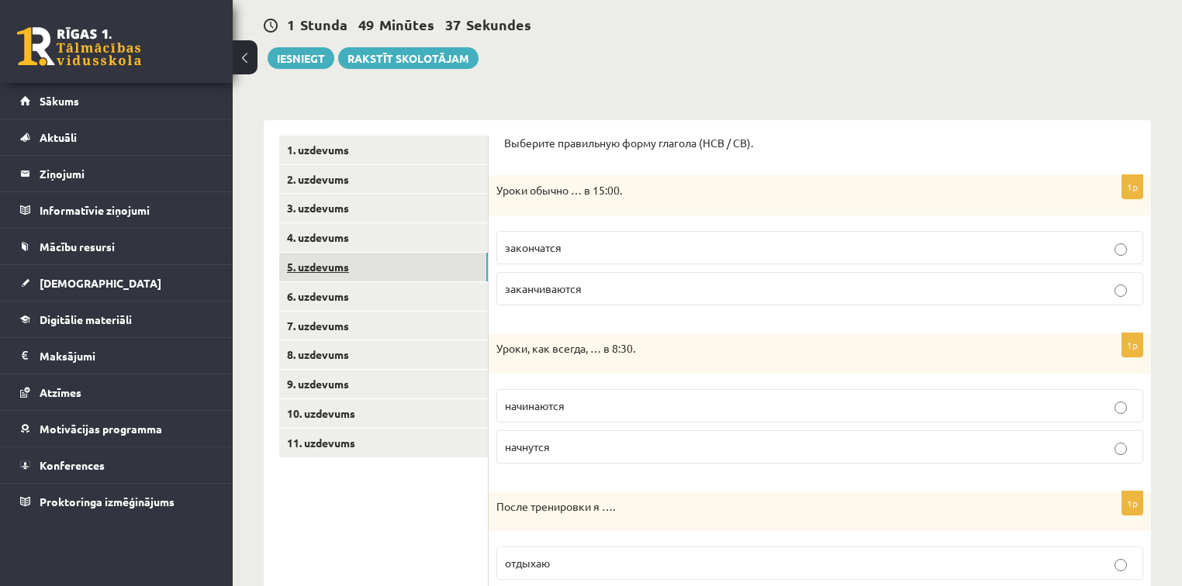
click at [437, 253] on link "5. uzdevums" at bounding box center [383, 267] width 209 height 29
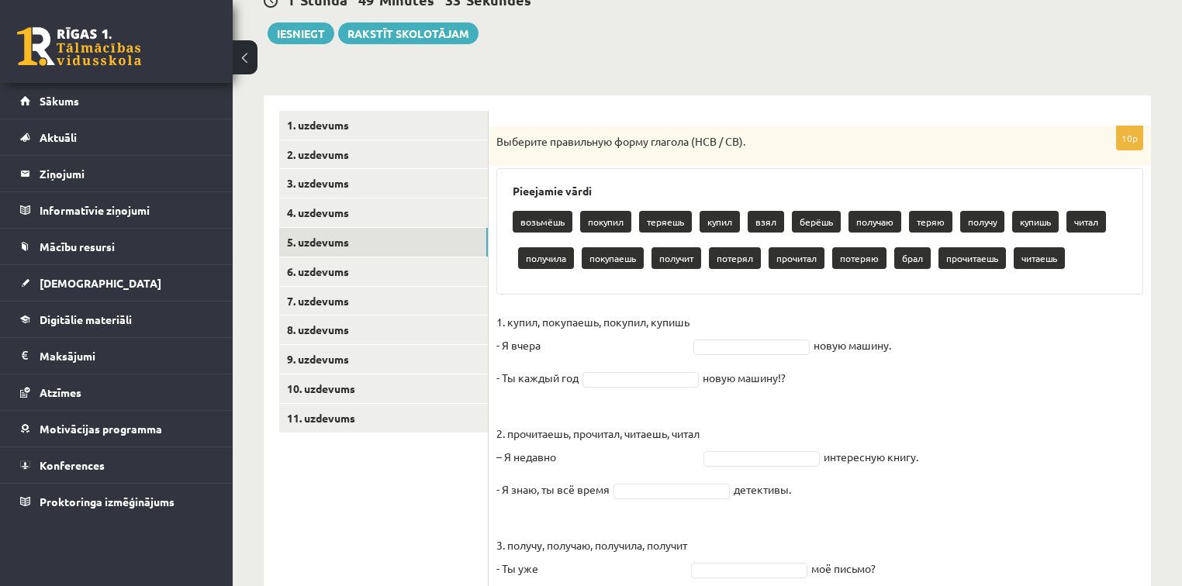
scroll to position [267, 0]
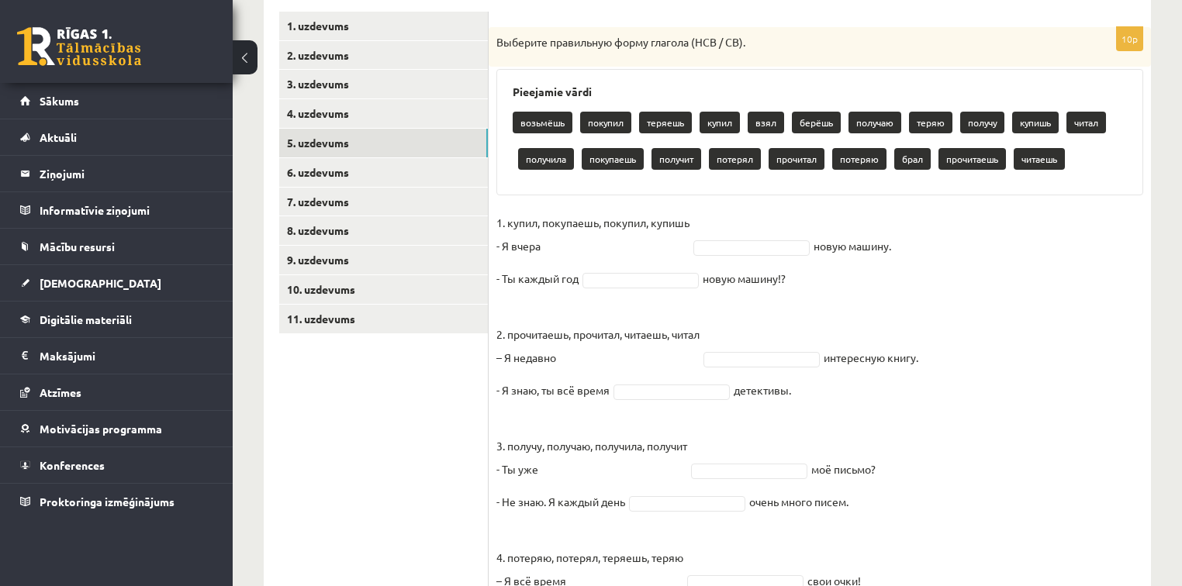
click at [979, 273] on fieldset "1. купил, покупаешь, покупил, купишь - Я вчера новую машину. - Ты каждый год но…" at bounding box center [819, 478] width 647 height 535
click at [753, 257] on fieldset "1. купил, покупаешь, покупил, купишь - Я вчера новую машину. - Ты каждый год но…" at bounding box center [819, 478] width 647 height 535
click at [757, 234] on fieldset "1. купил, покупаешь, покупил, купишь - Я вчера новую машину. - Ты каждый год но…" at bounding box center [819, 478] width 647 height 535
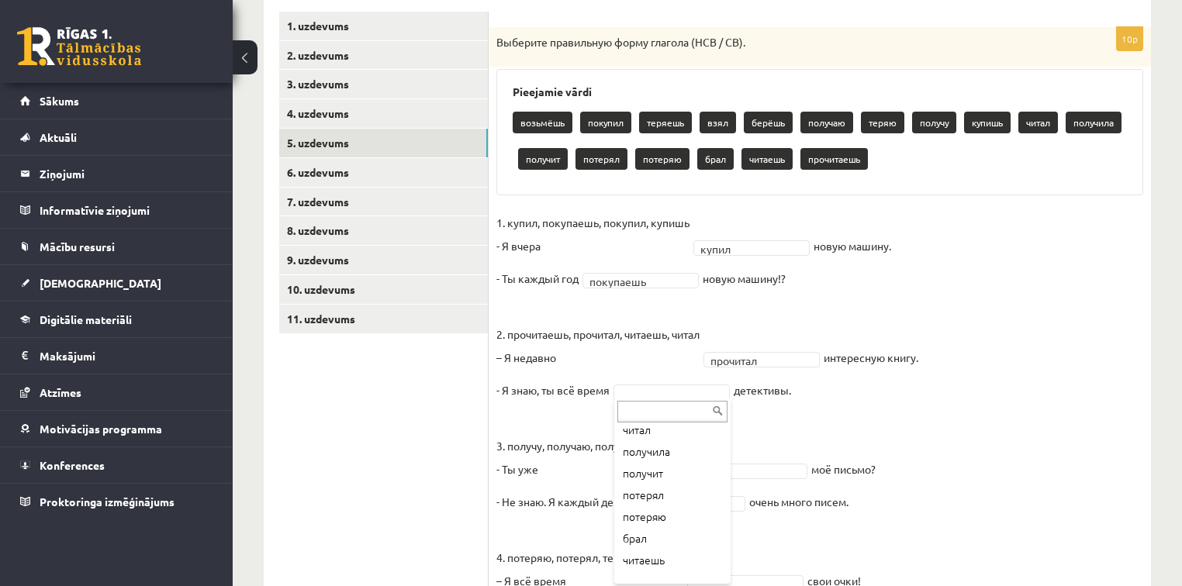
scroll to position [236, 0]
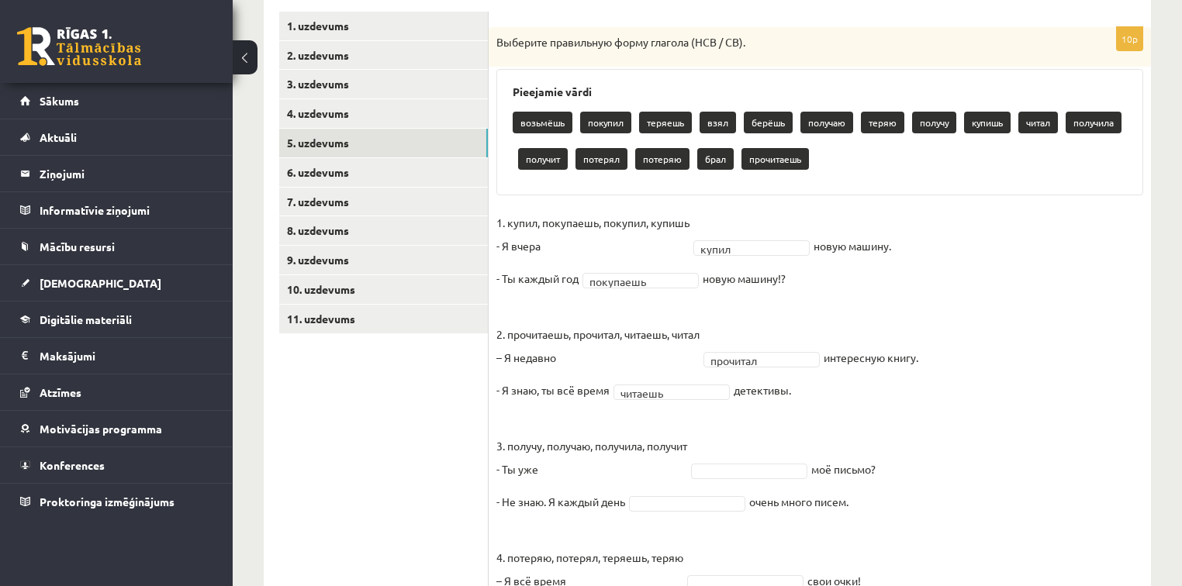
click at [928, 454] on fieldset "1. купил, покупаешь, покупил, купишь - Я вчера купил ***** новую машину. - Ты к…" at bounding box center [819, 478] width 647 height 535
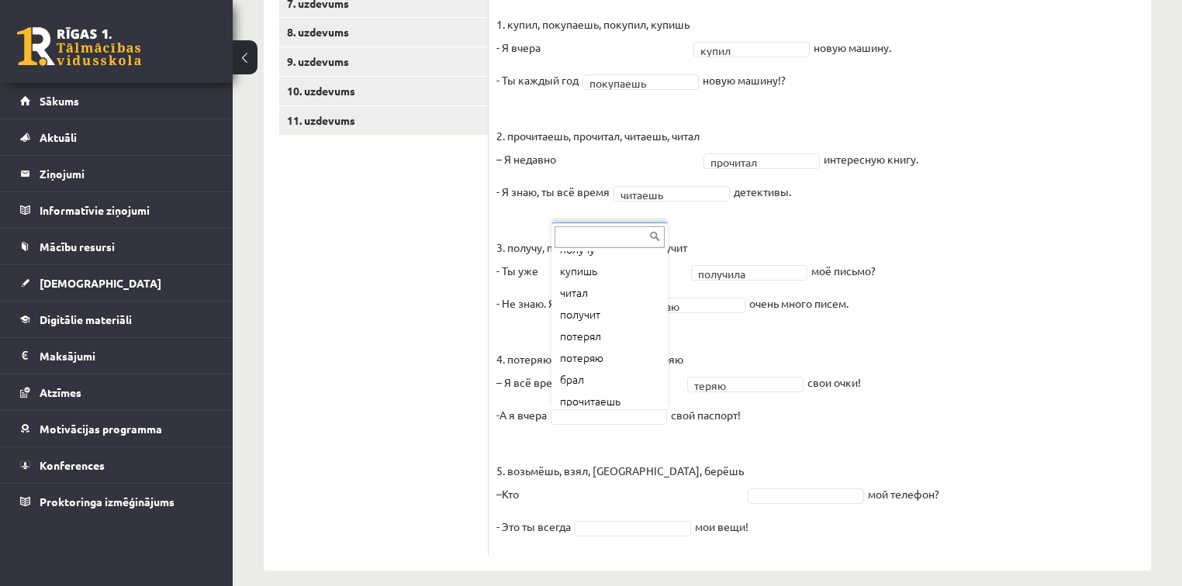
scroll to position [149, 0]
click at [951, 441] on fieldset "1. купил, покупаешь, покупил, купишь - Я вчера купил ***** новую машину. - Ты к…" at bounding box center [819, 279] width 647 height 535
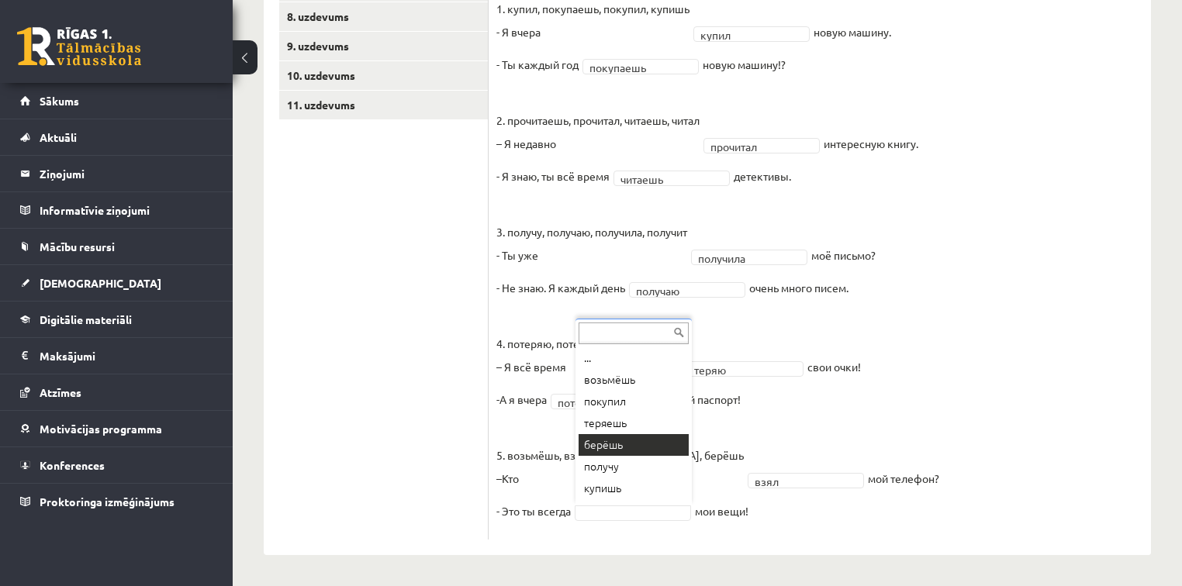
scroll to position [444, 0]
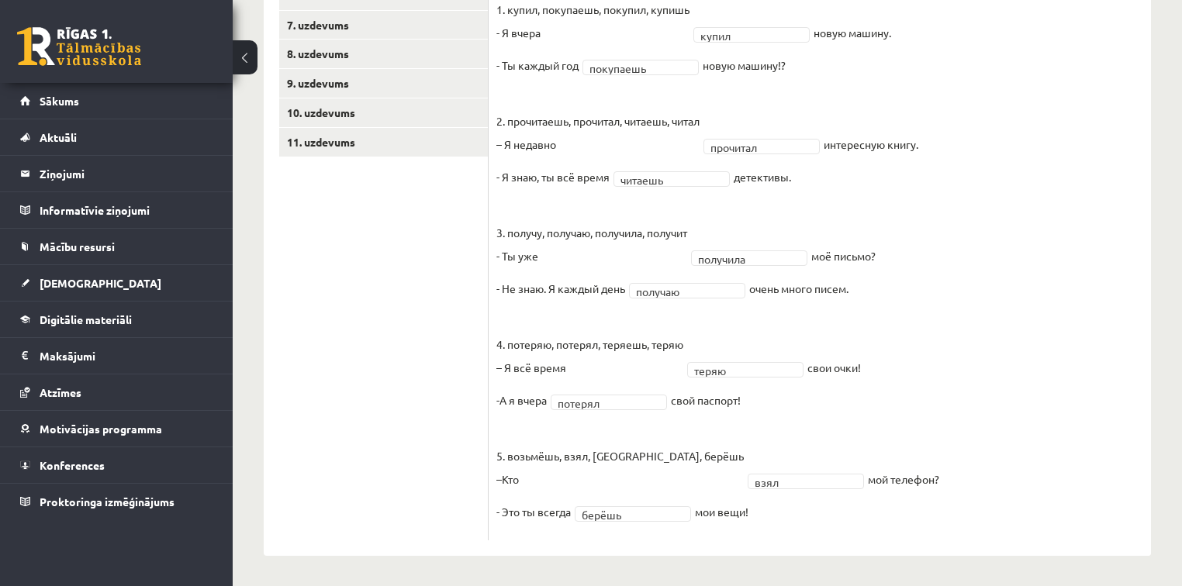
click at [942, 475] on fieldset "1. купил, покупаешь, покупил, купишь - Я вчера купил ***** новую машину. - Ты к…" at bounding box center [819, 265] width 647 height 535
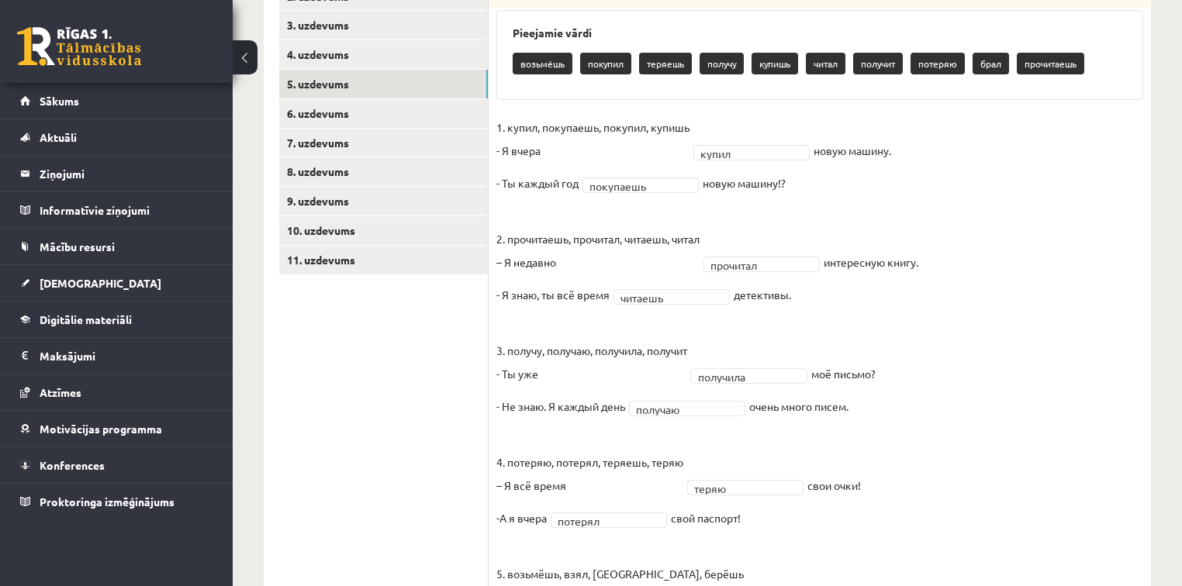
scroll to position [325, 0]
click at [422, 116] on link "6. uzdevums" at bounding box center [383, 114] width 209 height 29
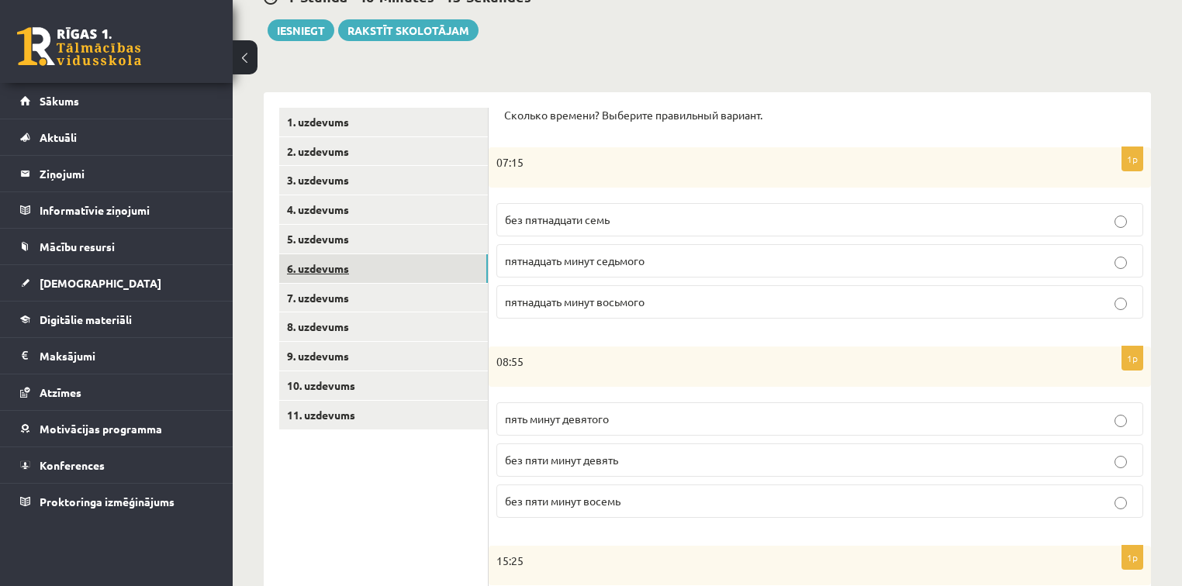
scroll to position [174, 0]
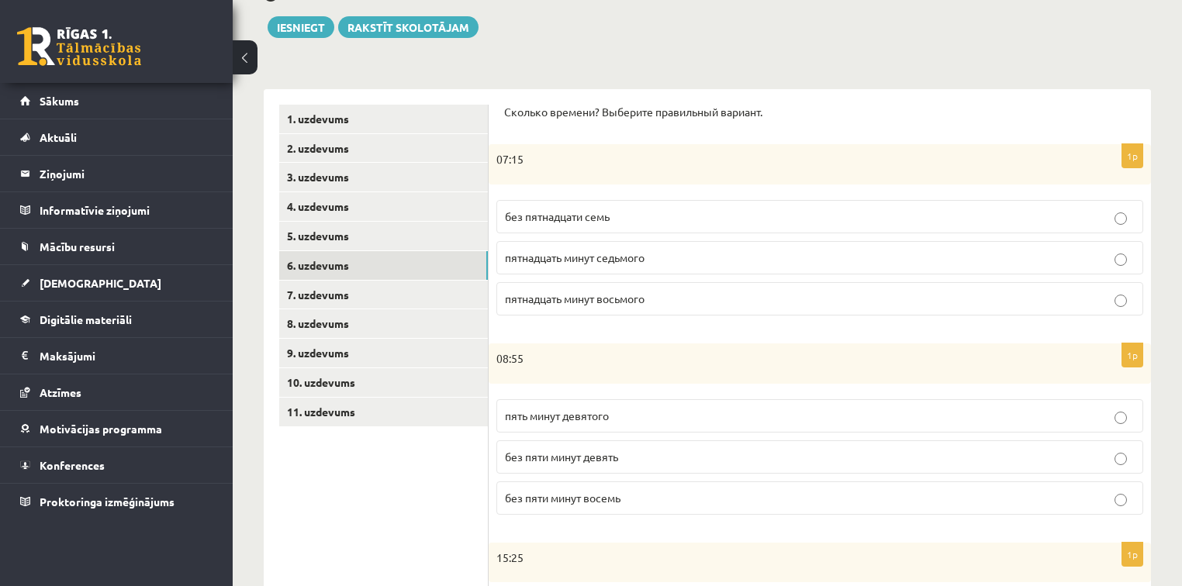
click at [786, 295] on p "пятнадцать минут восьмого" at bounding box center [820, 299] width 630 height 16
click at [1163, 475] on div "Krievu valoda 11.a1 JK klase 1. ieskaite , Viktorija Bērziņa (11.a1 JK) Parādīt…" at bounding box center [707, 528] width 949 height 1284
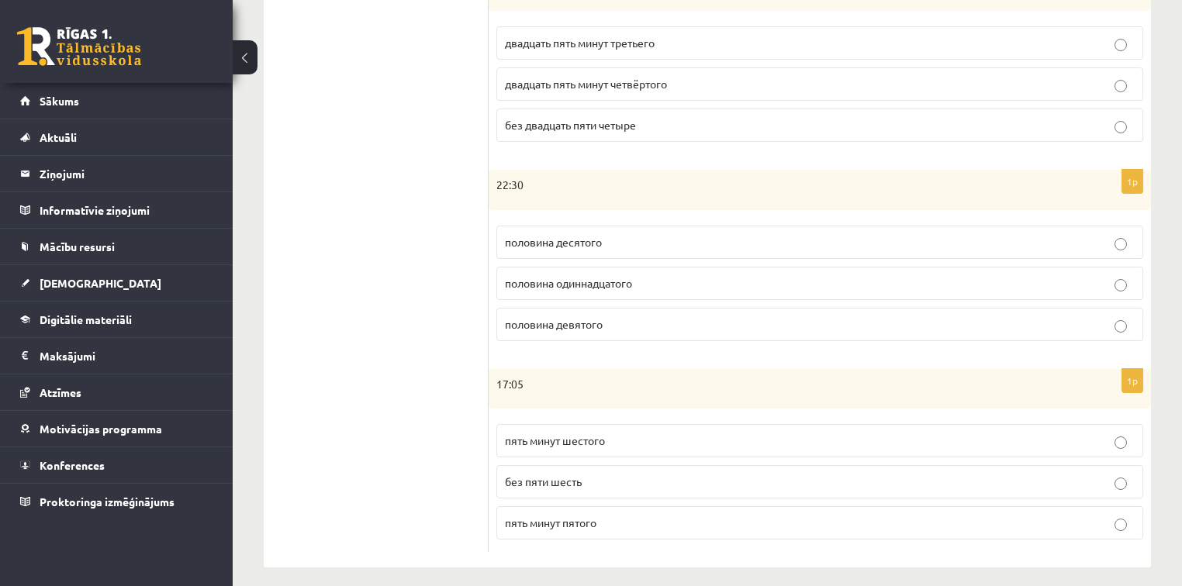
scroll to position [754, 0]
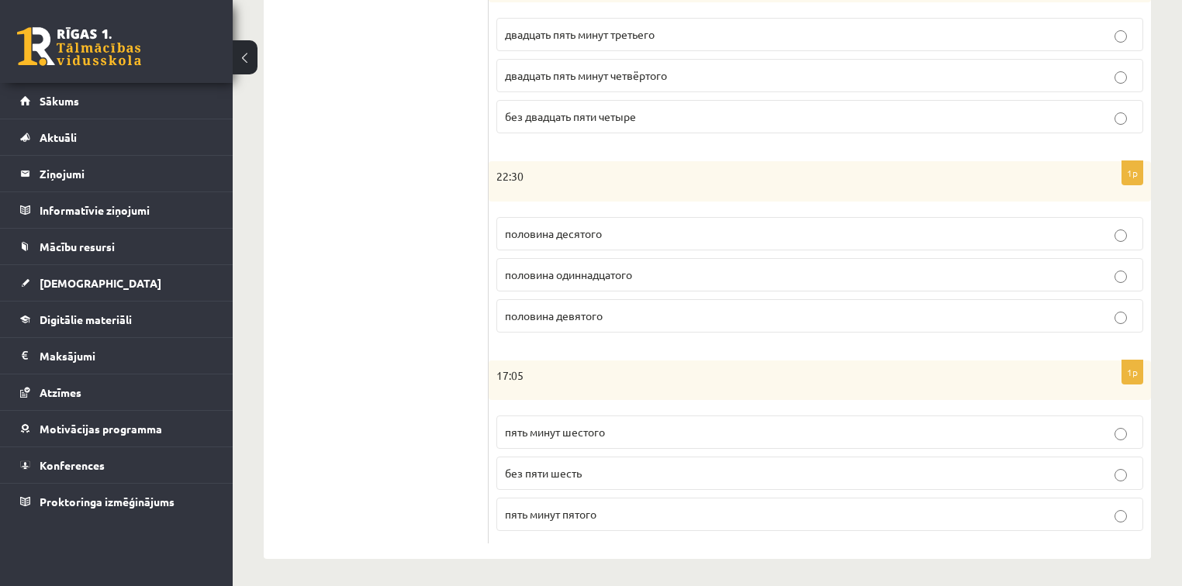
click at [667, 273] on p "половина одиннадцатого" at bounding box center [820, 275] width 630 height 16
click at [1118, 437] on label "пять минут шестого" at bounding box center [819, 432] width 647 height 33
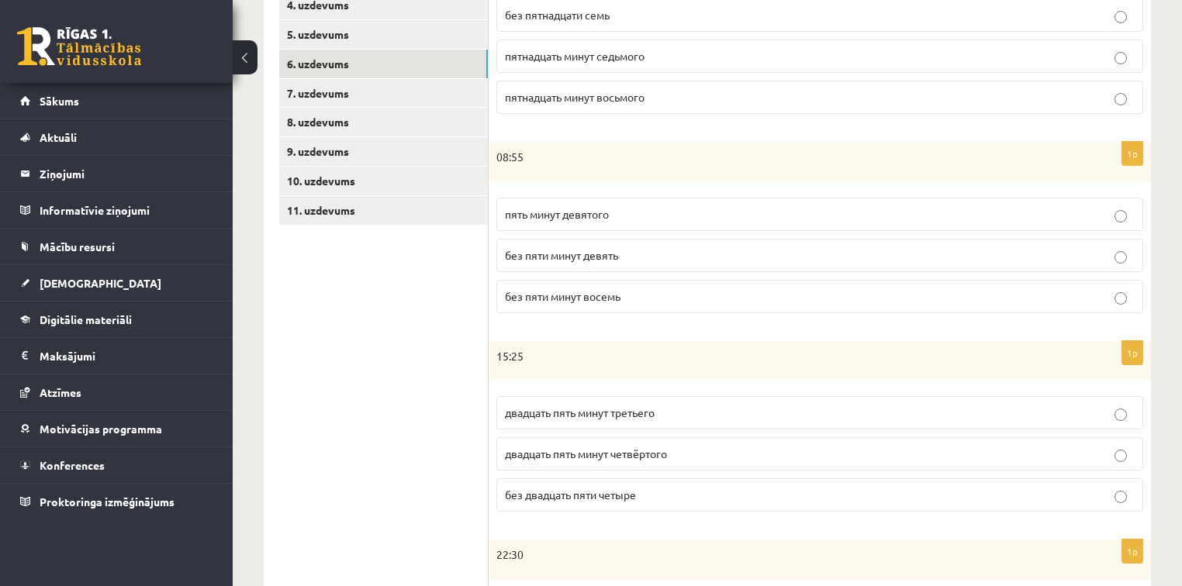
scroll to position [358, 0]
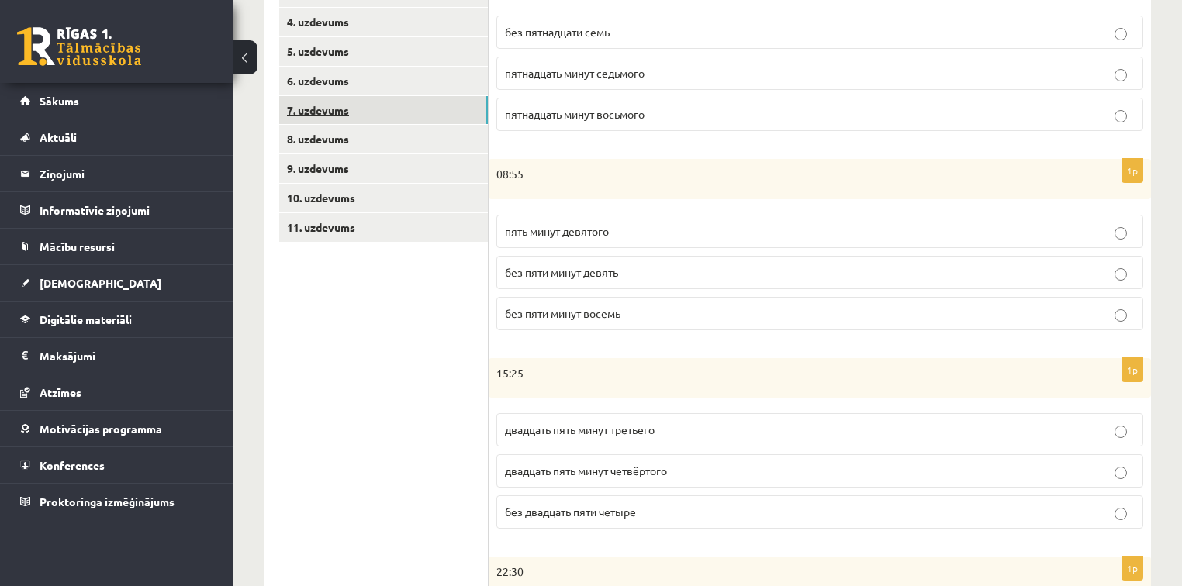
click at [383, 107] on link "7. uzdevums" at bounding box center [383, 110] width 209 height 29
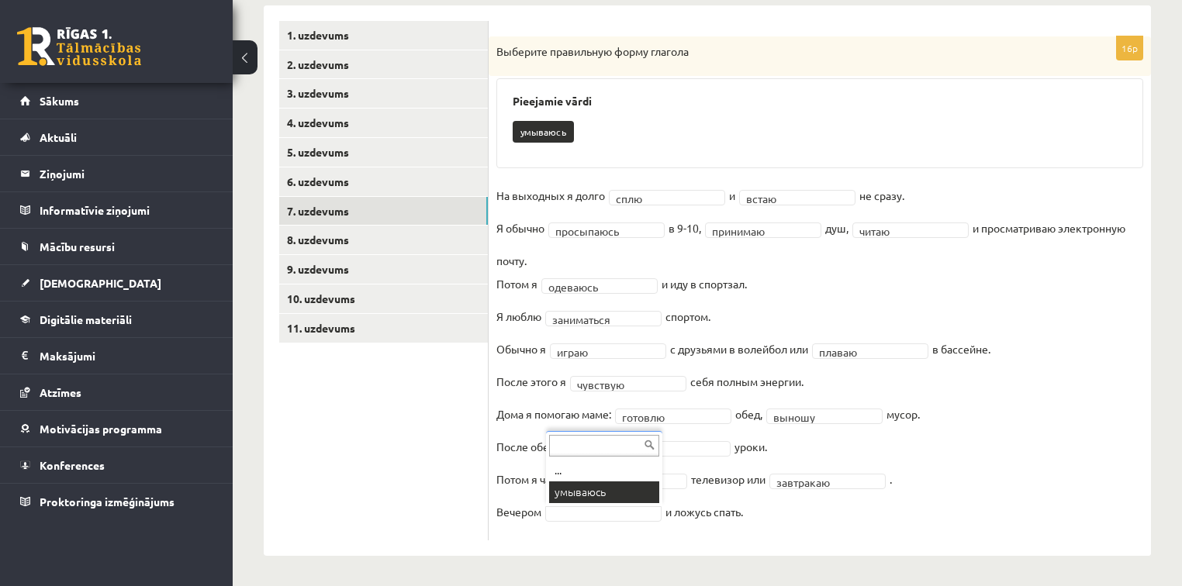
scroll to position [222, 0]
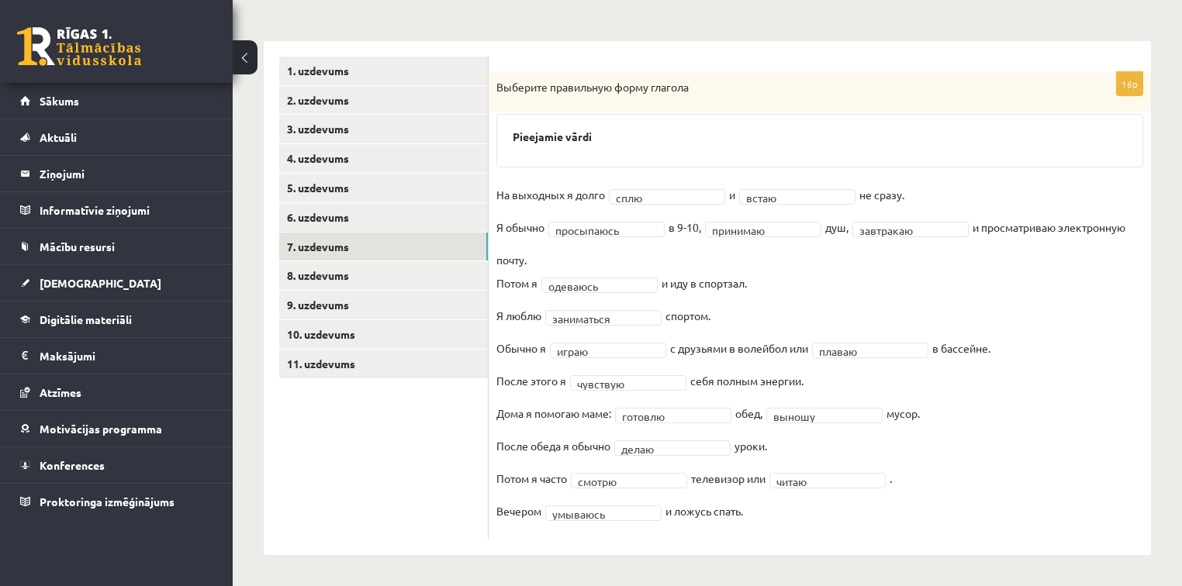
click at [1020, 484] on fieldset "**********" at bounding box center [819, 357] width 647 height 349
click at [406, 272] on link "8. uzdevums" at bounding box center [383, 275] width 209 height 29
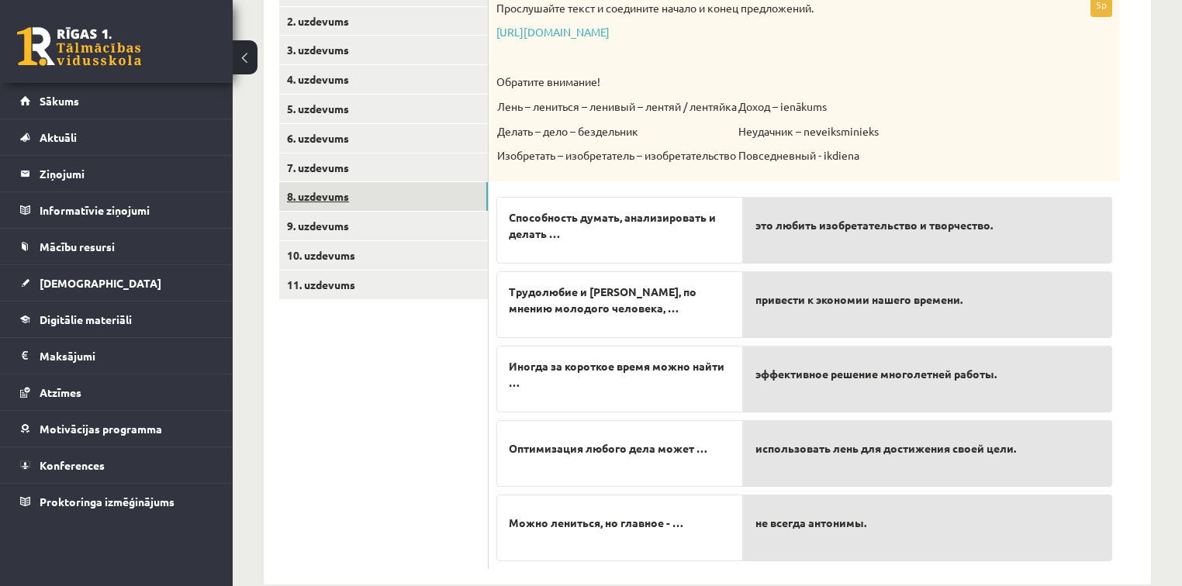
scroll to position [304, 0]
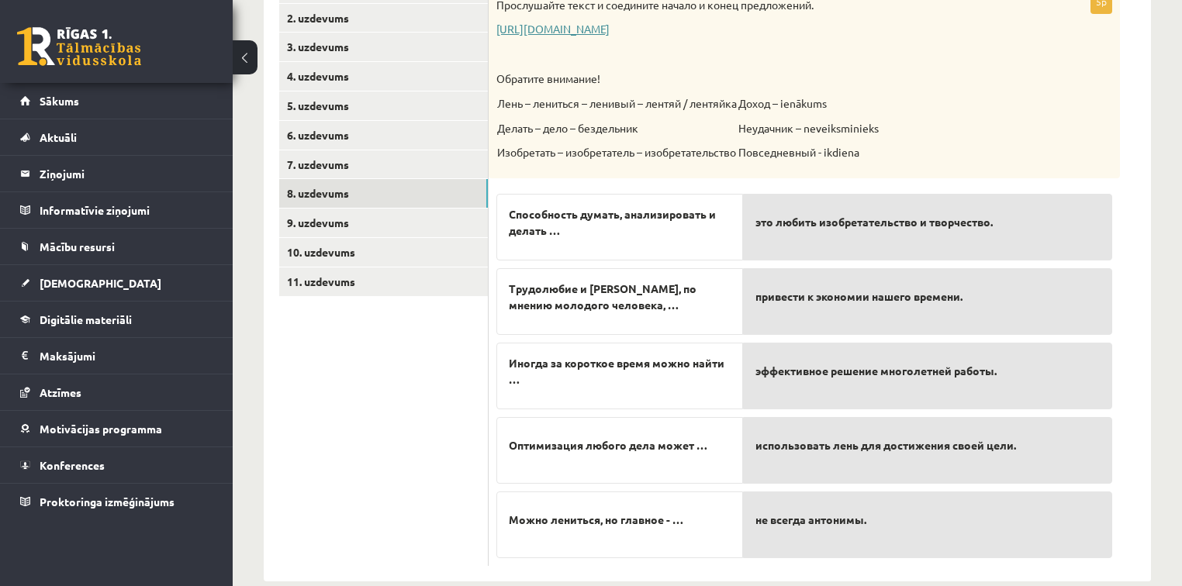
click at [609, 31] on link "https://www.zvaigzne.lv/upload/audio/100Urokov/2/49%202.mp3" at bounding box center [552, 29] width 113 height 14
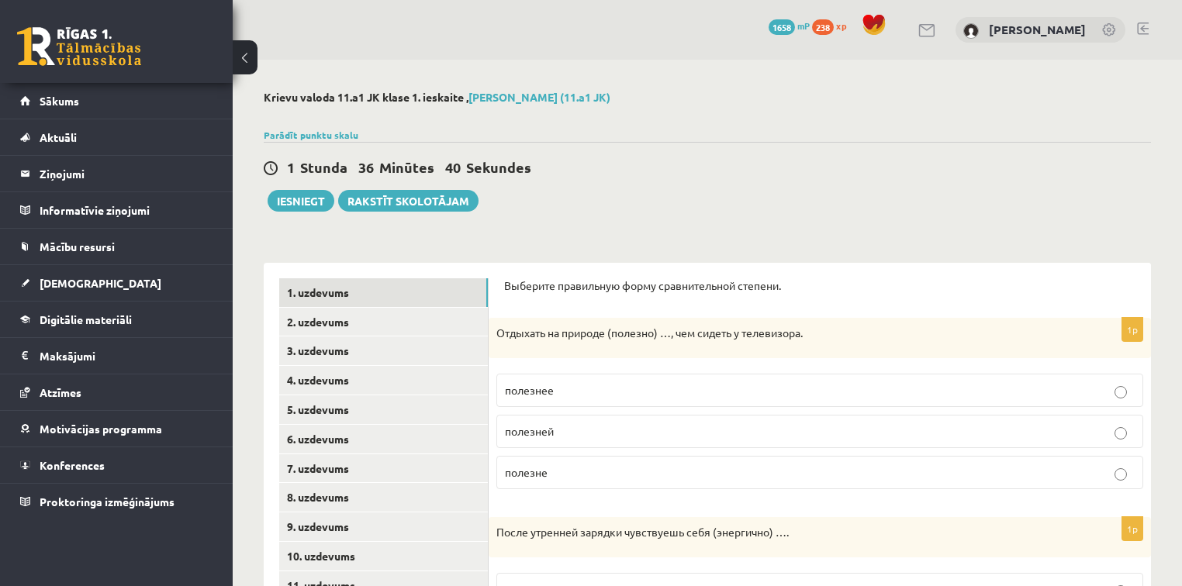
scroll to position [304, 0]
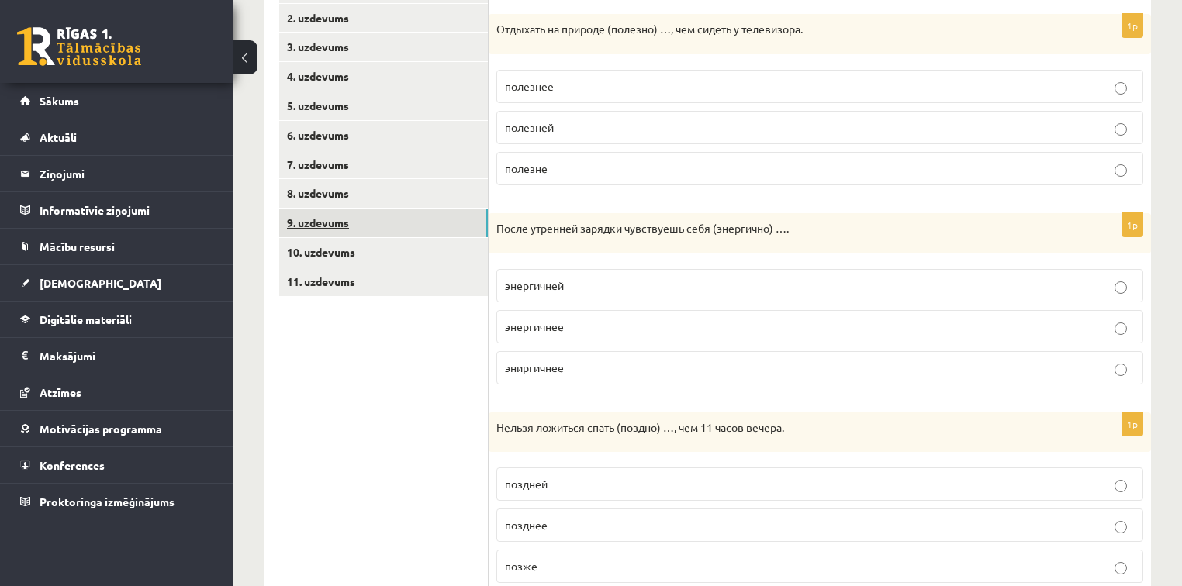
click at [354, 230] on link "9. uzdevums" at bounding box center [383, 223] width 209 height 29
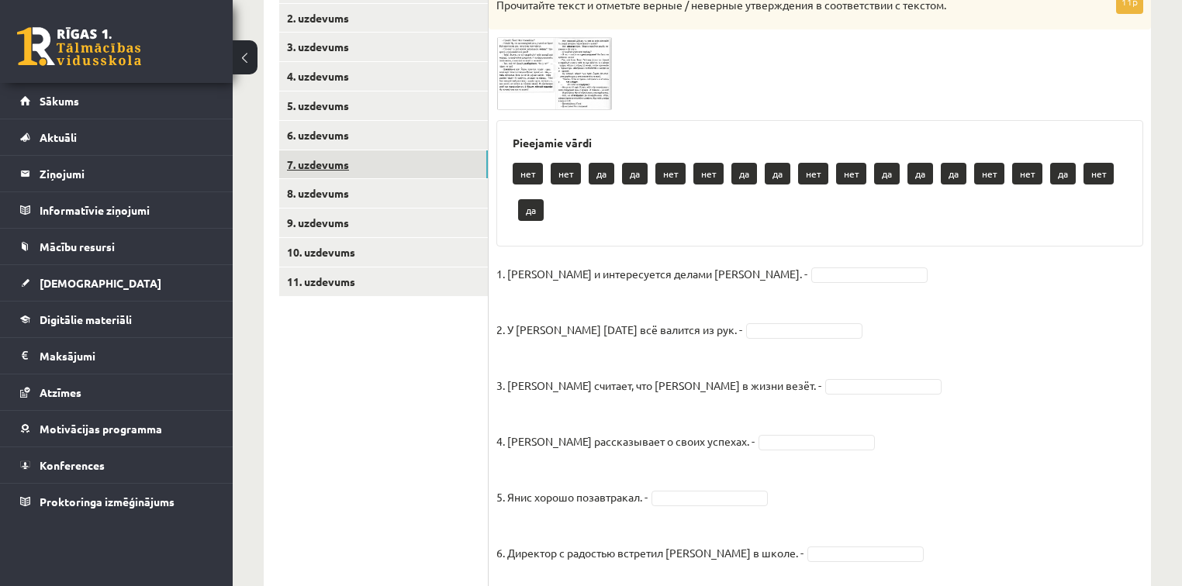
click at [354, 163] on link "7. uzdevums" at bounding box center [383, 164] width 209 height 29
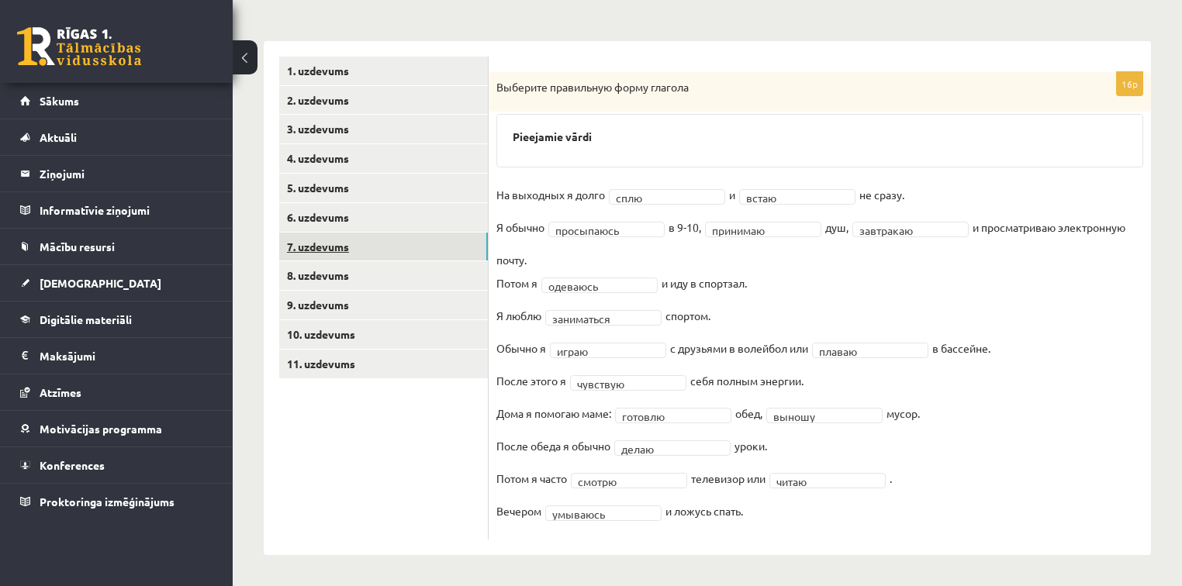
scroll to position [222, 0]
click at [363, 278] on link "8. uzdevums" at bounding box center [383, 275] width 209 height 29
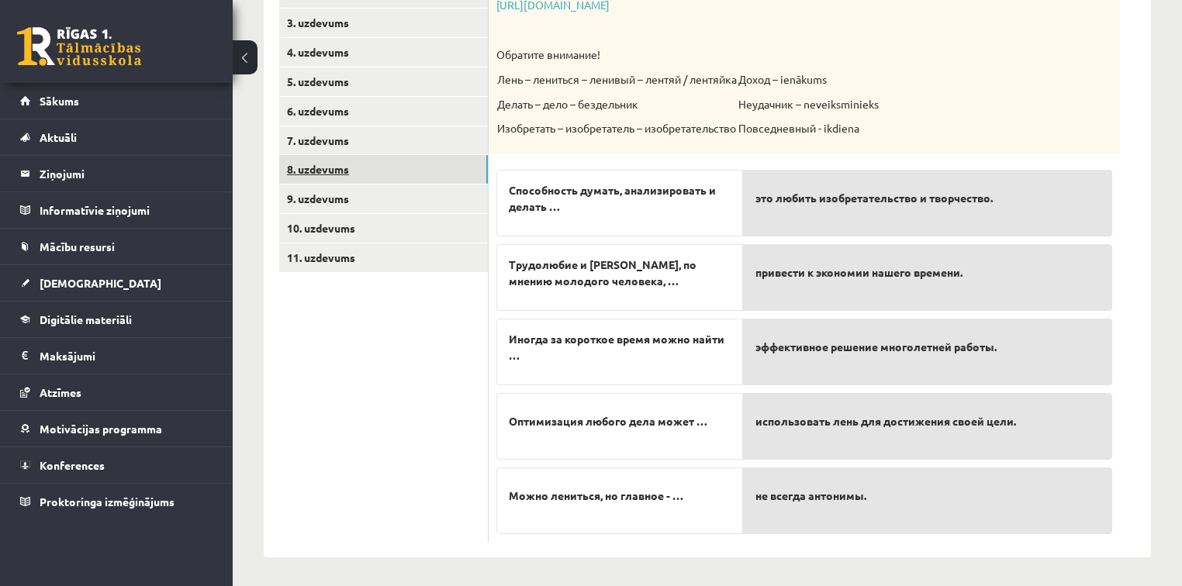
scroll to position [329, 0]
click at [868, 350] on span "эффективное решение многолетней работы." at bounding box center [875, 346] width 241 height 16
click at [869, 350] on span "эффективное решение многолетней работы." at bounding box center [875, 346] width 241 height 16
drag, startPoint x: 869, startPoint y: 350, endPoint x: 886, endPoint y: 343, distance: 18.4
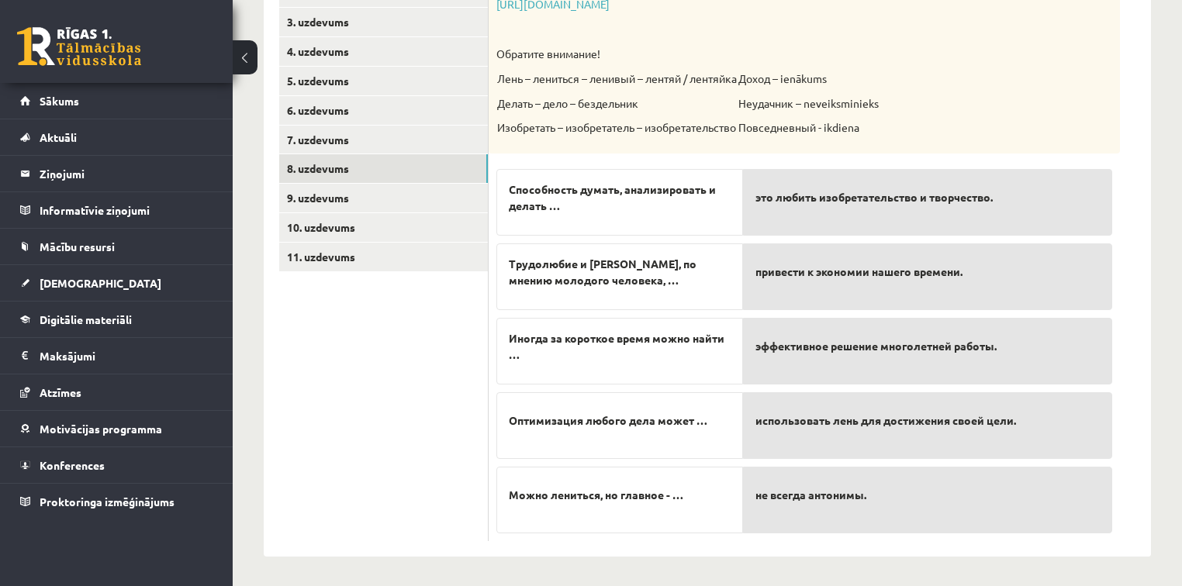
click at [886, 343] on span "эффективное решение многолетней работы." at bounding box center [875, 346] width 241 height 16
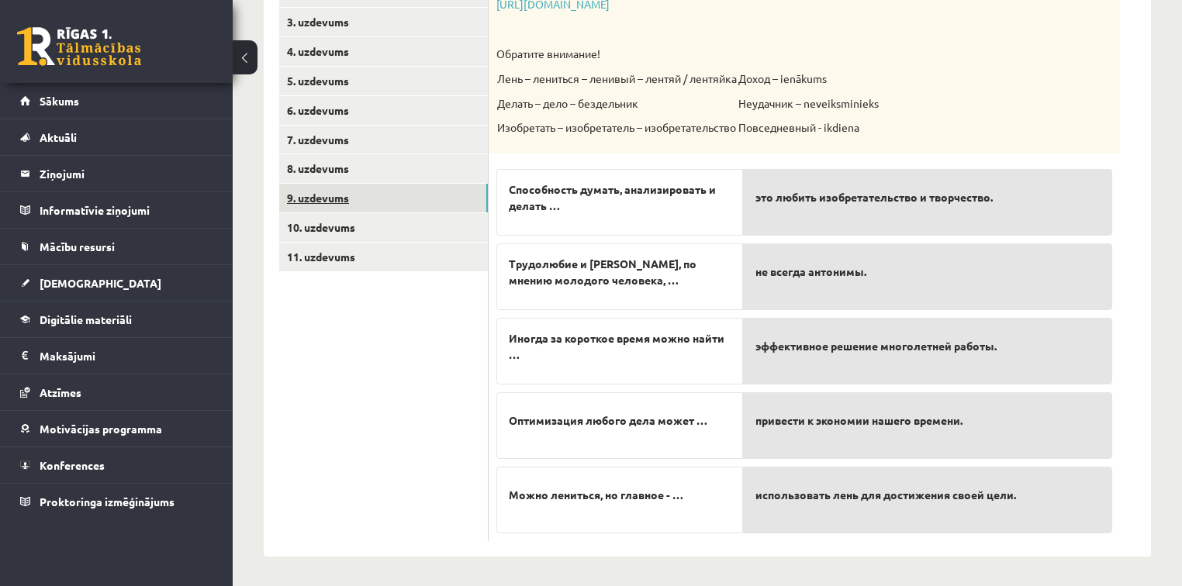
click at [400, 194] on link "9. uzdevums" at bounding box center [383, 198] width 209 height 29
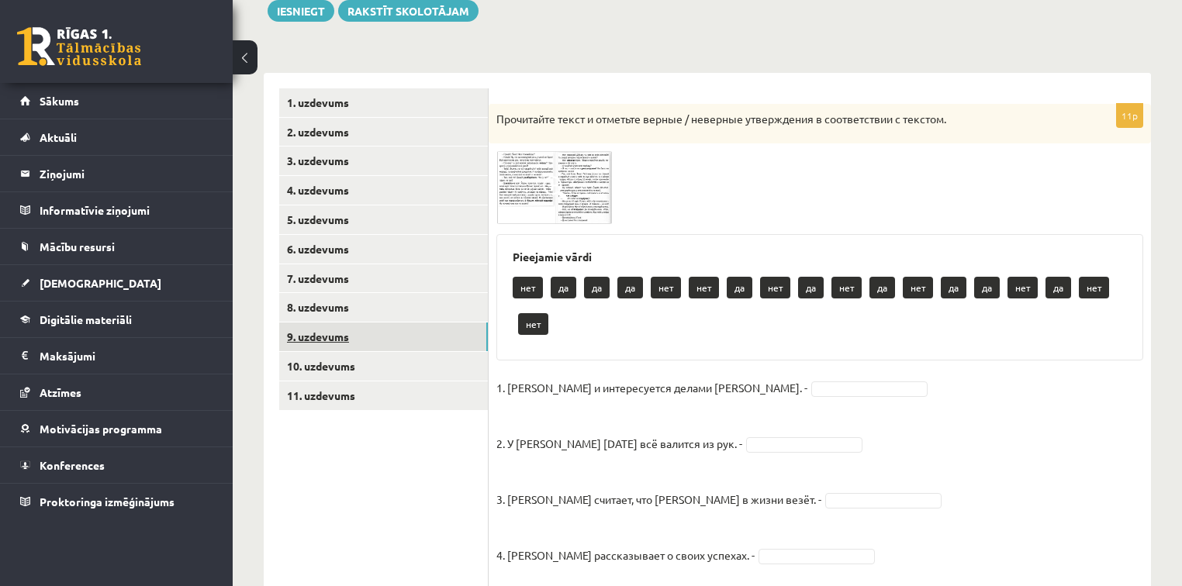
scroll to position [180, 0]
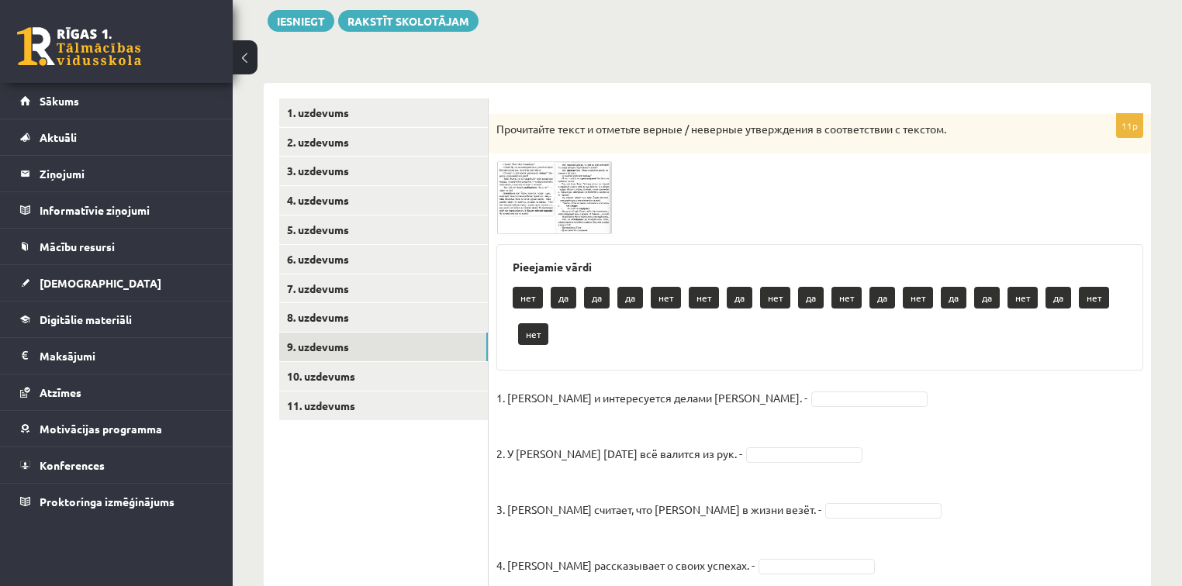
click at [577, 184] on img at bounding box center [554, 197] width 116 height 73
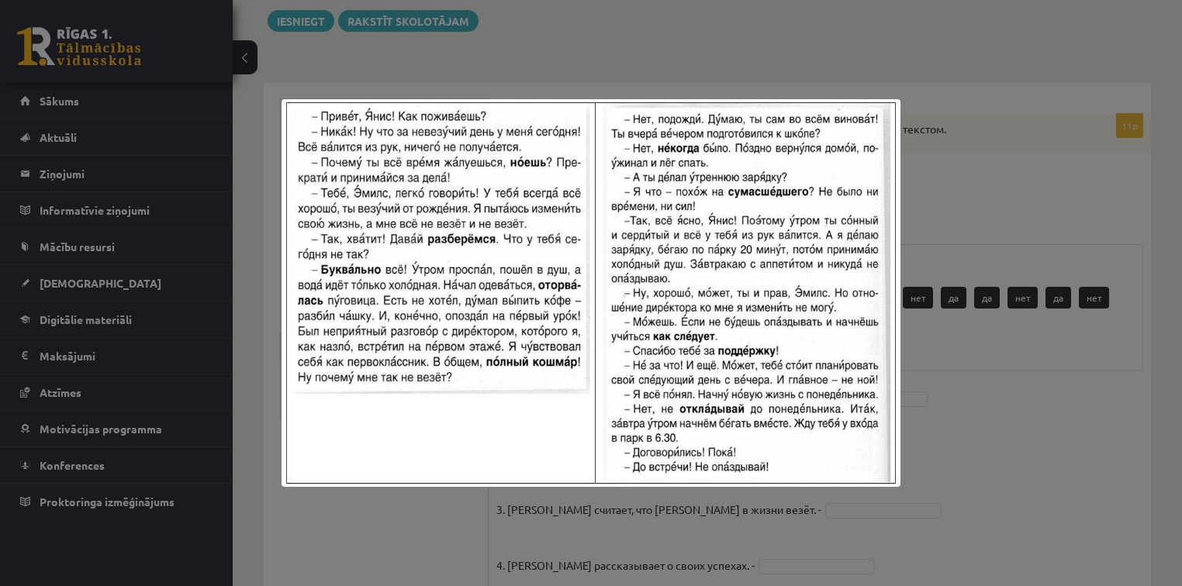
click at [1095, 440] on div at bounding box center [591, 293] width 1182 height 586
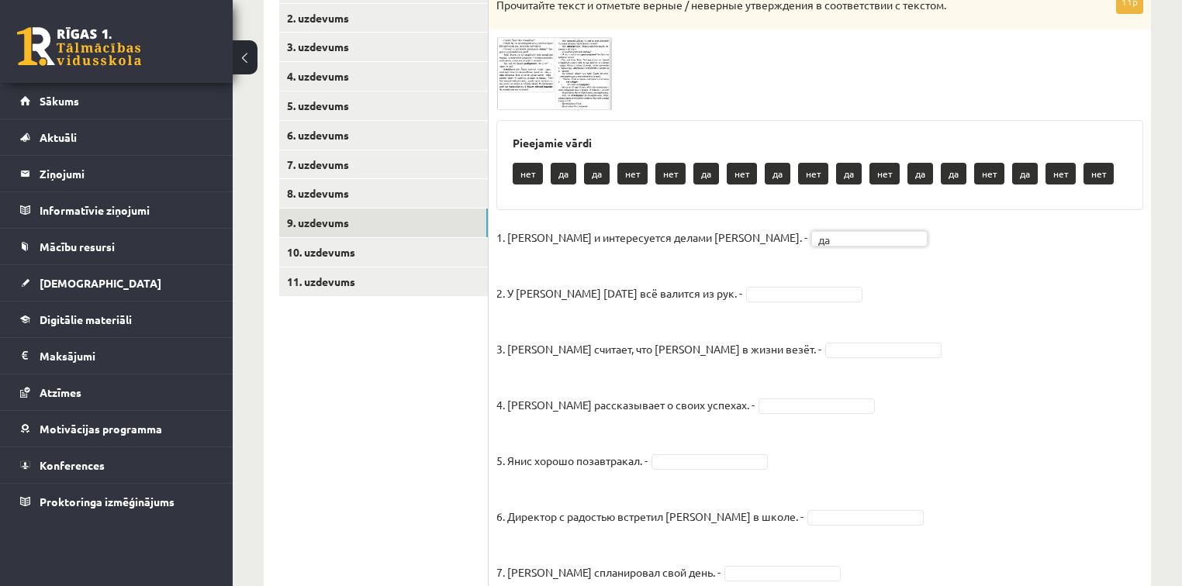
scroll to position [329, 0]
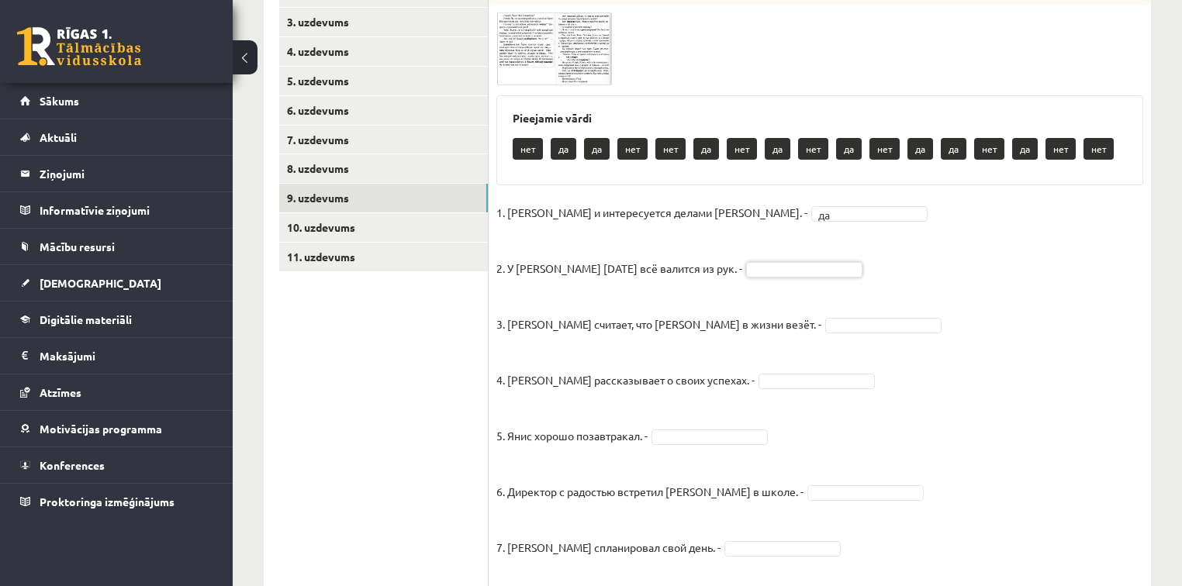
click at [550, 52] on span at bounding box center [555, 49] width 25 height 25
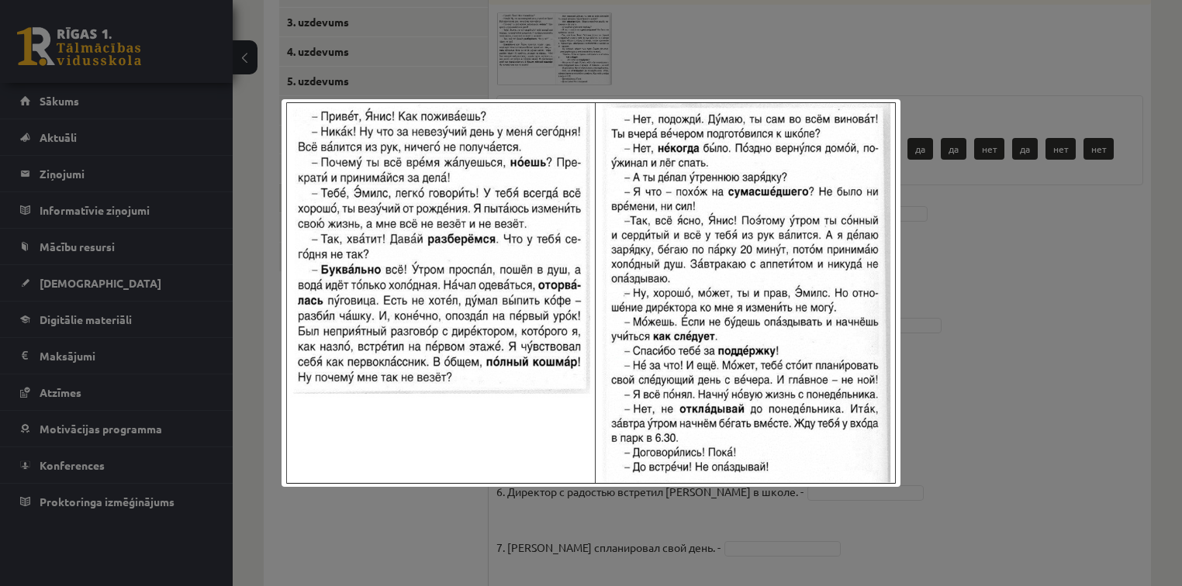
click at [1055, 319] on div at bounding box center [591, 293] width 1182 height 586
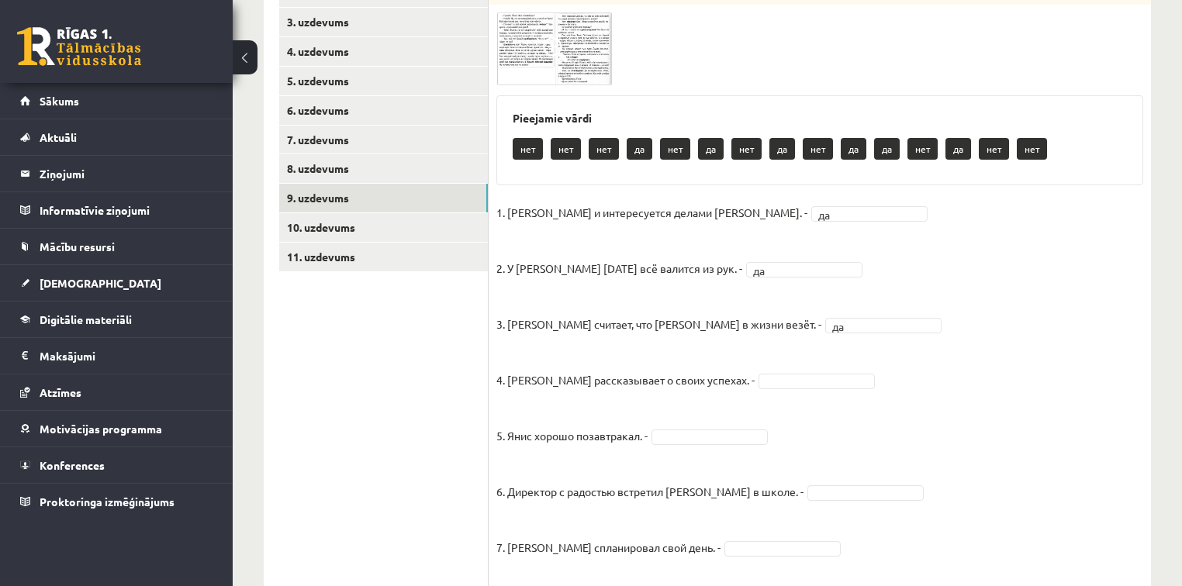
click at [961, 406] on fieldset "1. [PERSON_NAME] и интересуется делами [PERSON_NAME]. - да ** 2. У [PERSON_NAME…" at bounding box center [819, 508] width 647 height 614
click at [882, 431] on fieldset "1. [PERSON_NAME] и интересуется делами [PERSON_NAME]. - да ** 2. У [PERSON_NAME…" at bounding box center [819, 508] width 647 height 614
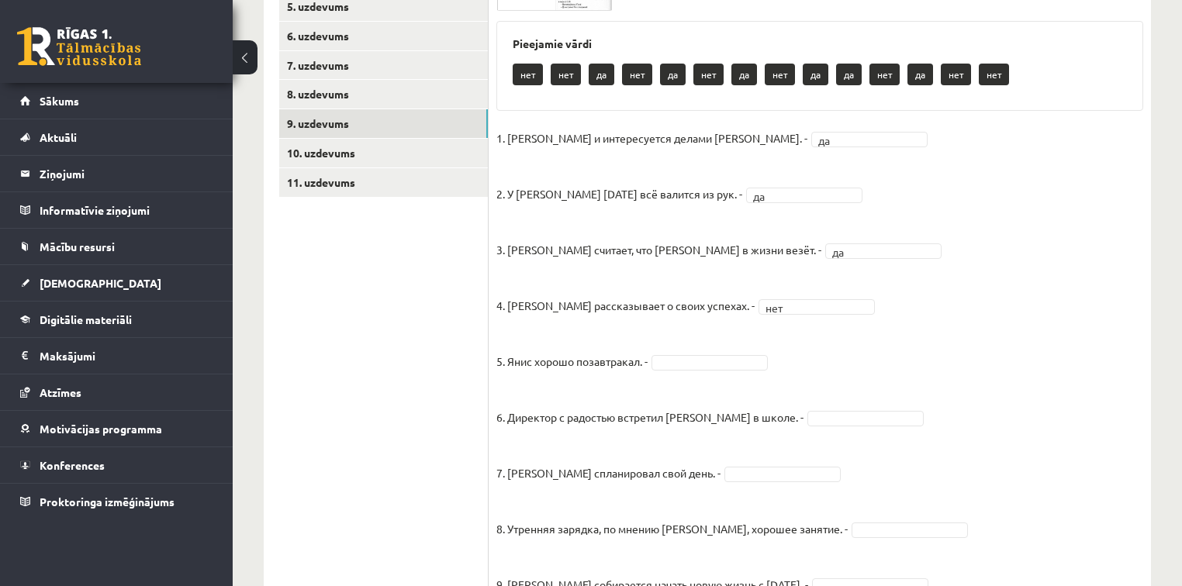
scroll to position [428, 0]
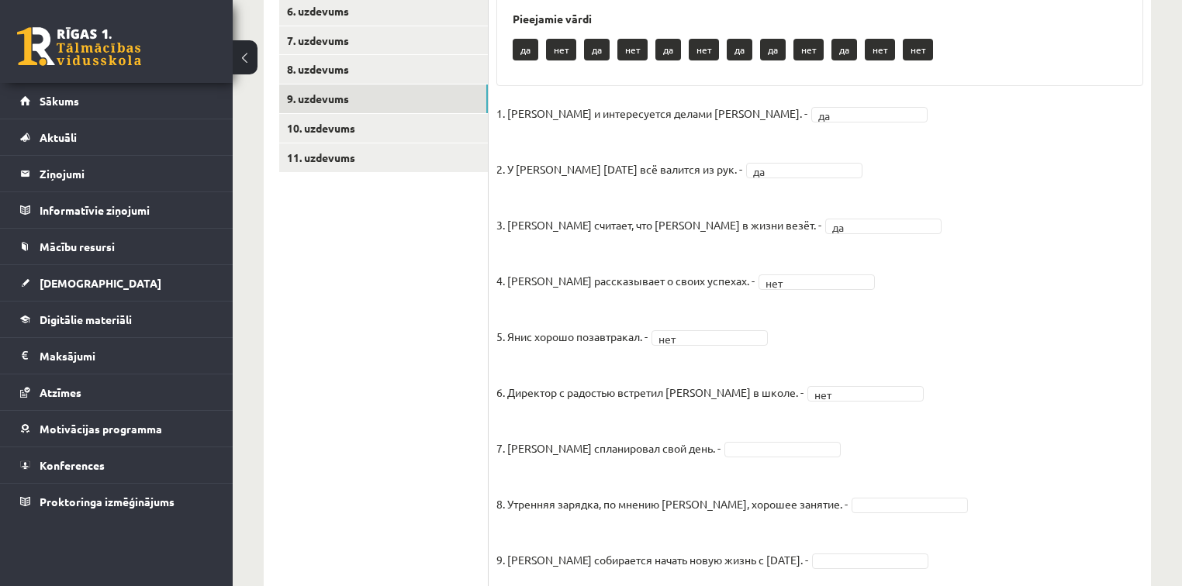
click at [995, 430] on fieldset "1. [PERSON_NAME] и интересуется делами [PERSON_NAME]. - да ** 2. У [PERSON_NAME…" at bounding box center [819, 409] width 647 height 614
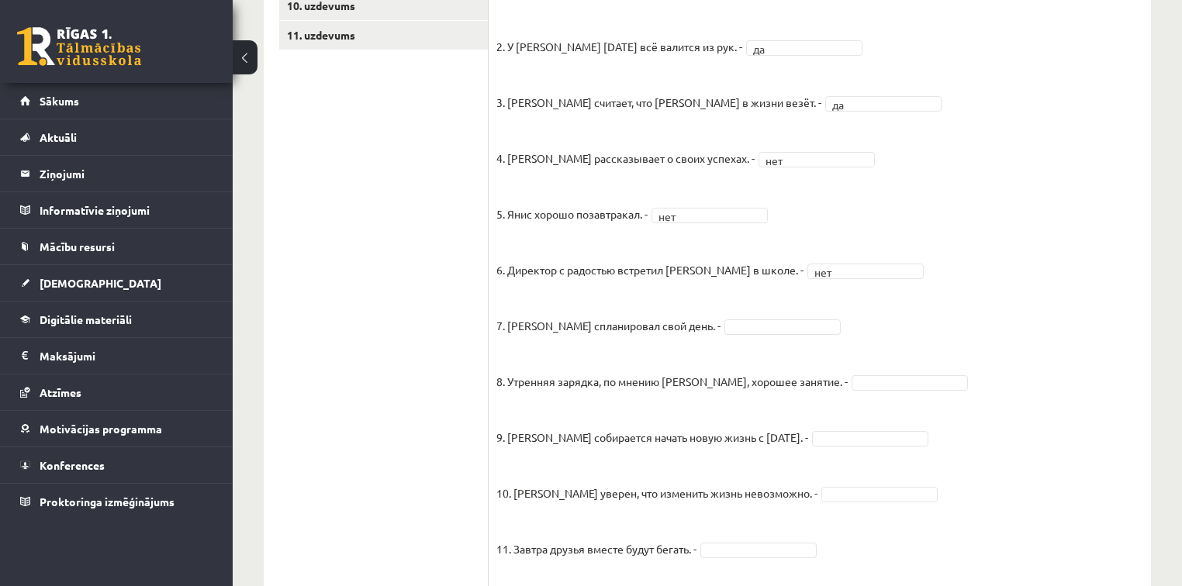
scroll to position [552, 0]
click at [980, 360] on fieldset "1. [PERSON_NAME] и интересуется делами [PERSON_NAME]. - да ** 2. У [PERSON_NAME…" at bounding box center [819, 285] width 647 height 614
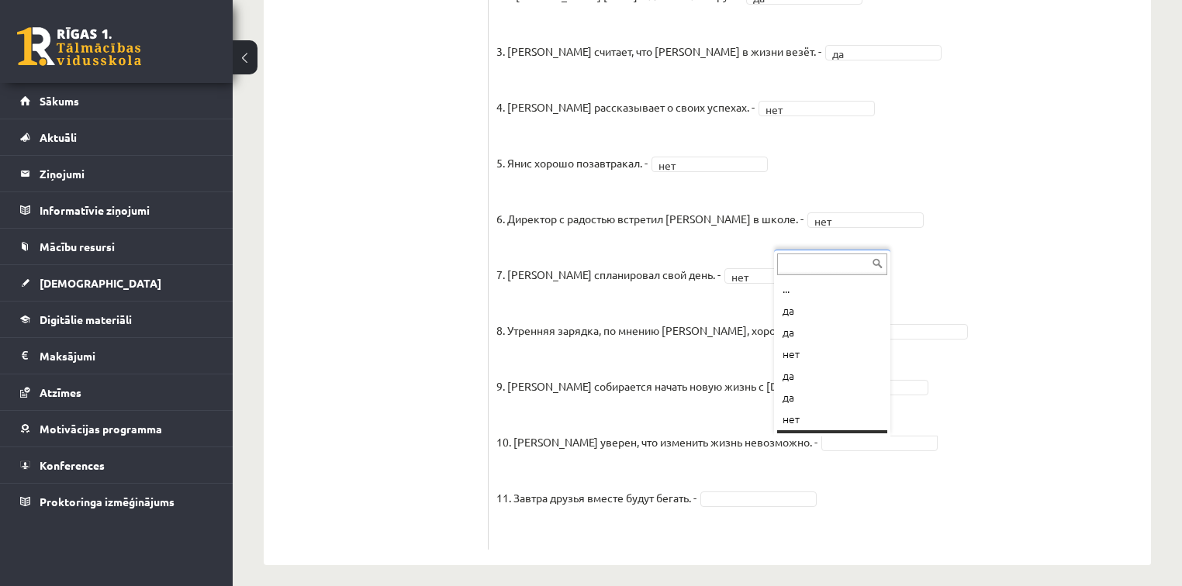
scroll to position [19, 0]
click at [991, 462] on fieldset "1. [PERSON_NAME] и интересуется делами [PERSON_NAME]. - да ** 2. У [PERSON_NAME…" at bounding box center [819, 235] width 647 height 614
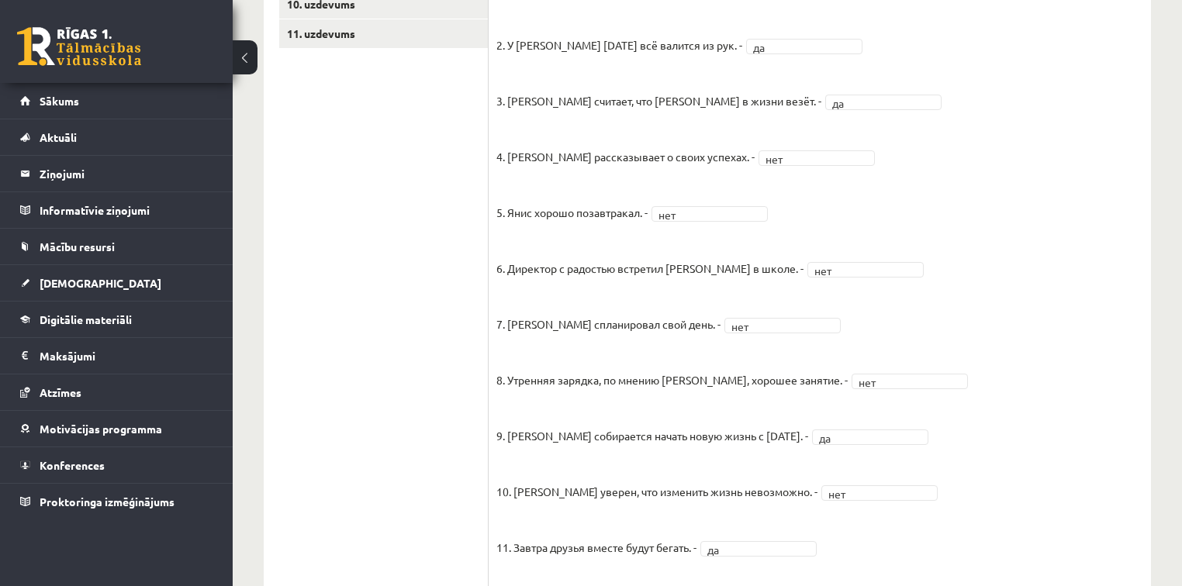
scroll to position [527, 0]
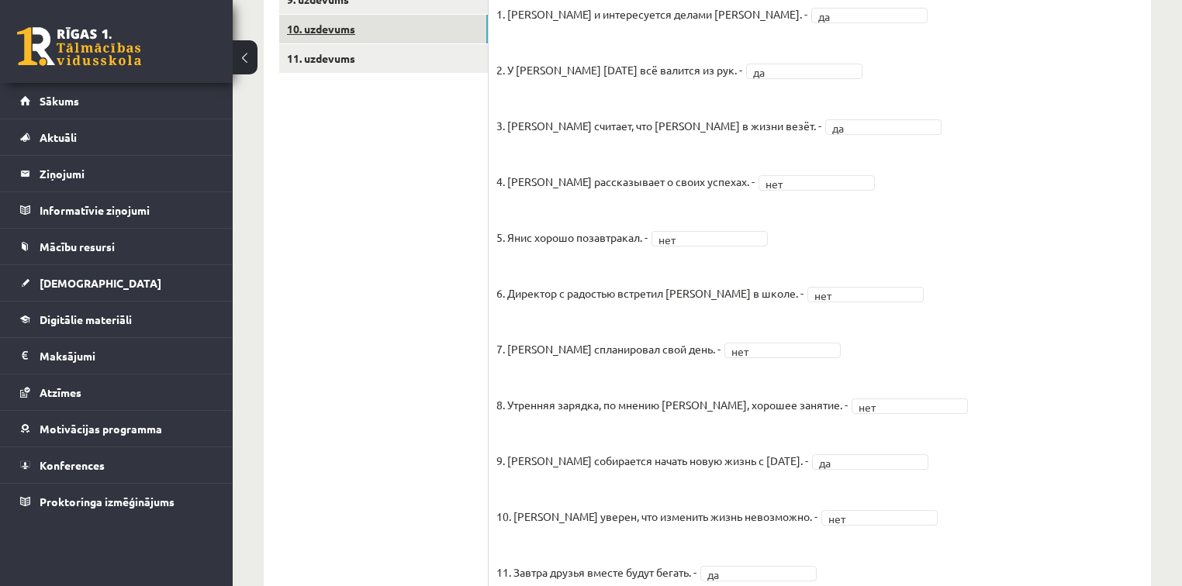
click at [382, 35] on link "10. uzdevums" at bounding box center [383, 29] width 209 height 29
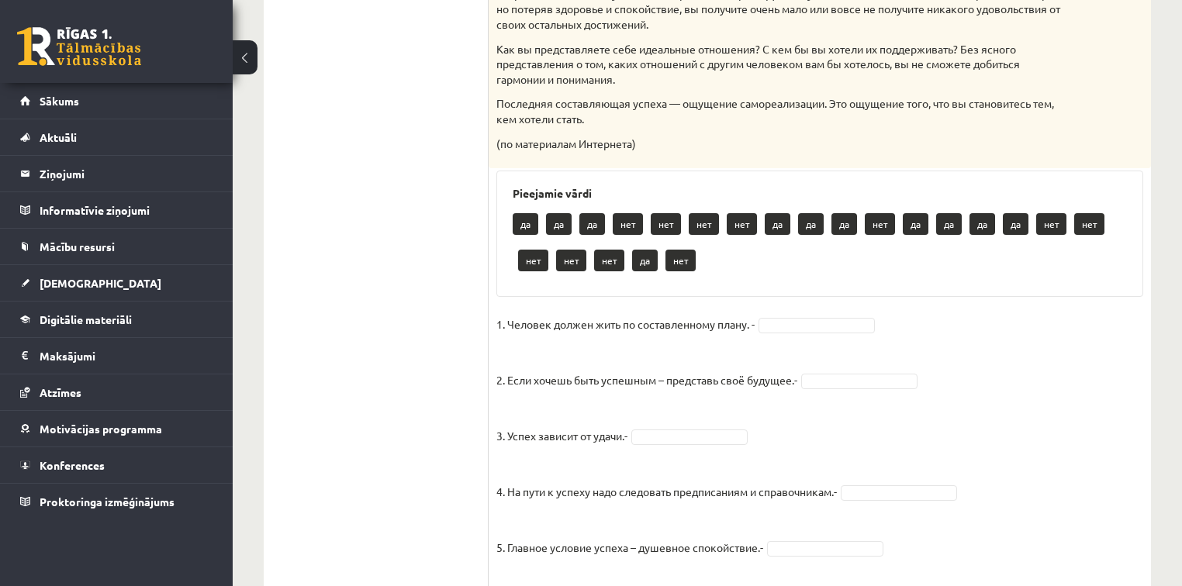
scroll to position [744, 0]
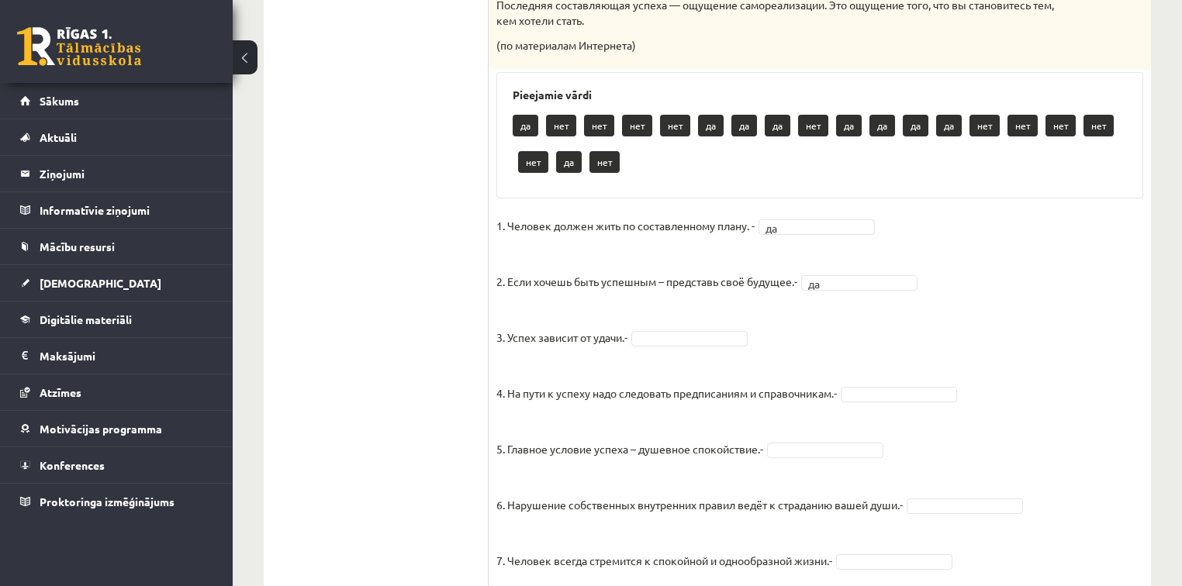
scroll to position [844, 0]
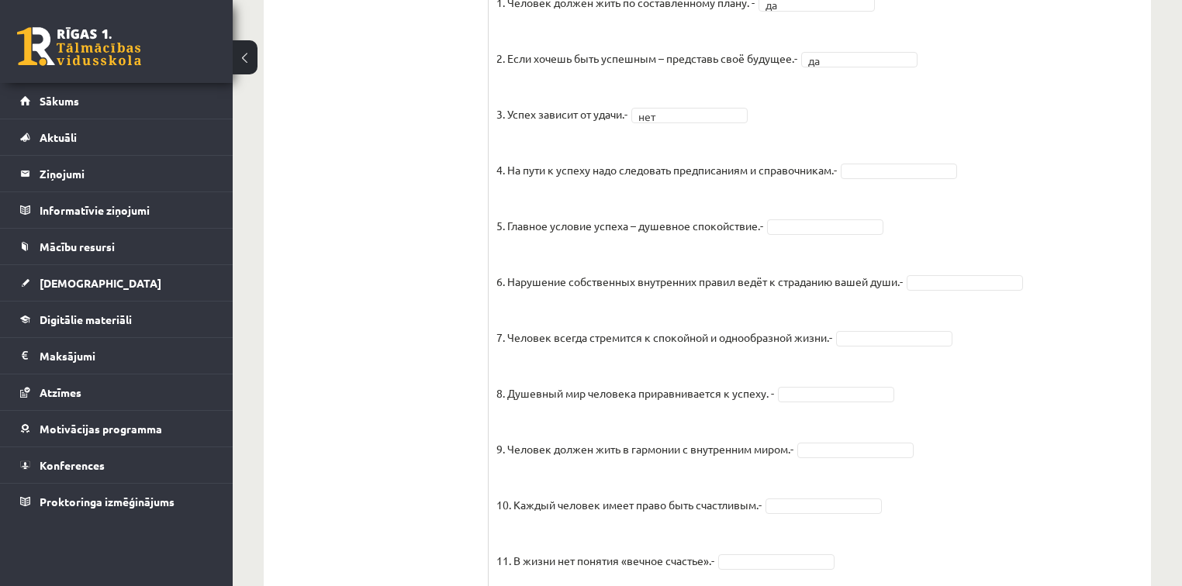
scroll to position [1067, 0]
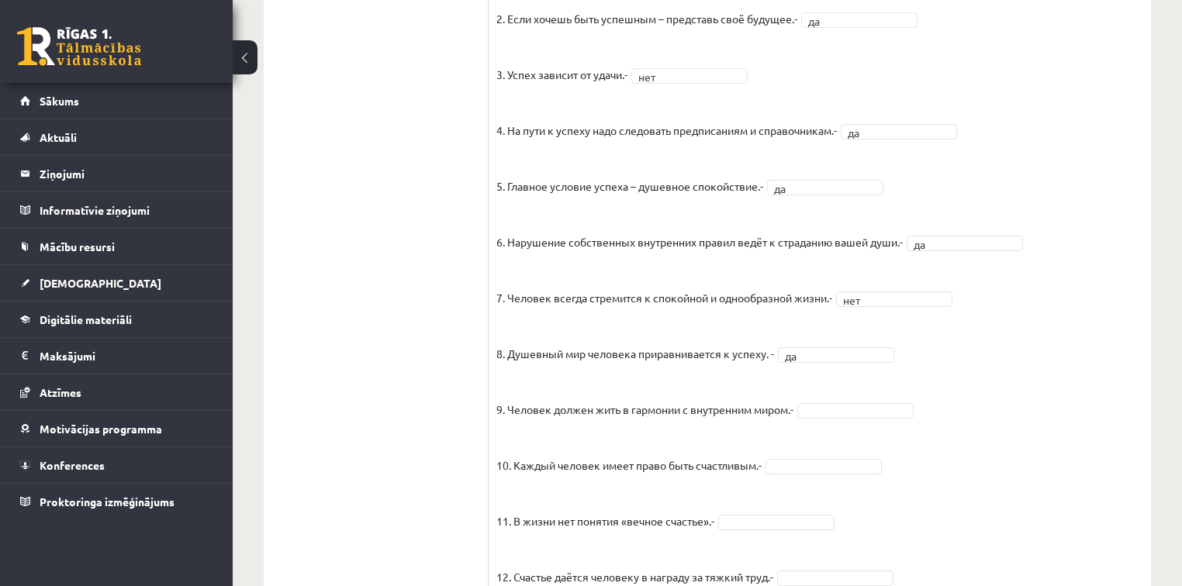
click at [965, 459] on fieldset "1. Человек должен жить по составленному плану. - да ** 2. Если хочешь быть успе…" at bounding box center [819, 358] width 647 height 814
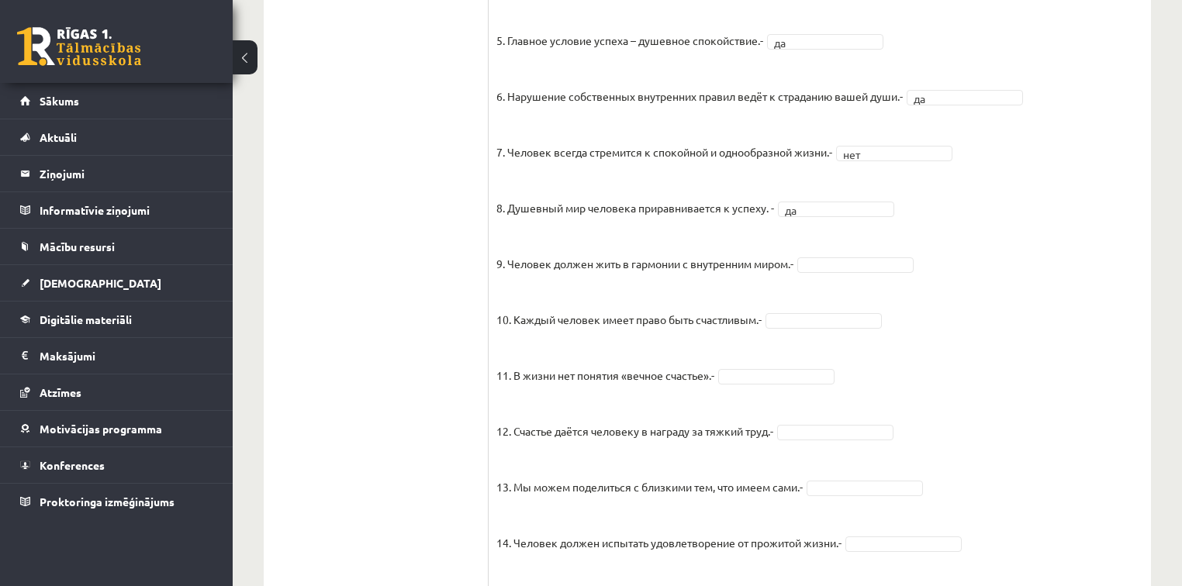
scroll to position [1241, 0]
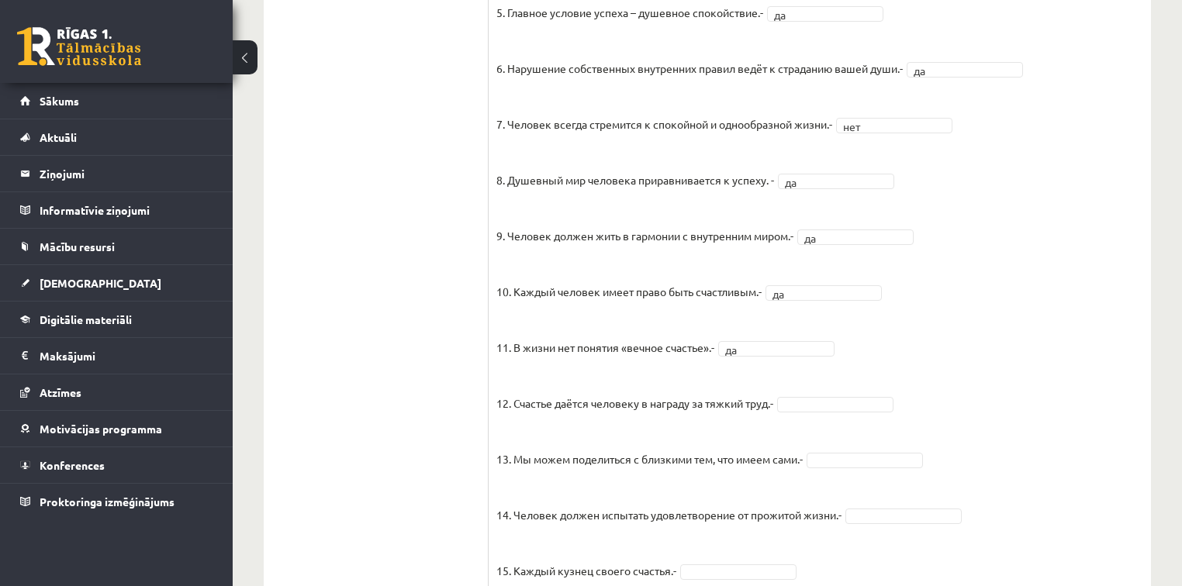
click at [936, 364] on fieldset "1. Человек должен жить по составленному плану. - да ** 2. Если хочешь быть успе…" at bounding box center [819, 184] width 647 height 814
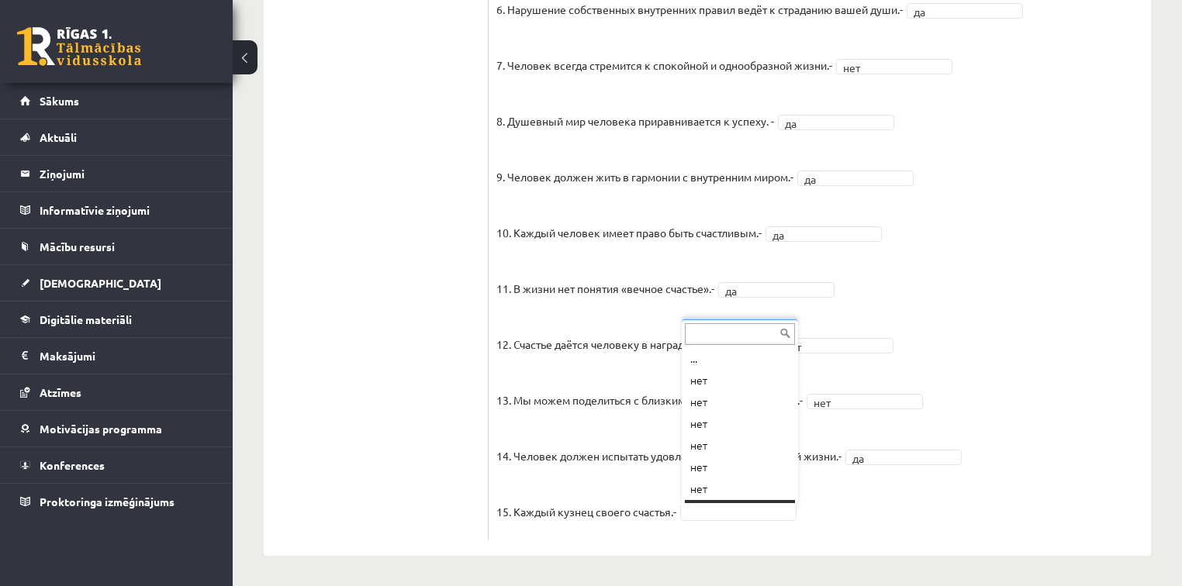
scroll to position [19, 0]
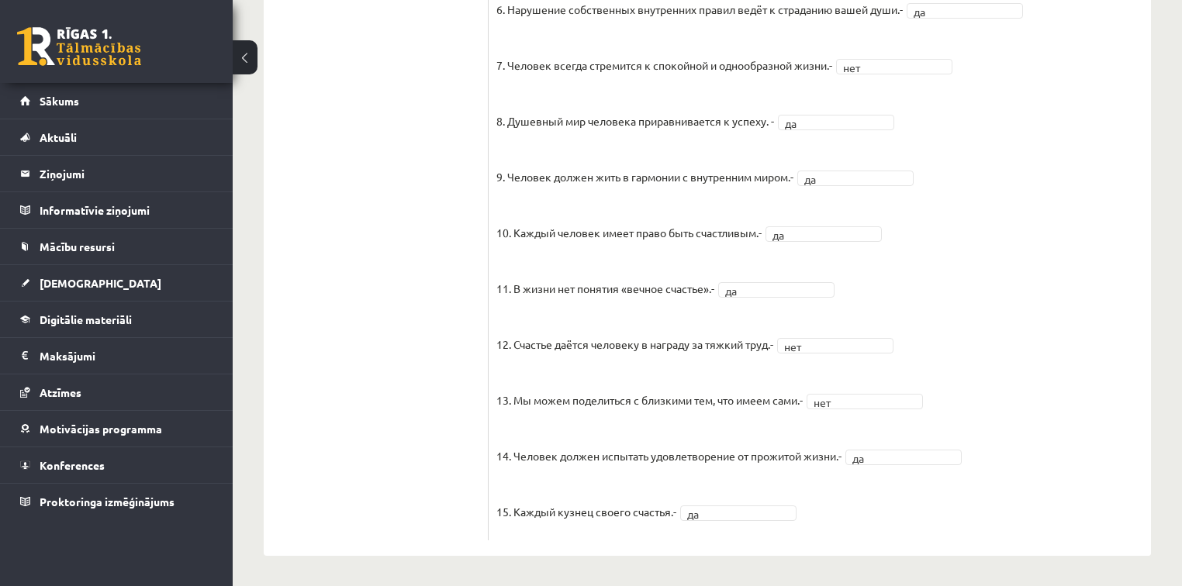
click at [1035, 378] on fieldset "1. Человек должен жить по составленному плану. - да ** 2. Если хочешь быть успе…" at bounding box center [819, 126] width 647 height 814
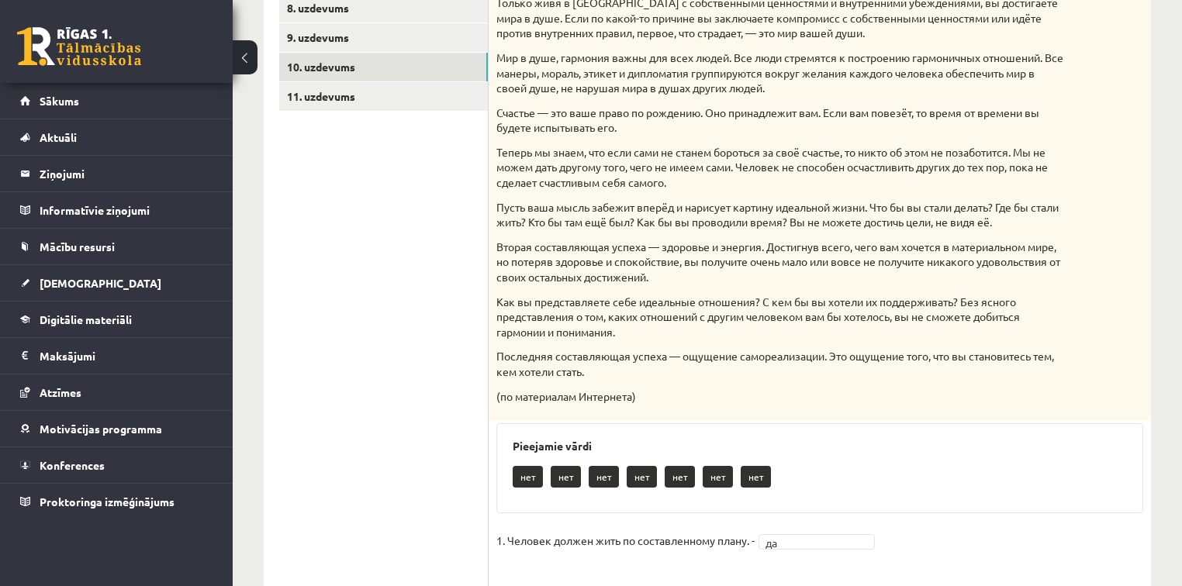
scroll to position [456, 0]
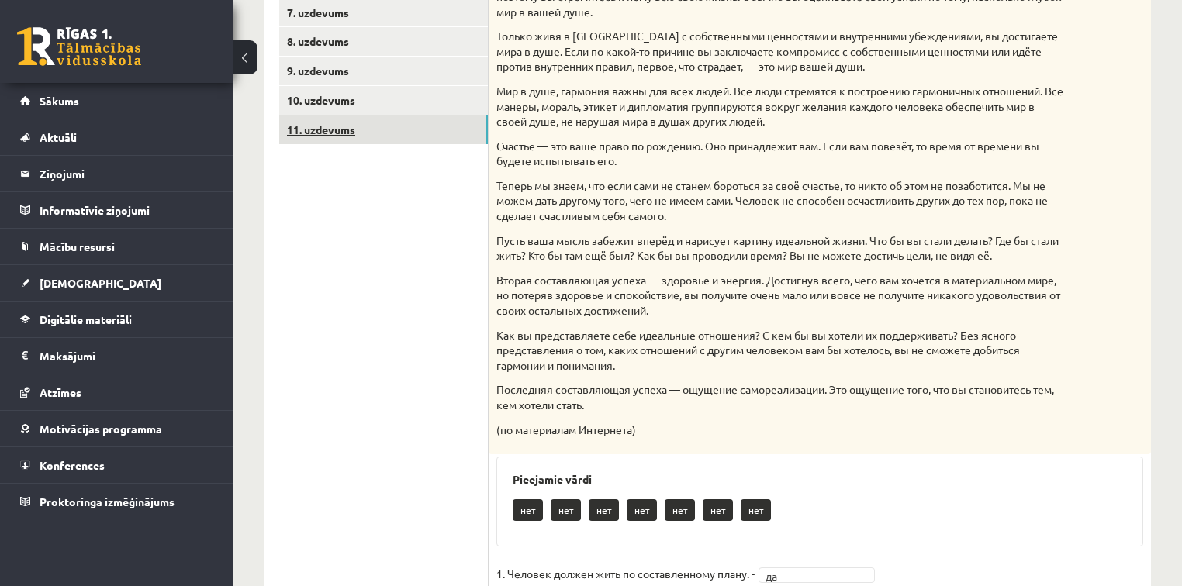
click at [438, 130] on link "11. uzdevums" at bounding box center [383, 130] width 209 height 29
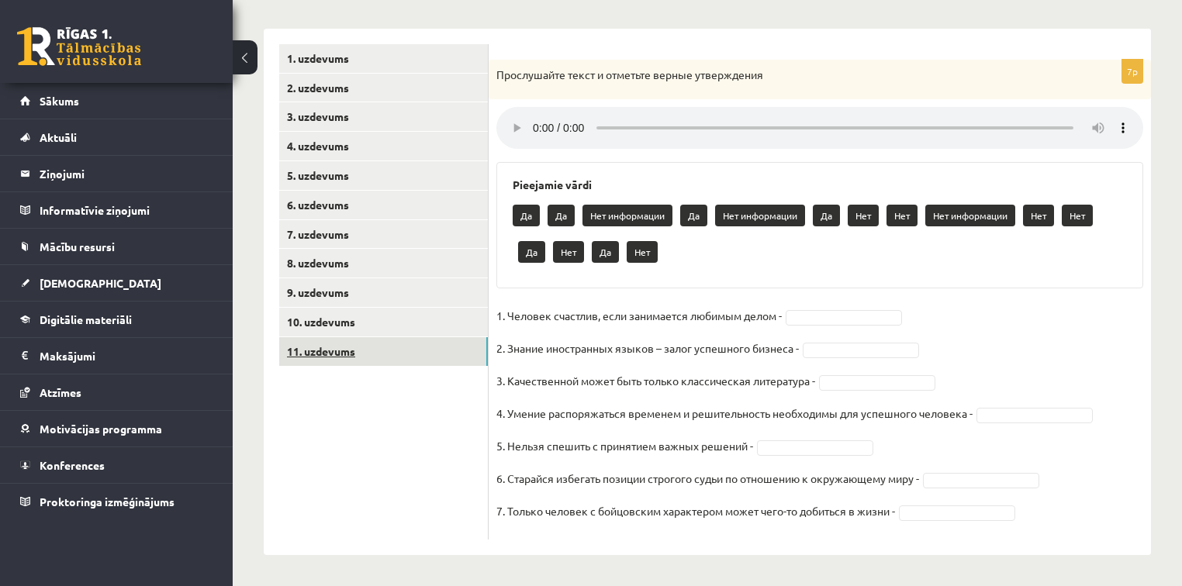
scroll to position [235, 0]
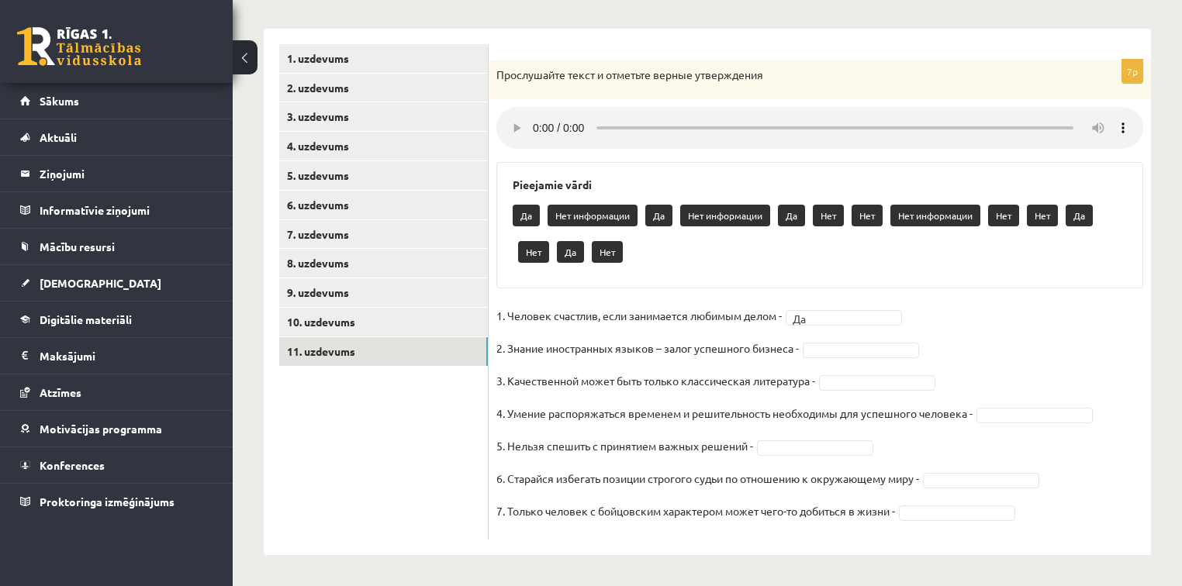
click at [968, 344] on fieldset "1. Человек счастлив, если занимается любимым делом - Да ** 2. Знание иностранны…" at bounding box center [819, 418] width 647 height 228
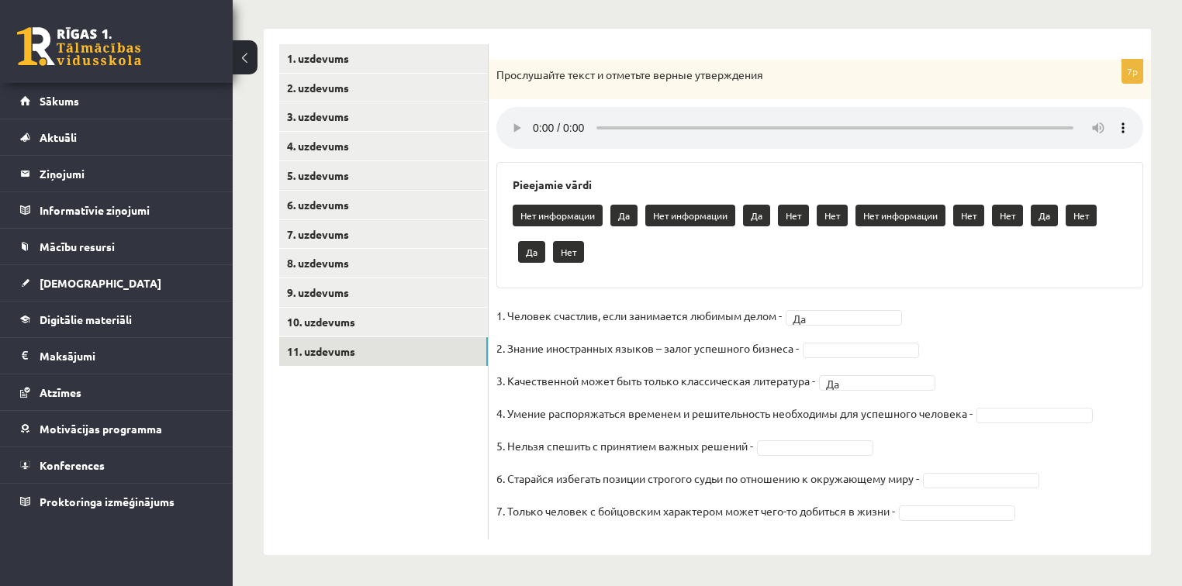
click at [1020, 376] on fieldset "1. Человек счастлив, если занимается любимым делом - Да ** 2. Знание иностранны…" at bounding box center [819, 418] width 647 height 228
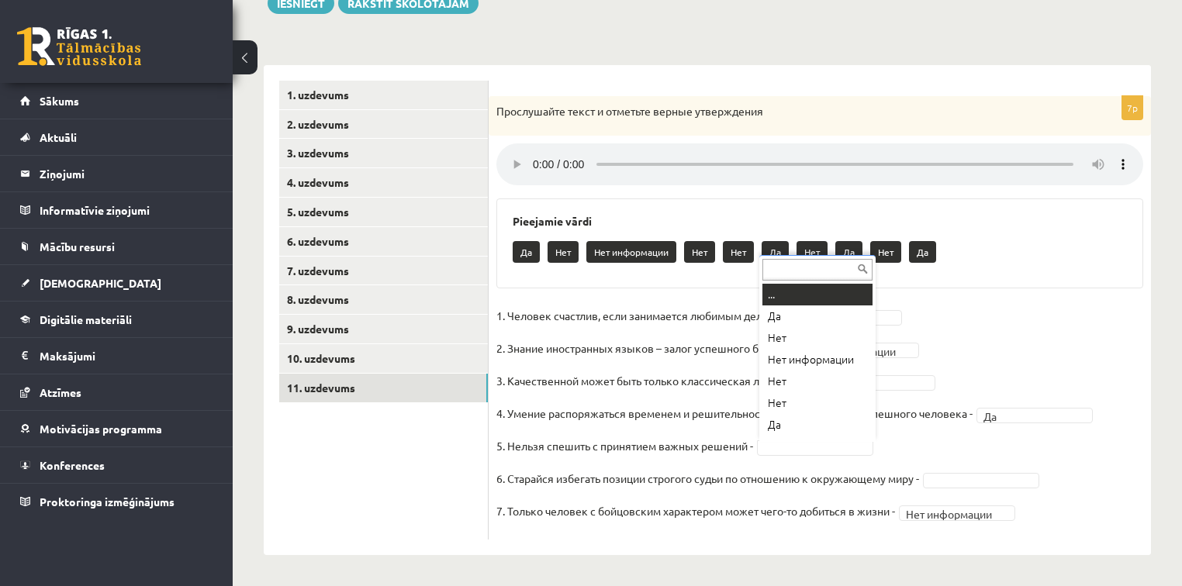
scroll to position [19, 0]
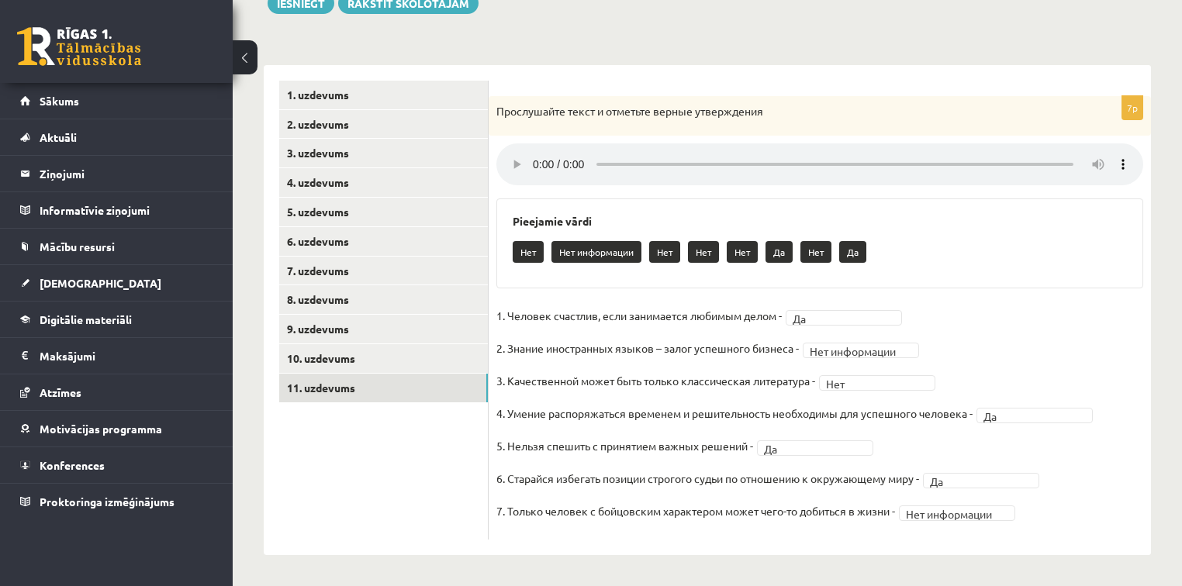
click at [1087, 467] on fieldset "**********" at bounding box center [819, 418] width 647 height 228
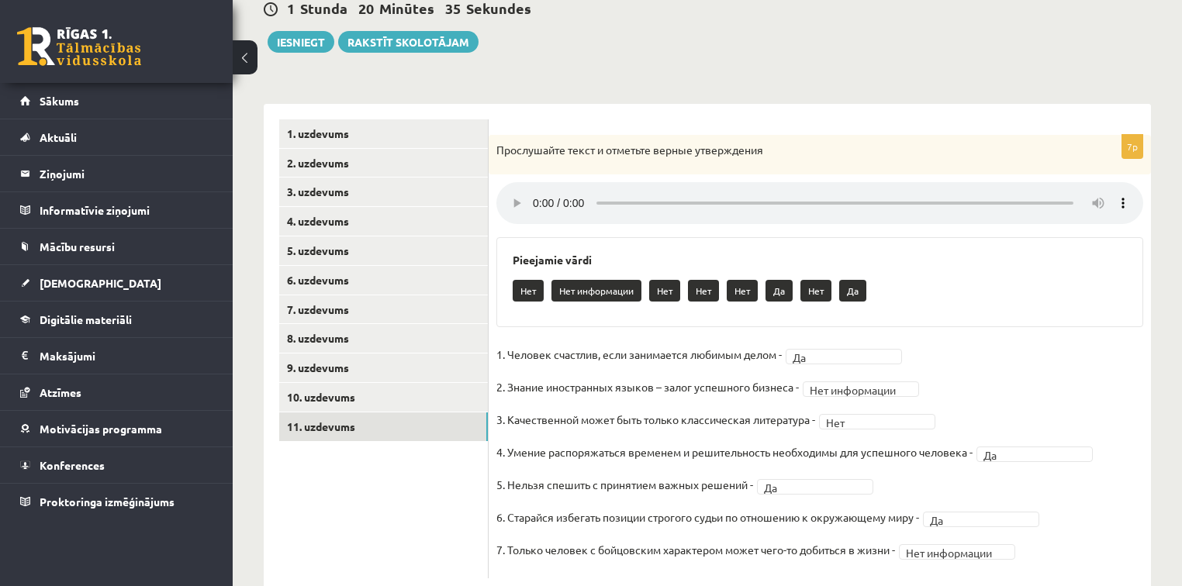
scroll to position [198, 0]
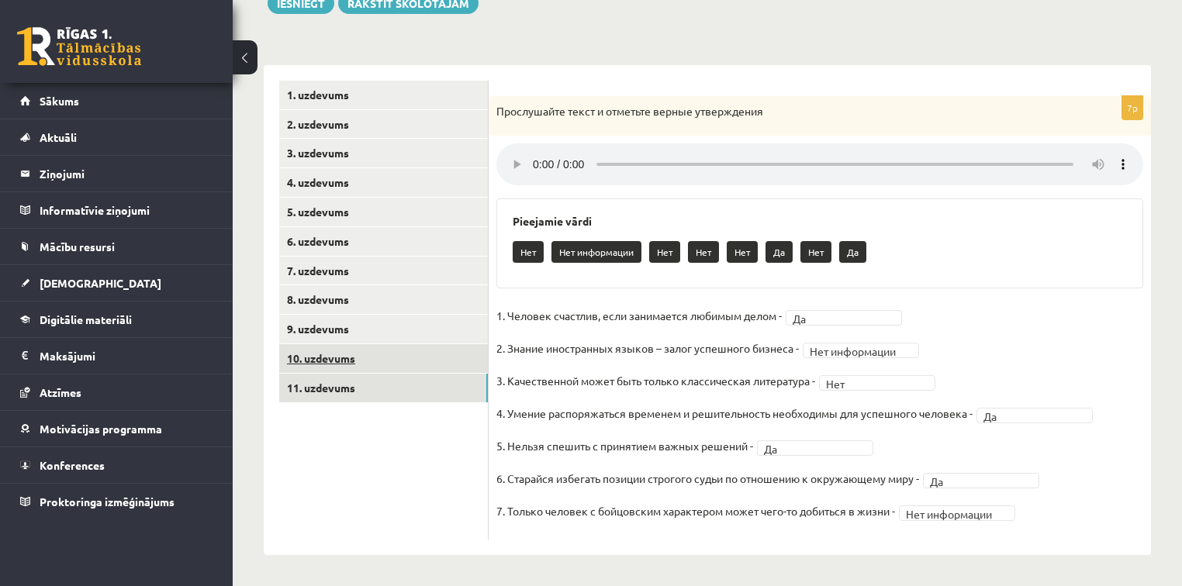
click at [423, 361] on link "10. uzdevums" at bounding box center [383, 358] width 209 height 29
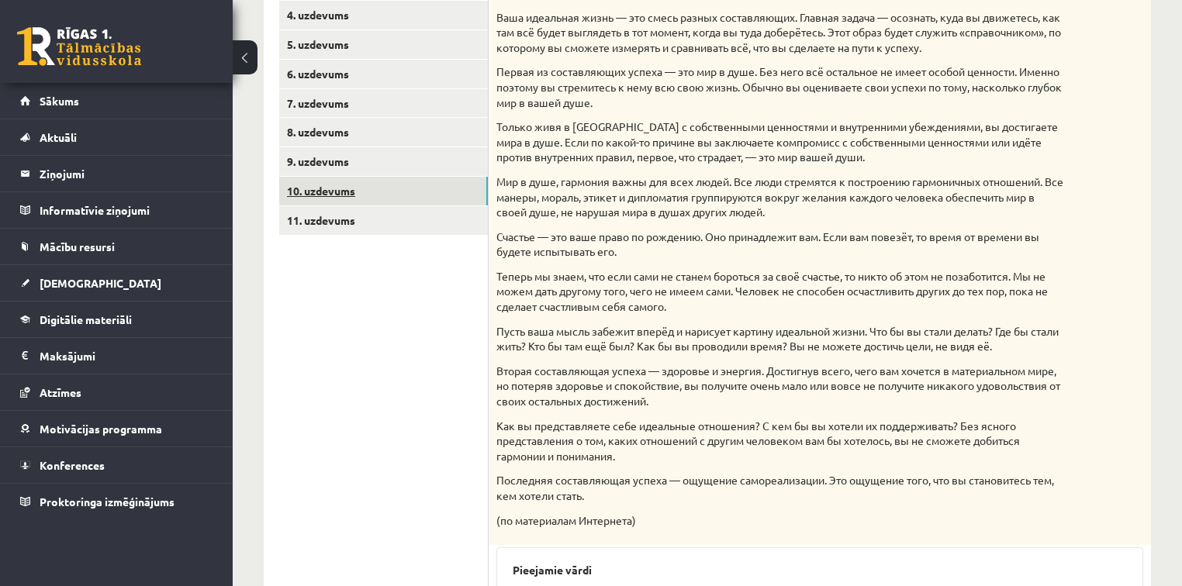
scroll to position [307, 0]
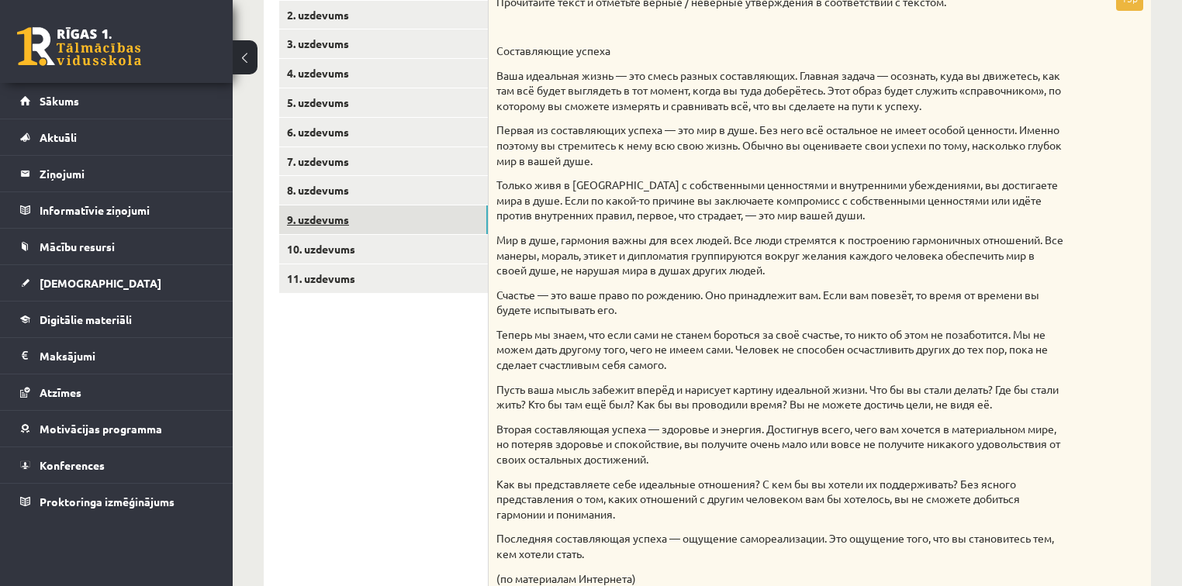
click at [385, 226] on link "9. uzdevums" at bounding box center [383, 219] width 209 height 29
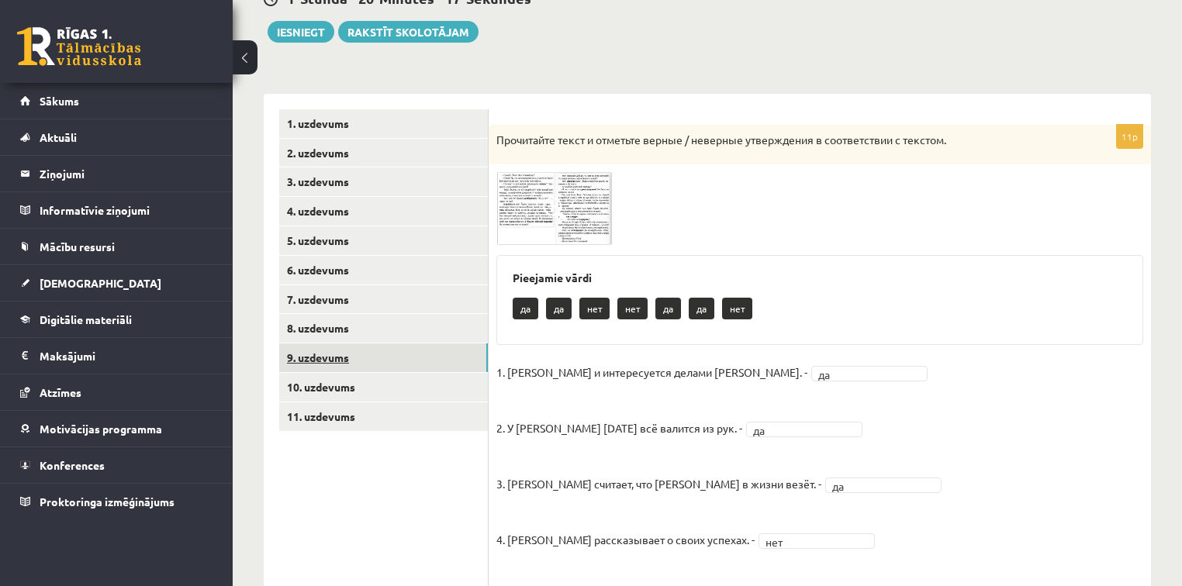
scroll to position [164, 0]
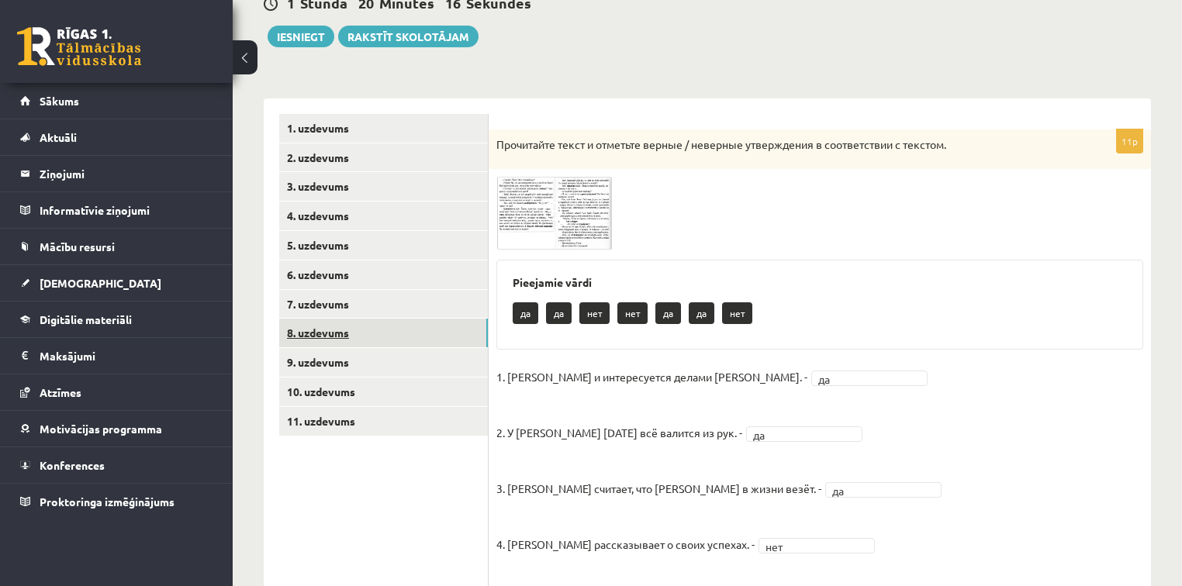
click at [356, 329] on link "8. uzdevums" at bounding box center [383, 333] width 209 height 29
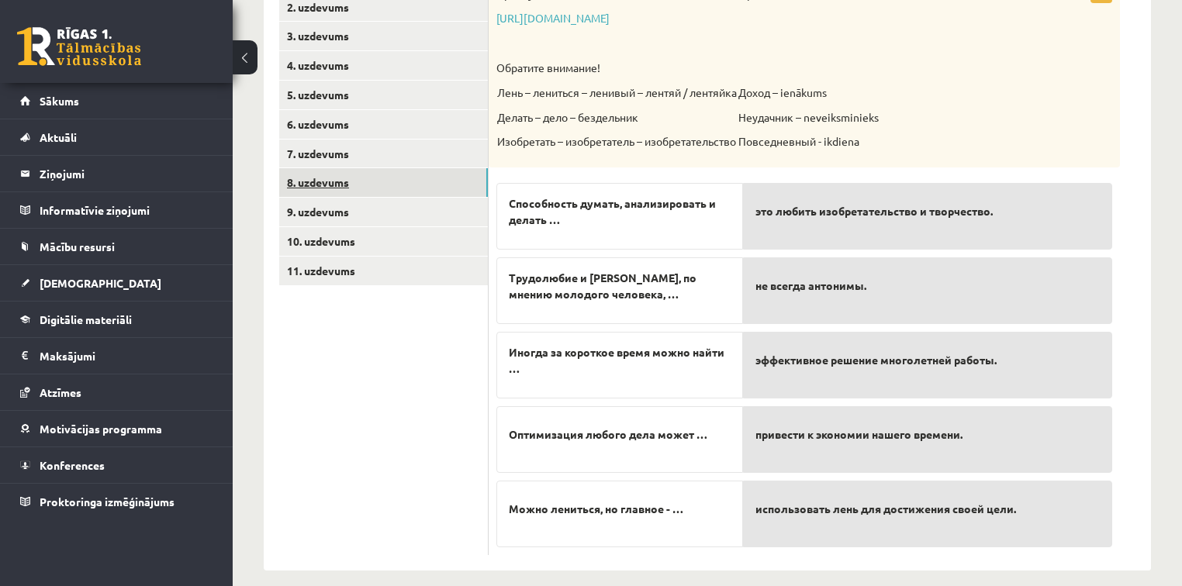
scroll to position [329, 0]
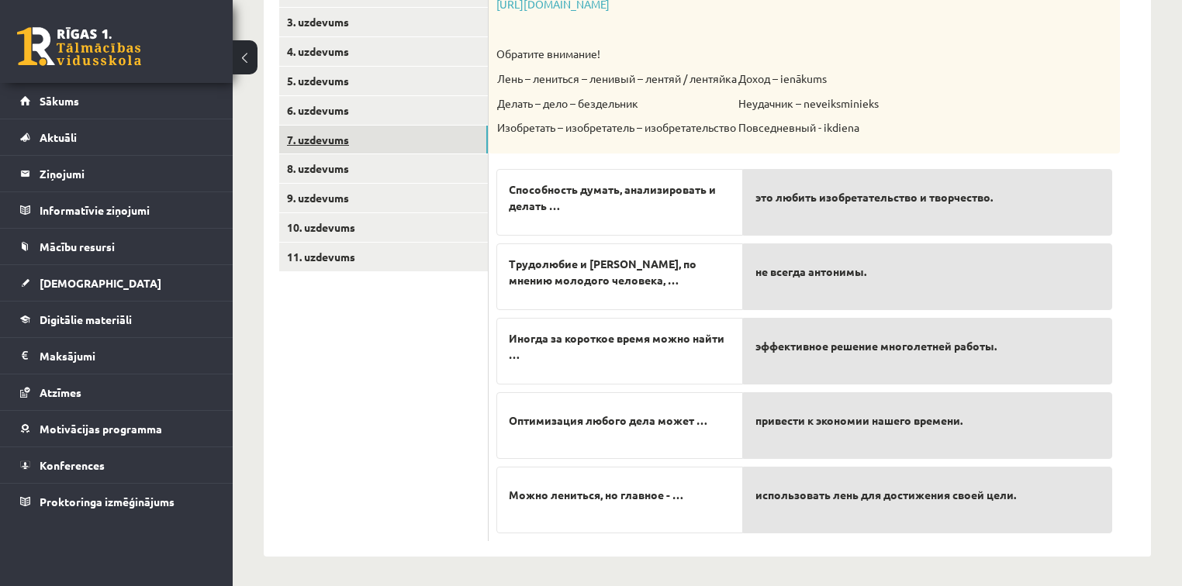
click at [349, 140] on link "7. uzdevums" at bounding box center [383, 140] width 209 height 29
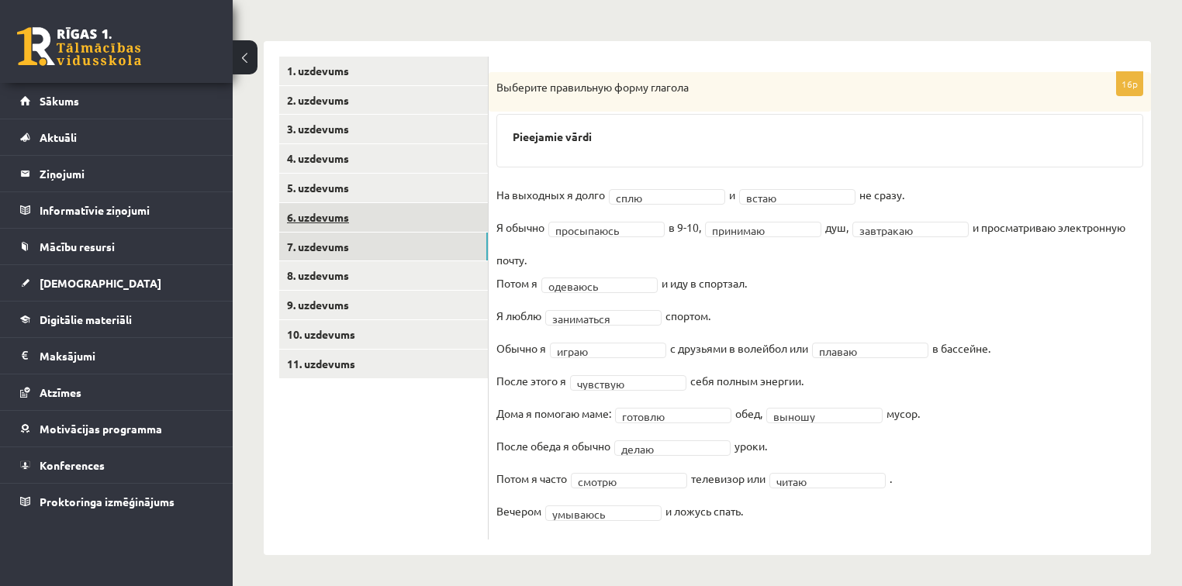
click at [378, 223] on link "6. uzdevums" at bounding box center [383, 217] width 209 height 29
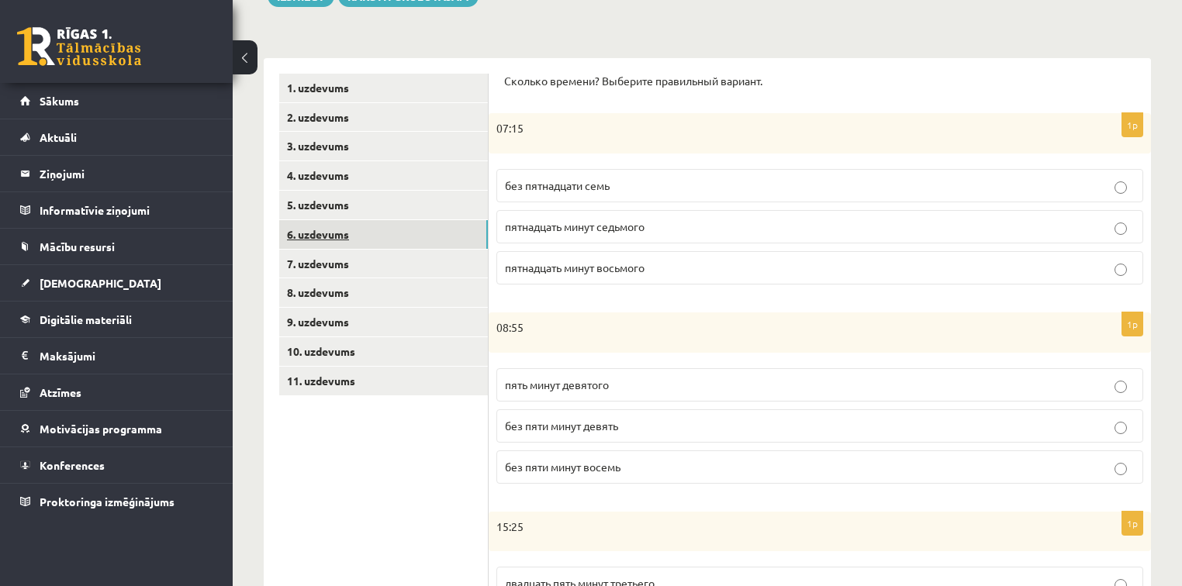
scroll to position [158, 0]
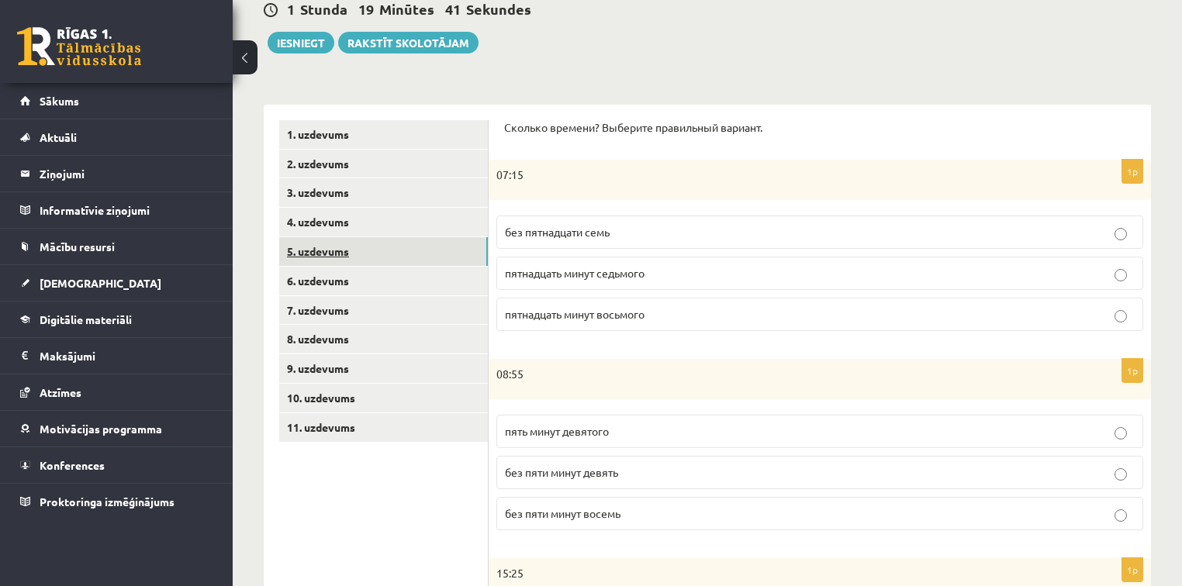
click at [389, 248] on link "5. uzdevums" at bounding box center [383, 251] width 209 height 29
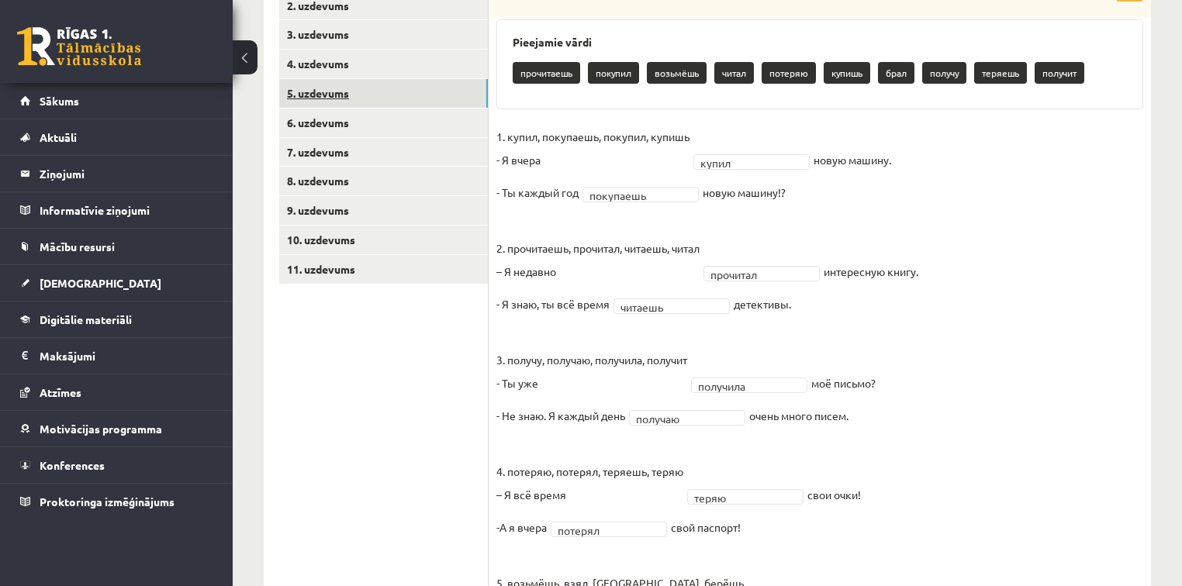
scroll to position [171, 0]
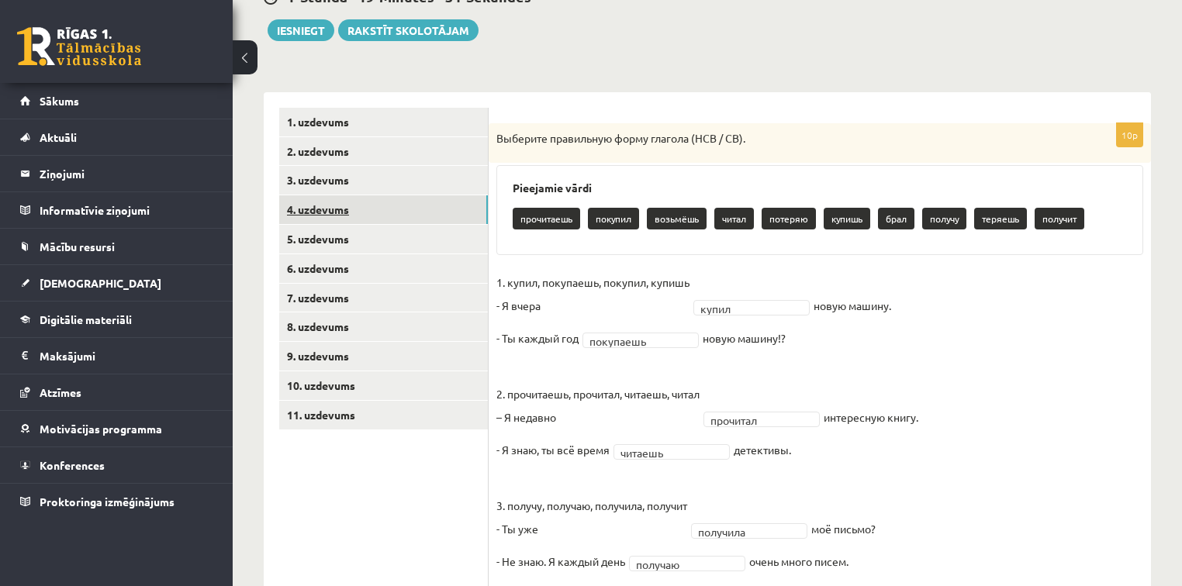
click at [381, 208] on link "4. uzdevums" at bounding box center [383, 209] width 209 height 29
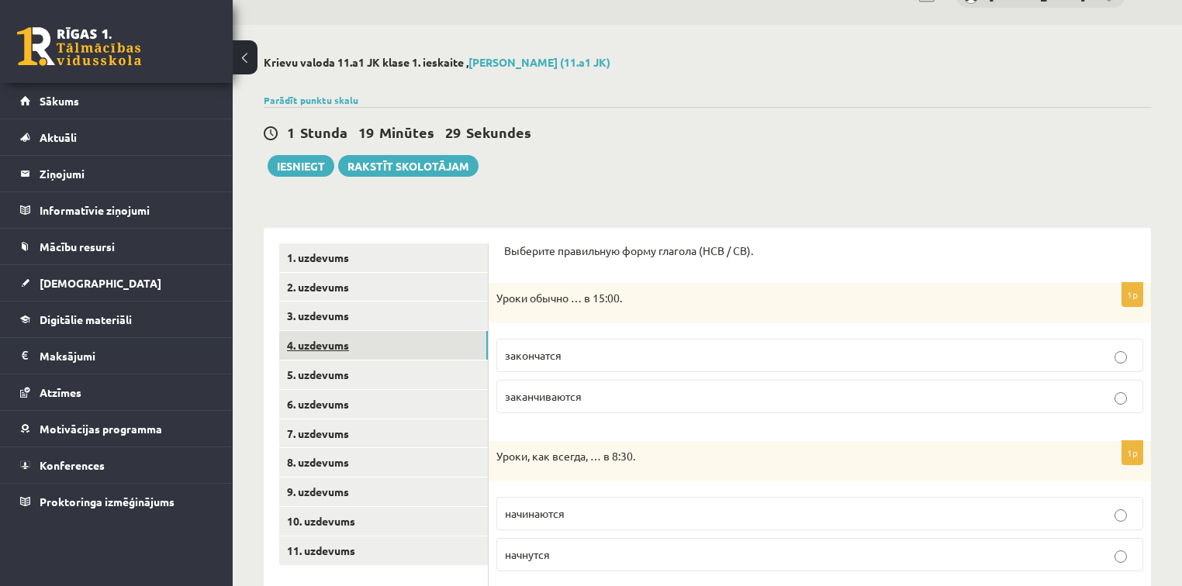
scroll to position [28, 0]
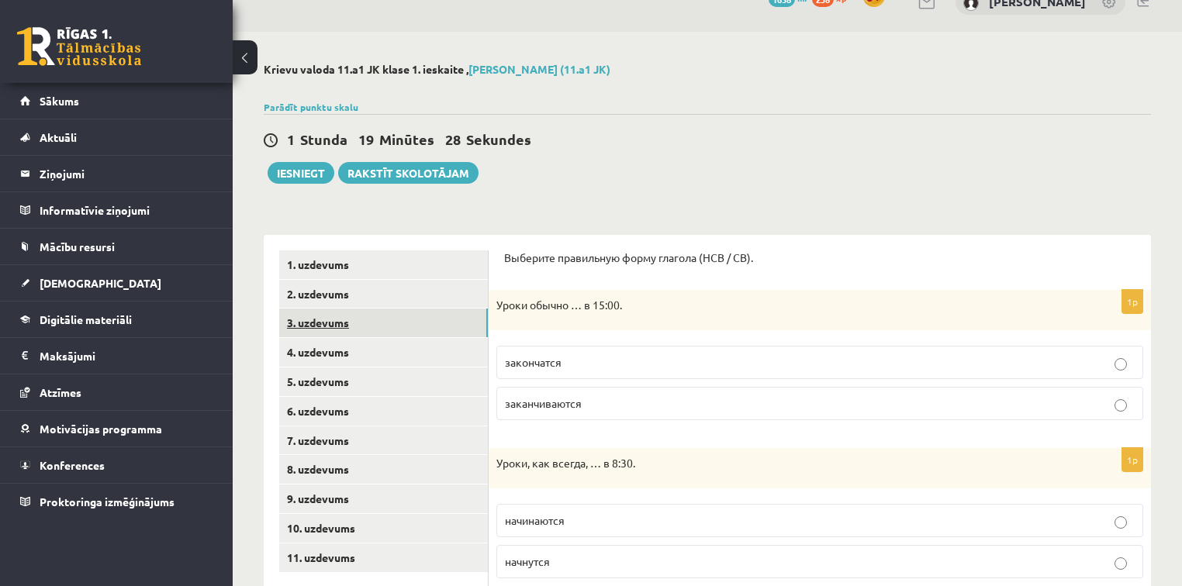
click at [338, 317] on link "3. uzdevums" at bounding box center [383, 323] width 209 height 29
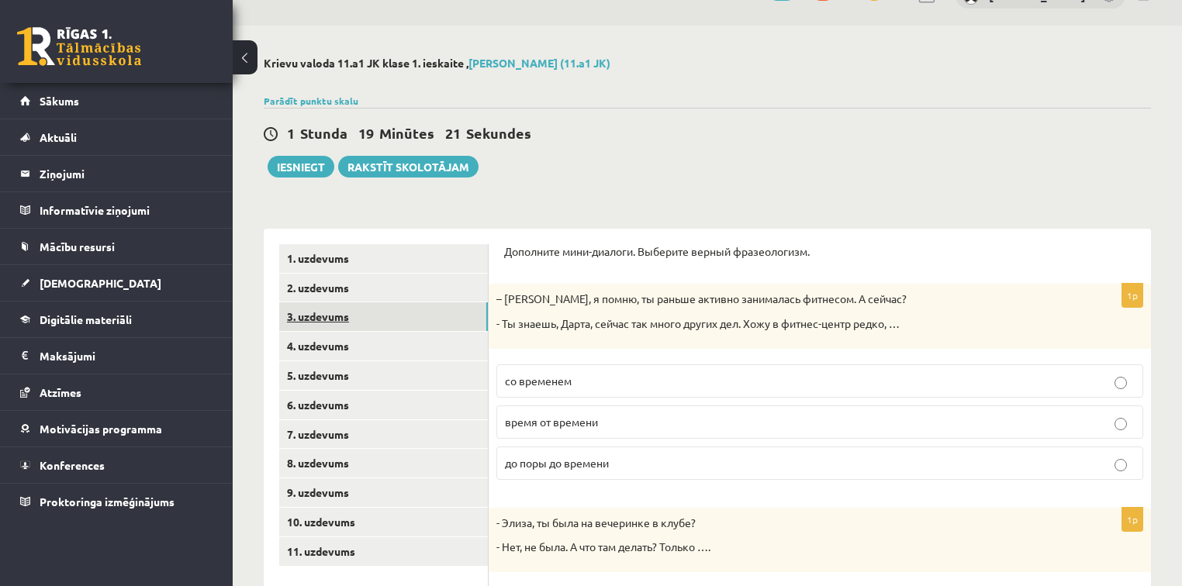
scroll to position [33, 0]
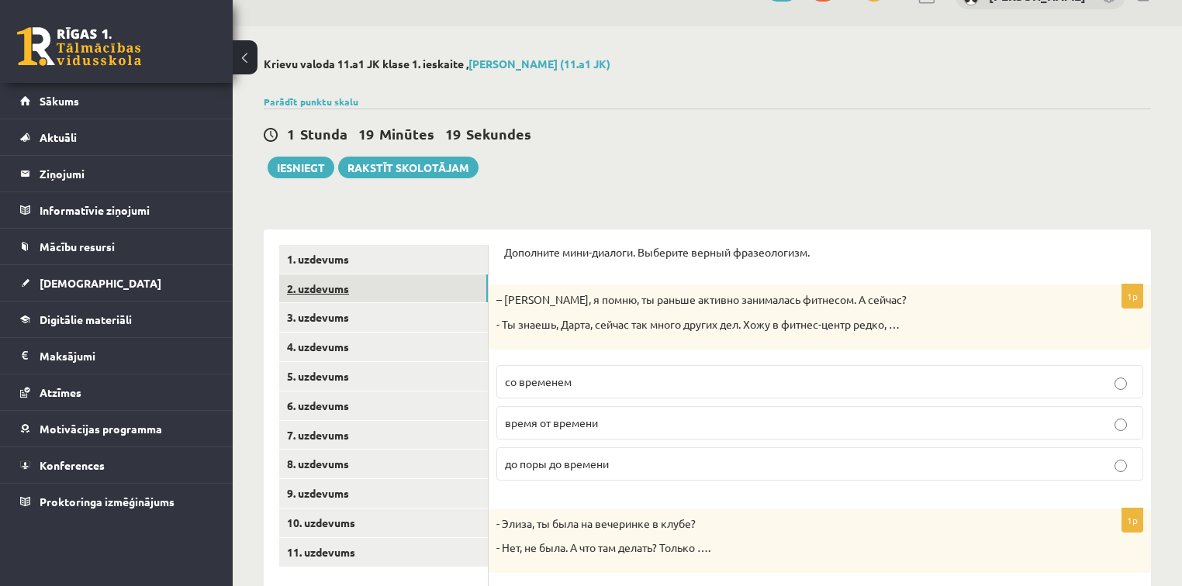
click at [353, 290] on link "2. uzdevums" at bounding box center [383, 288] width 209 height 29
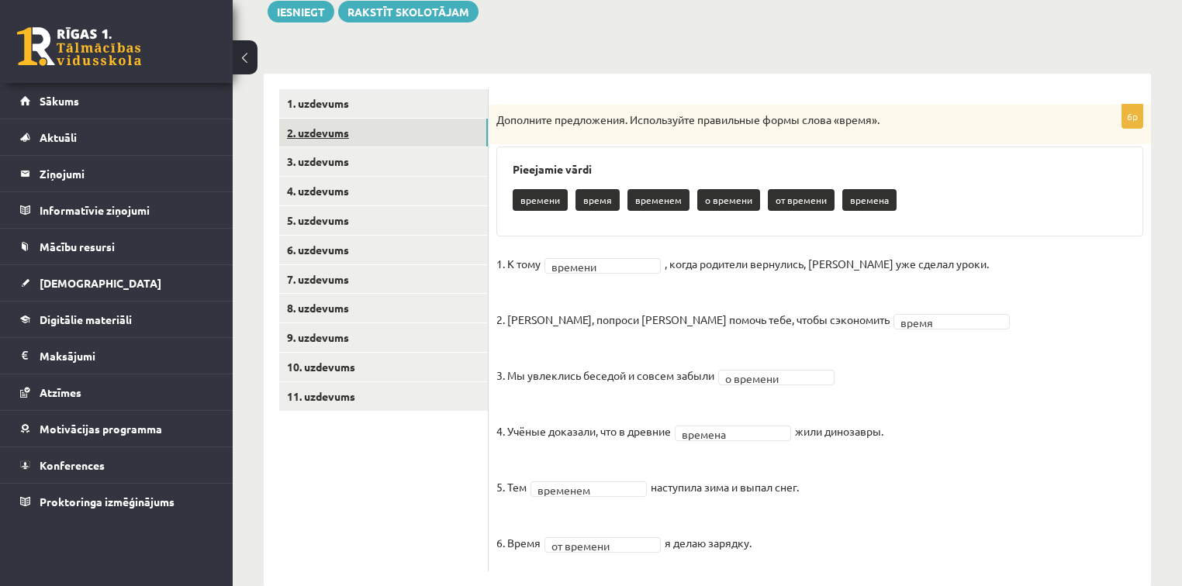
scroll to position [220, 0]
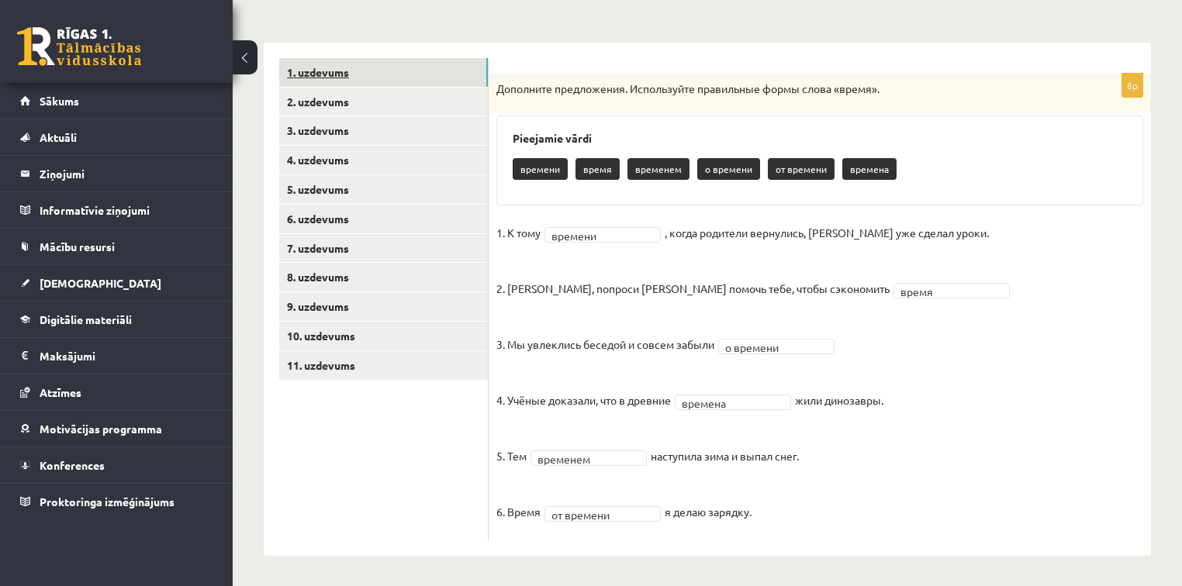
click at [397, 77] on link "1. uzdevums" at bounding box center [383, 72] width 209 height 29
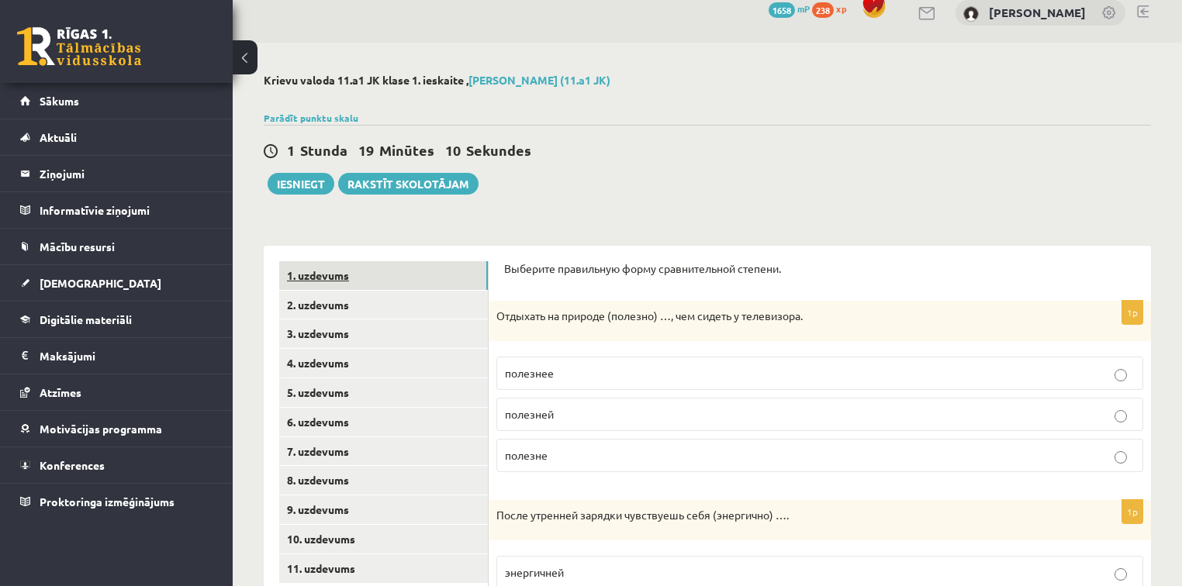
scroll to position [0, 0]
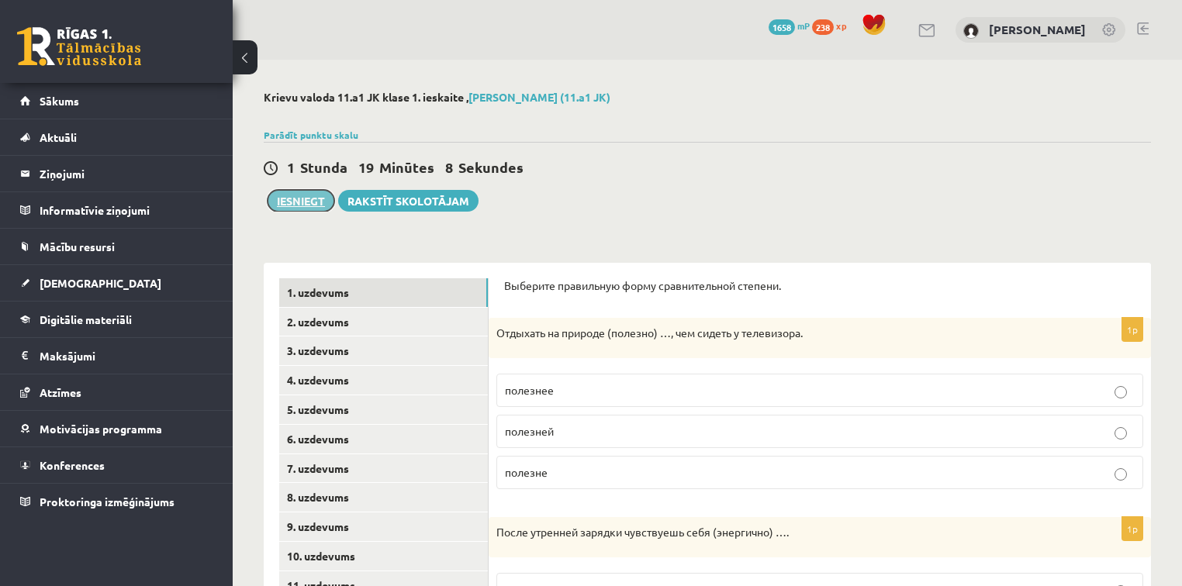
click at [304, 205] on button "Iesniegt" at bounding box center [301, 201] width 67 height 22
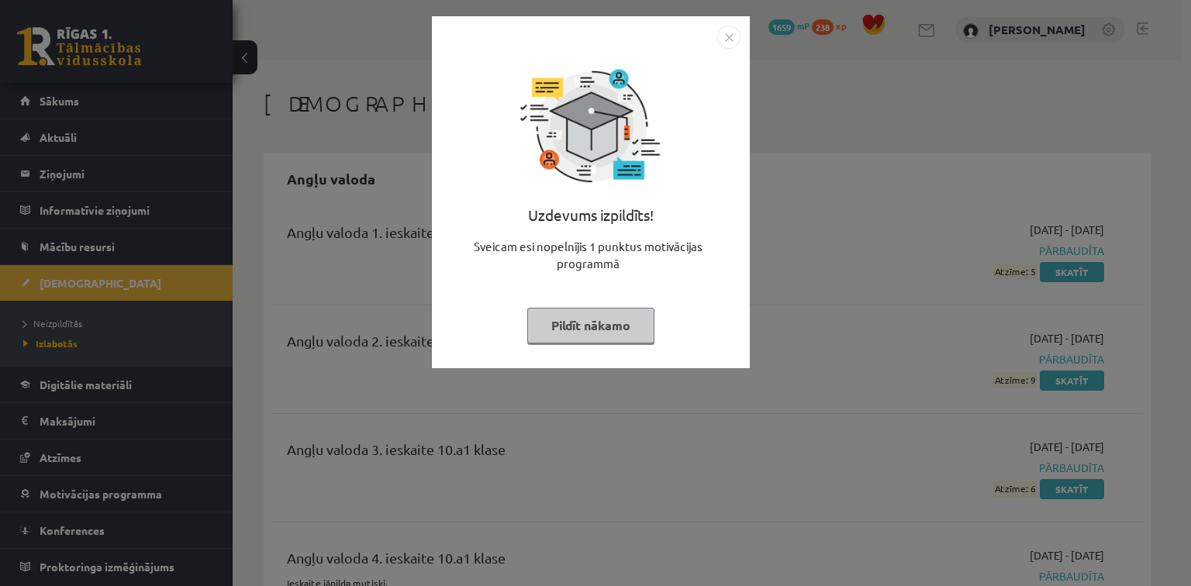
click at [727, 39] on img "Close" at bounding box center [728, 37] width 23 height 23
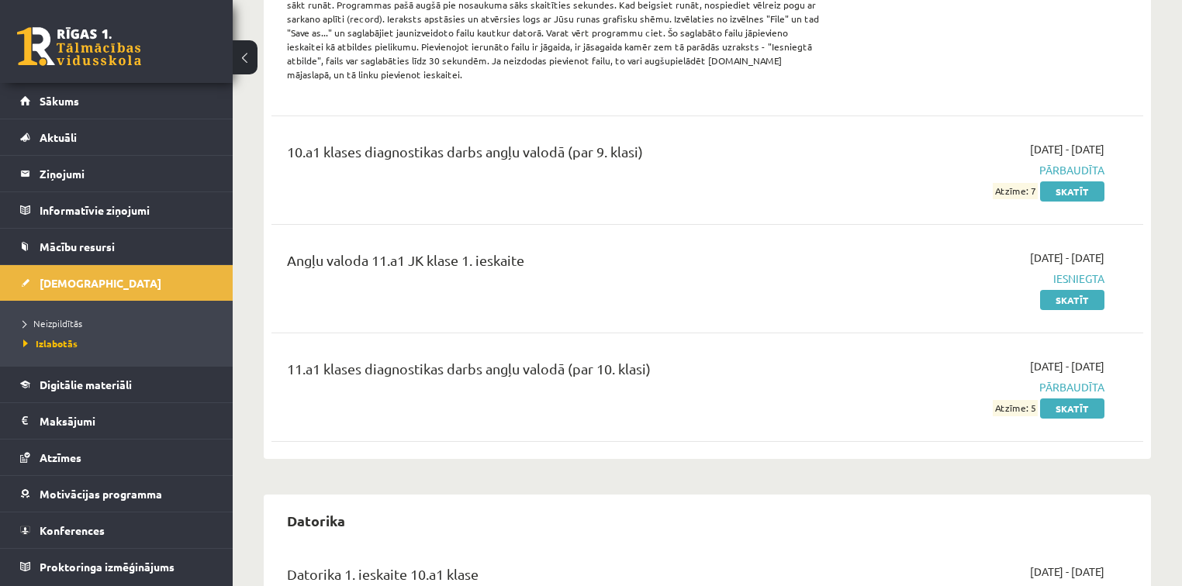
scroll to position [720, 0]
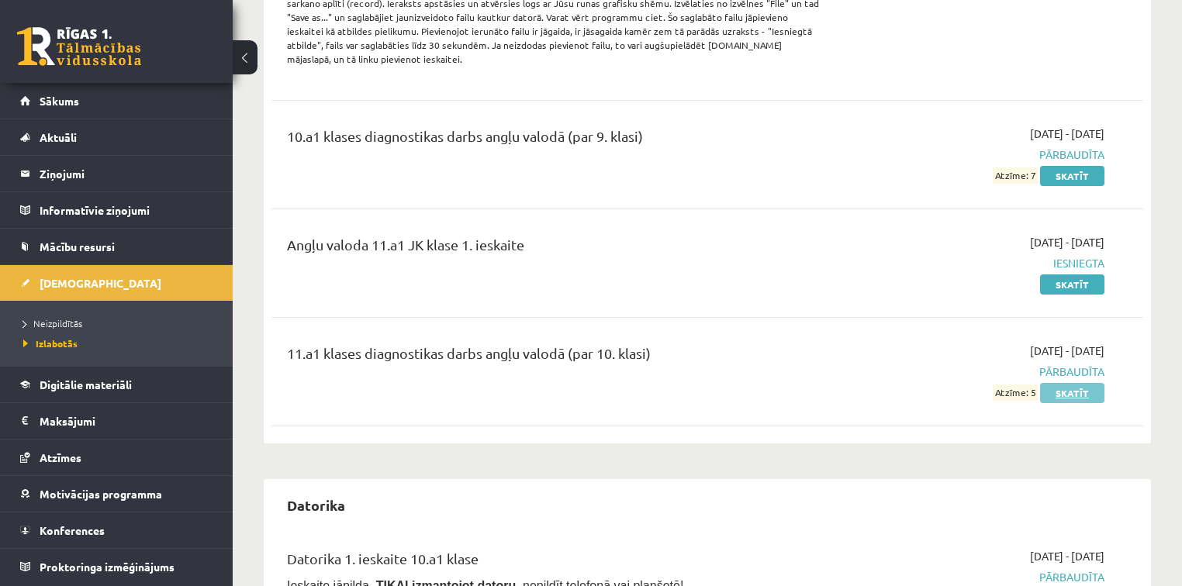
click at [1085, 383] on link "Skatīt" at bounding box center [1072, 393] width 64 height 20
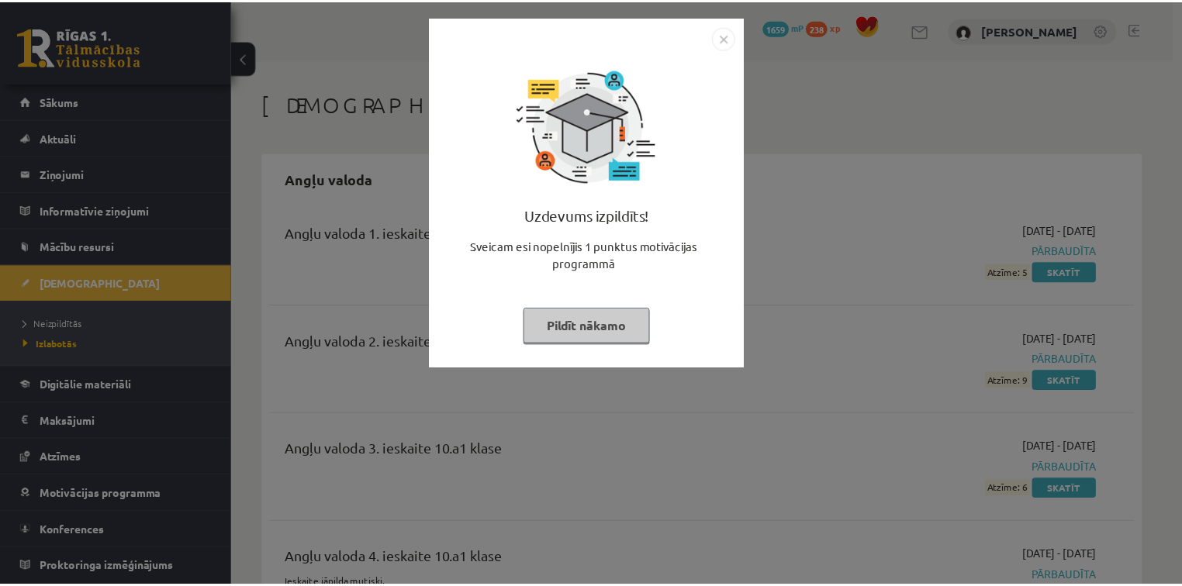
scroll to position [718, 0]
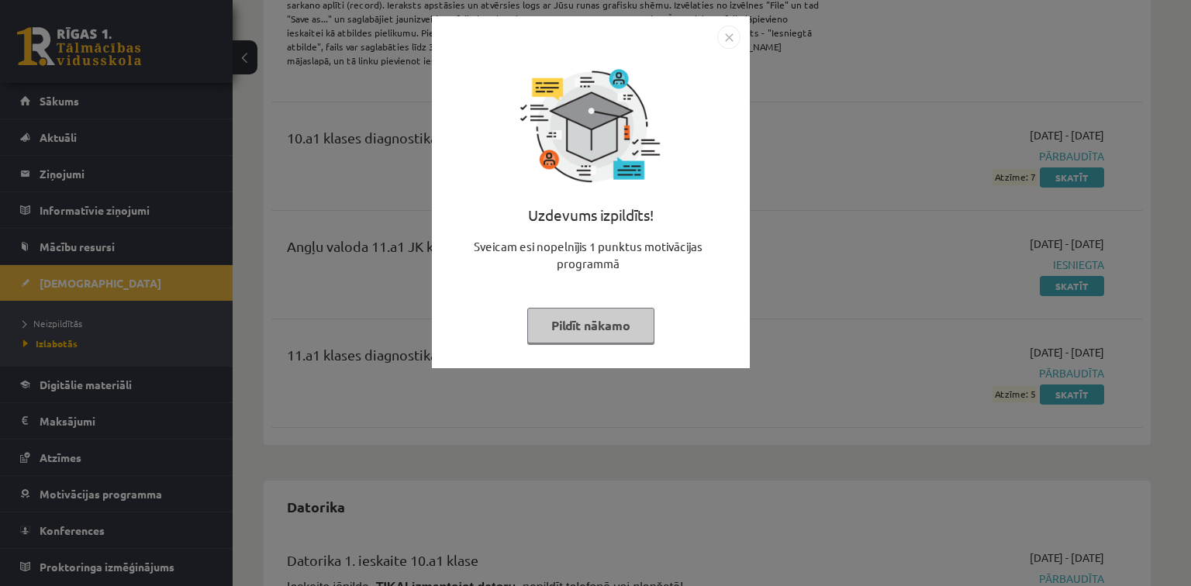
click at [728, 32] on img "Close" at bounding box center [728, 37] width 23 height 23
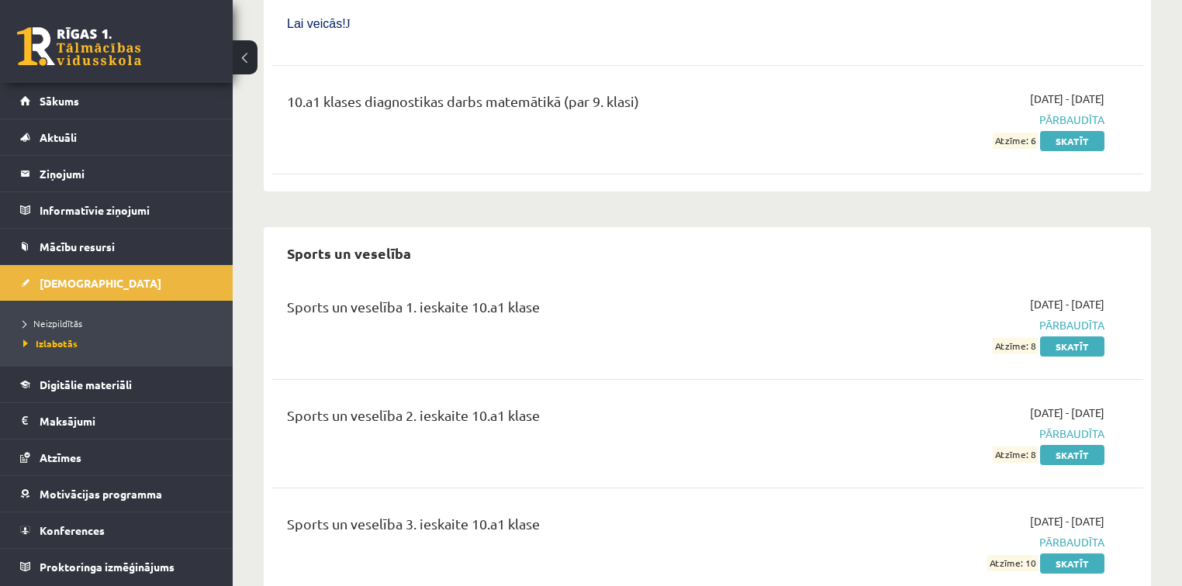
scroll to position [10130, 0]
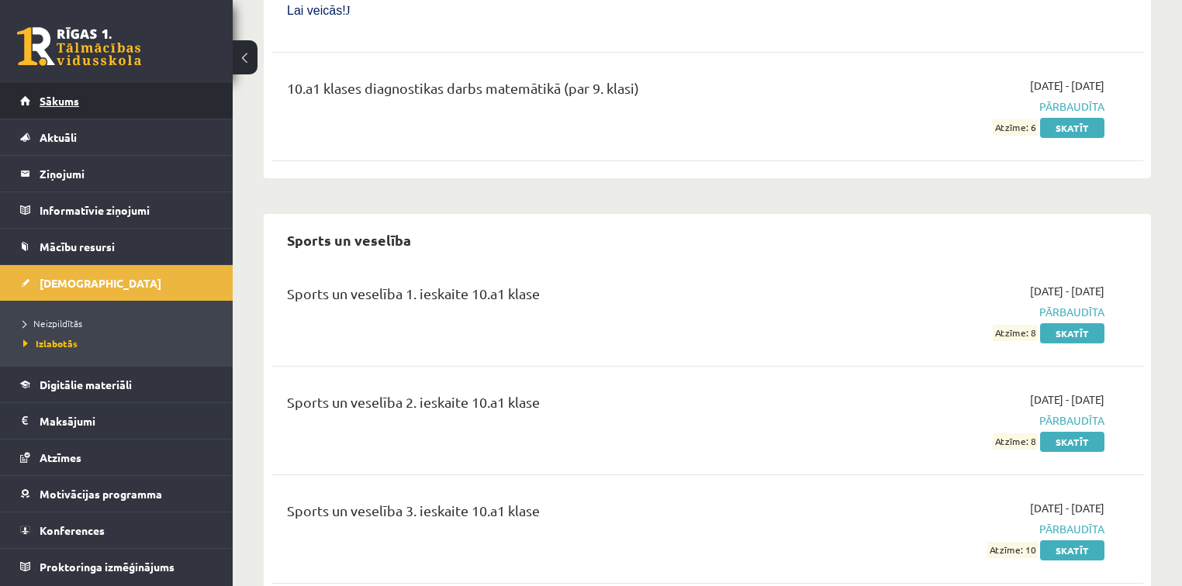
click at [81, 90] on link "Sākums" at bounding box center [116, 101] width 193 height 36
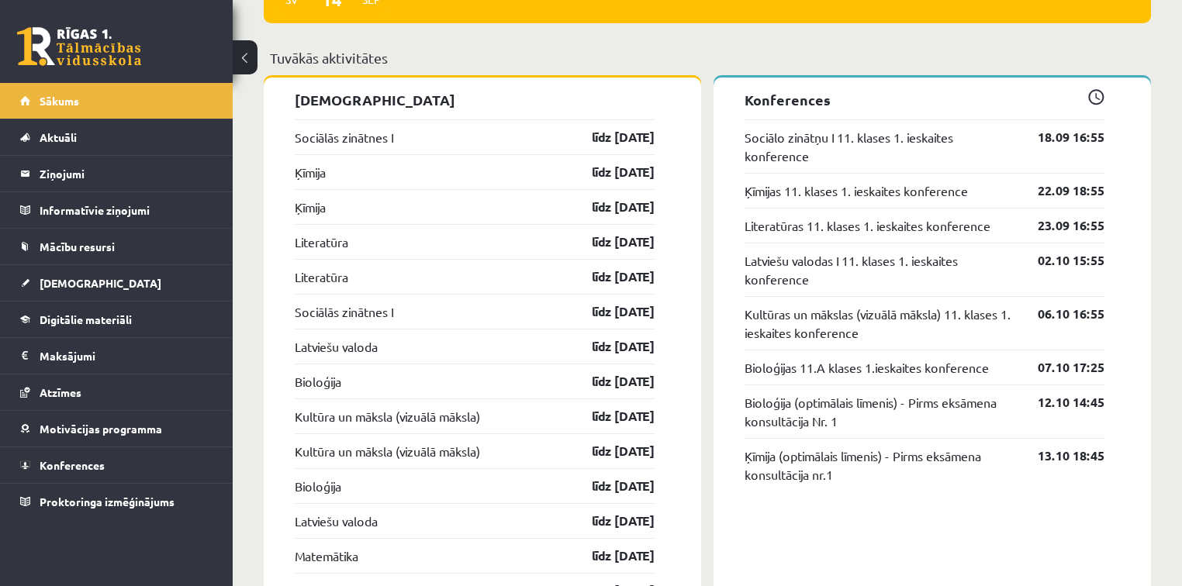
scroll to position [1365, 0]
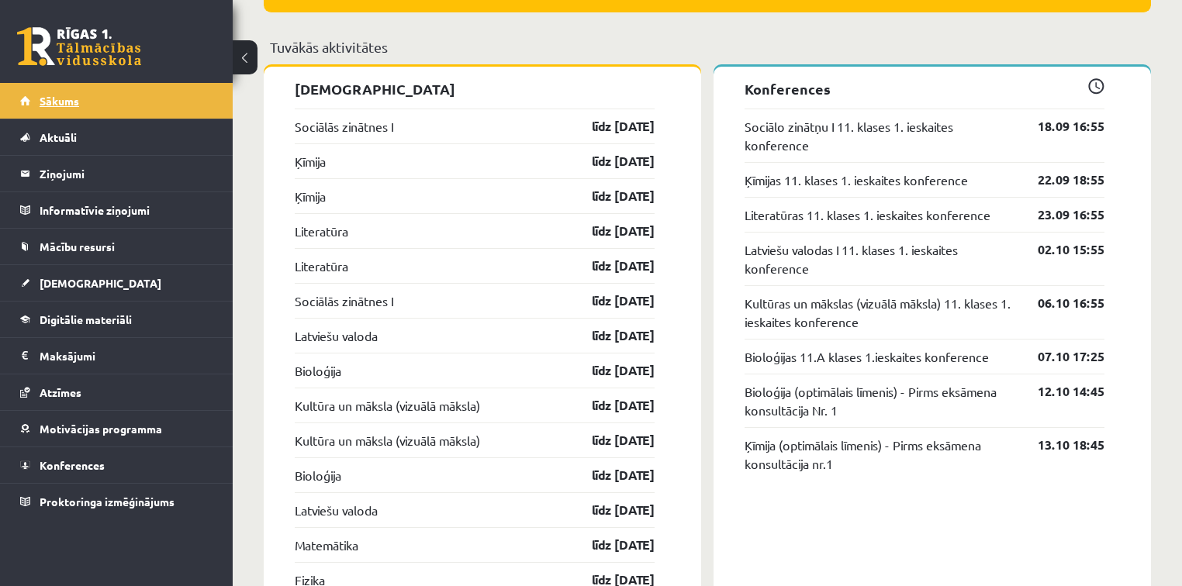
click at [146, 110] on link "Sākums" at bounding box center [116, 101] width 193 height 36
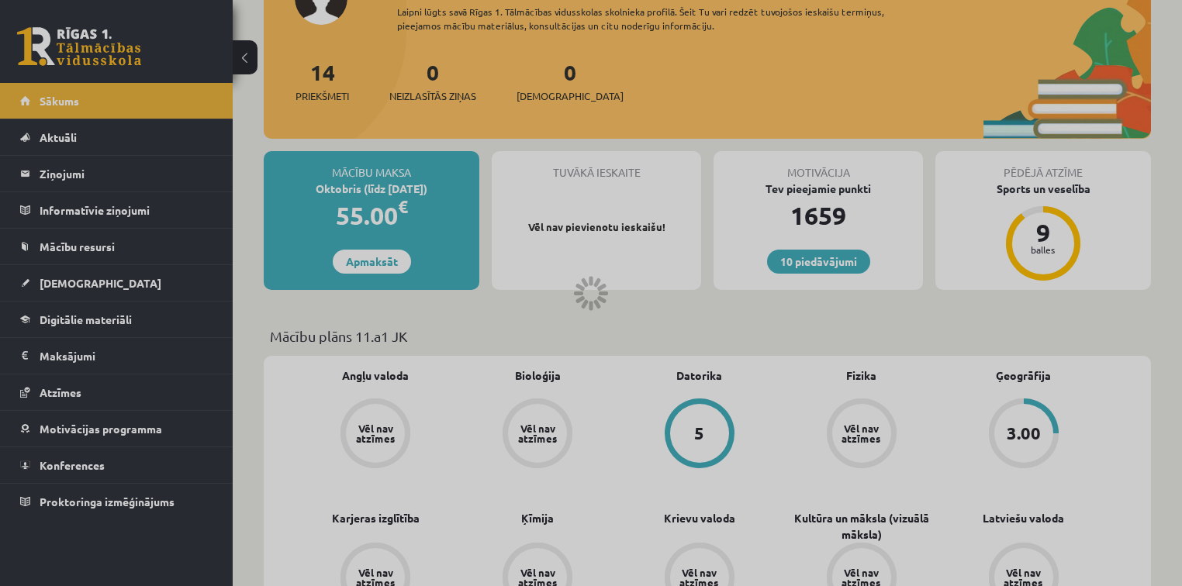
scroll to position [0, 0]
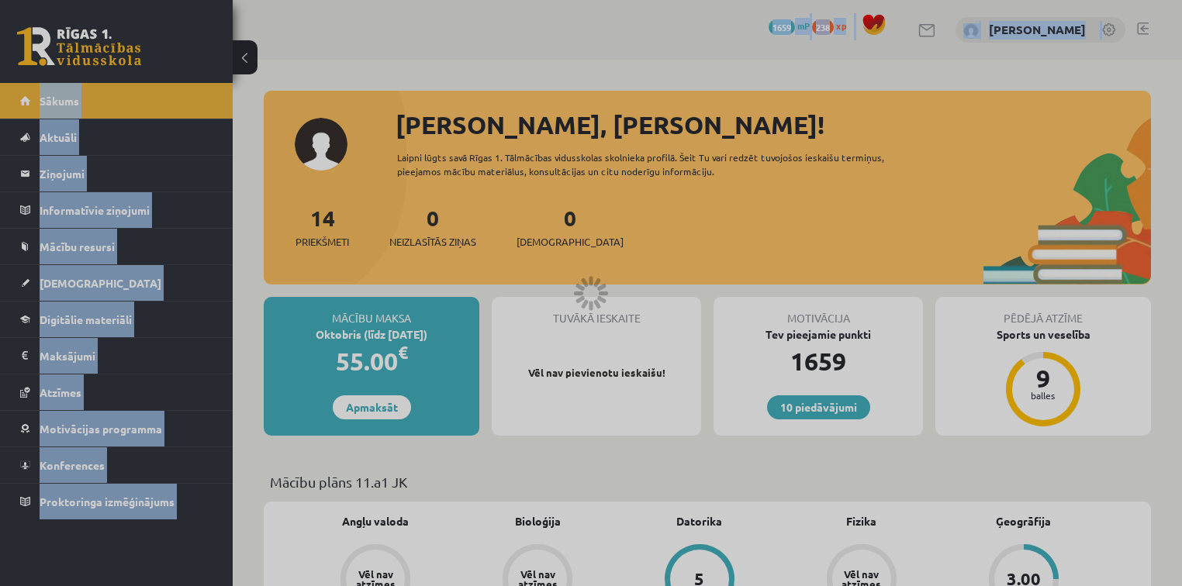
drag, startPoint x: 1172, startPoint y: 60, endPoint x: 1188, endPoint y: -53, distance: 114.3
click at [1181, 0] on html "10 Dāvanas 1659 mP 238 xp [PERSON_NAME] Sākums Aktuāli Kā mācīties eSKOLĀ Konta…" at bounding box center [591, 293] width 1182 height 586
click at [1126, 68] on div at bounding box center [591, 293] width 1182 height 586
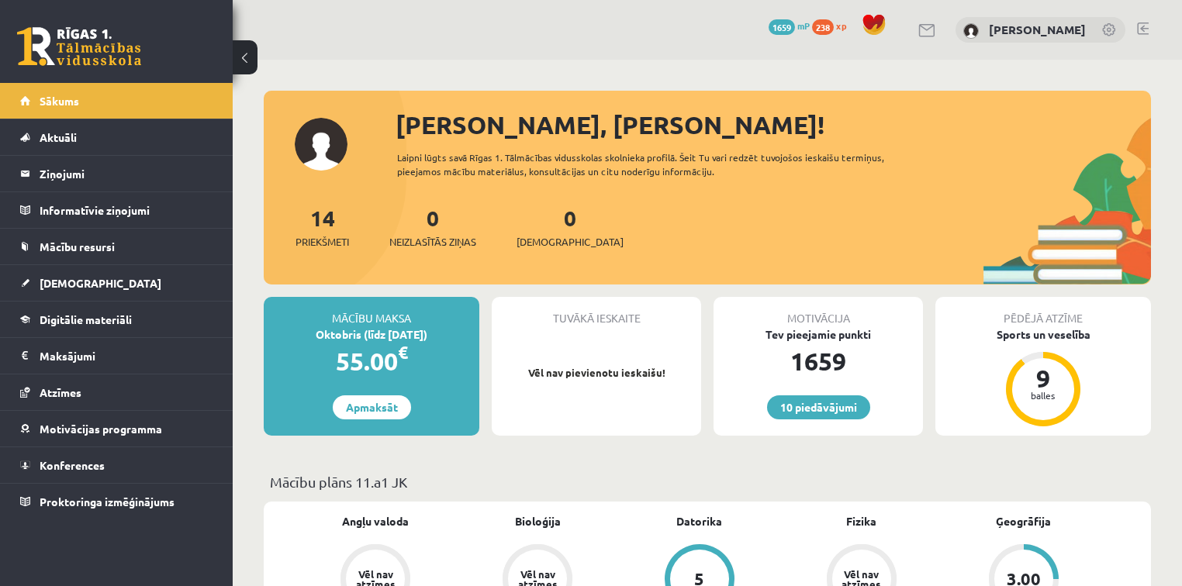
click at [1142, 30] on link at bounding box center [1143, 28] width 12 height 12
click at [88, 377] on link "Atzīmes" at bounding box center [116, 393] width 193 height 36
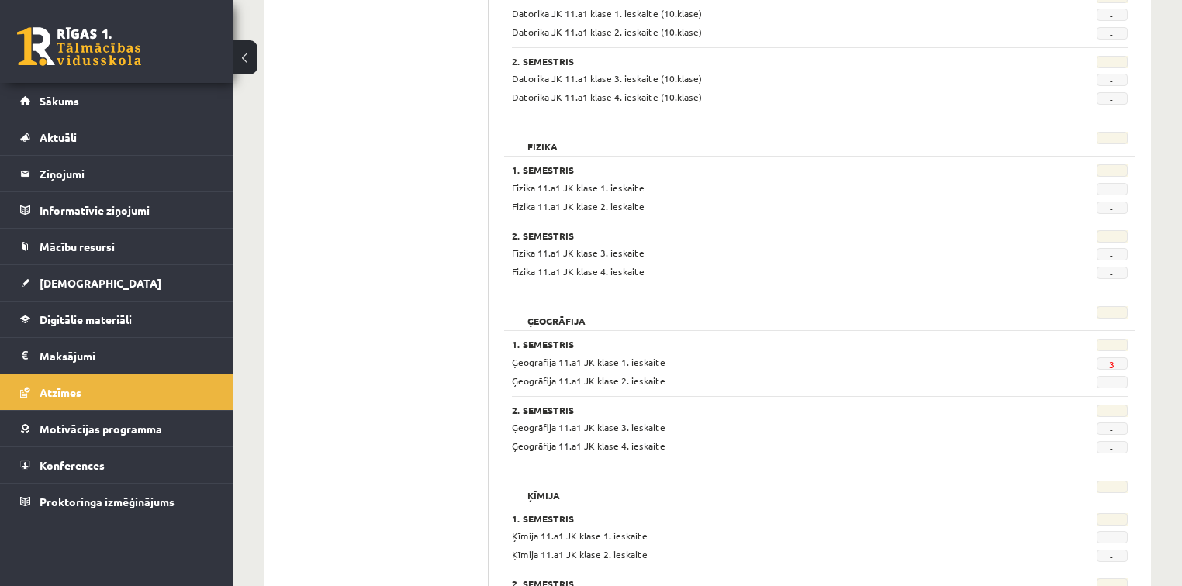
scroll to position [738, 0]
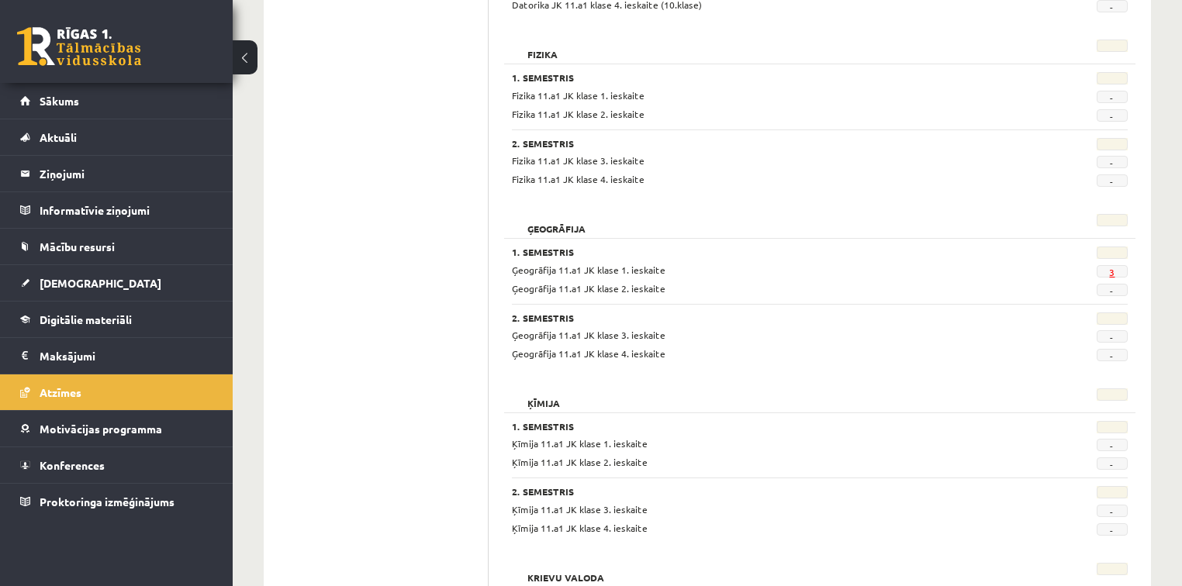
click at [1110, 268] on link "3" at bounding box center [1111, 272] width 5 height 12
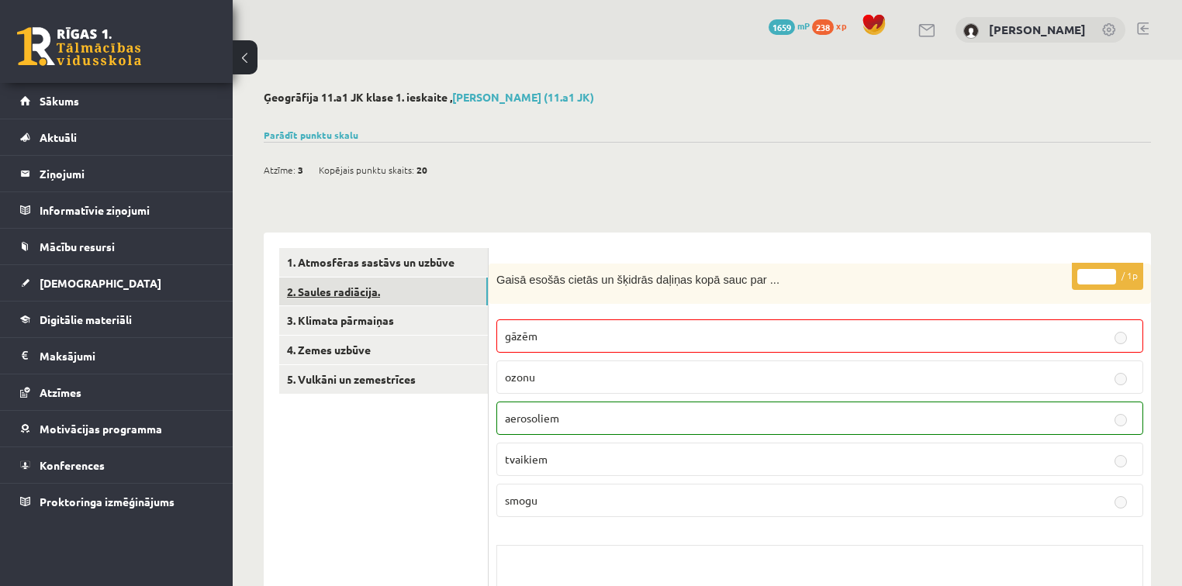
click at [322, 285] on link "2. Saules radiācija." at bounding box center [383, 292] width 209 height 29
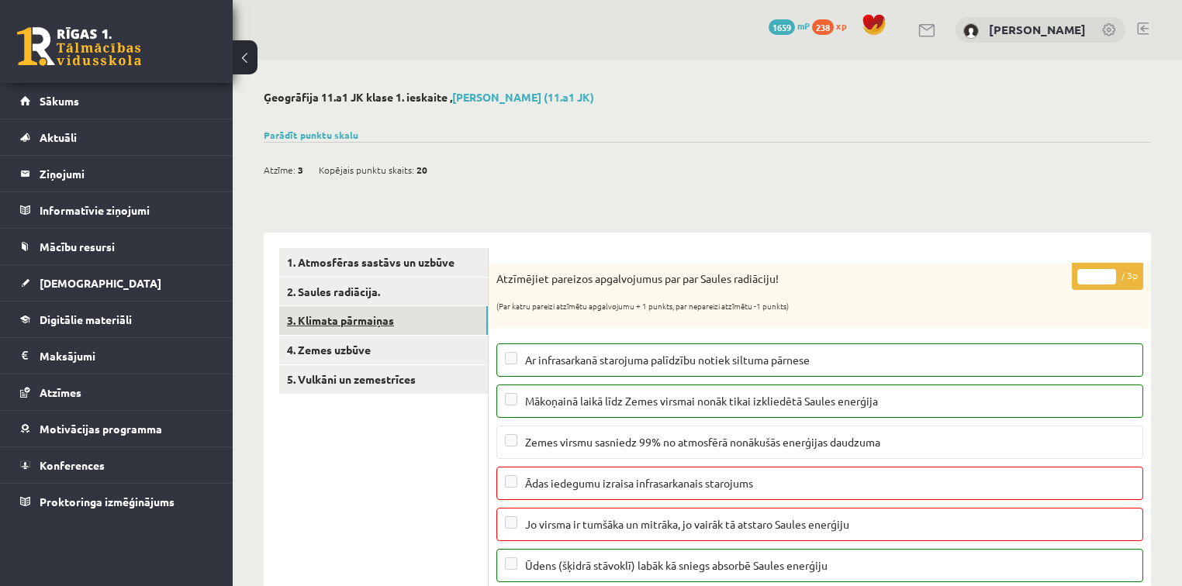
click at [437, 312] on link "3. Klimata pārmaiņas" at bounding box center [383, 320] width 209 height 29
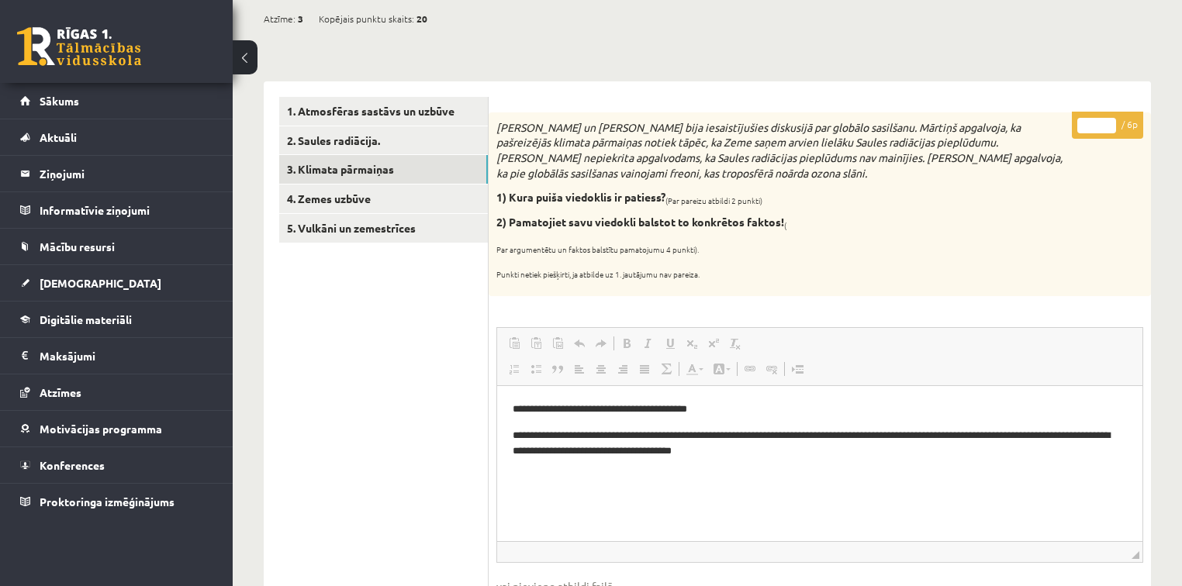
scroll to position [127, 0]
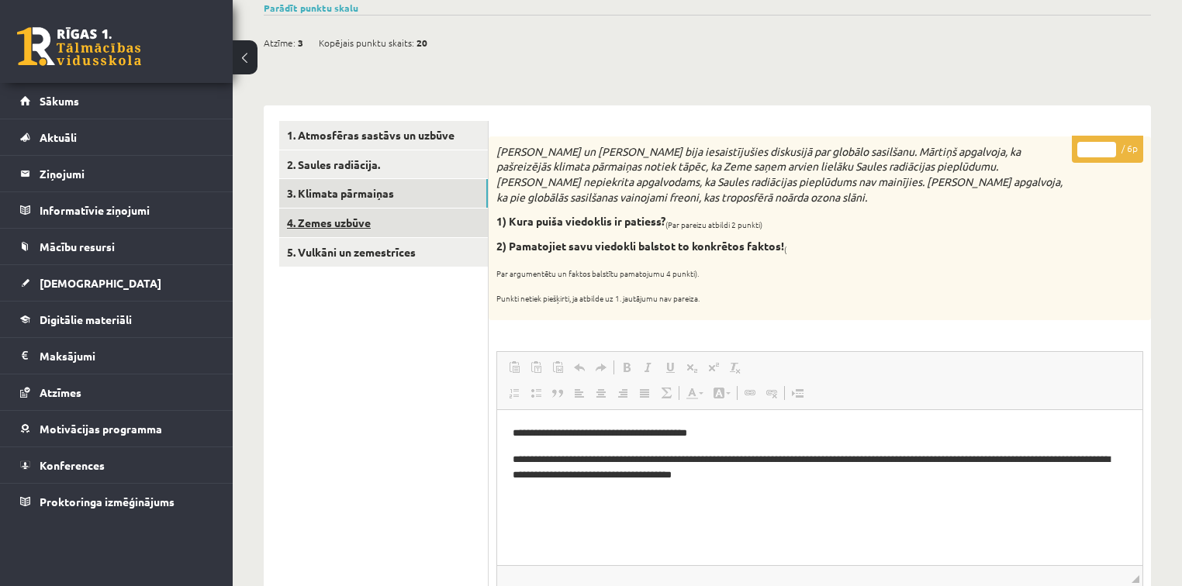
click at [466, 209] on link "4. Zemes uzbūve" at bounding box center [383, 223] width 209 height 29
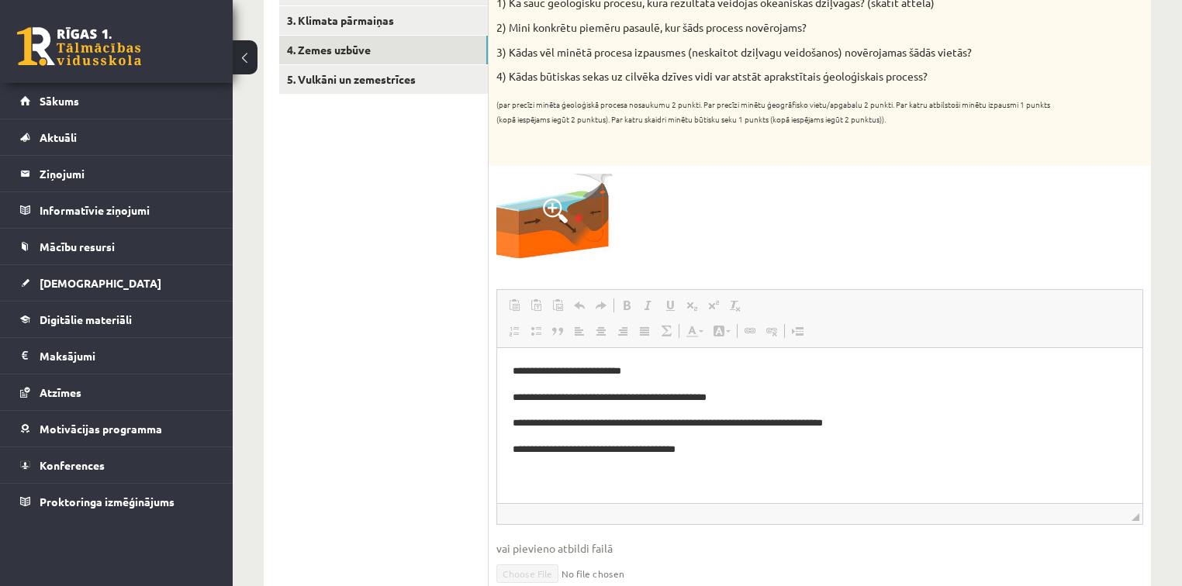
scroll to position [0, 0]
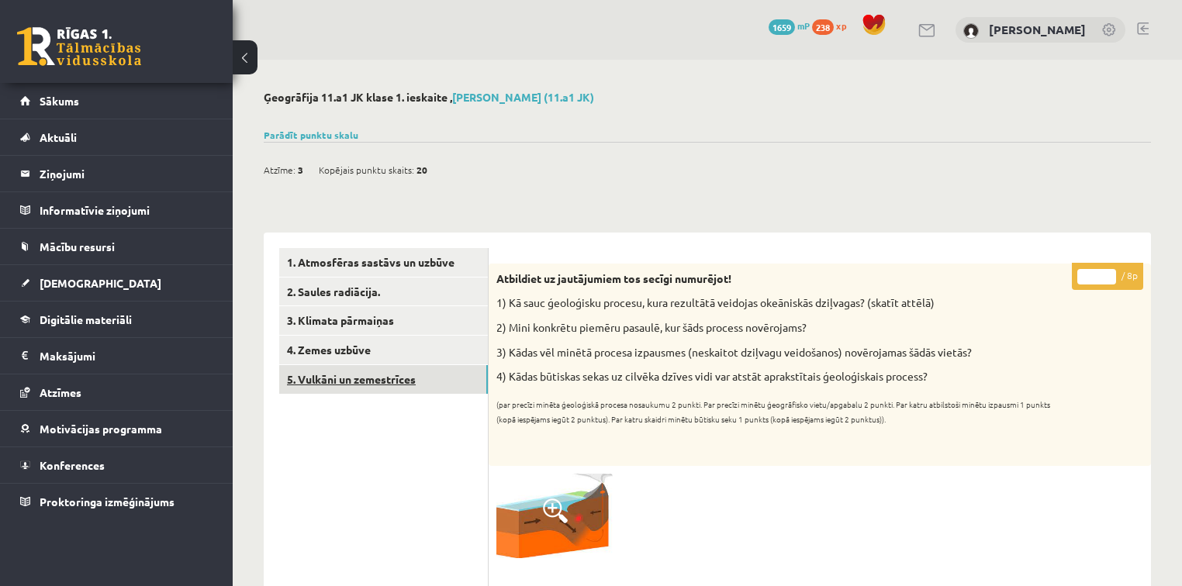
click at [398, 390] on link "5. Vulkāni un zemestrīces" at bounding box center [383, 379] width 209 height 29
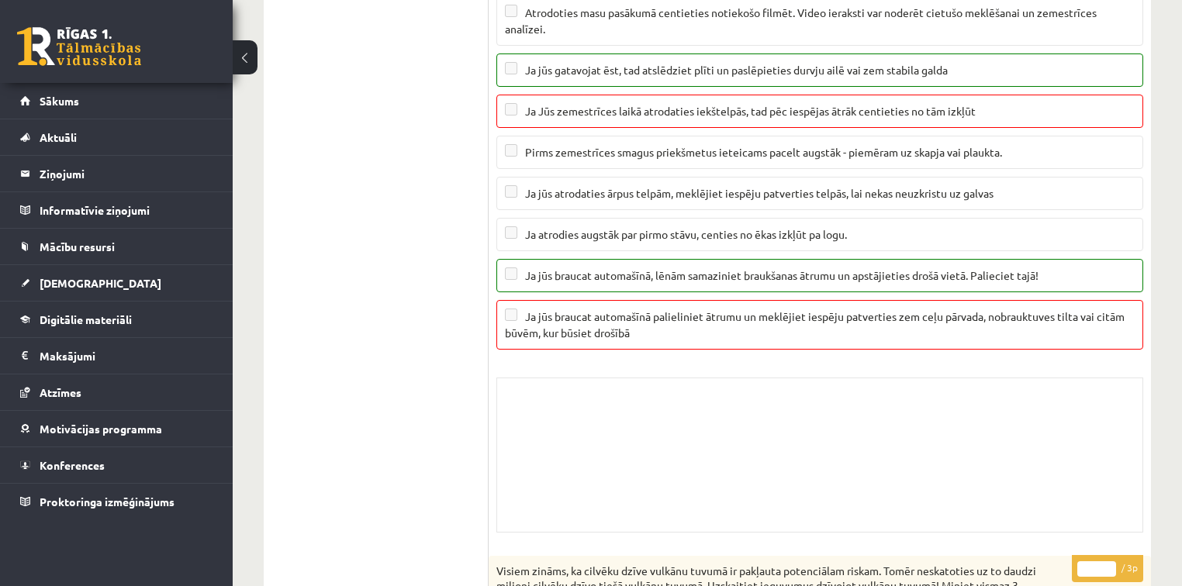
scroll to position [1126, 0]
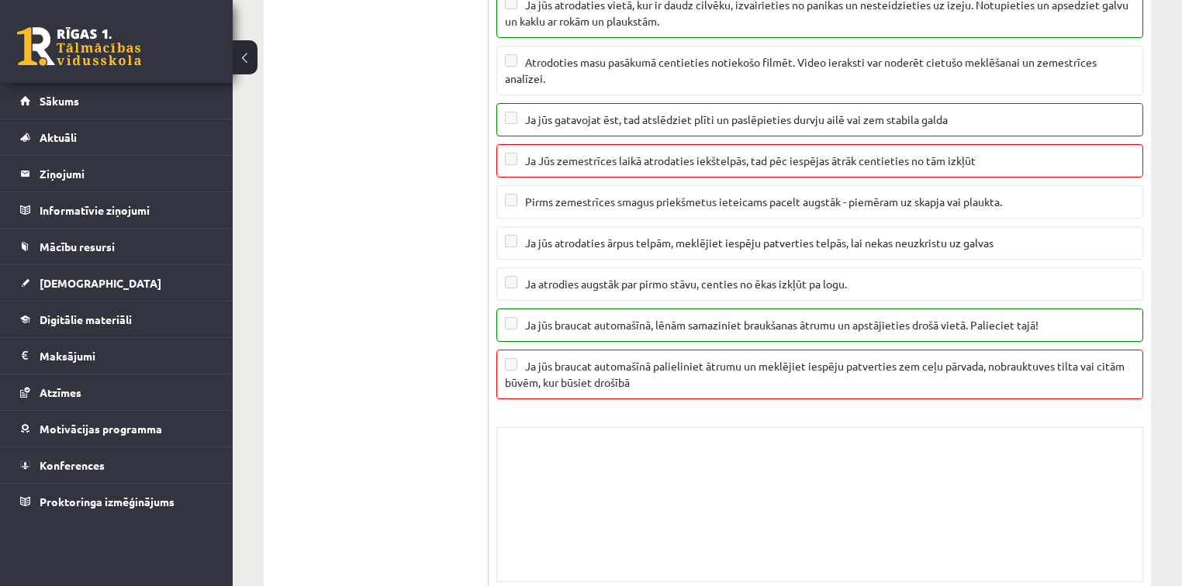
drag, startPoint x: 1181, startPoint y: 264, endPoint x: 1185, endPoint y: 279, distance: 15.2
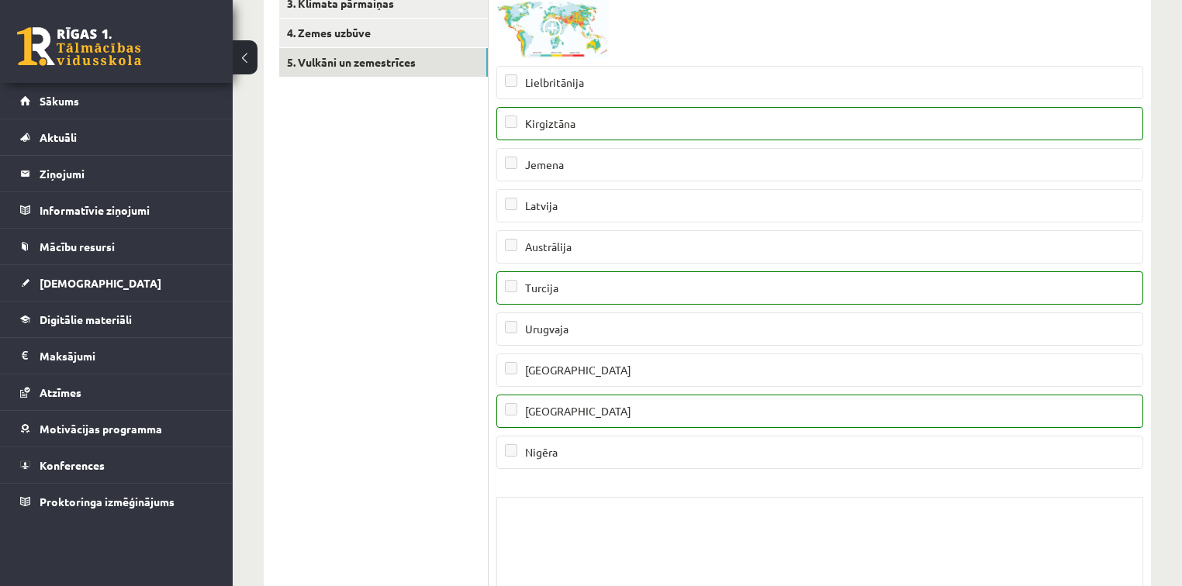
scroll to position [0, 0]
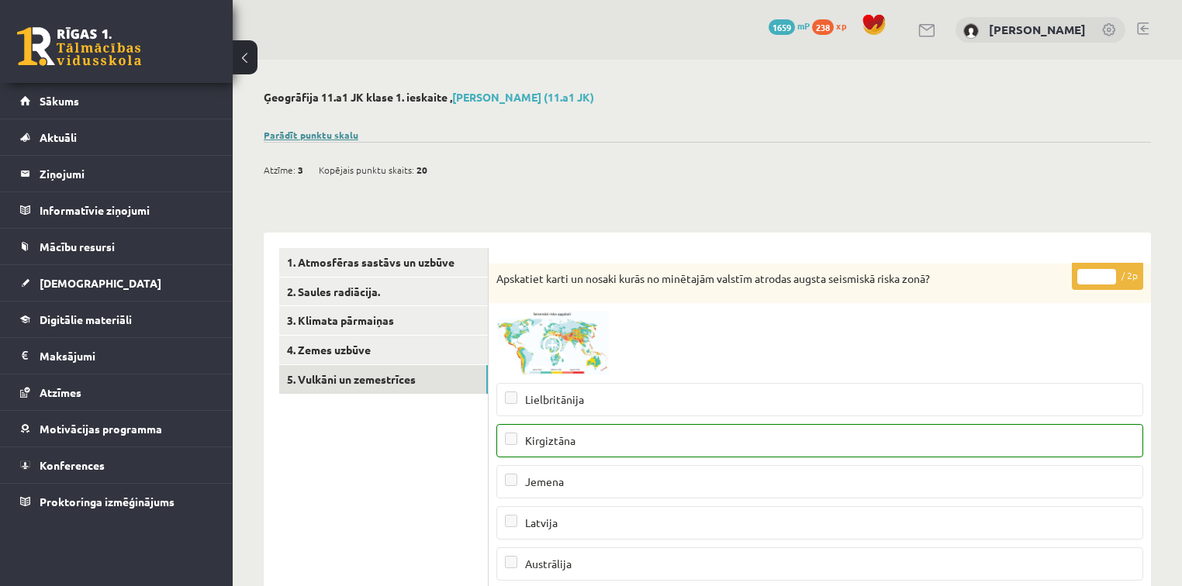
click at [317, 136] on link "Parādīt punktu skalu" at bounding box center [311, 135] width 95 height 12
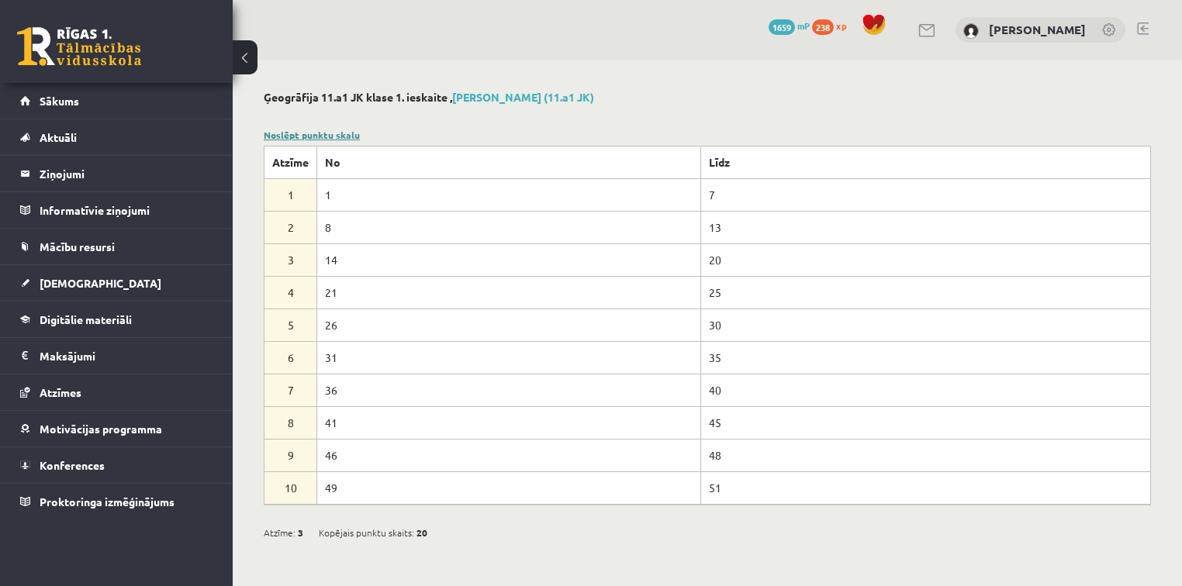
click at [323, 135] on div "Noslēpt punktu skalu Atzīme No Līdz 1 1 7 2 8 13 3 14 20 4 21 25 5 26 30 6 31 3…" at bounding box center [707, 316] width 887 height 377
click at [323, 135] on link "Noslēpt punktu skalu" at bounding box center [312, 135] width 96 height 12
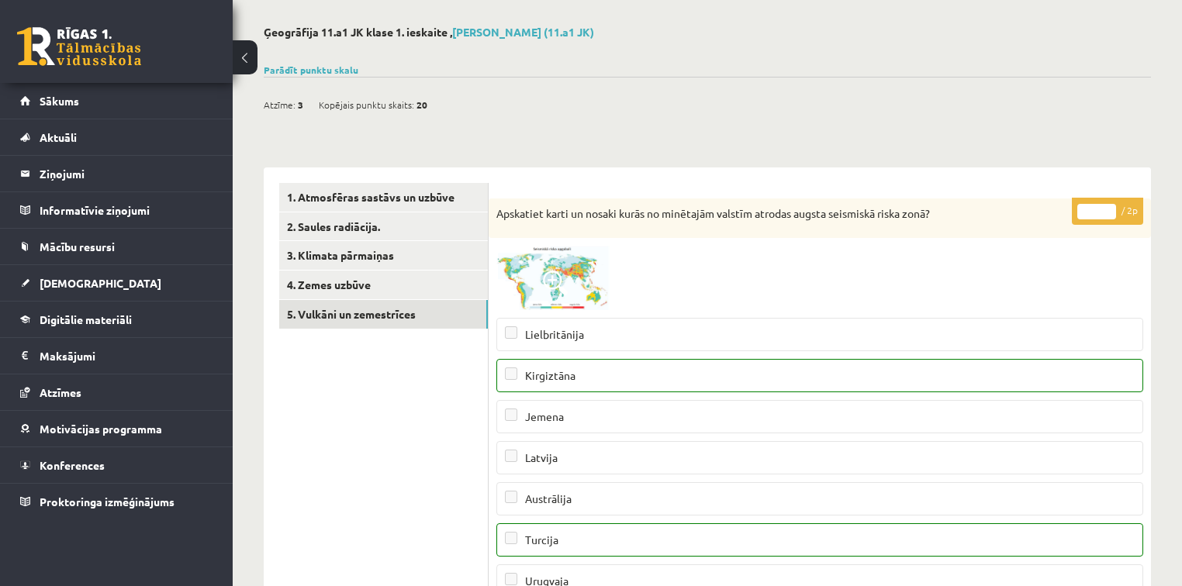
scroll to position [33, 0]
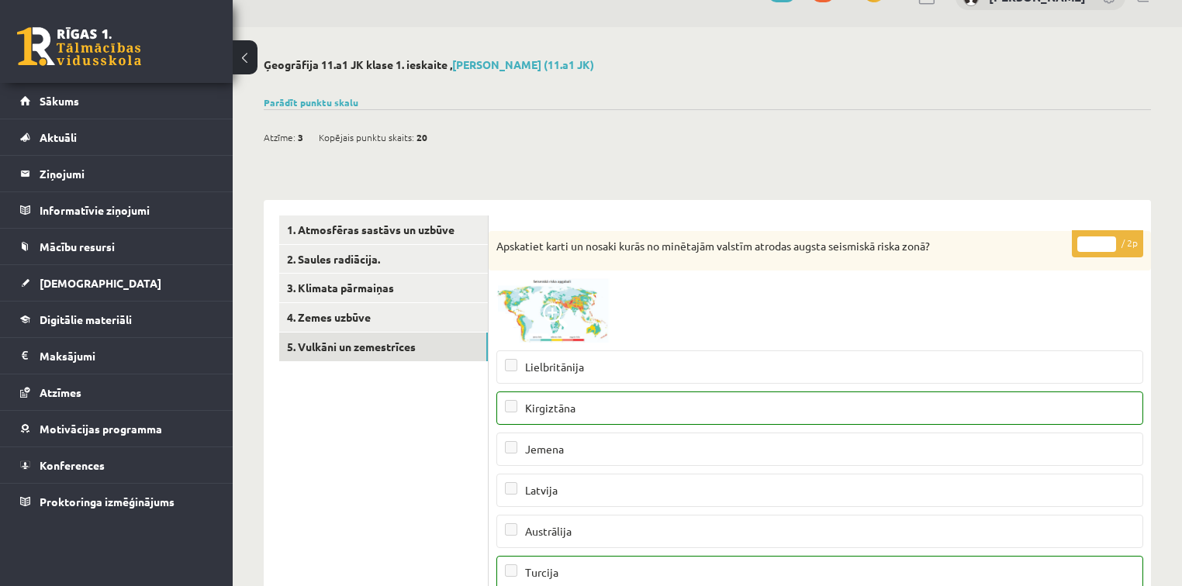
drag, startPoint x: 261, startPoint y: 64, endPoint x: 620, endPoint y: 34, distance: 361.0
copy h2 "Ģeogrāfija 11.a1 JK klase 1. ieskaite , [PERSON_NAME] (11.a1 JK)"
click at [139, 174] on legend "Ziņojumi 0" at bounding box center [127, 174] width 174 height 36
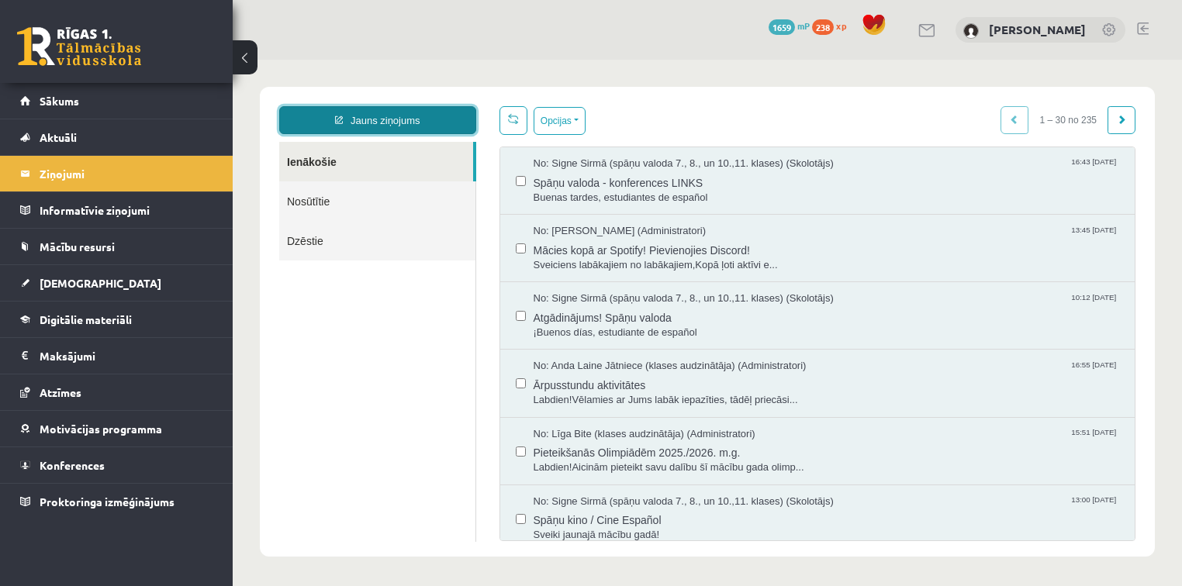
click at [415, 124] on link "Jauns ziņojums" at bounding box center [377, 120] width 197 height 28
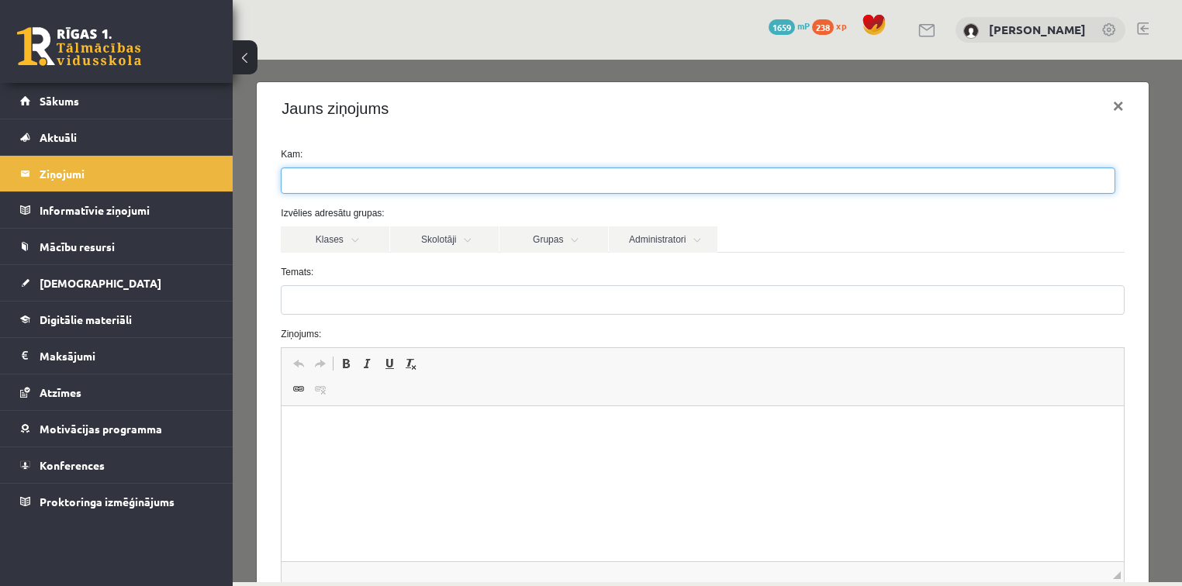
click at [454, 171] on ul at bounding box center [697, 180] width 833 height 25
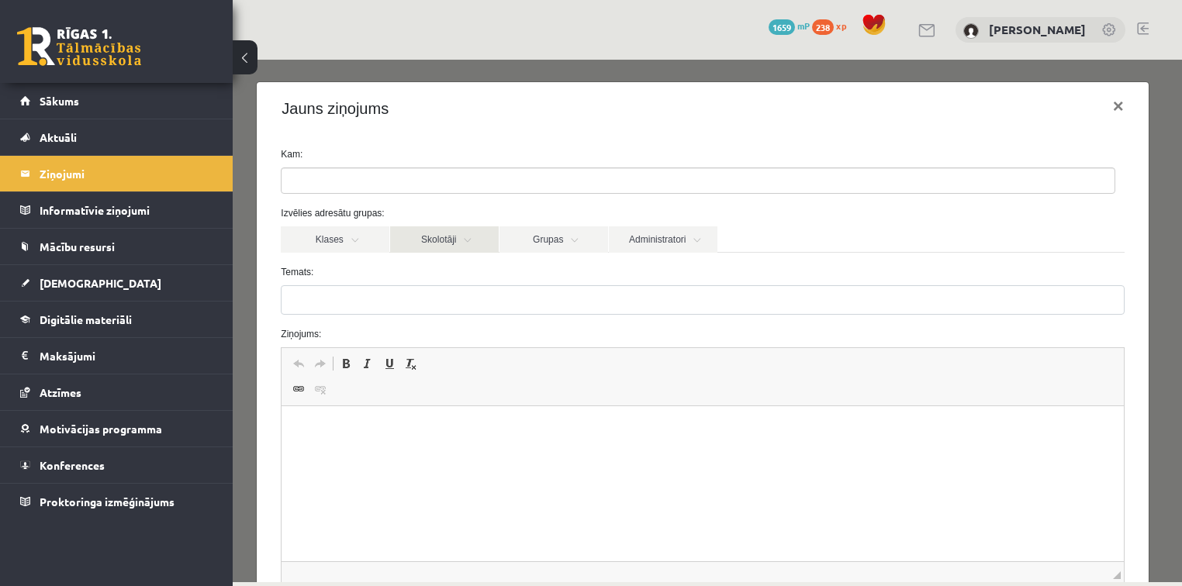
click at [444, 238] on link "Skolotāji" at bounding box center [444, 239] width 109 height 26
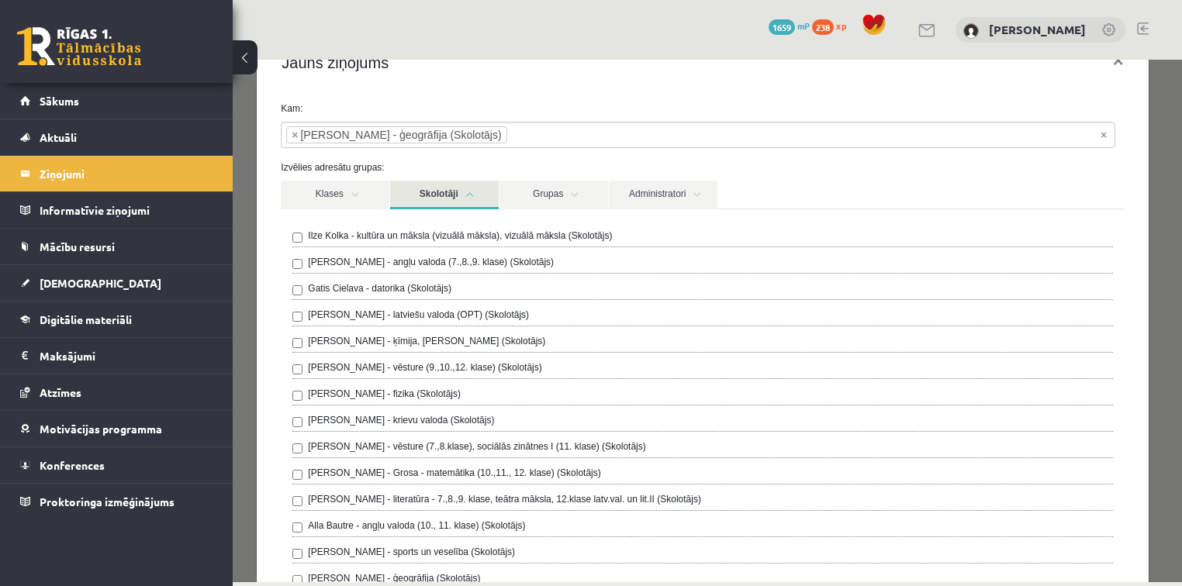
scroll to position [43, 0]
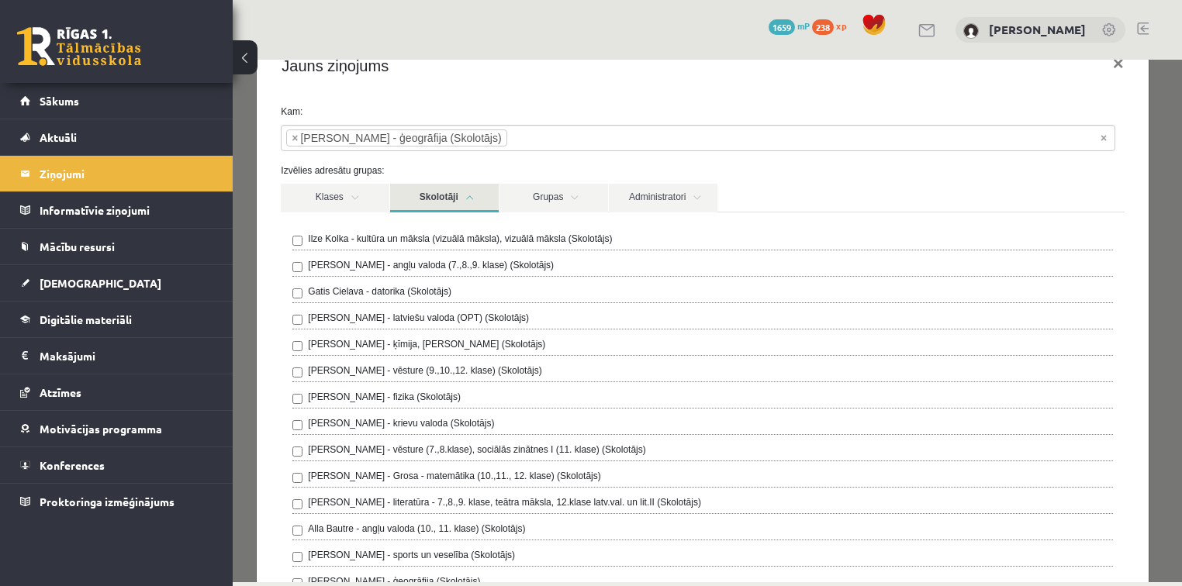
click at [465, 192] on link "Skolotāji" at bounding box center [444, 198] width 109 height 29
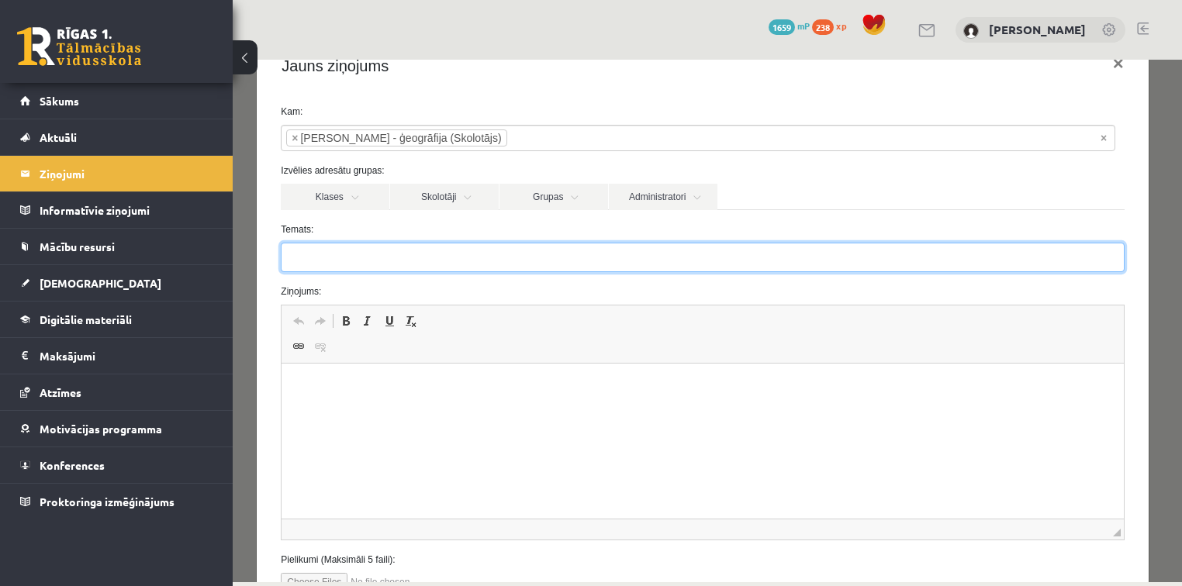
click at [413, 253] on input "Temats:" at bounding box center [702, 257] width 843 height 29
paste input "**********"
type input "**********"
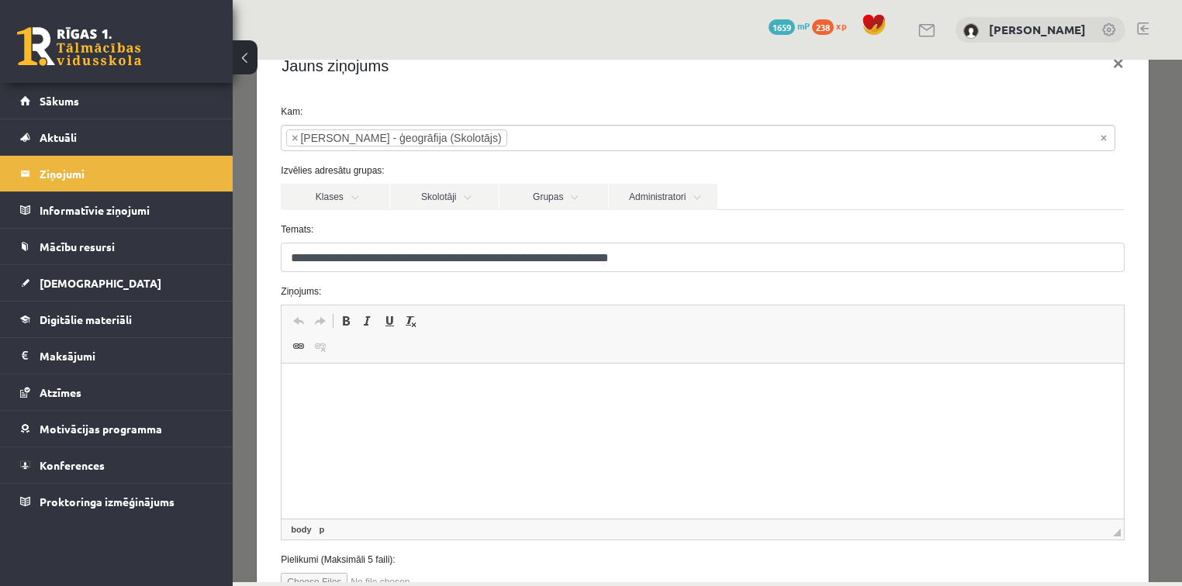
click at [410, 411] on html at bounding box center [701, 387] width 841 height 47
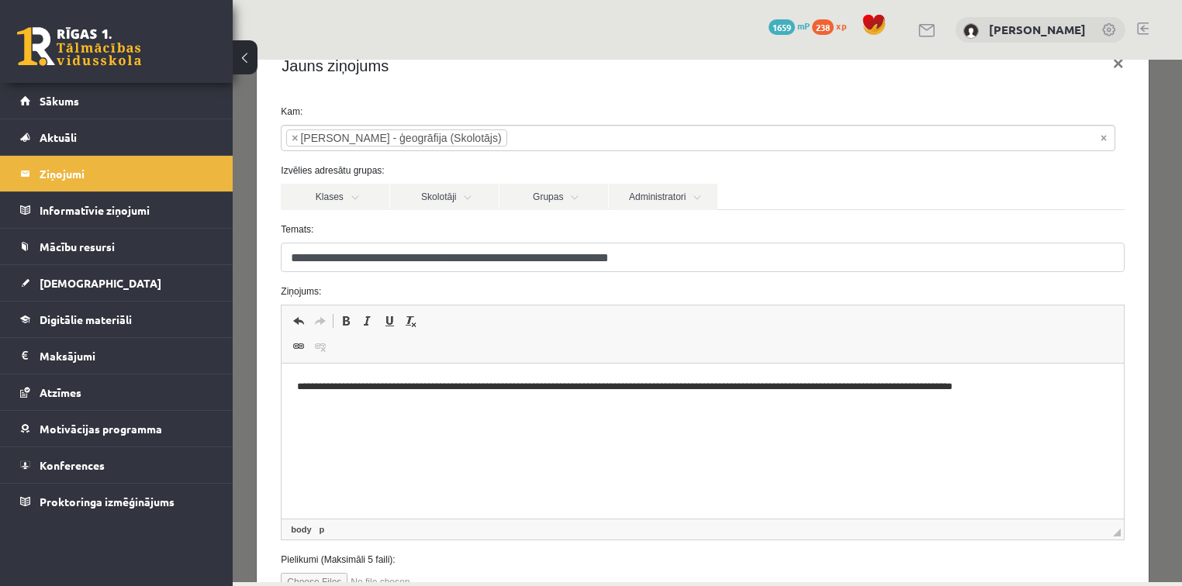
click at [454, 411] on html "**********" at bounding box center [701, 387] width 841 height 47
click at [906, 358] on span "Editor toolbars Undo Keyboard shortcut Ctrl+Z Redo Keyboard shortcut Ctrl+Y Bol…" at bounding box center [701, 334] width 841 height 58
drag, startPoint x: 1172, startPoint y: 347, endPoint x: 1423, endPoint y: 489, distance: 287.9
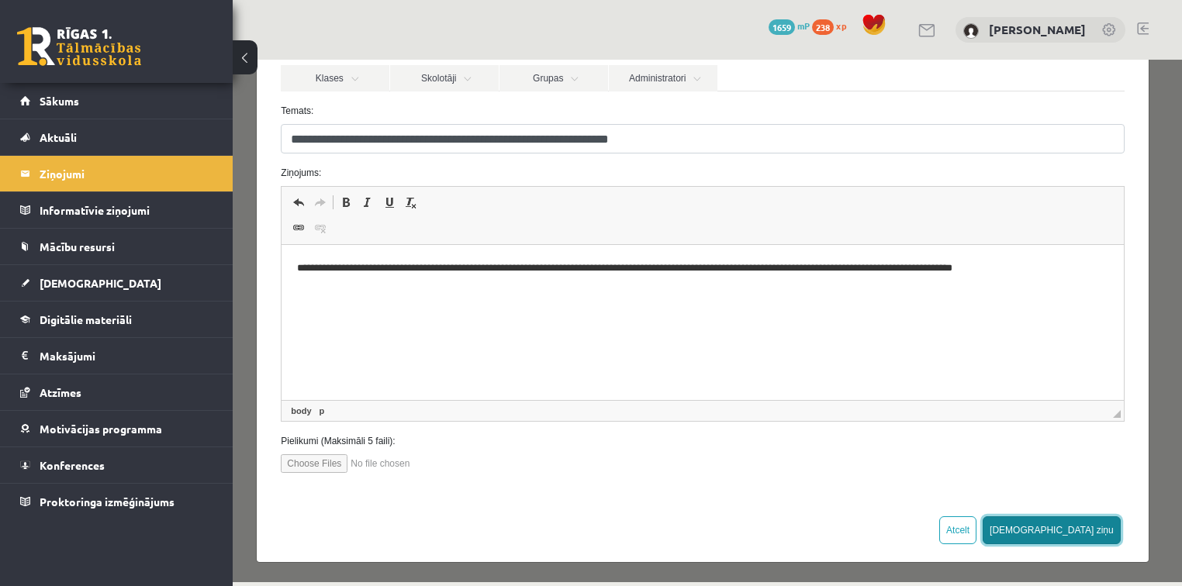
click at [1078, 528] on button "[DEMOGRAPHIC_DATA] ziņu" at bounding box center [1051, 530] width 138 height 28
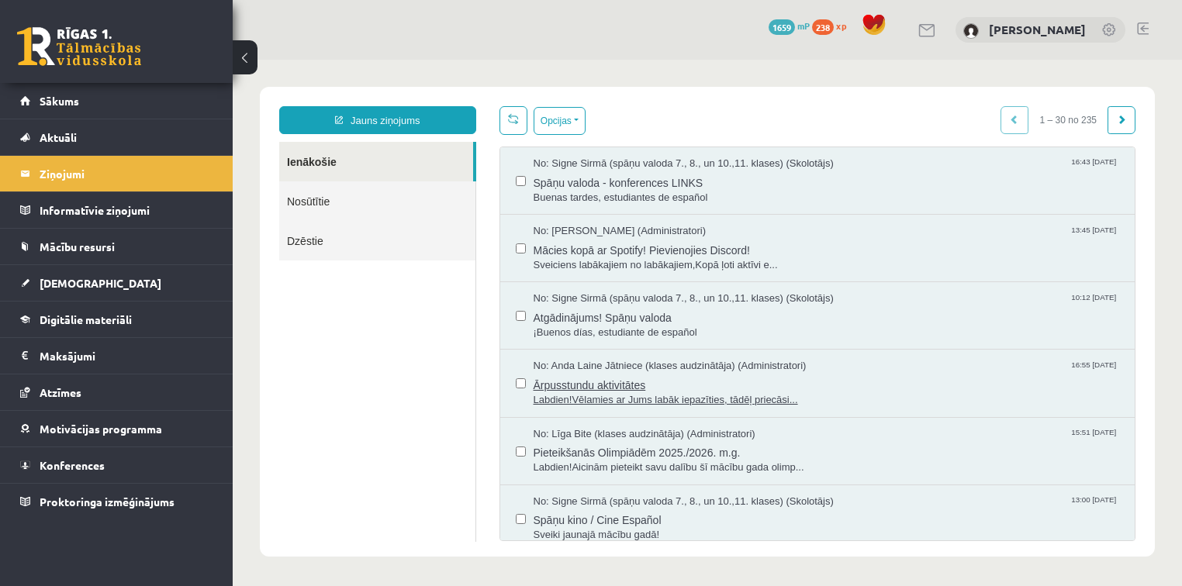
scroll to position [0, 0]
click at [96, 395] on link "Atzīmes" at bounding box center [116, 393] width 193 height 36
